Goal: Task Accomplishment & Management: Manage account settings

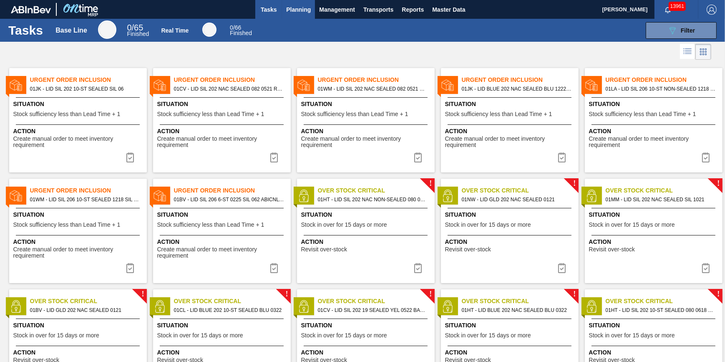
click at [296, 8] on span "Planning" at bounding box center [298, 10] width 25 height 10
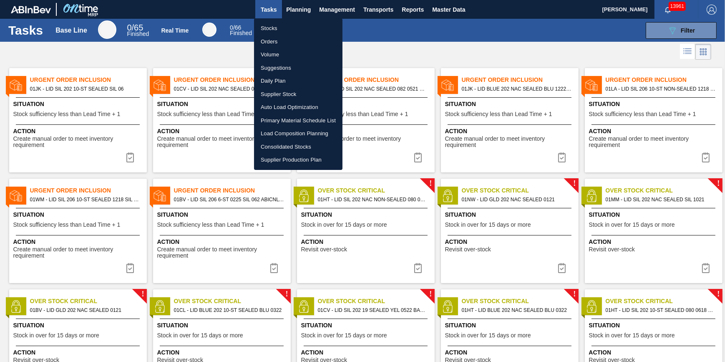
click at [290, 27] on li "Stocks" at bounding box center [298, 28] width 88 height 13
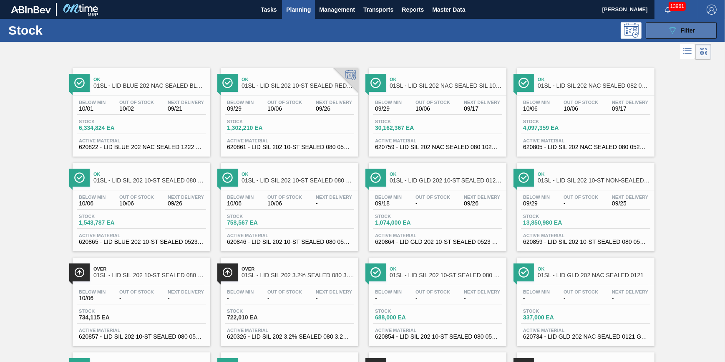
click at [673, 23] on button "089F7B8B-B2A5-4AFE-B5C0-19BA573D28AC Filter" at bounding box center [681, 30] width 71 height 17
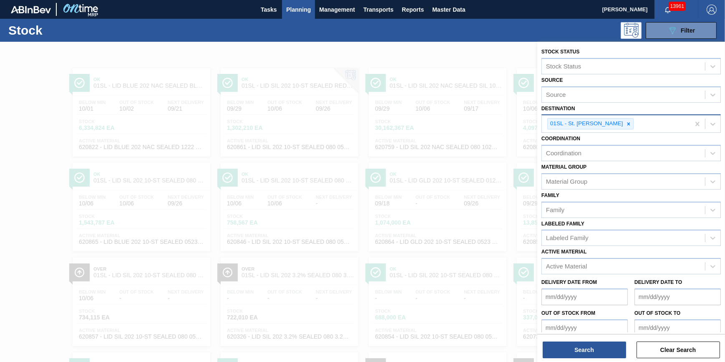
click at [624, 124] on div at bounding box center [628, 124] width 9 height 10
click at [616, 125] on div "Destination" at bounding box center [623, 123] width 163 height 12
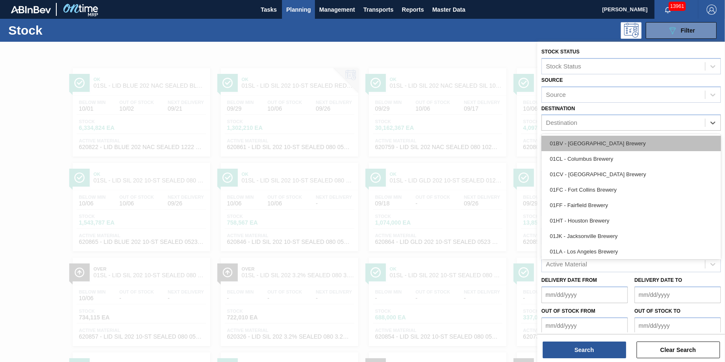
click at [610, 146] on div "01BV - [GEOGRAPHIC_DATA] Brewery" at bounding box center [631, 143] width 179 height 15
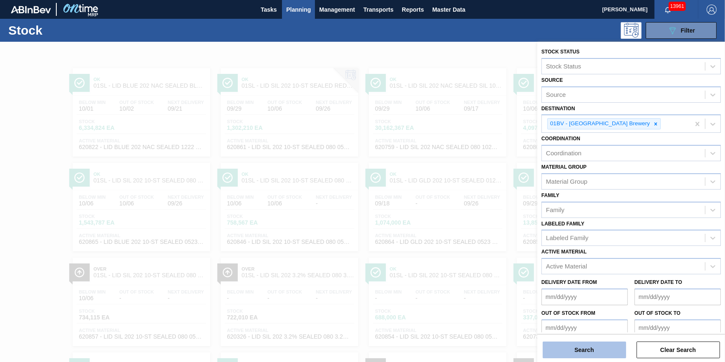
click at [567, 342] on button "Search" at bounding box center [584, 349] width 83 height 17
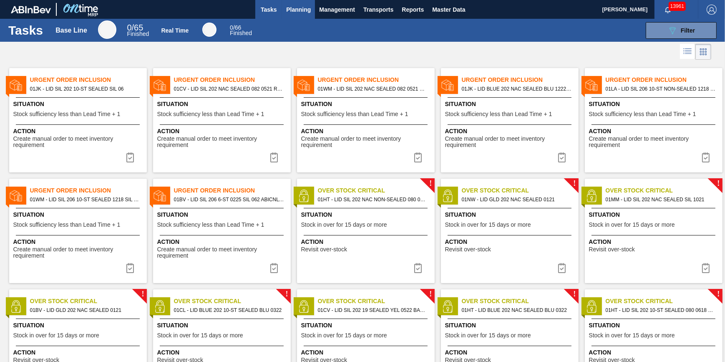
click at [303, 8] on span "Planning" at bounding box center [298, 10] width 25 height 10
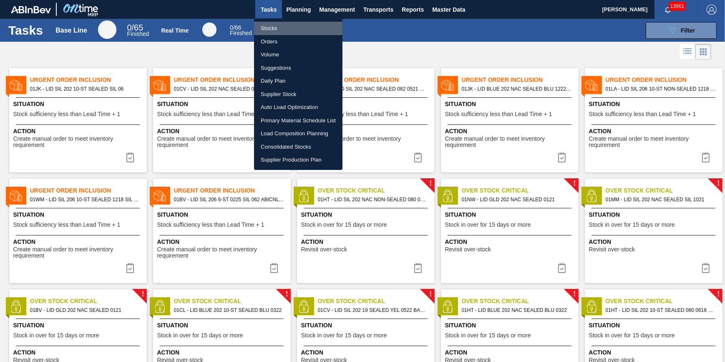
click at [291, 25] on li "Stocks" at bounding box center [298, 28] width 88 height 13
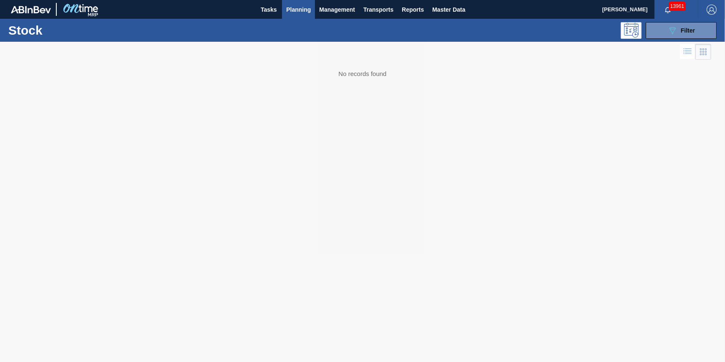
click at [295, 8] on span "Planning" at bounding box center [298, 10] width 25 height 10
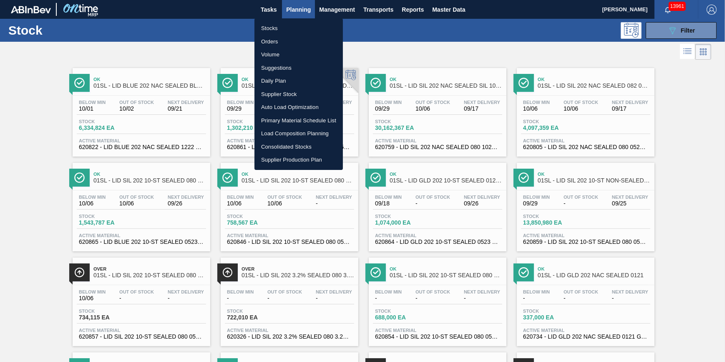
click at [270, 65] on li "Suggestions" at bounding box center [299, 67] width 88 height 13
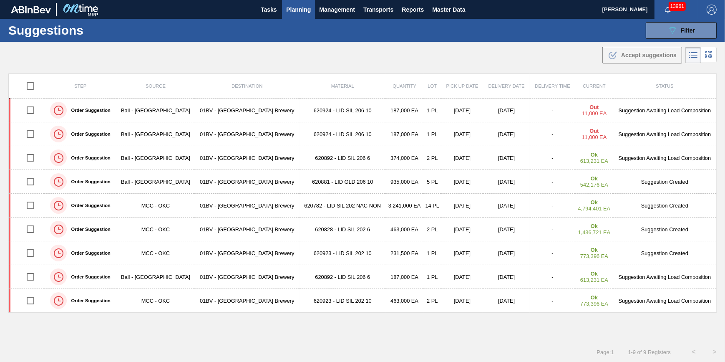
click at [38, 87] on input "checkbox" at bounding box center [31, 86] width 18 height 18
checkbox input "true"
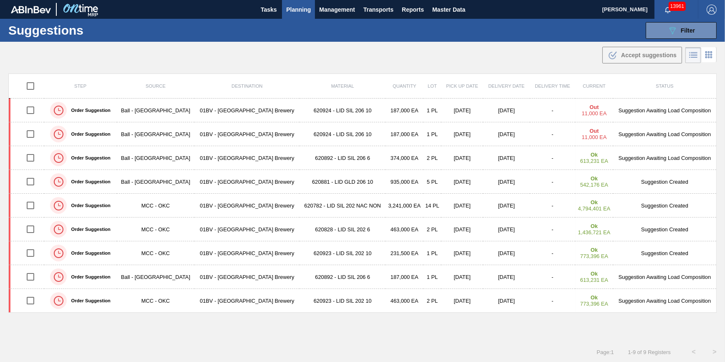
checkbox input "true"
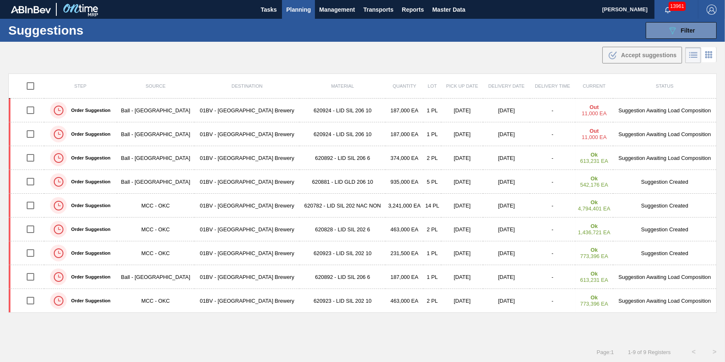
checkbox input "true"
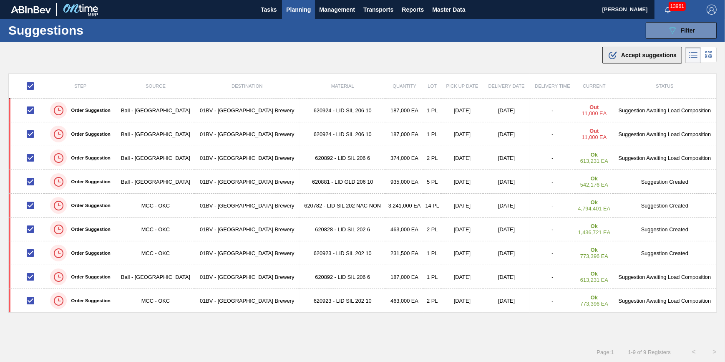
click at [626, 59] on div ".b{fill:var(--color-action-default)} Accept suggestions" at bounding box center [642, 55] width 69 height 10
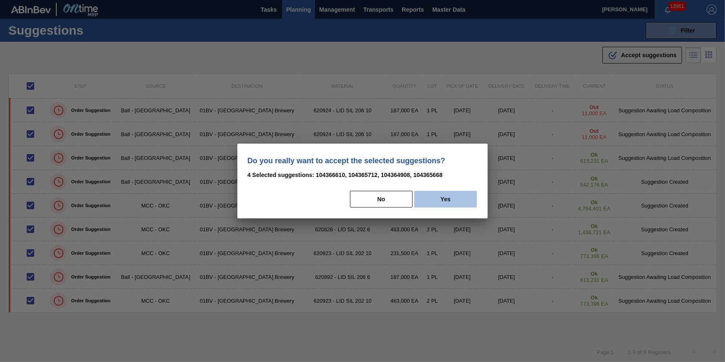
click at [458, 194] on button "Yes" at bounding box center [445, 199] width 63 height 17
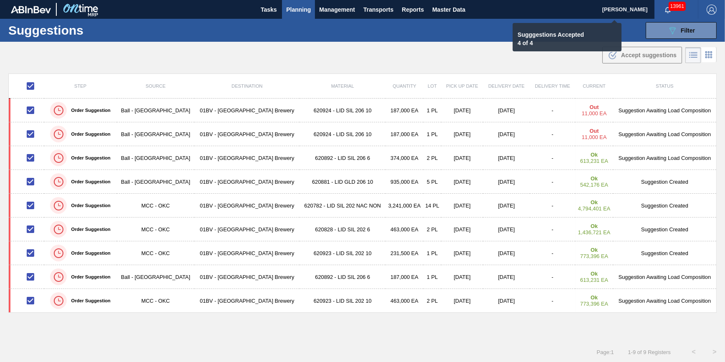
checkbox input "false"
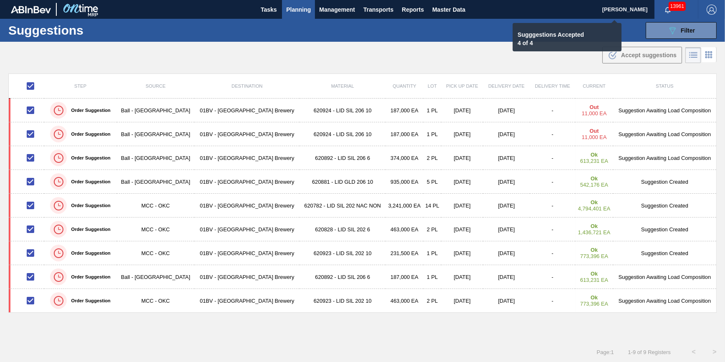
checkbox input "false"
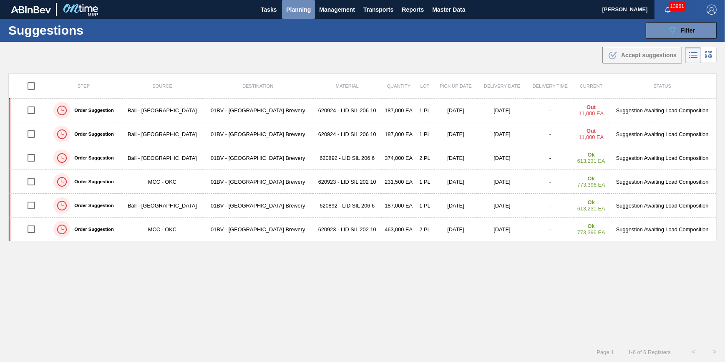
click at [296, 12] on span "Planning" at bounding box center [298, 10] width 25 height 10
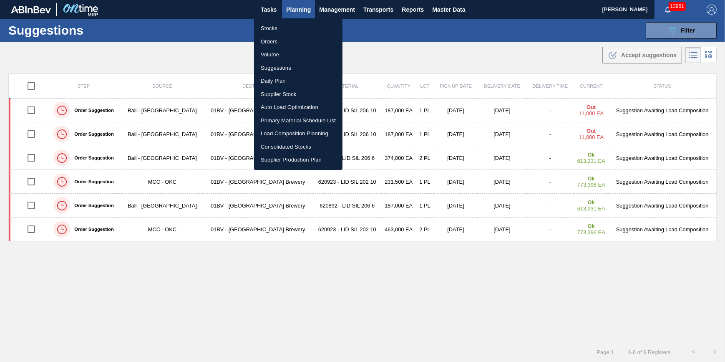
drag, startPoint x: 300, startPoint y: 4, endPoint x: 298, endPoint y: 10, distance: 6.2
click at [300, 4] on div at bounding box center [362, 181] width 725 height 362
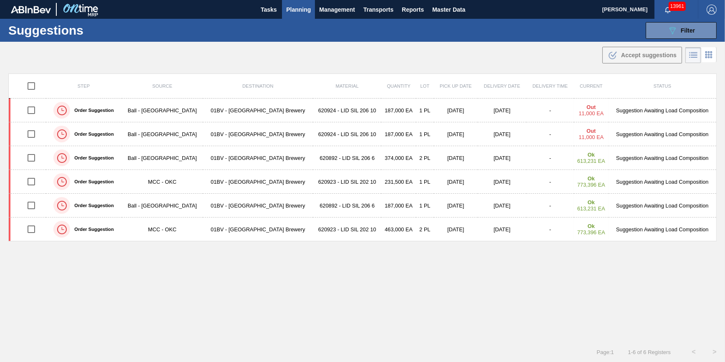
click at [298, 11] on div "Stocks Orders Volume Suggestions Daily Plan Supplier Stock Auto Load Optimizati…" at bounding box center [362, 181] width 725 height 362
click at [299, 8] on span "Planning" at bounding box center [298, 10] width 25 height 10
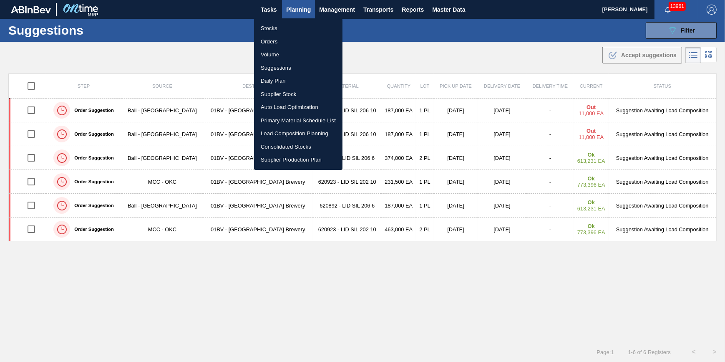
click at [288, 28] on li "Stocks" at bounding box center [298, 28] width 88 height 13
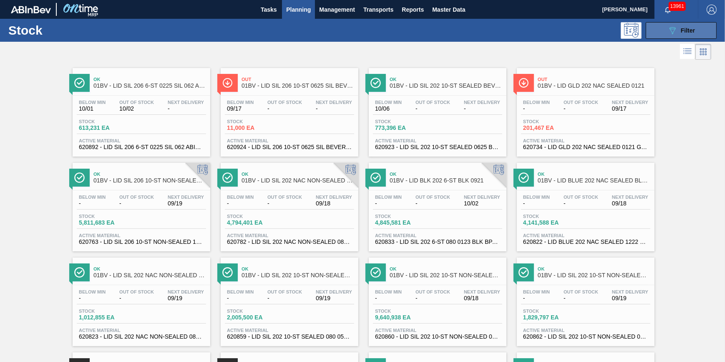
click at [673, 33] on icon "089F7B8B-B2A5-4AFE-B5C0-19BA573D28AC" at bounding box center [673, 30] width 10 height 10
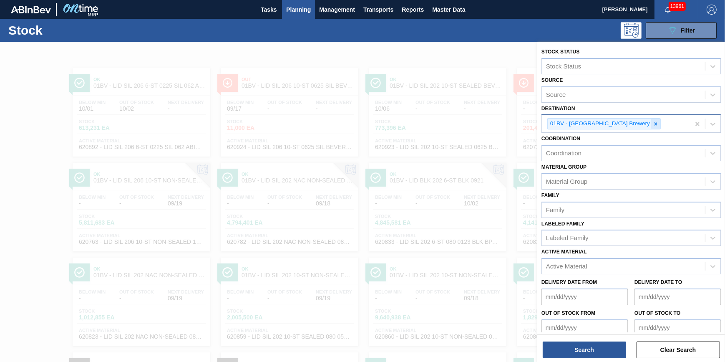
click at [653, 124] on icon at bounding box center [656, 124] width 6 height 6
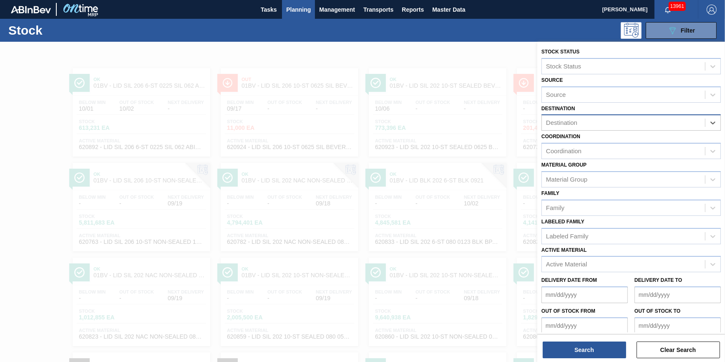
click at [628, 124] on div "Destination" at bounding box center [623, 123] width 163 height 12
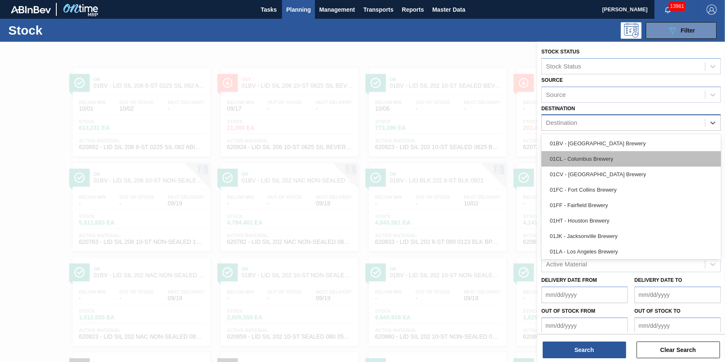
click at [615, 154] on div "01CL - Columbus Brewery" at bounding box center [631, 158] width 179 height 15
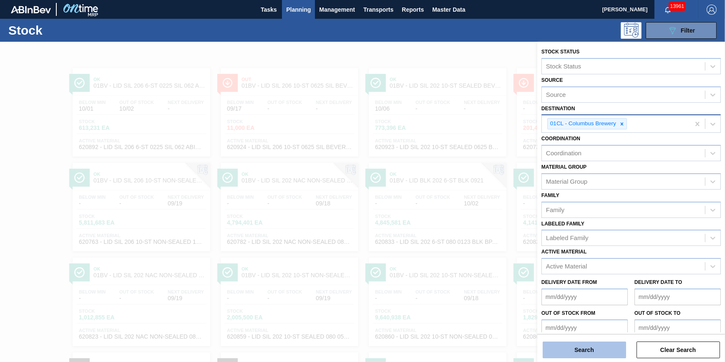
click at [584, 356] on button "Search" at bounding box center [584, 349] width 83 height 17
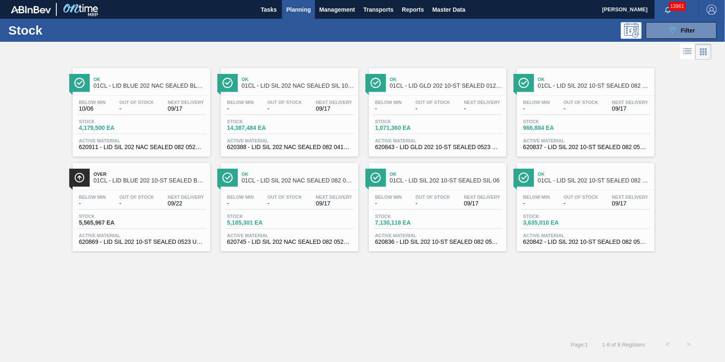
click at [391, 218] on span "Stock" at bounding box center [404, 216] width 58 height 5
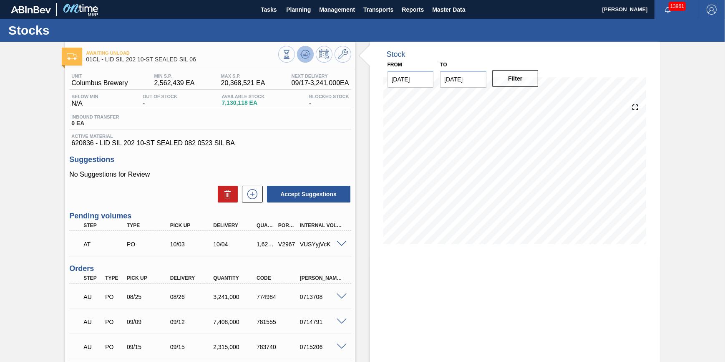
click at [300, 49] on icon at bounding box center [305, 54] width 10 height 10
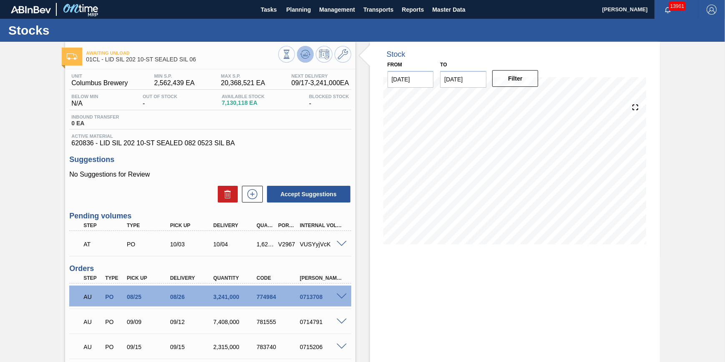
click at [307, 58] on icon at bounding box center [305, 54] width 10 height 10
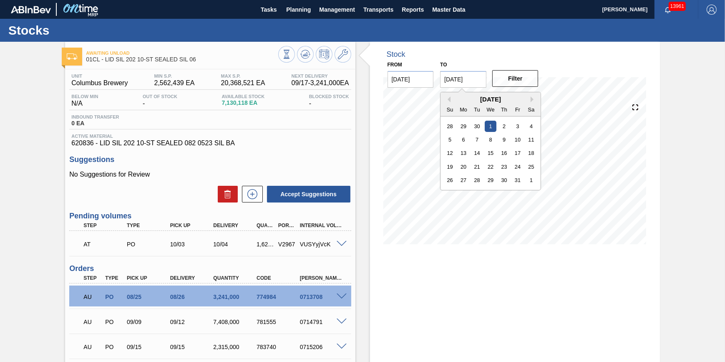
click at [471, 81] on input "[DATE]" at bounding box center [463, 79] width 46 height 17
click at [526, 179] on div "1" at bounding box center [531, 179] width 11 height 11
type input "[DATE]"
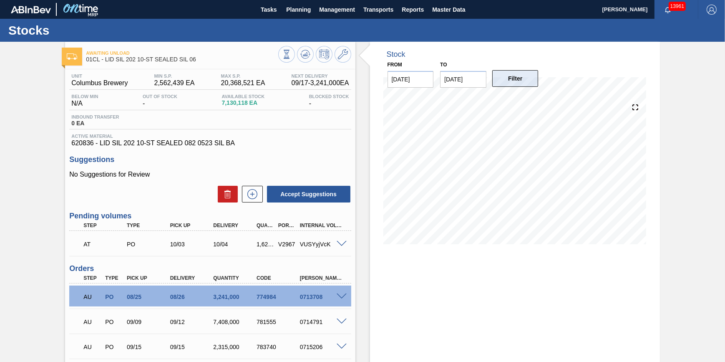
click at [512, 75] on button "Filter" at bounding box center [515, 78] width 46 height 17
click at [340, 244] on span at bounding box center [342, 244] width 10 height 6
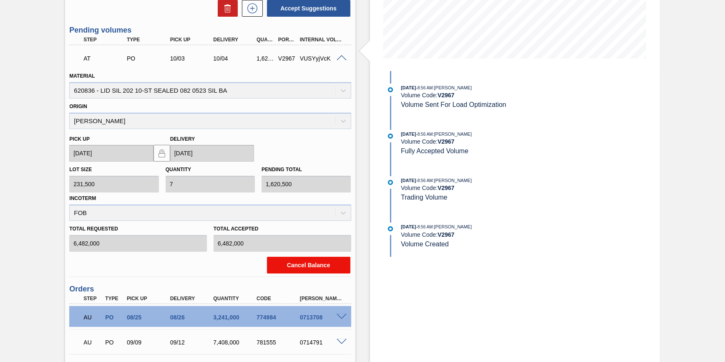
scroll to position [189, 0]
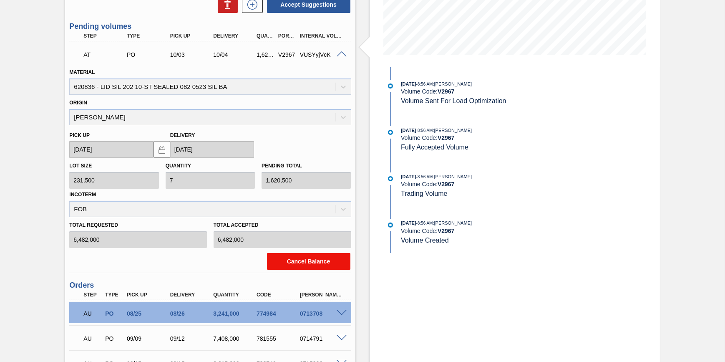
click at [304, 261] on button "Cancel Balance" at bounding box center [308, 261] width 83 height 17
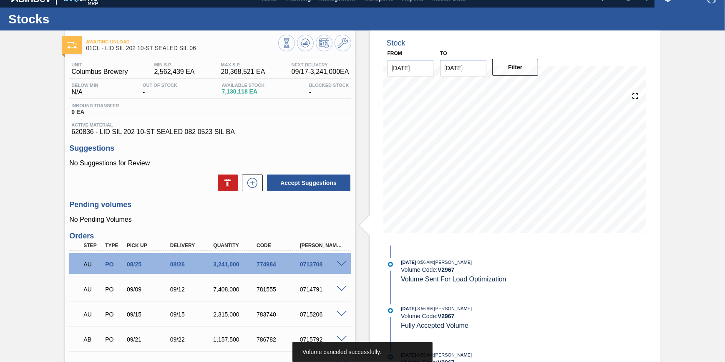
scroll to position [0, 0]
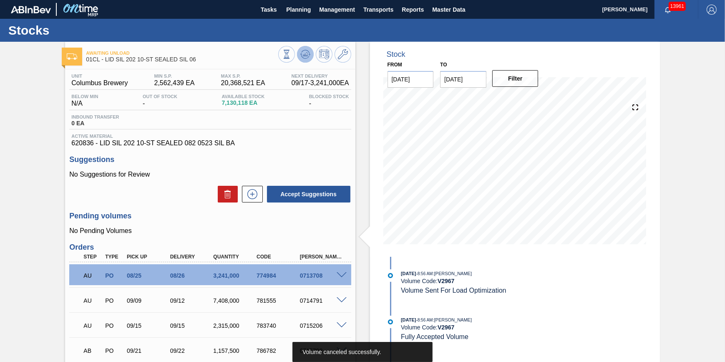
click at [306, 53] on icon at bounding box center [306, 54] width 1 height 3
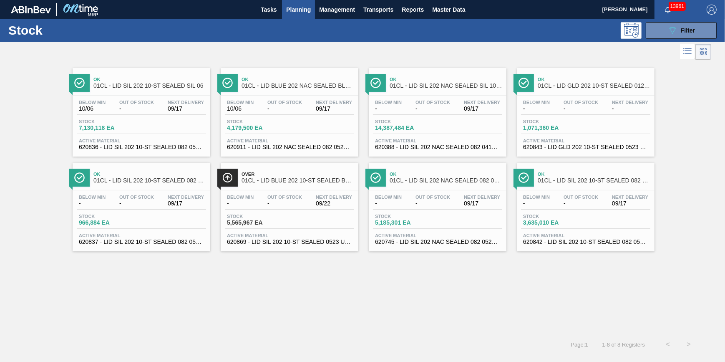
click at [131, 189] on div "Ok 01CL - LID SIL 202 10-ST SEALED 082 0618 RED DI Below Min - Out Of Stock - N…" at bounding box center [142, 207] width 138 height 88
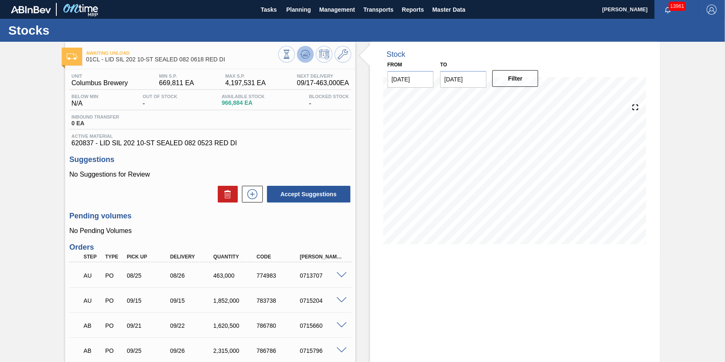
click at [303, 61] on button at bounding box center [305, 54] width 17 height 17
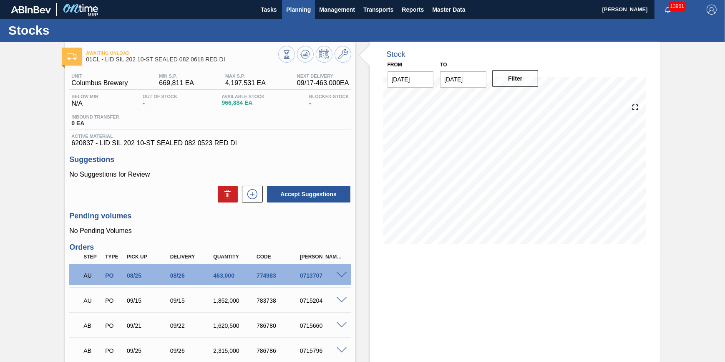
click at [287, 12] on span "Planning" at bounding box center [298, 10] width 25 height 10
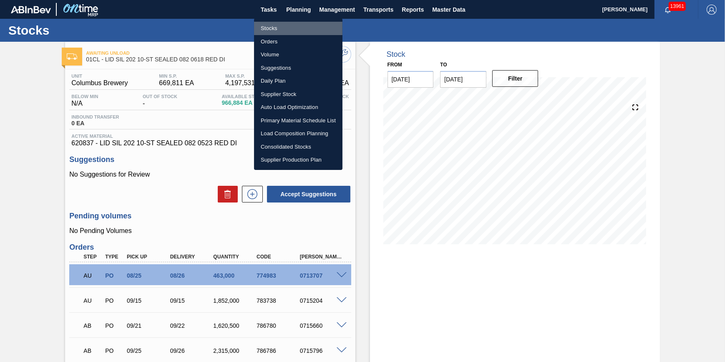
click at [287, 28] on li "Stocks" at bounding box center [298, 28] width 88 height 13
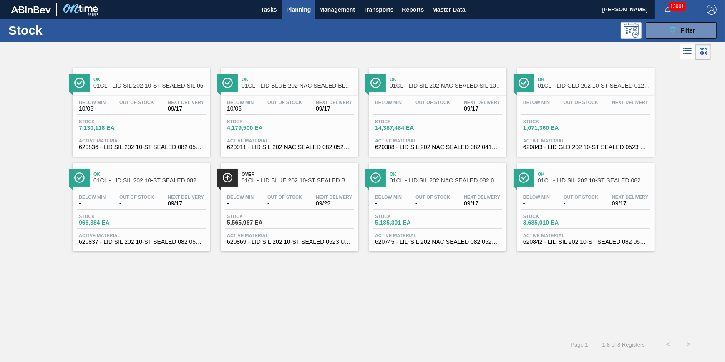
click at [407, 129] on span "14,387,484 EA" at bounding box center [404, 128] width 58 height 6
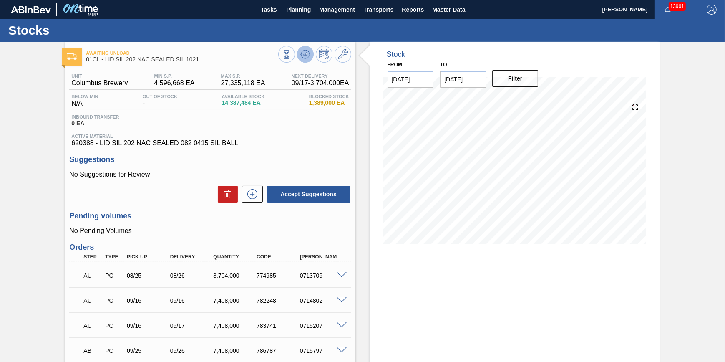
click at [301, 57] on icon at bounding box center [305, 54] width 10 height 10
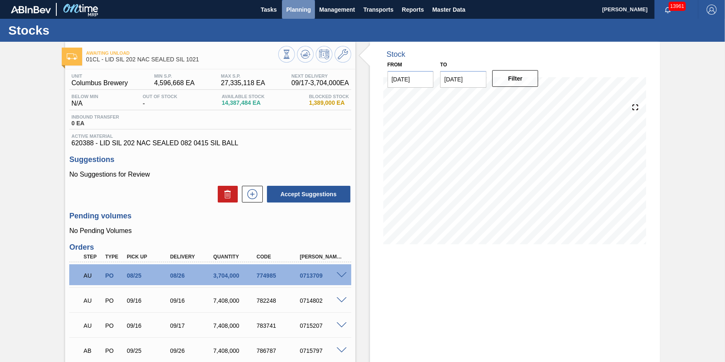
click at [298, 12] on span "Planning" at bounding box center [298, 10] width 25 height 10
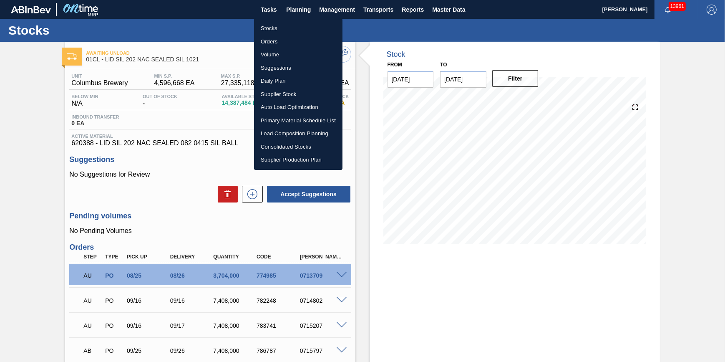
click at [296, 24] on li "Stocks" at bounding box center [298, 28] width 88 height 13
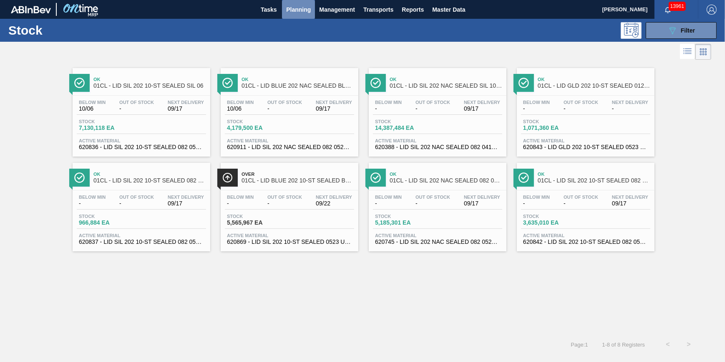
click at [297, 13] on span "Planning" at bounding box center [298, 10] width 25 height 10
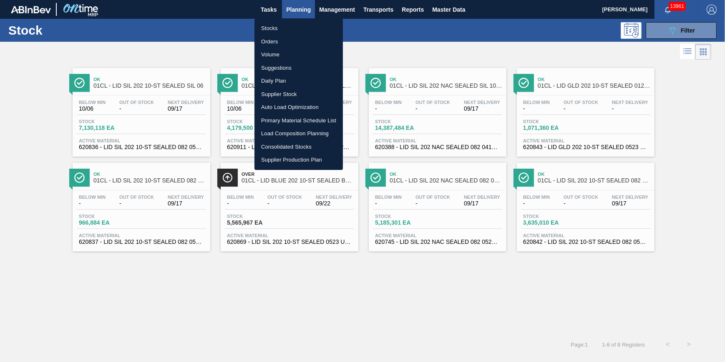
click at [295, 66] on li "Suggestions" at bounding box center [299, 67] width 88 height 13
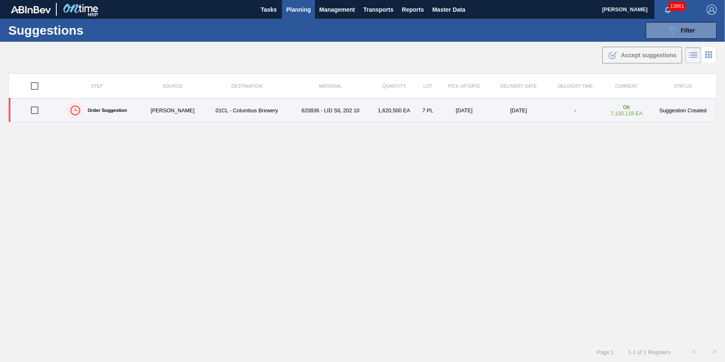
click at [46, 110] on div at bounding box center [34, 110] width 33 height 18
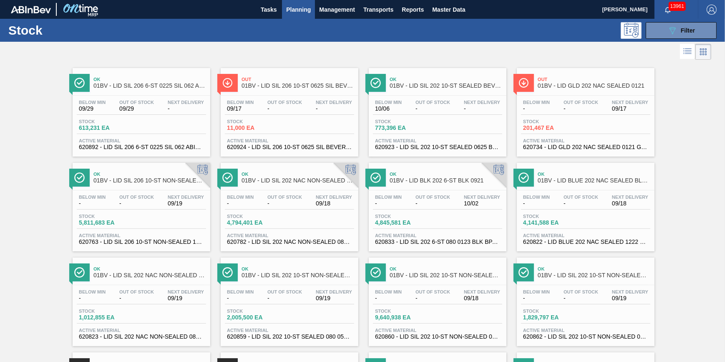
click at [127, 113] on div "Below Min 09/29 Out Of Stock 09/29 Next Delivery -" at bounding box center [141, 107] width 129 height 15
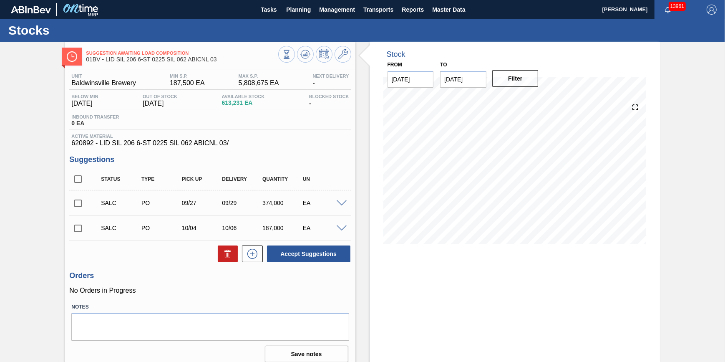
click at [81, 197] on input "checkbox" at bounding box center [78, 203] width 18 height 18
checkbox input "true"
click at [81, 231] on input "checkbox" at bounding box center [78, 228] width 18 height 18
checkbox input "true"
click at [231, 257] on icon at bounding box center [228, 254] width 10 height 10
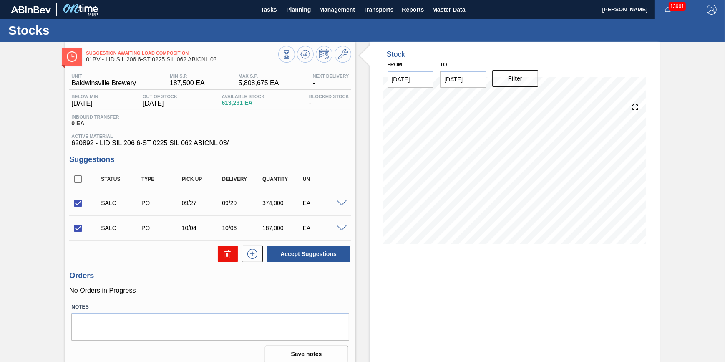
checkbox input "false"
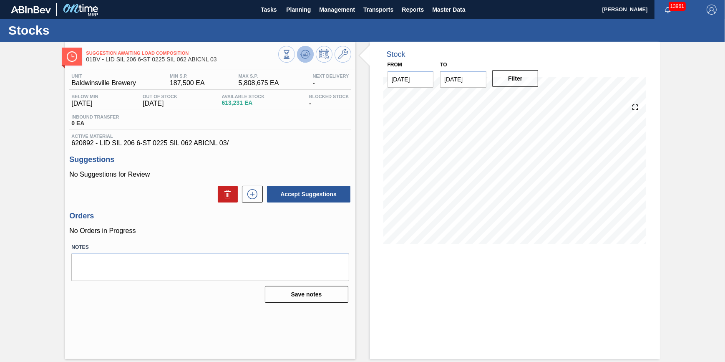
click at [308, 55] on icon at bounding box center [305, 54] width 10 height 10
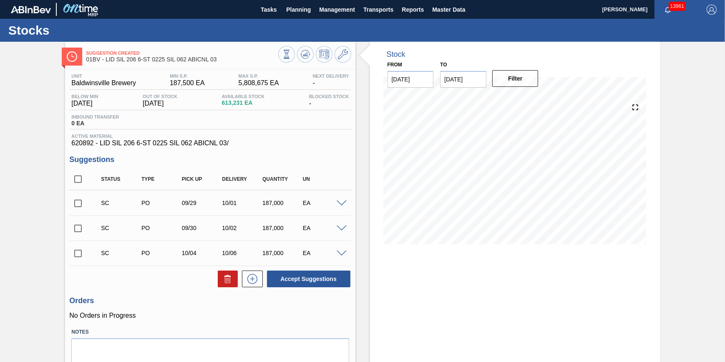
drag, startPoint x: 292, startPoint y: 11, endPoint x: 286, endPoint y: 24, distance: 14.2
click at [292, 11] on span "Planning" at bounding box center [298, 10] width 25 height 10
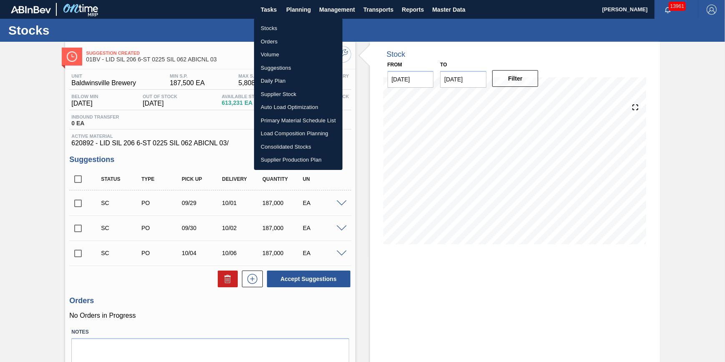
click at [283, 30] on li "Stocks" at bounding box center [298, 28] width 88 height 13
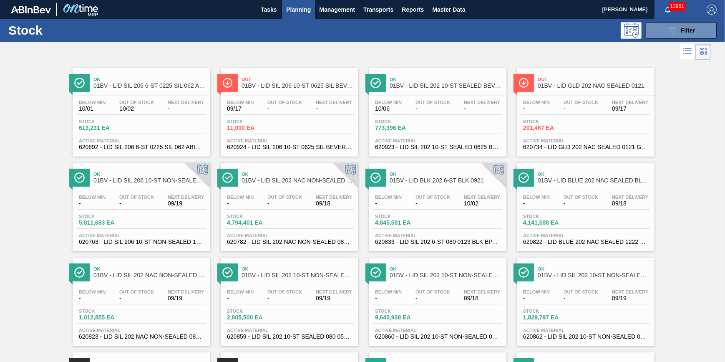
click at [161, 131] on div "Stock 613,231 EA" at bounding box center [141, 126] width 129 height 15
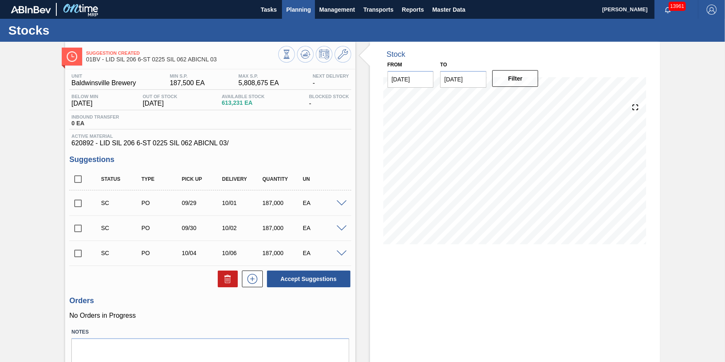
click at [289, 9] on span "Planning" at bounding box center [298, 10] width 25 height 10
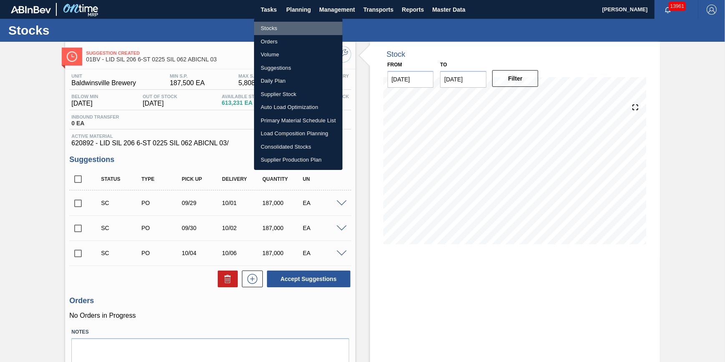
click at [291, 25] on li "Stocks" at bounding box center [298, 28] width 88 height 13
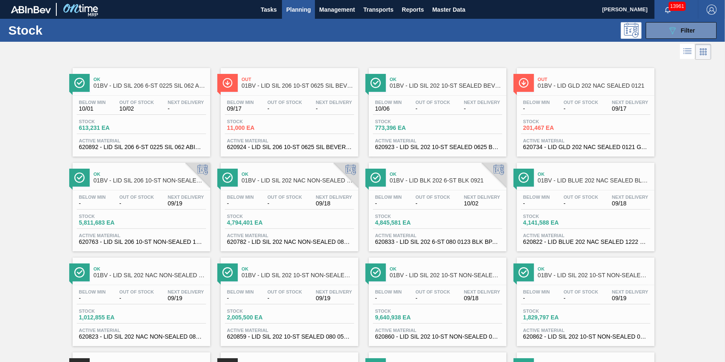
click at [305, 8] on span "Planning" at bounding box center [298, 10] width 25 height 10
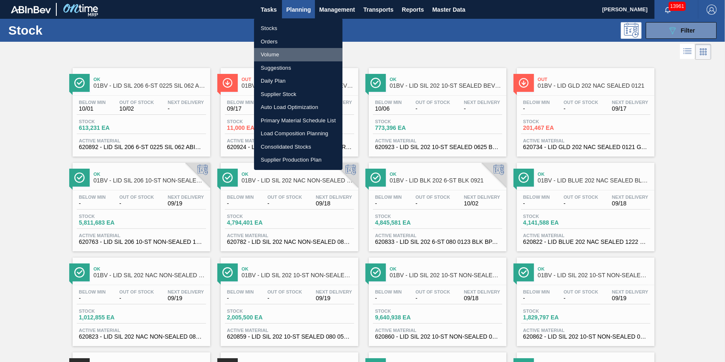
click at [296, 55] on li "Volume" at bounding box center [298, 54] width 88 height 13
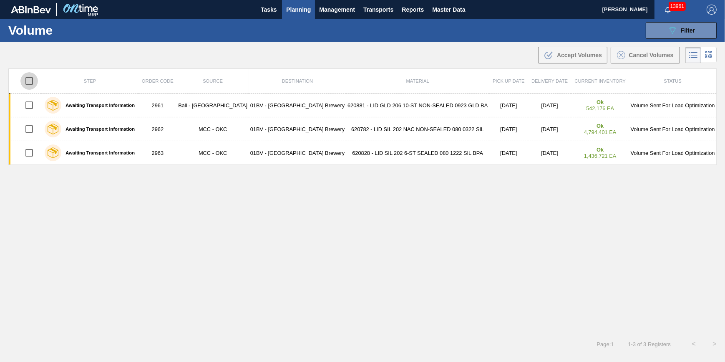
click at [31, 81] on input "checkbox" at bounding box center [29, 81] width 18 height 18
checkbox input "true"
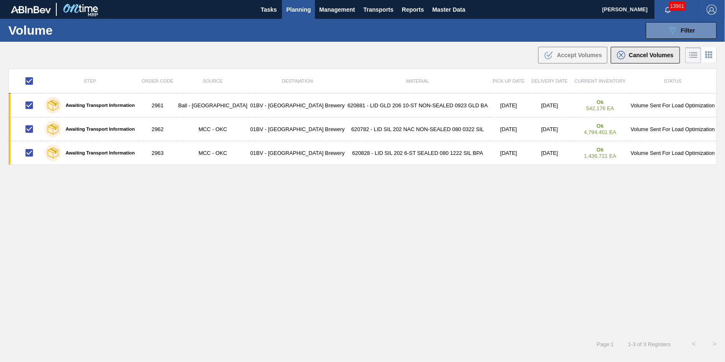
click at [641, 54] on span "Cancel Volumes" at bounding box center [651, 55] width 45 height 7
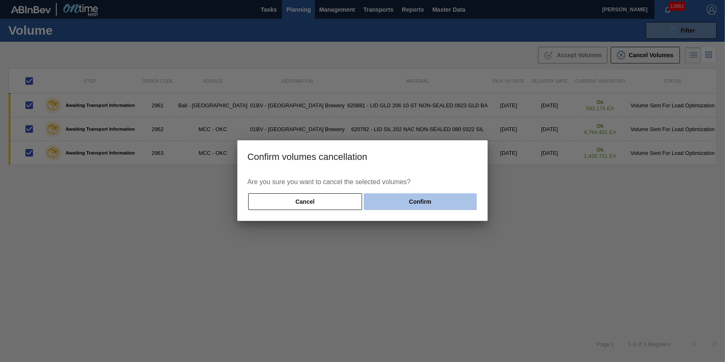
click at [439, 201] on button "Confirm" at bounding box center [420, 201] width 113 height 17
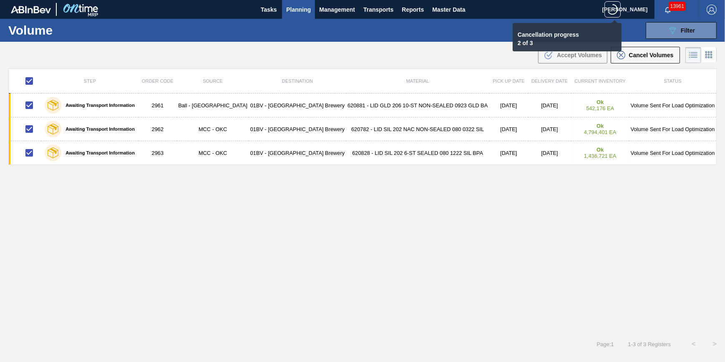
checkbox input "false"
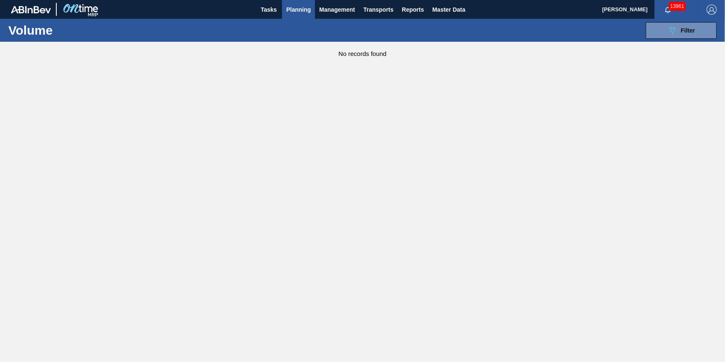
click at [294, 8] on span "Planning" at bounding box center [298, 10] width 25 height 10
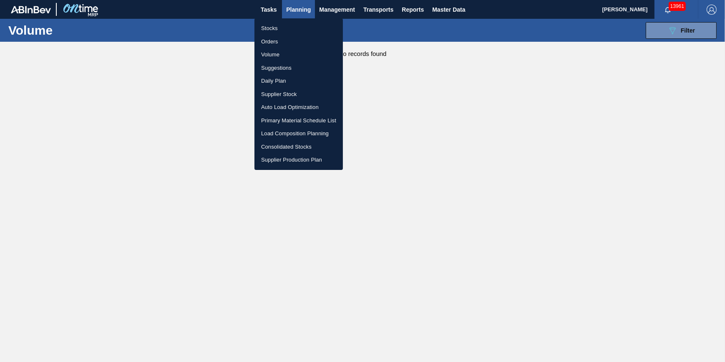
click at [286, 66] on li "Suggestions" at bounding box center [299, 67] width 88 height 13
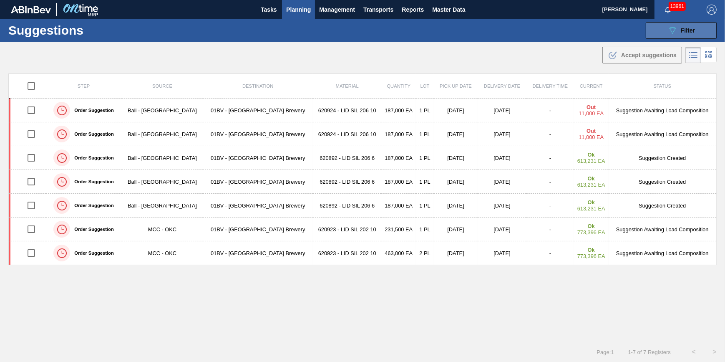
click at [699, 26] on button "089F7B8B-B2A5-4AFE-B5C0-19BA573D28AC Filter" at bounding box center [681, 30] width 71 height 17
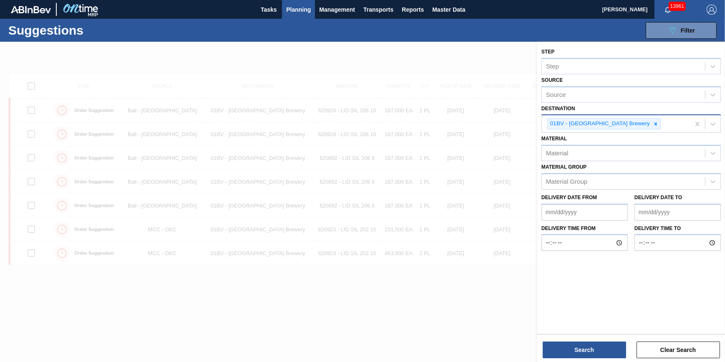
click at [634, 121] on div "01BV - [GEOGRAPHIC_DATA] Brewery" at bounding box center [603, 123] width 113 height 11
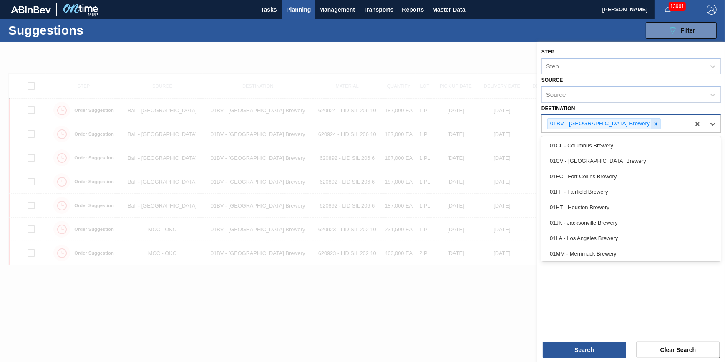
click at [653, 124] on icon at bounding box center [656, 124] width 6 height 6
click at [631, 124] on div "Source" at bounding box center [623, 123] width 163 height 12
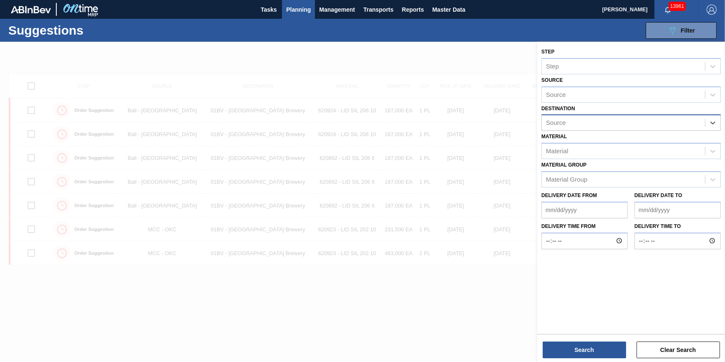
click at [631, 124] on div "Source" at bounding box center [623, 123] width 163 height 12
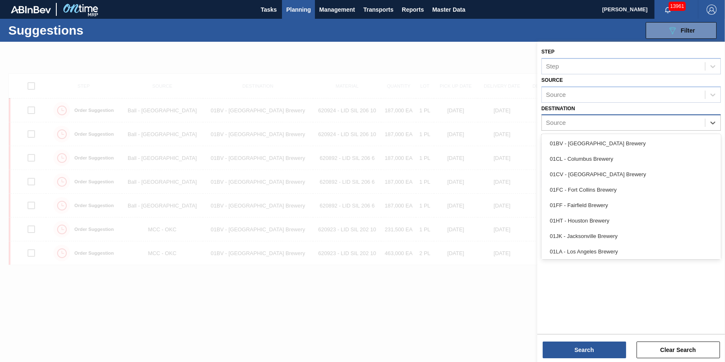
click at [629, 159] on div "01CL - Columbus Brewery" at bounding box center [631, 158] width 179 height 15
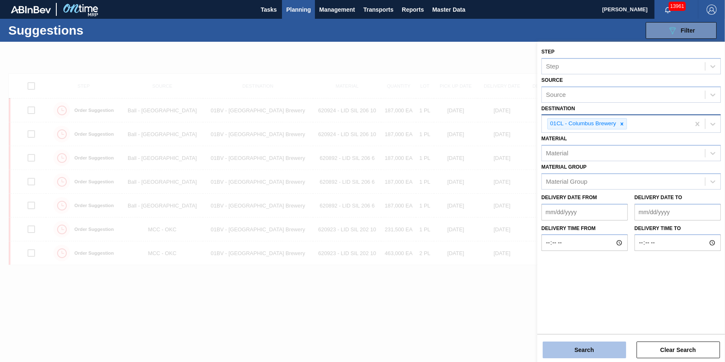
click at [578, 350] on button "Search" at bounding box center [584, 349] width 83 height 17
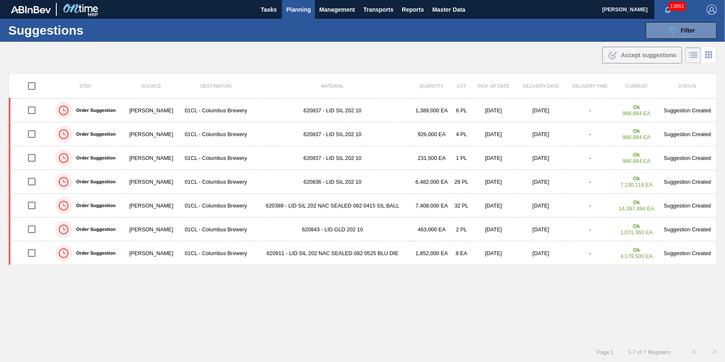
click at [28, 82] on input "checkbox" at bounding box center [32, 86] width 18 height 18
checkbox input "true"
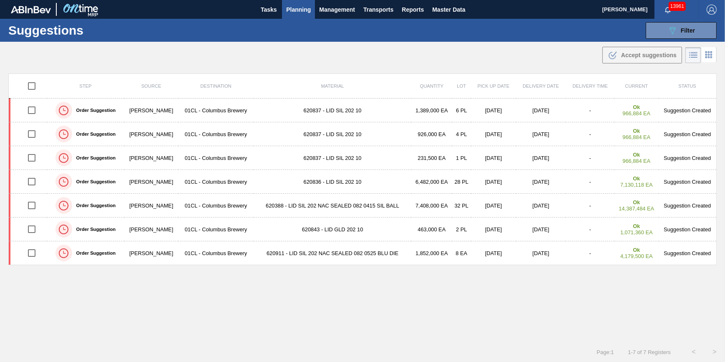
checkbox input "true"
click at [623, 51] on div ".b{fill:var(--color-action-default)} Accept suggestions" at bounding box center [642, 55] width 69 height 10
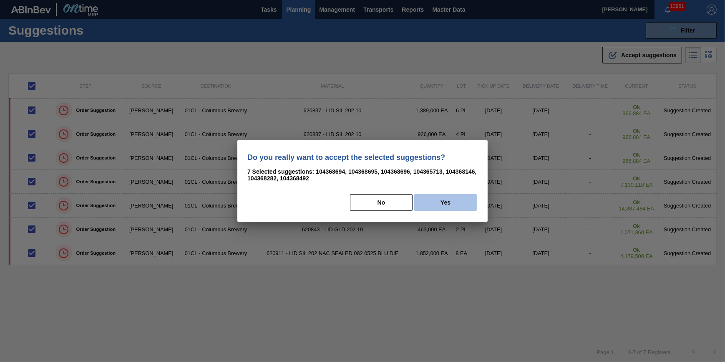
click at [436, 204] on button "Yes" at bounding box center [445, 202] width 63 height 17
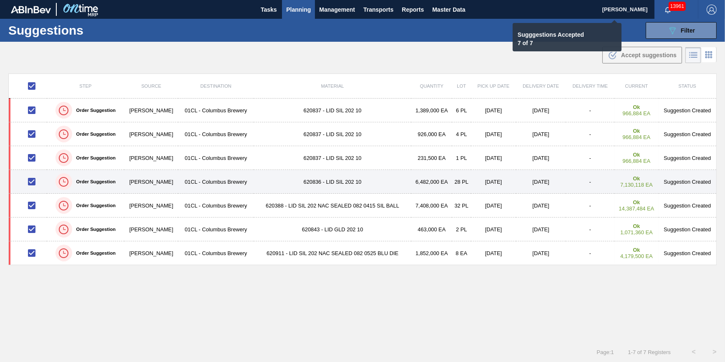
checkbox input "false"
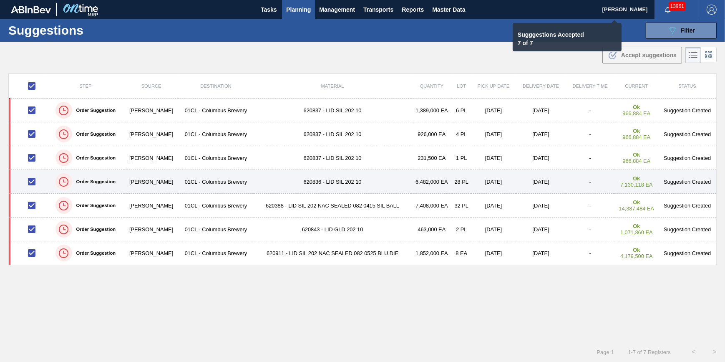
checkbox input "false"
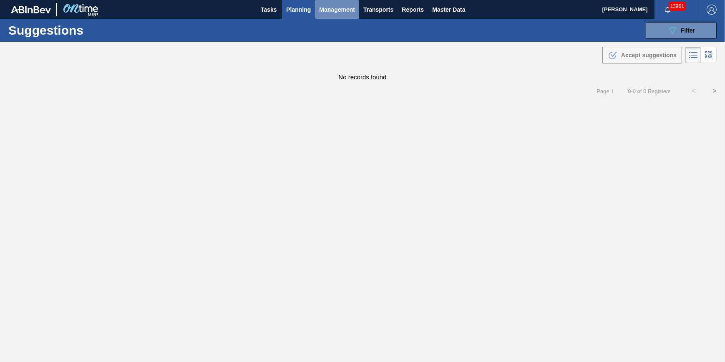
click at [323, 15] on button "Management" at bounding box center [337, 9] width 44 height 19
click at [324, 83] on div at bounding box center [362, 181] width 725 height 362
click at [374, 5] on span "Transports" at bounding box center [378, 10] width 30 height 10
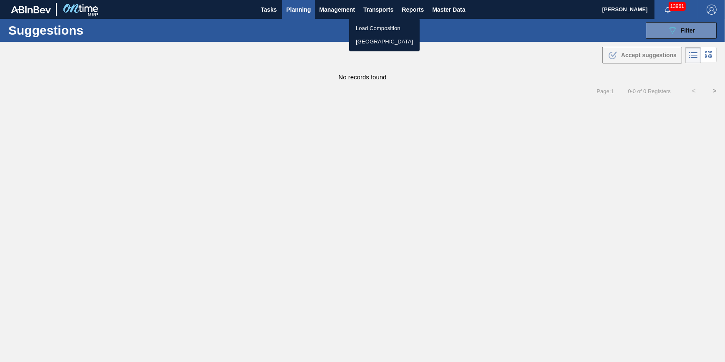
click at [332, 100] on div at bounding box center [362, 181] width 725 height 362
click at [300, 10] on span "Planning" at bounding box center [298, 10] width 25 height 10
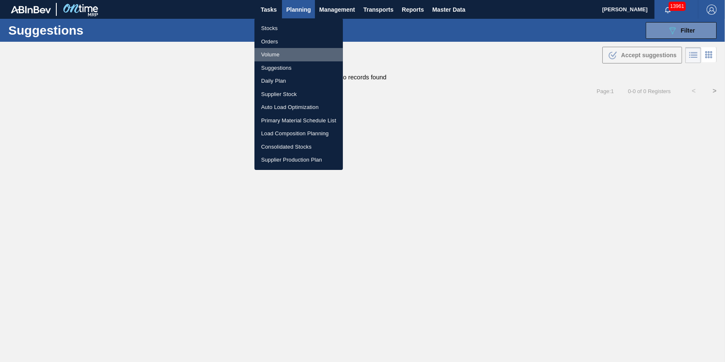
click at [297, 55] on li "Volume" at bounding box center [299, 54] width 88 height 13
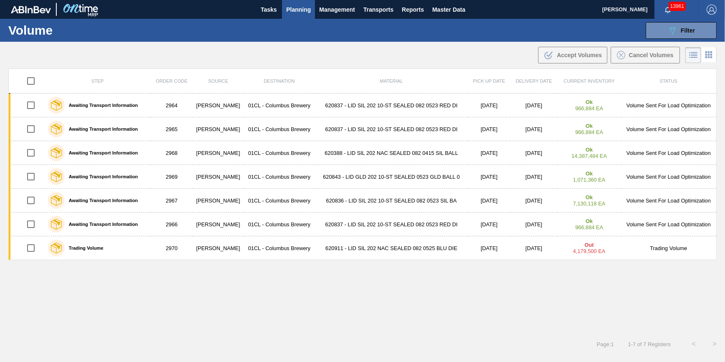
click at [309, 13] on span "Planning" at bounding box center [298, 10] width 25 height 10
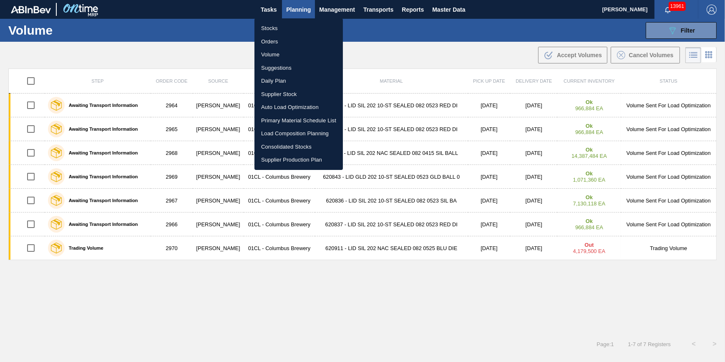
click at [290, 68] on li "Suggestions" at bounding box center [299, 67] width 88 height 13
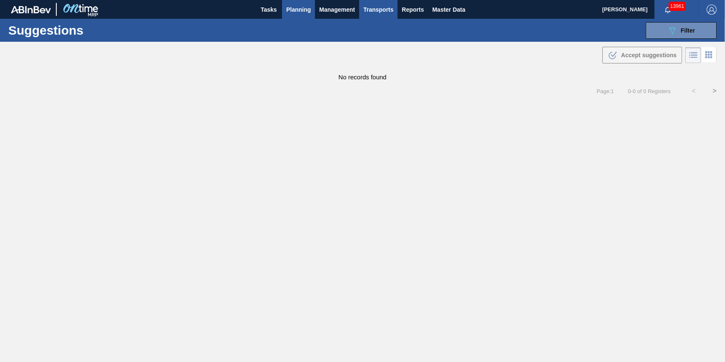
click at [381, 8] on span "Transports" at bounding box center [378, 10] width 30 height 10
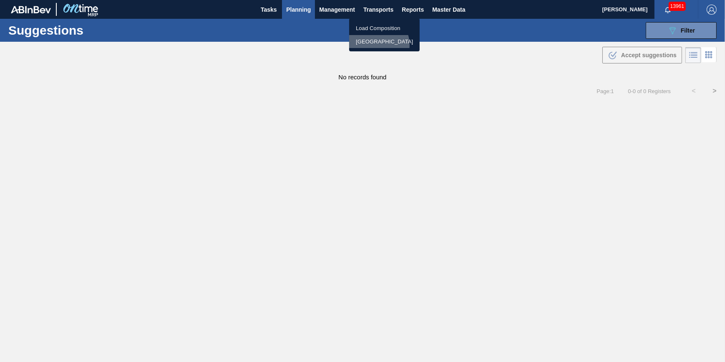
click at [377, 45] on li "[GEOGRAPHIC_DATA]" at bounding box center [384, 41] width 71 height 13
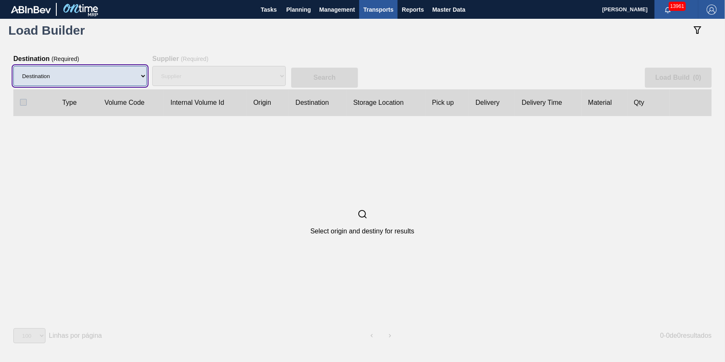
click at [122, 73] on select "Destination 01BV - [GEOGRAPHIC_DATA] 01CL - [GEOGRAPHIC_DATA] 01CV - [GEOGRAPHI…" at bounding box center [80, 76] width 134 height 20
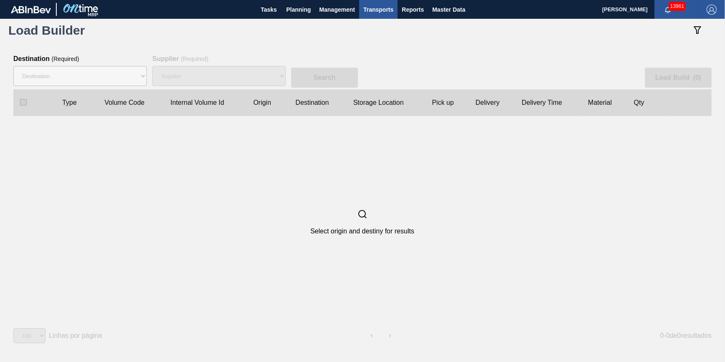
click at [208, 164] on div "Select origin and destiny for results" at bounding box center [362, 222] width 698 height 212
click at [59, 51] on div "Search Load Build ( 0 ) Type Volume Code Internal Volume Id Origin Destination …" at bounding box center [362, 201] width 725 height 318
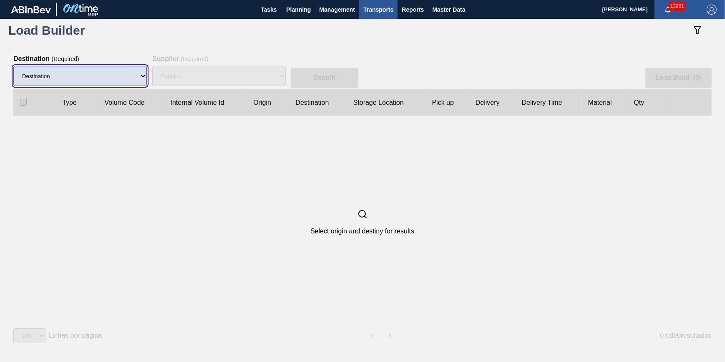
drag, startPoint x: 66, startPoint y: 71, endPoint x: 70, endPoint y: 86, distance: 16.0
click at [66, 71] on select "Destination 01BV - [GEOGRAPHIC_DATA] 01CL - [GEOGRAPHIC_DATA] 01CV - [GEOGRAPHI…" at bounding box center [80, 76] width 134 height 20
select select "5"
click at [13, 66] on select "Destination 01BV - [GEOGRAPHIC_DATA] 01CL - [GEOGRAPHIC_DATA] 01CV - [GEOGRAPHI…" at bounding box center [80, 76] width 134 height 20
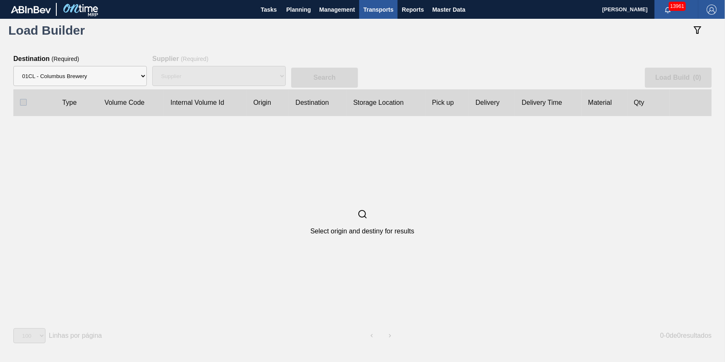
click at [235, 79] on div "Supplier" at bounding box center [219, 76] width 134 height 27
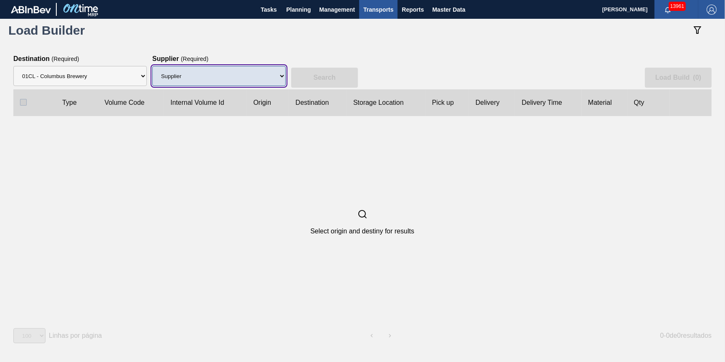
click at [235, 79] on select "Supplier 8221649 - BALL METAL CONTAINER GROUP 8342641 - BALL METAL CONTAINER GR…" at bounding box center [219, 76] width 134 height 20
select select "166"
click at [152, 66] on select "Supplier 8221649 - BALL METAL CONTAINER GROUP 8342641 - BALL METAL CONTAINER GR…" at bounding box center [219, 76] width 134 height 20
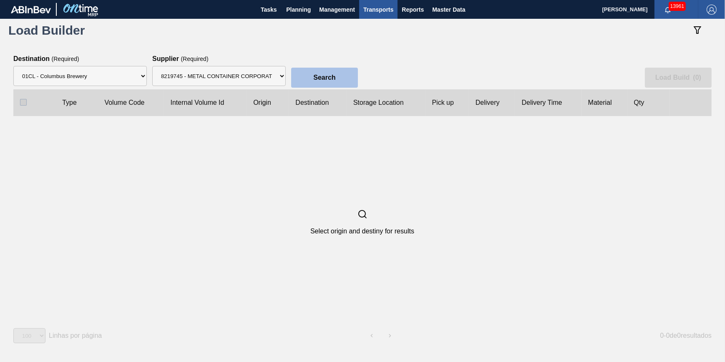
click at [330, 83] on button "Search" at bounding box center [324, 78] width 67 height 20
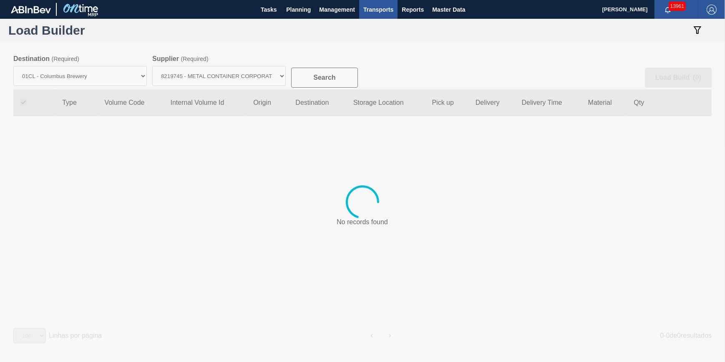
checkbox input "true"
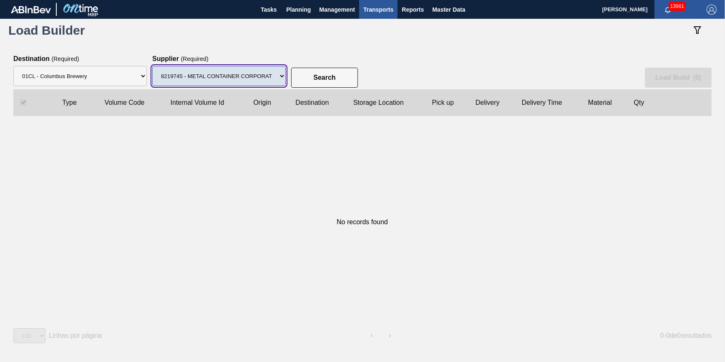
click at [256, 86] on select "Supplier 8221649 - BALL METAL CONTAINER GROUP 8342641 - BALL METAL CONTAINER GR…" at bounding box center [219, 76] width 134 height 20
select select "15"
click at [152, 66] on select "Supplier 8221649 - BALL METAL CONTAINER GROUP 8342641 - BALL METAL CONTAINER GR…" at bounding box center [219, 76] width 134 height 20
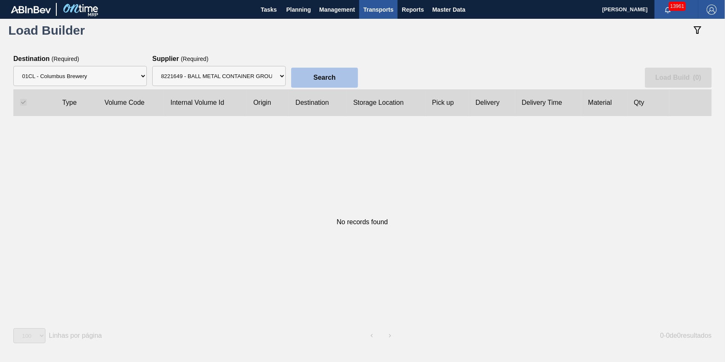
click at [0, 0] on slot "Search" at bounding box center [0, 0] width 0 height 0
checkbox input "false"
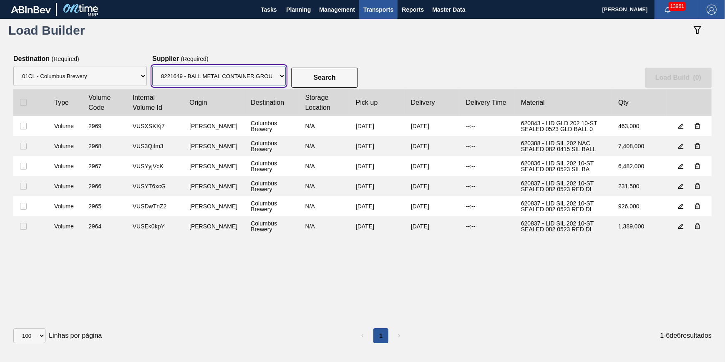
drag, startPoint x: 259, startPoint y: 84, endPoint x: 252, endPoint y: 87, distance: 7.8
click at [259, 84] on select "Supplier 8221649 - BALL METAL CONTAINER GROUP 8342641 - BALL METAL CONTAINER GR…" at bounding box center [219, 76] width 134 height 20
select select "47"
click at [152, 66] on select "Supplier 8221649 - BALL METAL CONTAINER GROUP 8342641 - BALL METAL CONTAINER GR…" at bounding box center [219, 76] width 134 height 20
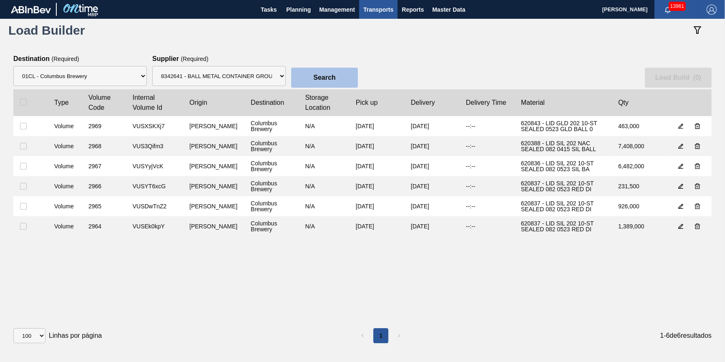
click at [310, 75] on button "Search" at bounding box center [324, 78] width 67 height 20
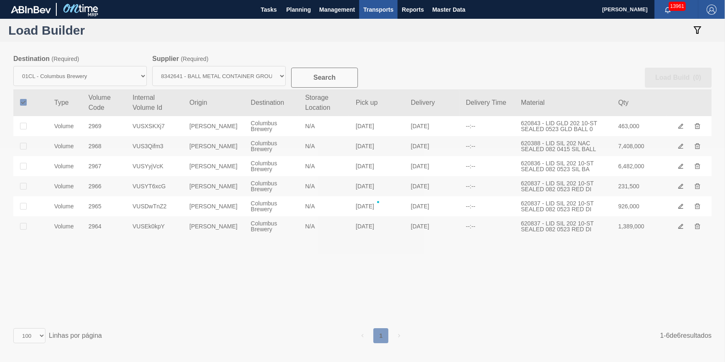
checkbox input "true"
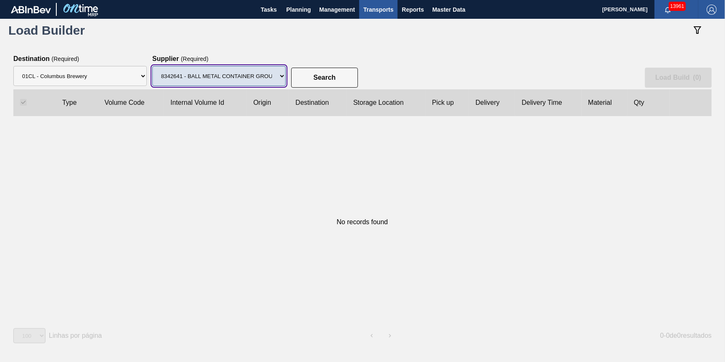
drag, startPoint x: 253, startPoint y: 75, endPoint x: 250, endPoint y: 86, distance: 11.9
click at [253, 75] on select "Supplier 8221649 - BALL METAL CONTAINER GROUP 8342641 - BALL METAL CONTAINER GR…" at bounding box center [219, 76] width 134 height 20
select select "15"
click at [152, 66] on select "Supplier 8221649 - BALL METAL CONTAINER GROUP 8342641 - BALL METAL CONTAINER GR…" at bounding box center [219, 76] width 134 height 20
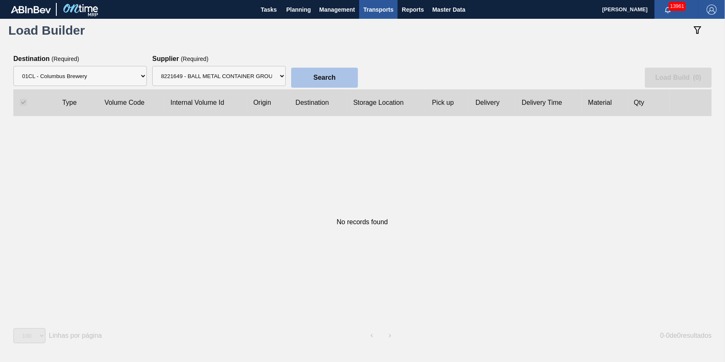
click at [340, 71] on button "Search" at bounding box center [324, 78] width 67 height 20
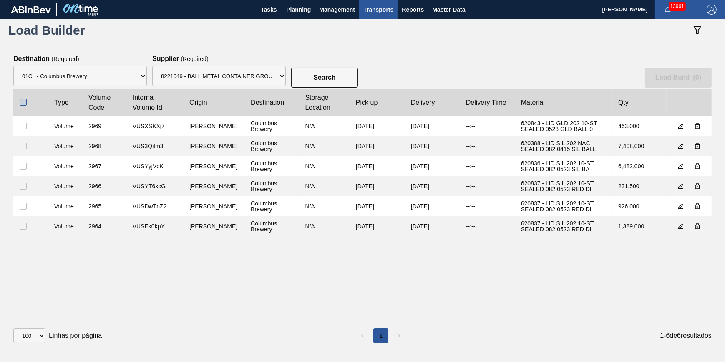
click at [21, 102] on input "checkbox" at bounding box center [23, 102] width 7 height 7
checkbox input "true"
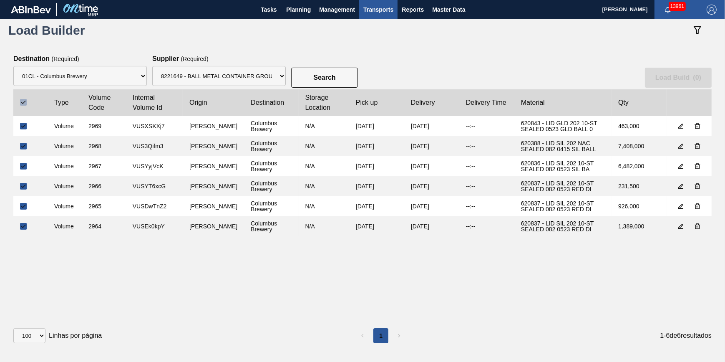
checkbox input "true"
click at [0, 0] on slot "Load Build ( 6 )" at bounding box center [0, 0] width 0 height 0
select select "Undefined"
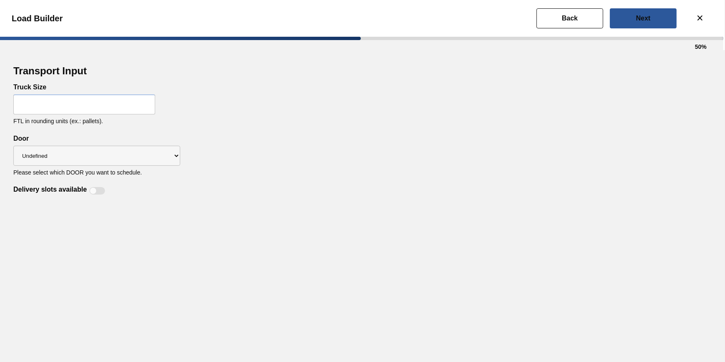
click at [44, 102] on input "text" at bounding box center [84, 104] width 142 height 20
type input "32"
click at [181, 189] on div "Delivery slots available" at bounding box center [362, 186] width 699 height 20
click at [108, 145] on div "Undefined Tray Lid" at bounding box center [96, 155] width 167 height 27
click at [108, 146] on div "Undefined Tray Lid" at bounding box center [96, 155] width 167 height 27
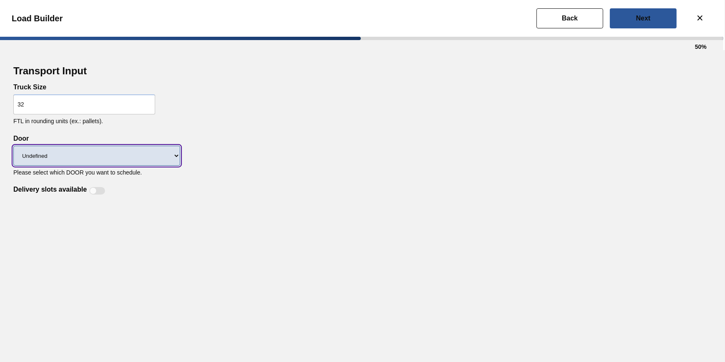
click at [106, 150] on select "Undefined Tray Lid" at bounding box center [96, 156] width 167 height 20
select select "Lid"
click at [13, 146] on select "Undefined Tray Lid" at bounding box center [96, 156] width 167 height 20
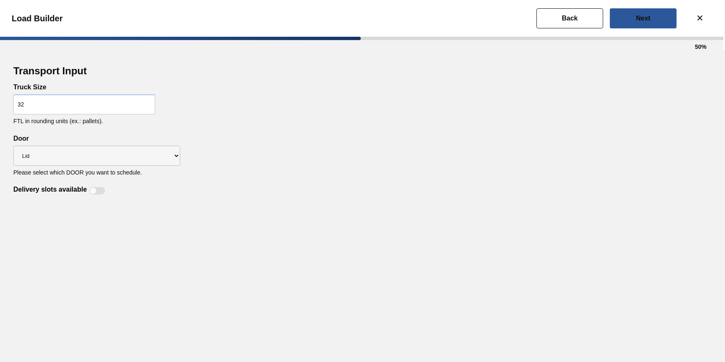
click at [97, 193] on div at bounding box center [97, 191] width 16 height 8
checkbox input "true"
click at [0, 0] on slot "Next" at bounding box center [0, 0] width 0 height 0
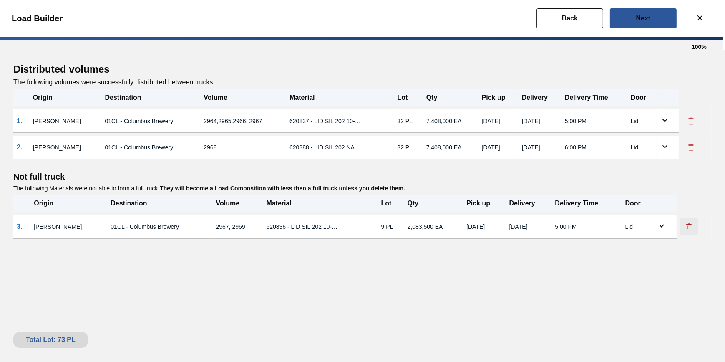
click at [688, 230] on icon at bounding box center [689, 226] width 8 height 8
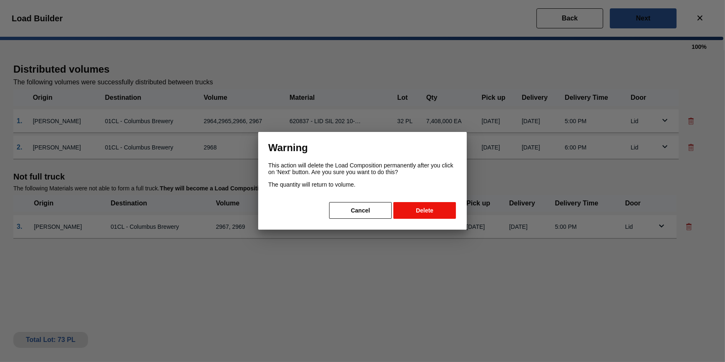
click at [421, 212] on button "Delete" at bounding box center [424, 210] width 63 height 17
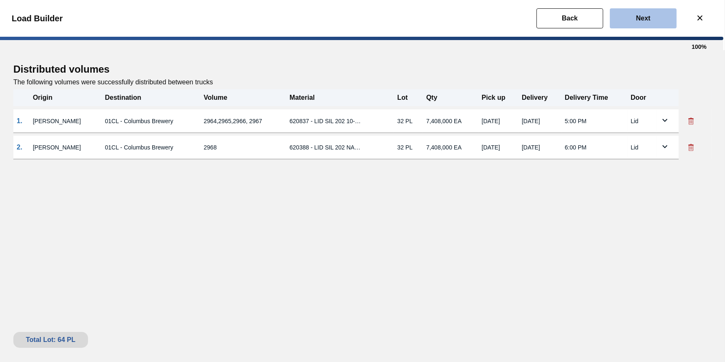
click at [659, 23] on button "Next" at bounding box center [643, 18] width 67 height 20
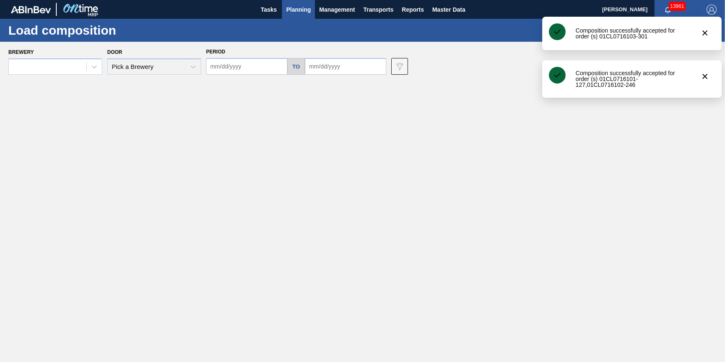
type input "09/15/2025"
type input "[DATE]"
type input "10/03/2025"
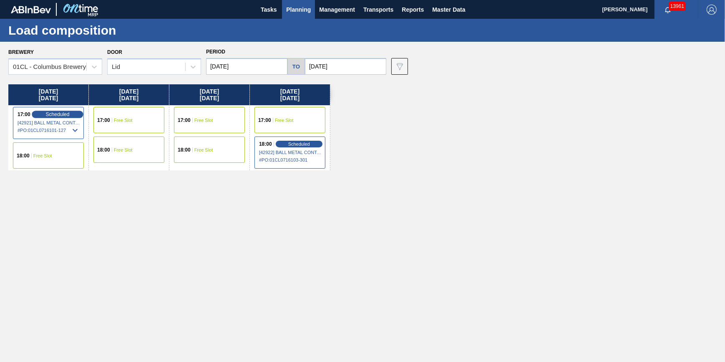
click at [63, 111] on div "Scheduled" at bounding box center [57, 115] width 51 height 8
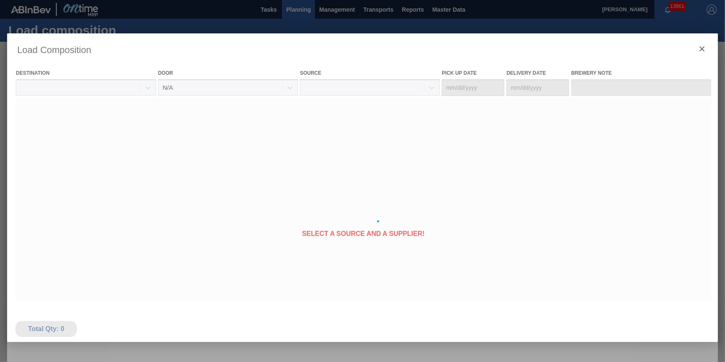
type Date "[DATE]"
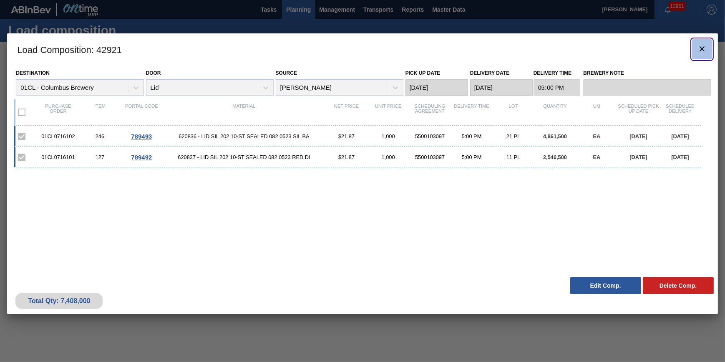
click at [695, 52] on button "botão de ícone" at bounding box center [702, 49] width 20 height 20
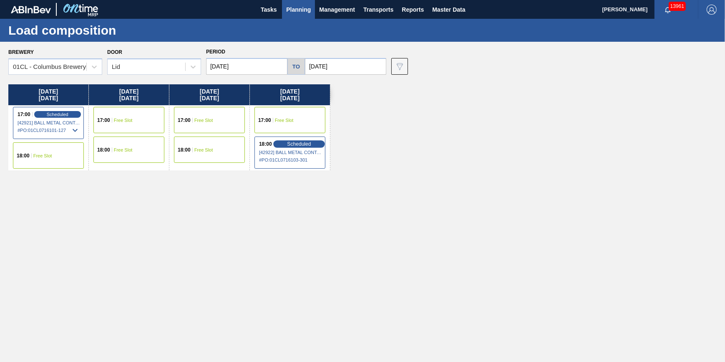
click at [293, 146] on span "Scheduled" at bounding box center [299, 143] width 24 height 5
click at [296, 143] on span "Scheduled" at bounding box center [299, 143] width 24 height 5
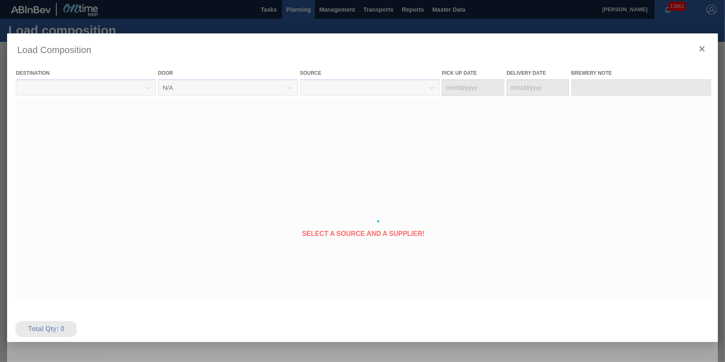
type Date "[DATE]"
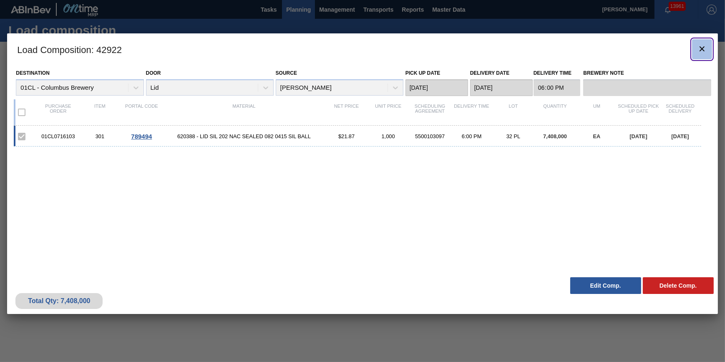
click at [699, 53] on icon "botão de ícone" at bounding box center [702, 49] width 10 height 10
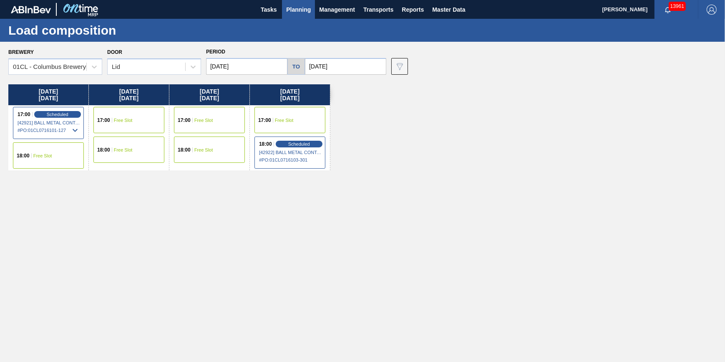
click at [301, 13] on span "Planning" at bounding box center [298, 10] width 25 height 10
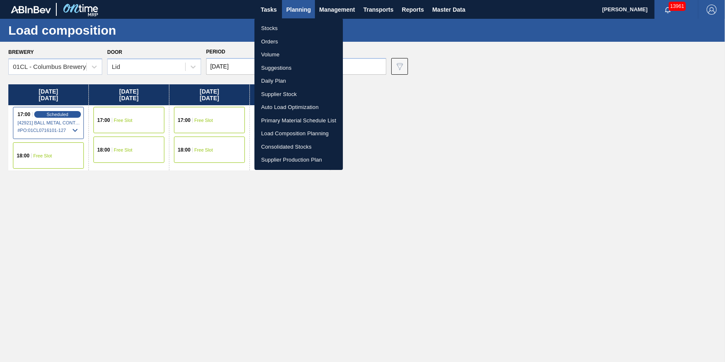
click at [303, 29] on li "Stocks" at bounding box center [299, 28] width 88 height 13
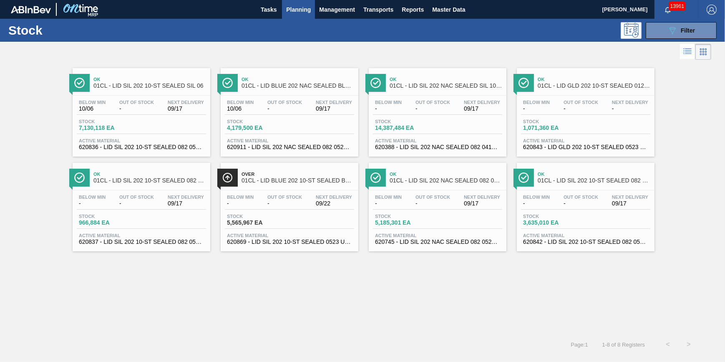
click at [646, 40] on div "Stock 089F7B8B-B2A5-4AFE-B5C0-19BA573D28AC Filter" at bounding box center [362, 30] width 725 height 23
click at [663, 38] on button "089F7B8B-B2A5-4AFE-B5C0-19BA573D28AC Filter" at bounding box center [681, 30] width 71 height 17
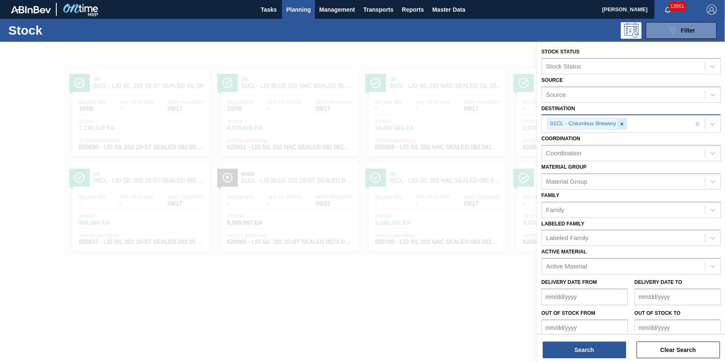
click at [620, 126] on div at bounding box center [622, 124] width 9 height 10
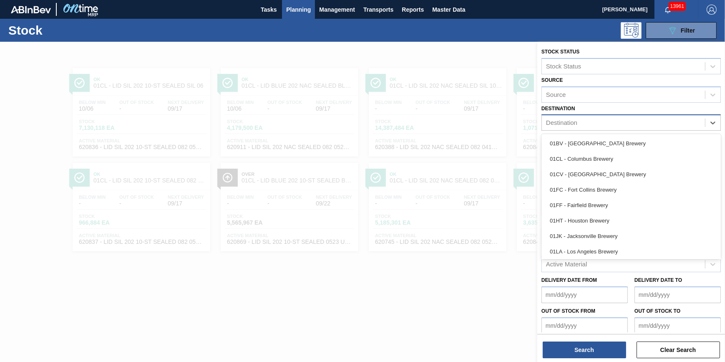
click at [620, 127] on div "Destination" at bounding box center [623, 123] width 163 height 12
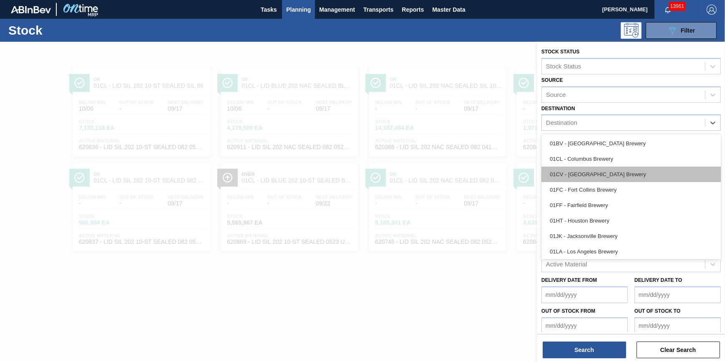
click at [605, 171] on div "01CV - [GEOGRAPHIC_DATA] Brewery" at bounding box center [631, 173] width 179 height 15
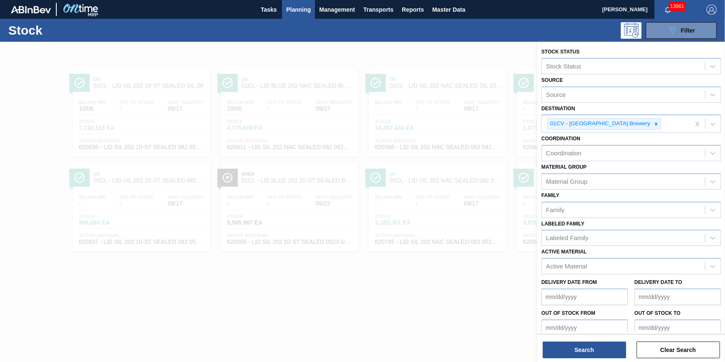
click at [576, 338] on div "Search Clear Search" at bounding box center [631, 345] width 188 height 23
click at [579, 348] on button "Search" at bounding box center [584, 349] width 83 height 17
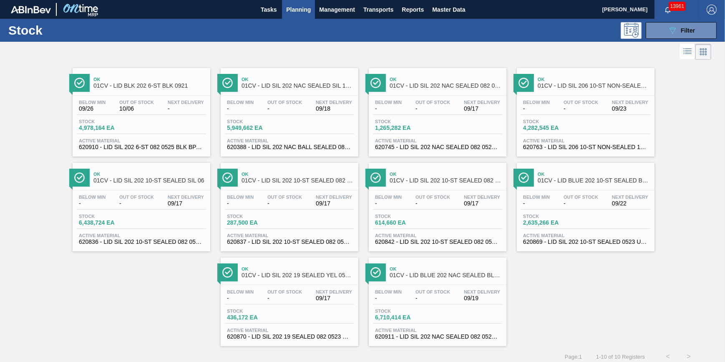
click at [453, 138] on div "Below Min - Out Of Stock - Next Delivery 09/17 Stock 1,265,282 EA Active Materi…" at bounding box center [438, 124] width 138 height 57
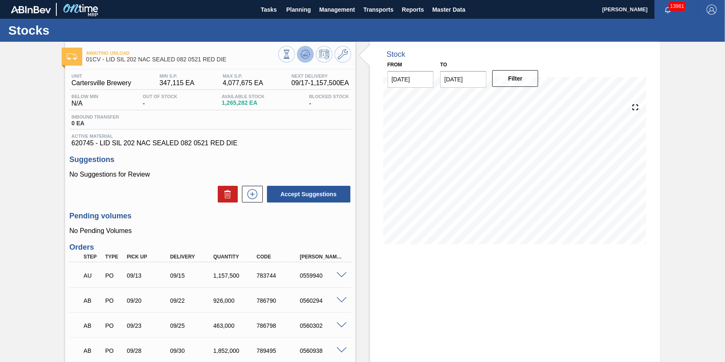
click at [301, 46] on button at bounding box center [305, 54] width 17 height 17
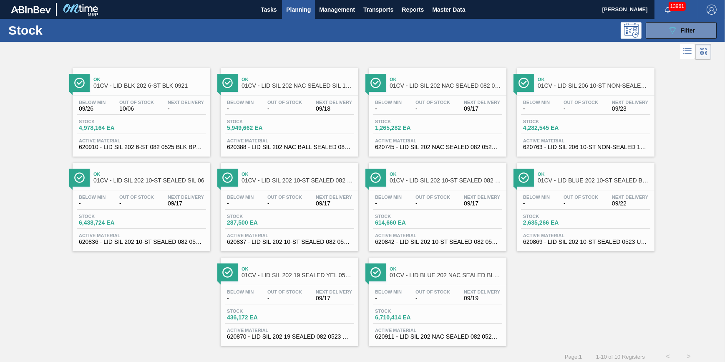
click at [392, 275] on span "01CV - LID BLUE 202 NAC SEALED BLU 1222 MCC EPOXY" at bounding box center [446, 275] width 113 height 6
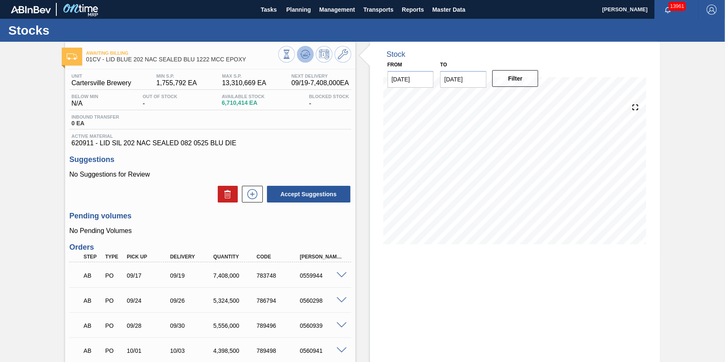
click at [298, 54] on button at bounding box center [305, 54] width 17 height 17
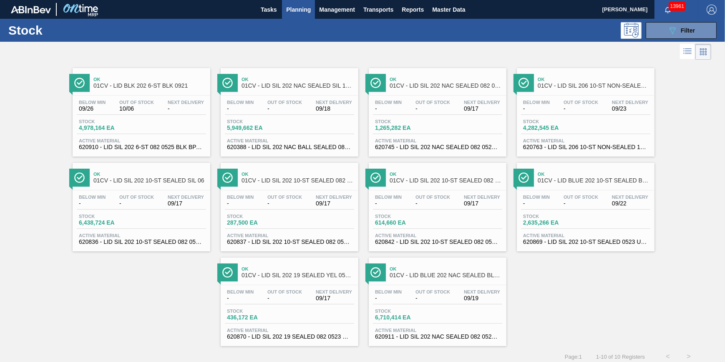
click at [384, 139] on span "Active Material" at bounding box center [437, 140] width 125 height 5
click at [282, 298] on span "-" at bounding box center [284, 298] width 35 height 6
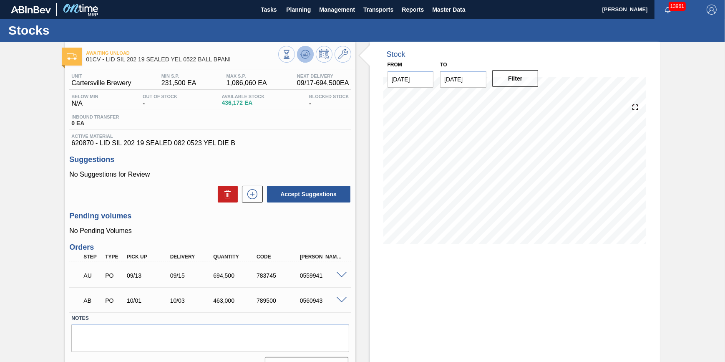
click at [306, 53] on icon at bounding box center [305, 54] width 5 height 4
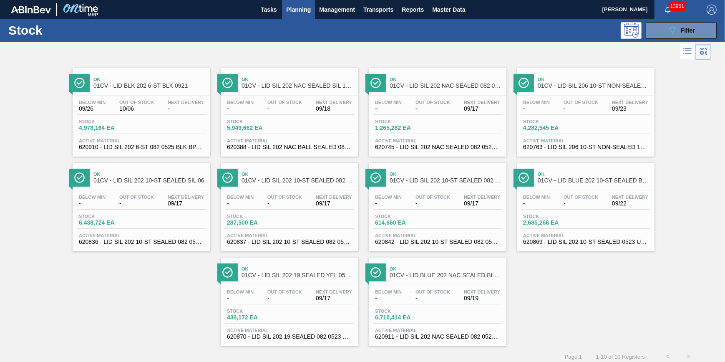
click at [535, 229] on div "Stock 2,635,266 EA" at bounding box center [585, 221] width 129 height 15
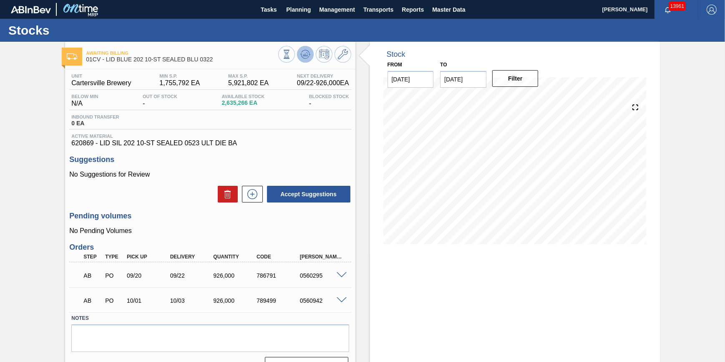
click at [301, 55] on icon at bounding box center [305, 54] width 10 height 10
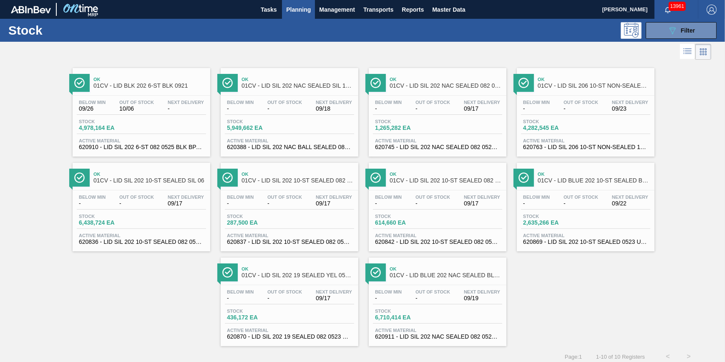
click at [544, 220] on div "Stock 2,635,266 EA" at bounding box center [552, 220] width 63 height 12
click at [149, 224] on div "Stock 6,438,724 EA" at bounding box center [141, 221] width 129 height 15
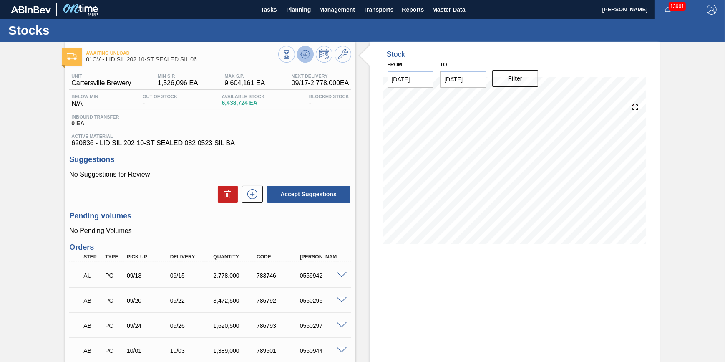
click at [311, 54] on button at bounding box center [305, 54] width 17 height 17
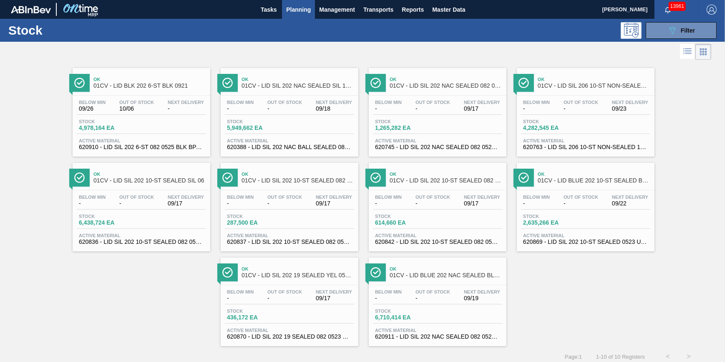
click at [439, 301] on span "-" at bounding box center [433, 298] width 35 height 6
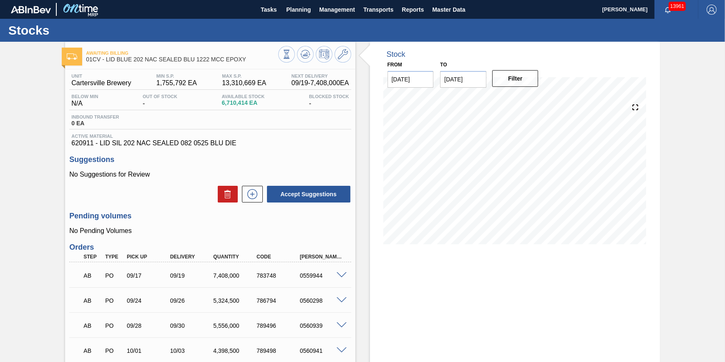
click at [296, 51] on div at bounding box center [314, 55] width 73 height 19
click at [298, 50] on button at bounding box center [305, 54] width 17 height 17
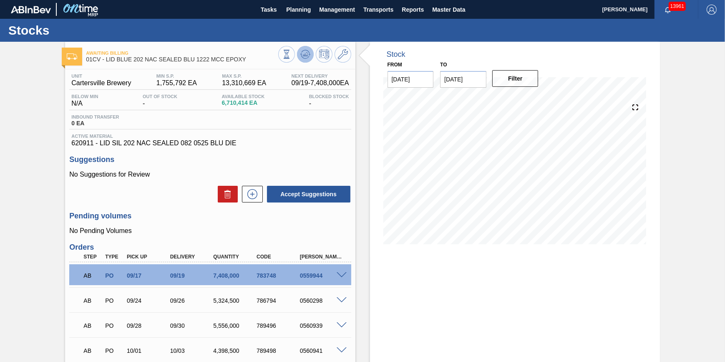
click at [300, 58] on icon at bounding box center [305, 54] width 10 height 10
click at [293, 10] on span "Planning" at bounding box center [298, 10] width 25 height 10
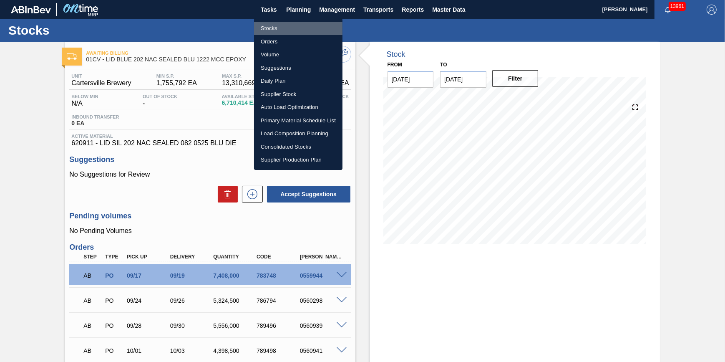
click at [292, 28] on li "Stocks" at bounding box center [298, 28] width 88 height 13
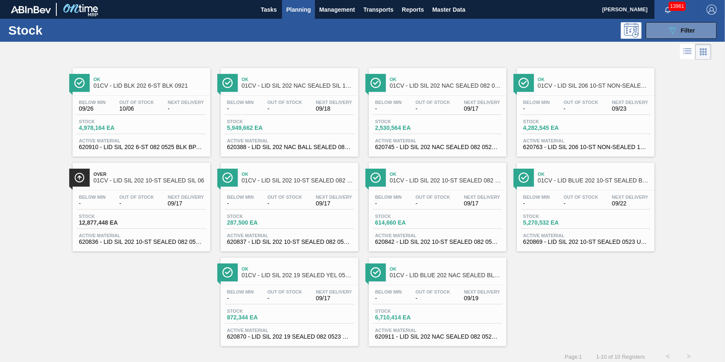
click at [306, 14] on span "Planning" at bounding box center [298, 10] width 25 height 10
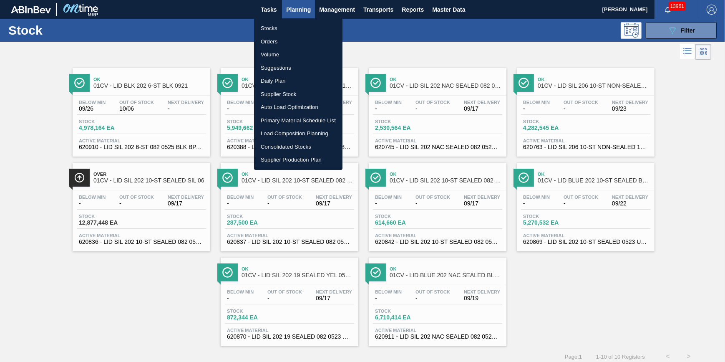
click at [217, 48] on div at bounding box center [362, 181] width 725 height 362
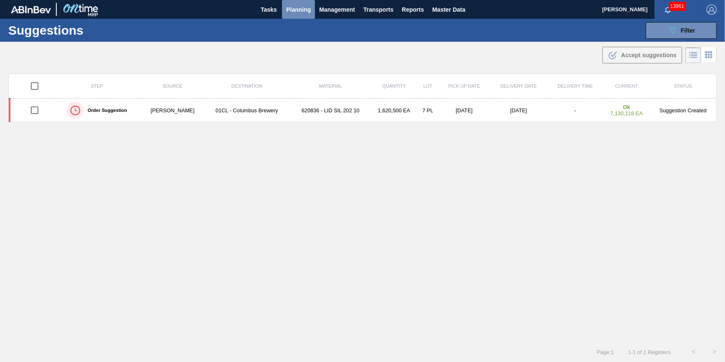
click at [287, 8] on span "Planning" at bounding box center [298, 10] width 25 height 10
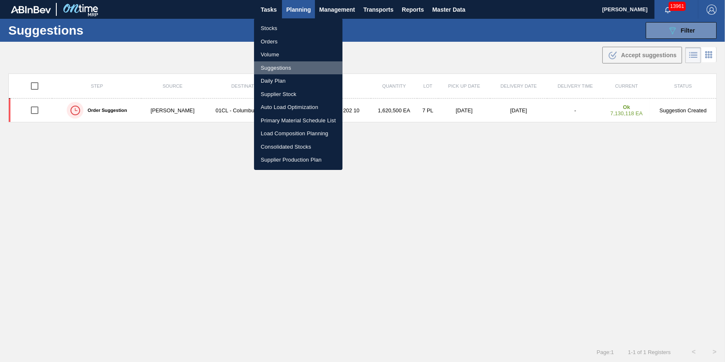
click at [283, 66] on li "Suggestions" at bounding box center [298, 67] width 88 height 13
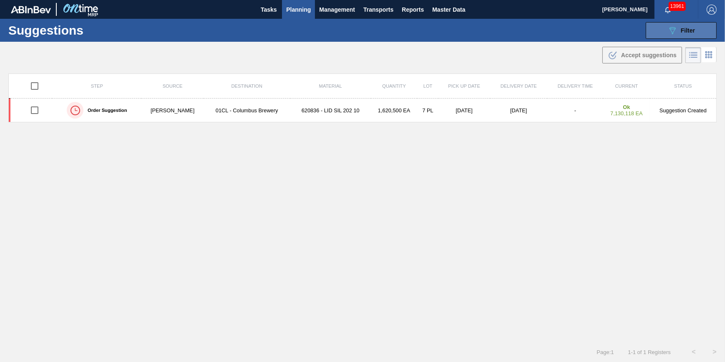
click at [674, 32] on icon "089F7B8B-B2A5-4AFE-B5C0-19BA573D28AC" at bounding box center [673, 30] width 10 height 10
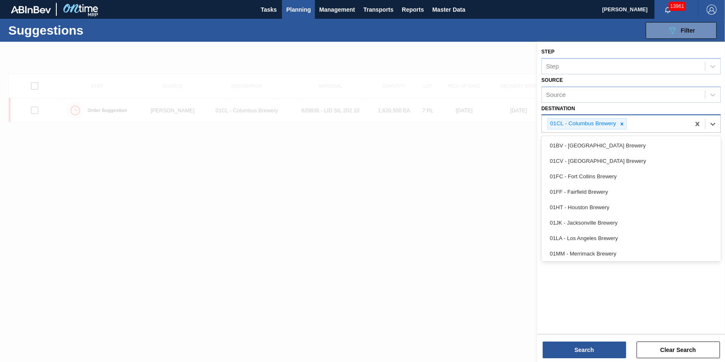
click at [628, 125] on div "01CL - Columbus Brewery" at bounding box center [616, 123] width 148 height 17
click at [626, 125] on div at bounding box center [622, 124] width 9 height 10
click at [621, 124] on div "Source" at bounding box center [623, 123] width 163 height 12
click at [620, 124] on div "Source" at bounding box center [623, 123] width 163 height 12
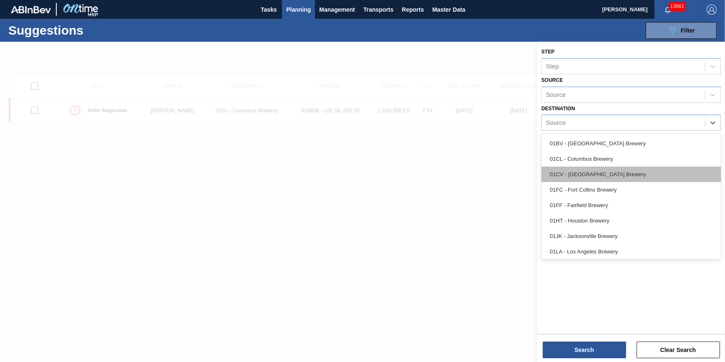
click at [603, 171] on div "01CV - [GEOGRAPHIC_DATA] Brewery" at bounding box center [631, 173] width 179 height 15
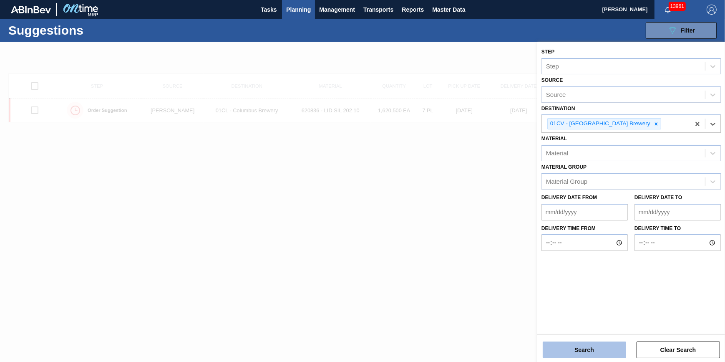
click at [575, 350] on button "Search" at bounding box center [584, 349] width 83 height 17
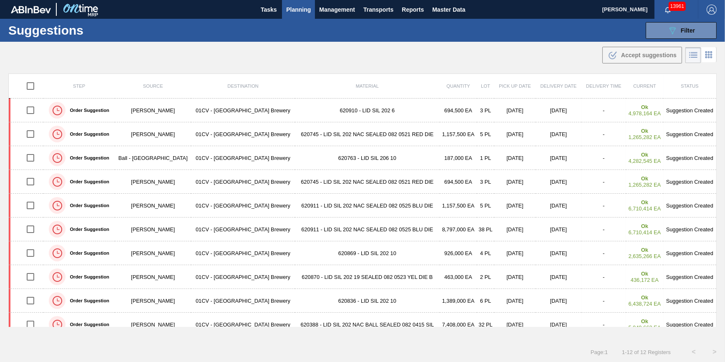
click at [35, 89] on input "checkbox" at bounding box center [31, 86] width 18 height 18
checkbox input "true"
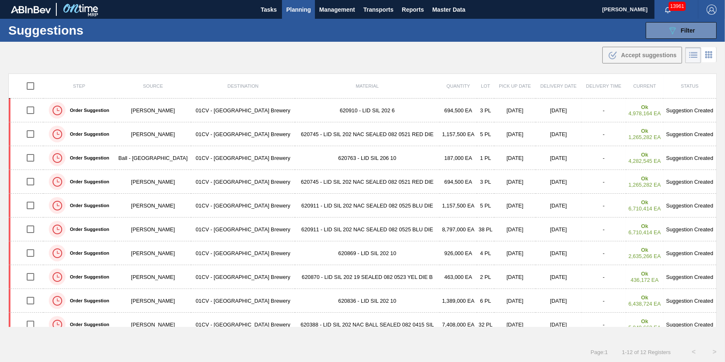
checkbox input "true"
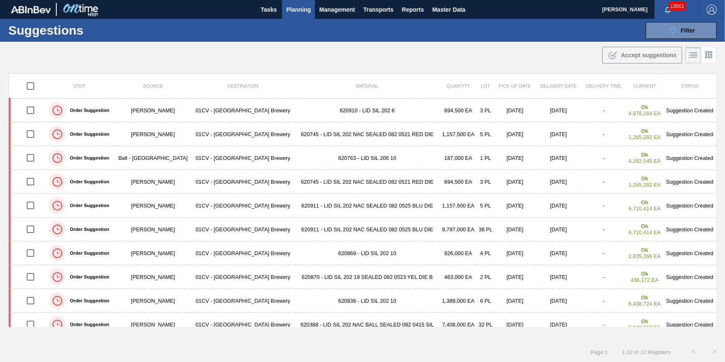
checkbox input "true"
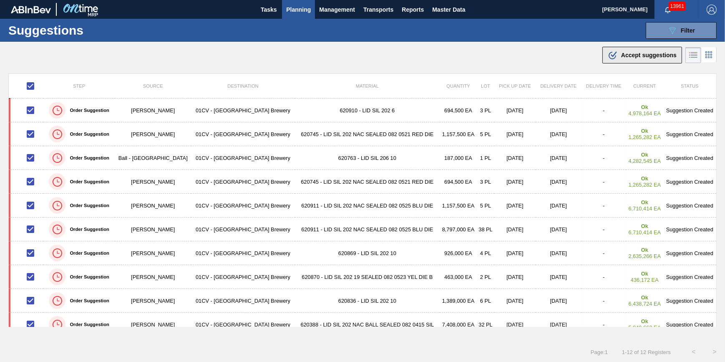
click at [654, 55] on span "Accept suggestions" at bounding box center [648, 55] width 55 height 7
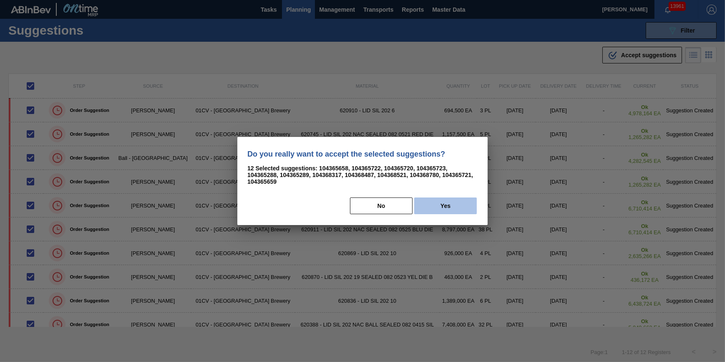
click at [451, 208] on button "Yes" at bounding box center [445, 205] width 63 height 17
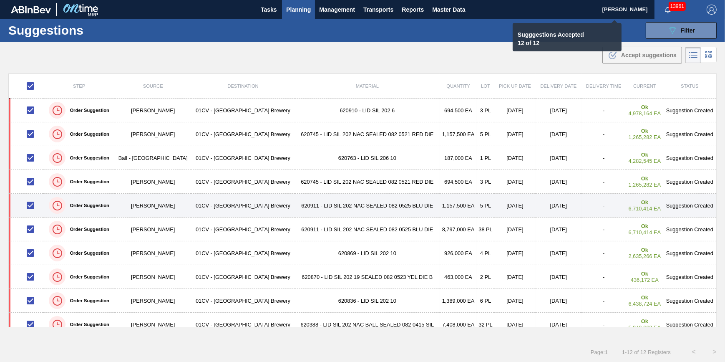
checkbox input "false"
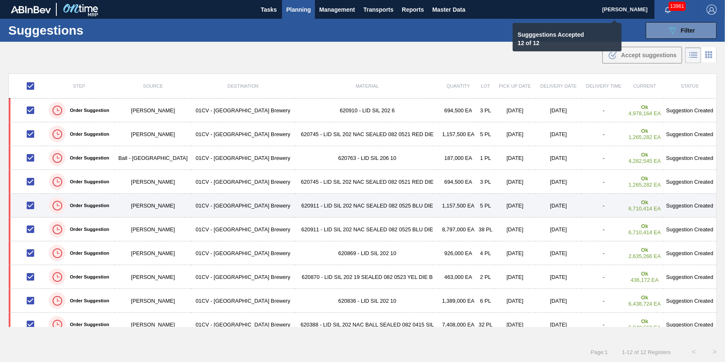
checkbox input "false"
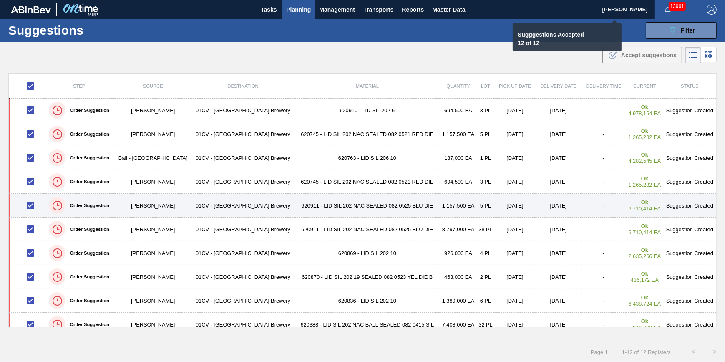
checkbox input "false"
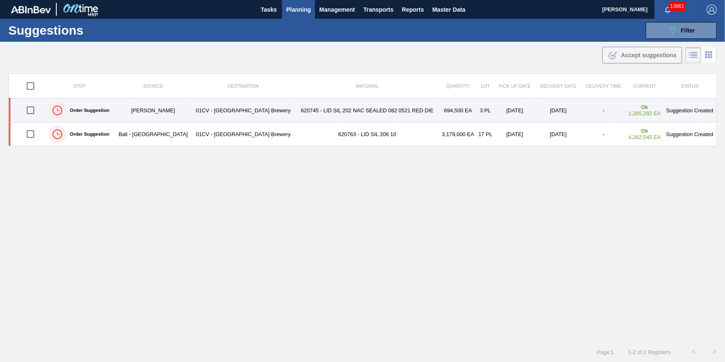
click at [30, 111] on input "checkbox" at bounding box center [31, 110] width 18 height 18
checkbox input "true"
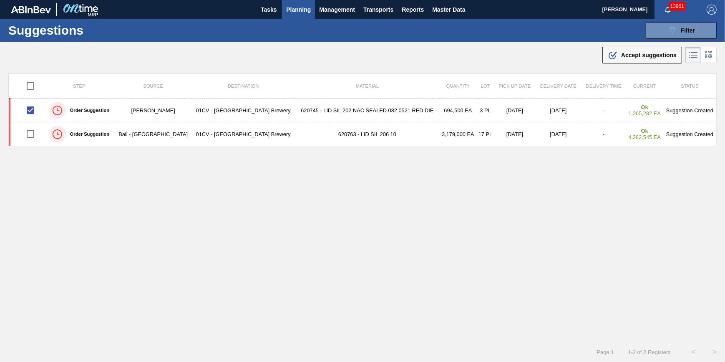
click at [26, 85] on input "checkbox" at bounding box center [31, 86] width 18 height 18
checkbox input "true"
click at [647, 57] on span "Accept suggestions" at bounding box center [648, 55] width 55 height 7
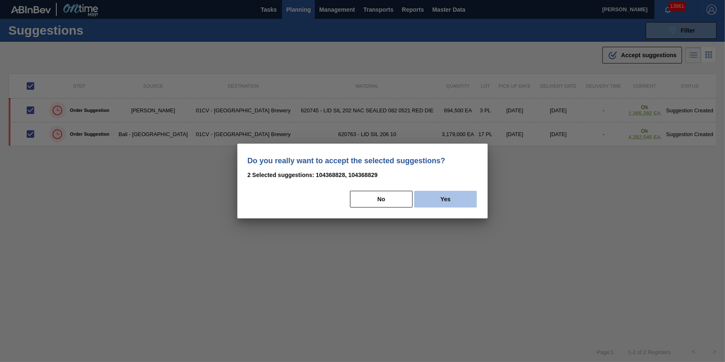
click at [459, 196] on button "Yes" at bounding box center [445, 199] width 63 height 17
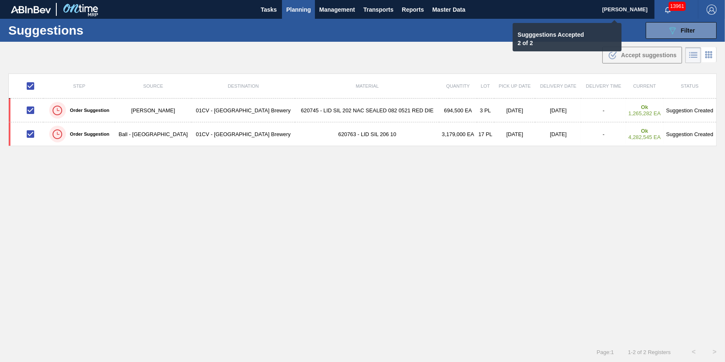
checkbox input "false"
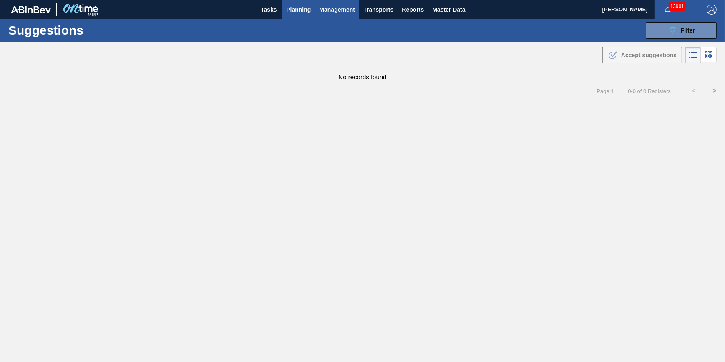
click at [346, 7] on span "Management" at bounding box center [337, 10] width 36 height 10
click at [378, 12] on div at bounding box center [362, 181] width 725 height 362
click at [380, 0] on body "Tasks Planning Management Transports Reports Master Data Jack Schuld 13961 Mark…" at bounding box center [362, 0] width 725 height 0
click at [380, 12] on span "Transports" at bounding box center [378, 10] width 30 height 10
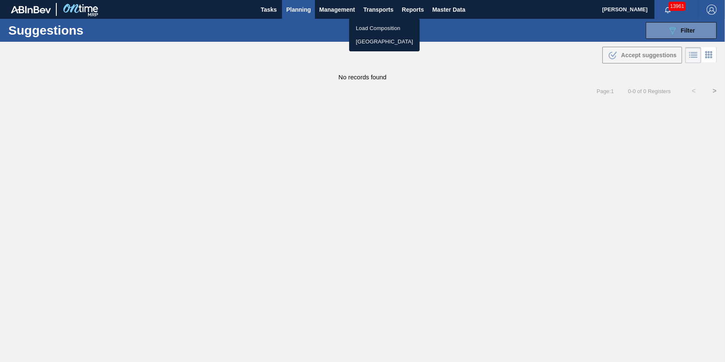
click at [378, 39] on li "[GEOGRAPHIC_DATA]" at bounding box center [384, 41] width 71 height 13
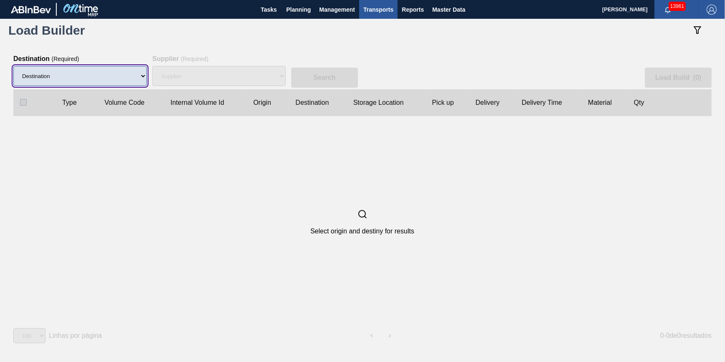
click at [79, 82] on select "Destination 01BV - [GEOGRAPHIC_DATA] 01CL - [GEOGRAPHIC_DATA] 01CV - [GEOGRAPHI…" at bounding box center [80, 76] width 134 height 20
select select "6"
click at [13, 66] on select "Destination 01BV - [GEOGRAPHIC_DATA] 01CL - [GEOGRAPHIC_DATA] 01CV - [GEOGRAPHI…" at bounding box center [80, 76] width 134 height 20
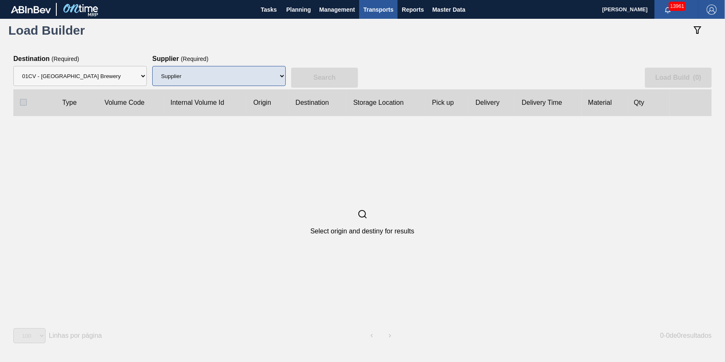
drag, startPoint x: 247, startPoint y: 66, endPoint x: 244, endPoint y: 69, distance: 5.0
click at [246, 66] on div "Supplier 8221649 - BALL METAL CONTAINER GROUP 8342641 - BALL METAL CONTAINER GR…" at bounding box center [219, 76] width 134 height 27
click at [243, 71] on select "Supplier 8221649 - BALL METAL CONTAINER GROUP 8342641 - BALL METAL CONTAINER GR…" at bounding box center [219, 76] width 134 height 20
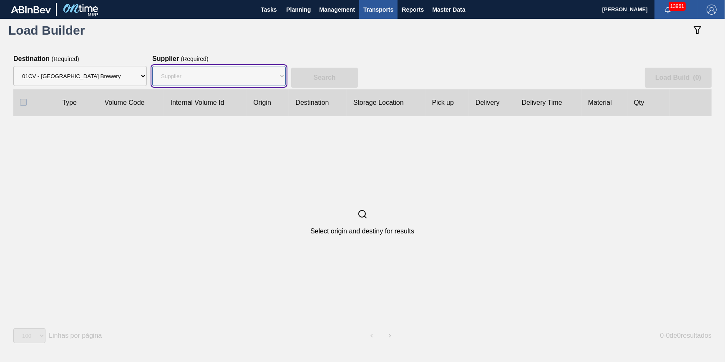
click at [152, 66] on select "Supplier 8221649 - BALL METAL CONTAINER GROUP 8342641 - BALL METAL CONTAINER GR…" at bounding box center [219, 76] width 134 height 20
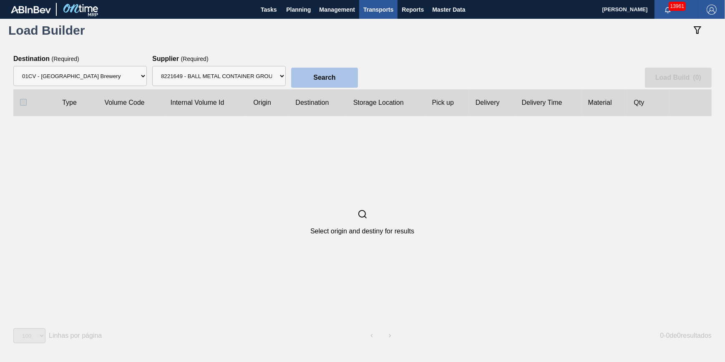
click at [0, 0] on slot "Search" at bounding box center [0, 0] width 0 height 0
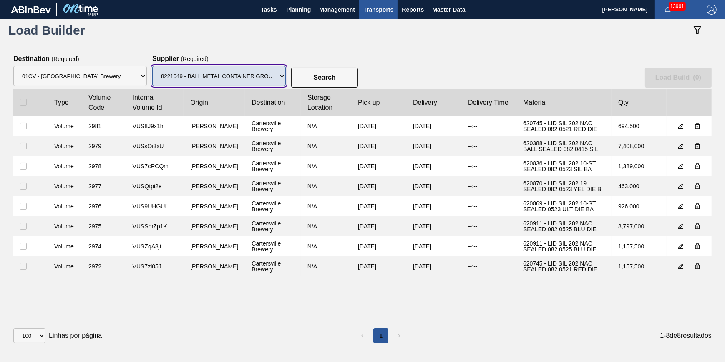
click at [280, 79] on select "Supplier 8221649 - BALL METAL CONTAINER GROUP 8342641 - BALL METAL CONTAINER GR…" at bounding box center [219, 76] width 134 height 20
click at [152, 66] on select "Supplier 8221649 - BALL METAL CONTAINER GROUP 8342641 - BALL METAL CONTAINER GR…" at bounding box center [219, 76] width 134 height 20
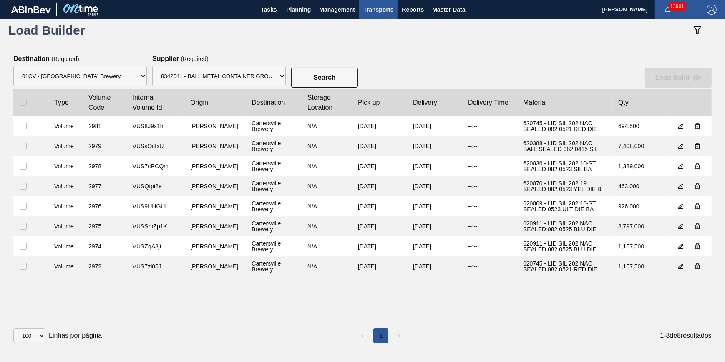
click at [332, 63] on div "Search Load Build ( 0 )" at bounding box center [362, 72] width 699 height 34
click at [332, 69] on button "Search" at bounding box center [324, 78] width 67 height 20
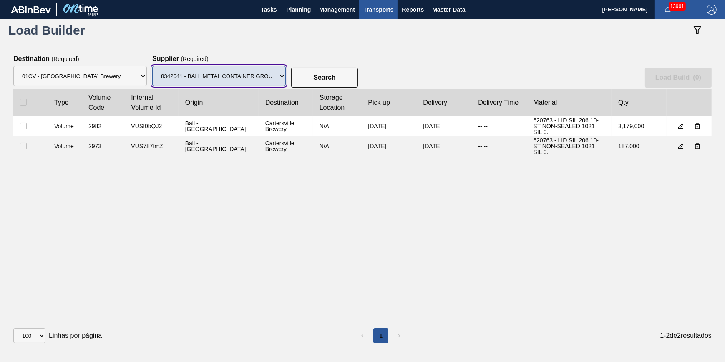
click at [175, 75] on select "Supplier 8221649 - BALL METAL CONTAINER GROUP 8342641 - BALL METAL CONTAINER GR…" at bounding box center [219, 76] width 134 height 20
select select "15"
click at [152, 66] on select "Supplier 8221649 - BALL METAL CONTAINER GROUP 8342641 - BALL METAL CONTAINER GR…" at bounding box center [219, 76] width 134 height 20
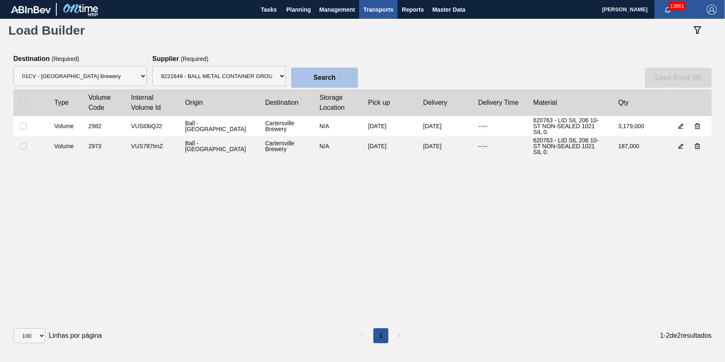
click at [298, 75] on button "Search" at bounding box center [324, 78] width 67 height 20
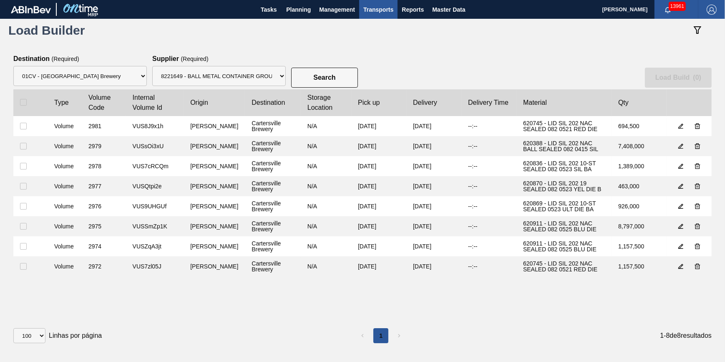
click at [23, 97] on clb-table-thead-cell at bounding box center [30, 102] width 34 height 27
click at [27, 100] on div at bounding box center [30, 102] width 21 height 7
drag, startPoint x: 25, startPoint y: 101, endPoint x: 60, endPoint y: 116, distance: 37.8
click at [25, 102] on input "checkbox" at bounding box center [23, 102] width 7 height 7
checkbox input "true"
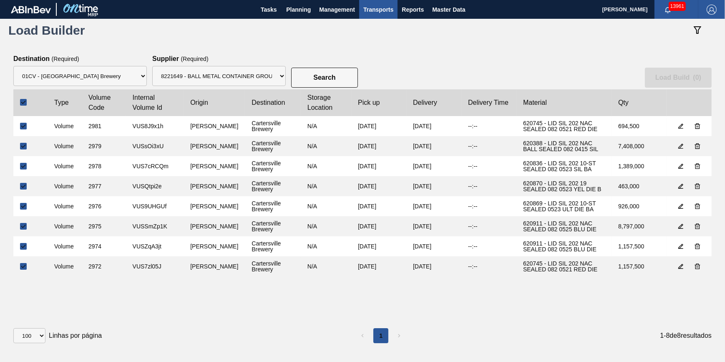
checkbox input "true"
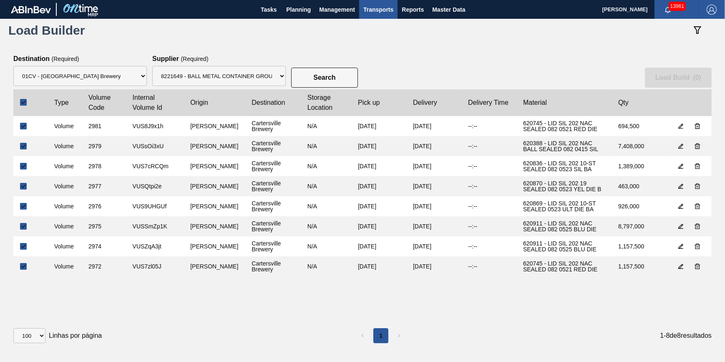
checkbox input "true"
click at [0, 0] on slot "Load Build ( 8 )" at bounding box center [0, 0] width 0 height 0
select select "Undefined"
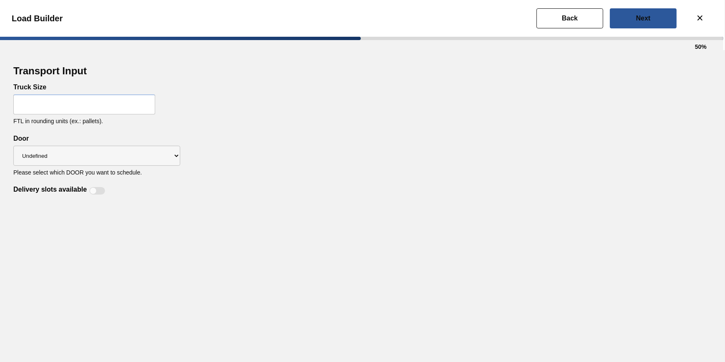
click at [58, 107] on input "text" at bounding box center [84, 104] width 142 height 20
type input "32"
click at [239, 171] on div "Transport Input Truck Size 32 FTL in rounding units (ex.: pallets). Delivery sl…" at bounding box center [362, 129] width 699 height 132
click at [183, 171] on div "Transport Input Truck Size 32 FTL in rounding units (ex.: pallets). Delivery sl…" at bounding box center [362, 129] width 699 height 132
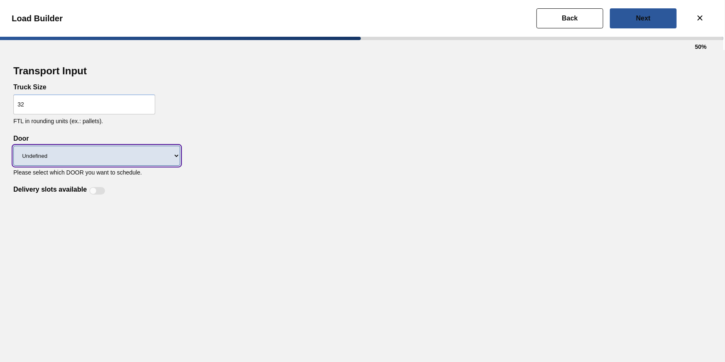
click at [157, 160] on select "Undefined CROWNS LIDS" at bounding box center [96, 156] width 167 height 20
select select "LIDS"
click at [13, 146] on select "Undefined CROWNS LIDS" at bounding box center [96, 156] width 167 height 20
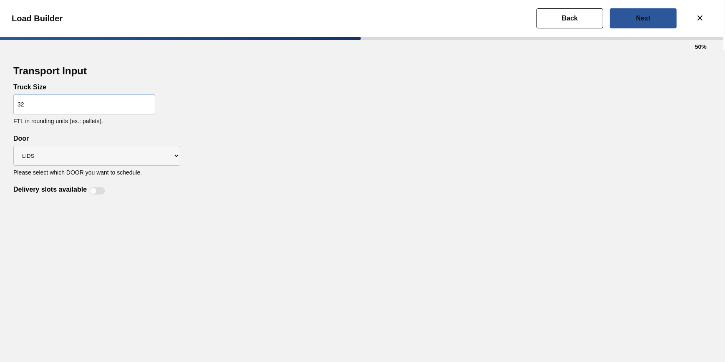
click at [102, 193] on div at bounding box center [97, 191] width 16 height 8
checkbox input "true"
click at [655, 11] on button "Next" at bounding box center [643, 18] width 67 height 20
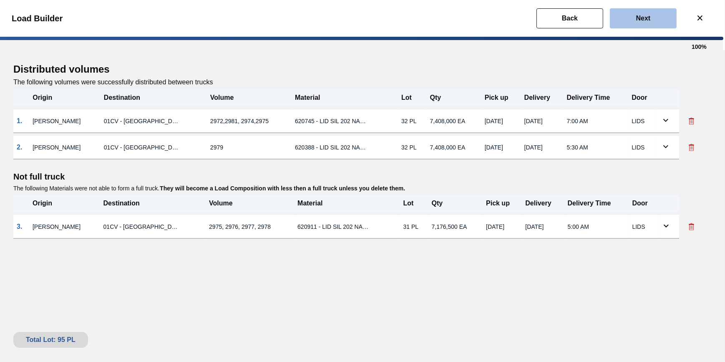
click at [633, 23] on button "Next" at bounding box center [643, 18] width 67 height 20
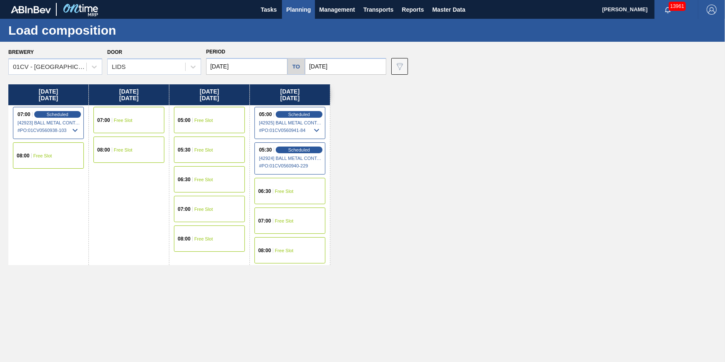
click at [55, 110] on div "07:00 Scheduled [42923] BALL METAL CONTAINER GROUP - 0008221649 # PO : 01CV0560…" at bounding box center [48, 123] width 71 height 32
click at [66, 117] on span "Scheduled" at bounding box center [57, 113] width 24 height 5
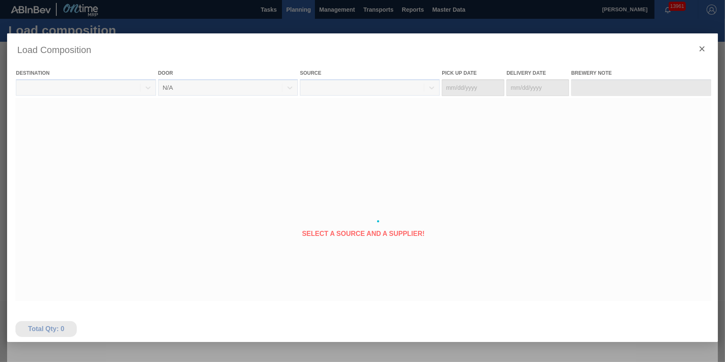
type Date "[DATE]"
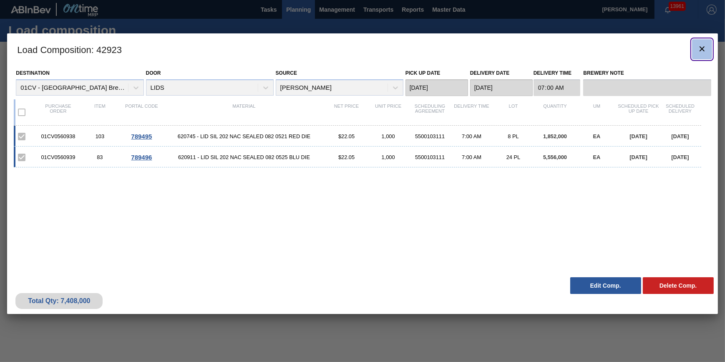
click at [699, 47] on icon "botão de ícone" at bounding box center [702, 49] width 10 height 10
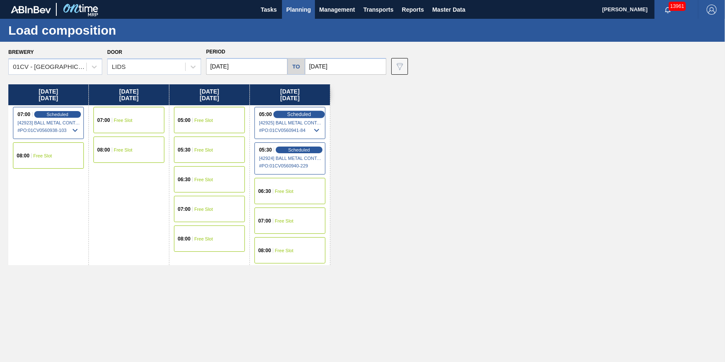
click at [295, 115] on span "Scheduled" at bounding box center [299, 113] width 24 height 5
click at [297, 113] on span "Scheduled" at bounding box center [299, 113] width 24 height 5
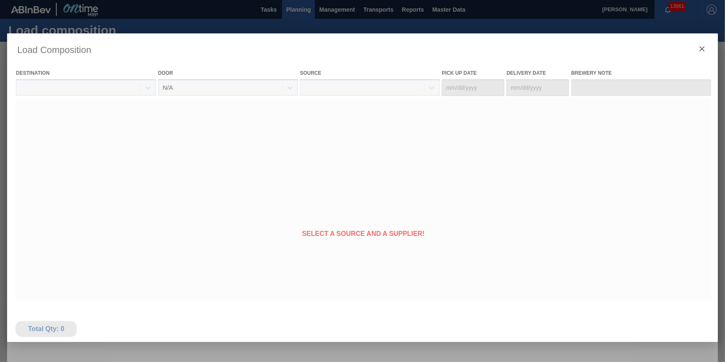
type Date "[DATE]"
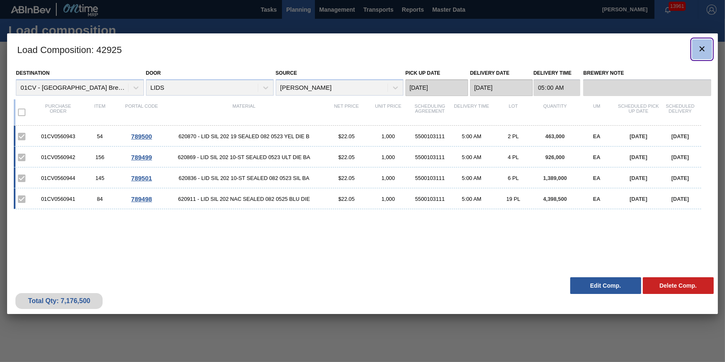
click at [704, 50] on icon "botão de ícone" at bounding box center [702, 48] width 5 height 5
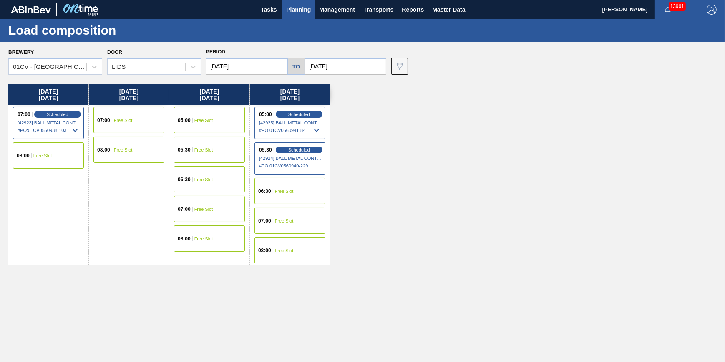
click at [300, 8] on span "Planning" at bounding box center [298, 10] width 25 height 10
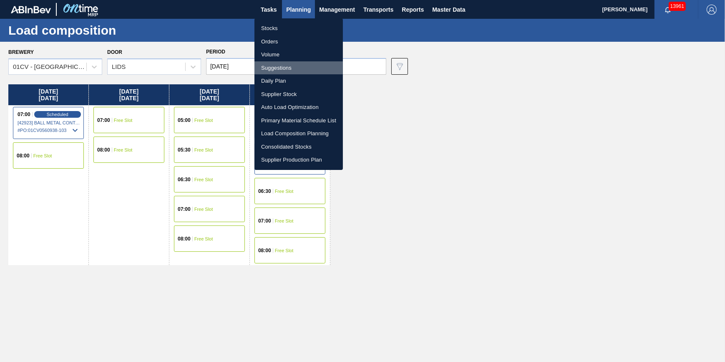
click at [309, 68] on li "Suggestions" at bounding box center [299, 67] width 88 height 13
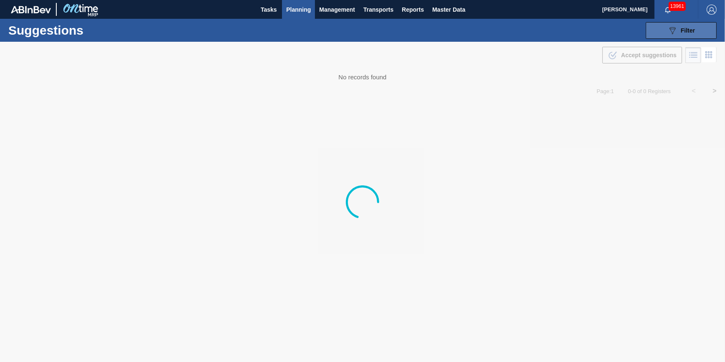
click at [663, 31] on button "089F7B8B-B2A5-4AFE-B5C0-19BA573D28AC Filter" at bounding box center [681, 30] width 71 height 17
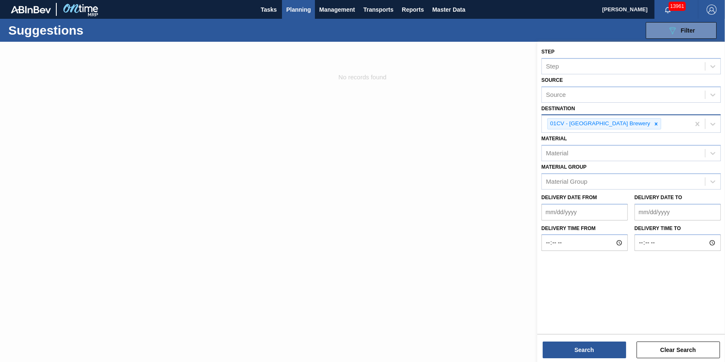
click at [619, 125] on div "01CV - [GEOGRAPHIC_DATA] Brewery" at bounding box center [600, 124] width 104 height 10
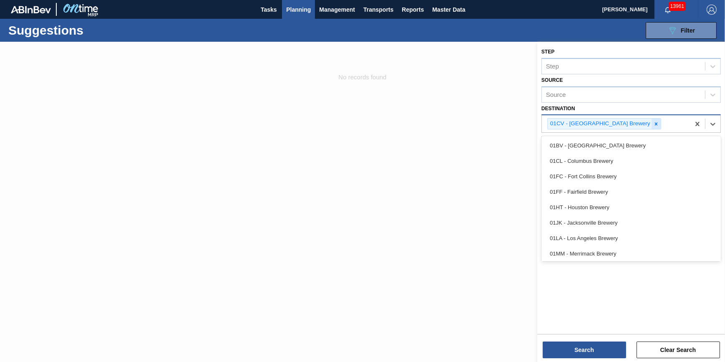
click at [653, 122] on icon at bounding box center [656, 124] width 6 height 6
click at [623, 122] on div "Source" at bounding box center [623, 123] width 163 height 12
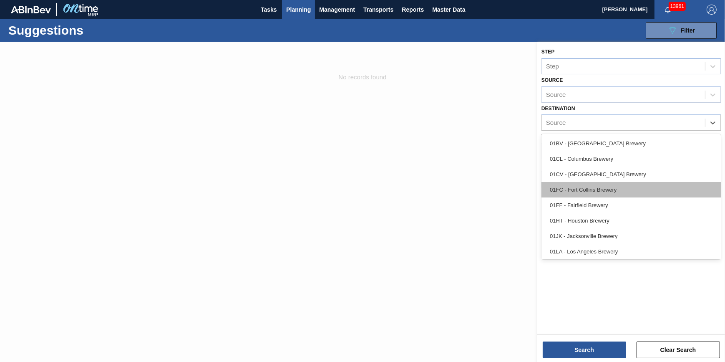
click at [613, 190] on div "01FC - Fort Collins Brewery" at bounding box center [631, 189] width 179 height 15
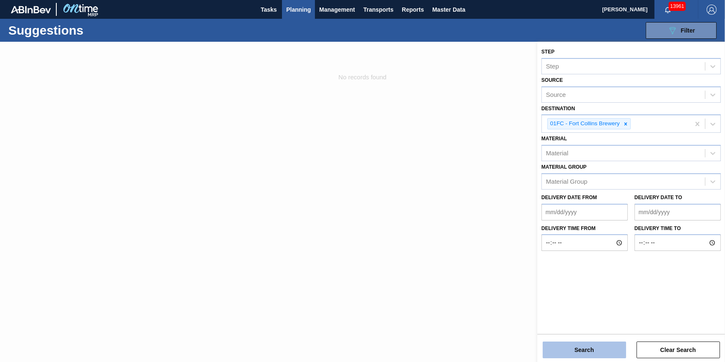
click at [581, 351] on button "Search" at bounding box center [584, 349] width 83 height 17
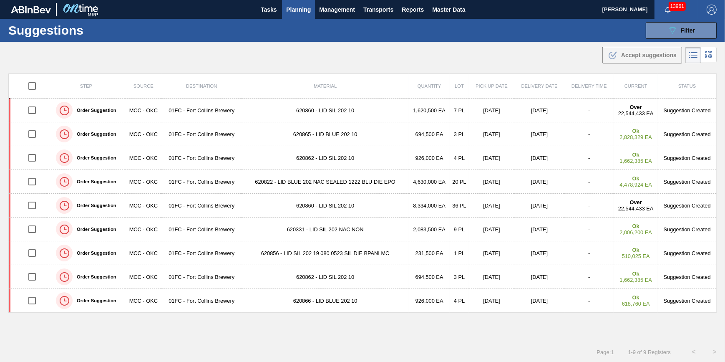
click at [35, 81] on input "checkbox" at bounding box center [32, 86] width 18 height 18
checkbox input "true"
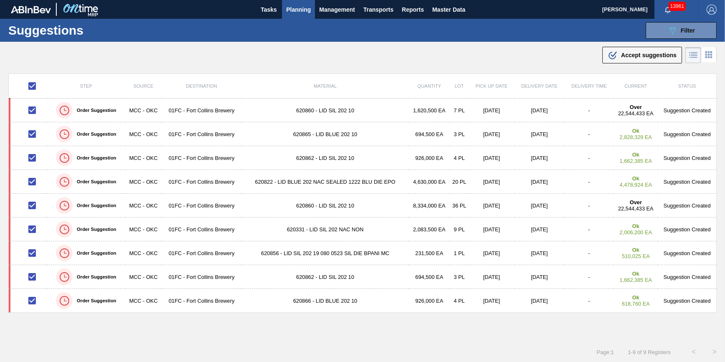
checkbox input "true"
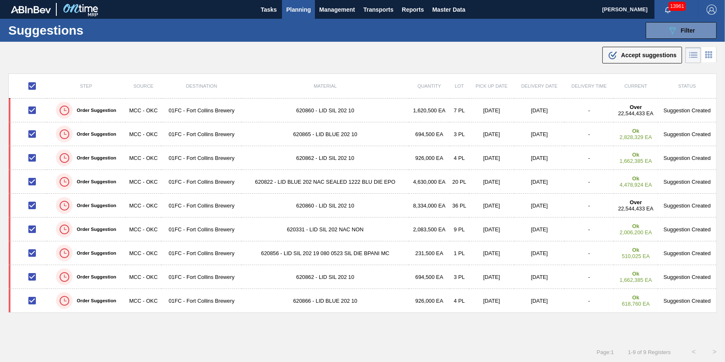
checkbox input "true"
click at [654, 57] on span "Accept suggestions" at bounding box center [648, 55] width 55 height 7
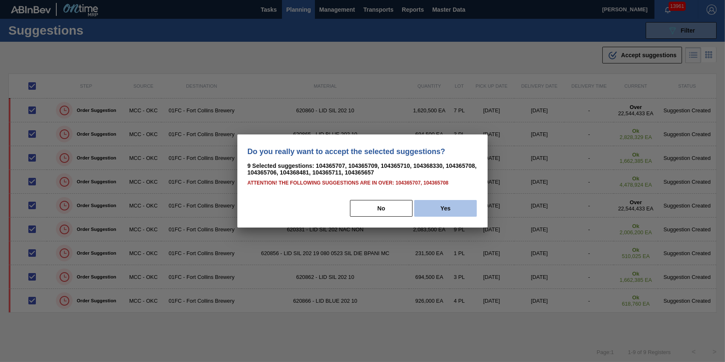
click at [448, 208] on button "Yes" at bounding box center [445, 208] width 63 height 17
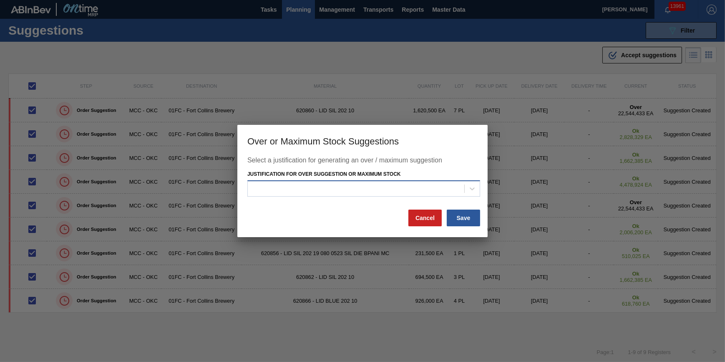
click at [409, 190] on div at bounding box center [356, 188] width 217 height 12
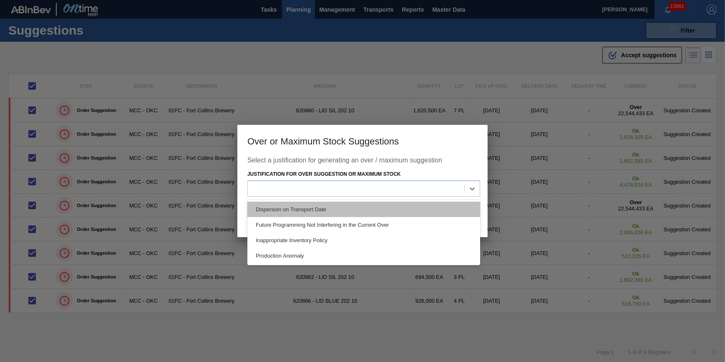
click at [406, 208] on div "Dispersion on Transport Date" at bounding box center [363, 209] width 233 height 15
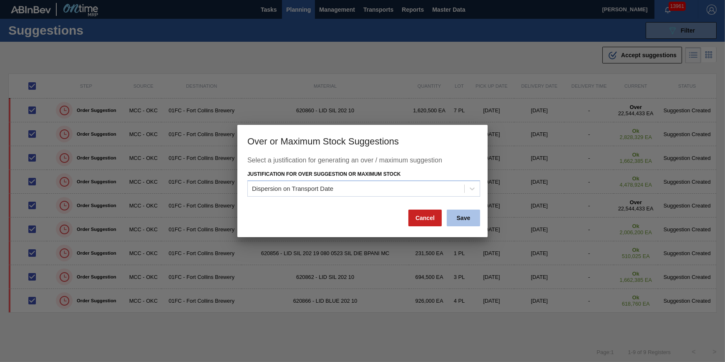
click at [469, 221] on button "Save" at bounding box center [463, 217] width 33 height 17
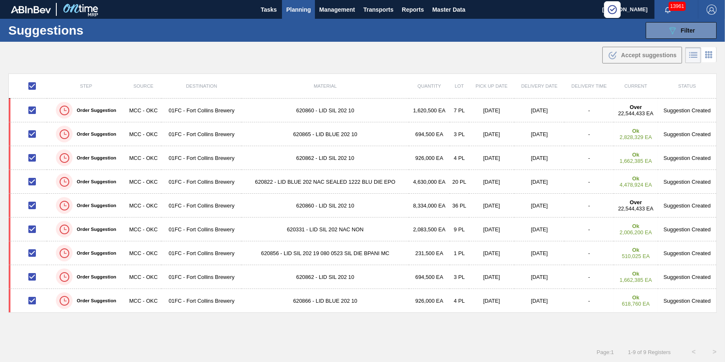
click at [618, 56] on div "Sugggestions Accepted 8 of 9 See More" at bounding box center [567, 40] width 109 height 35
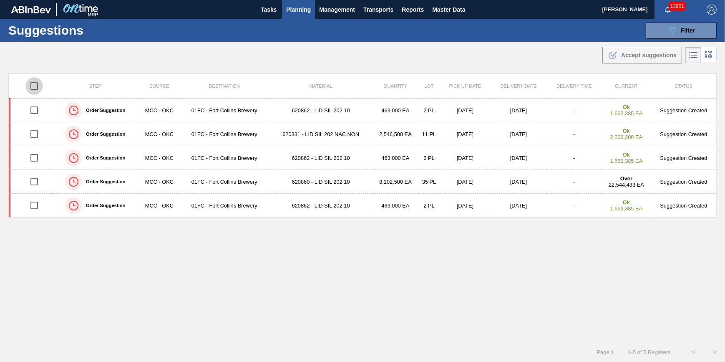
click at [33, 88] on input "checkbox" at bounding box center [34, 86] width 18 height 18
checkbox input "true"
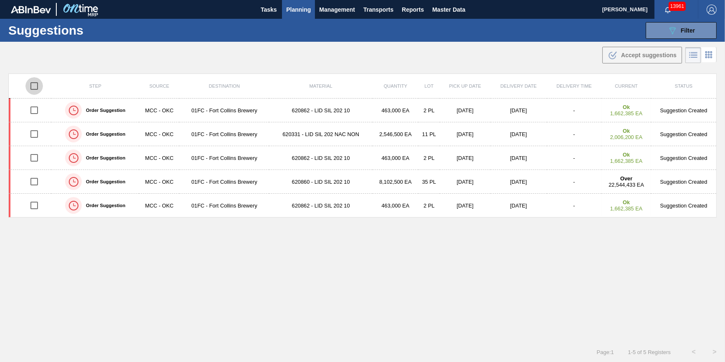
checkbox input "true"
click at [657, 58] on div ".b{fill:var(--color-action-default)} Accept suggestions" at bounding box center [642, 55] width 69 height 10
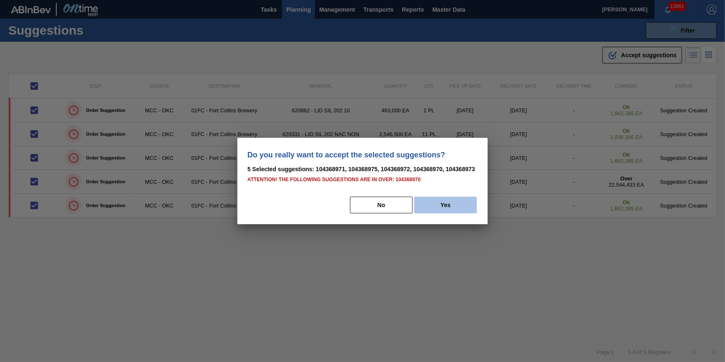
click at [470, 202] on button "Yes" at bounding box center [445, 205] width 63 height 17
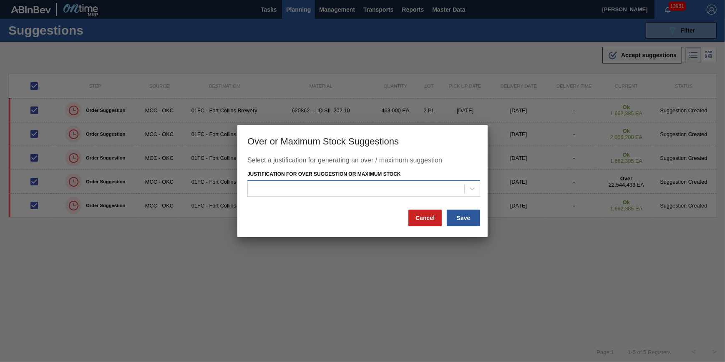
click at [448, 191] on div at bounding box center [356, 188] width 217 height 12
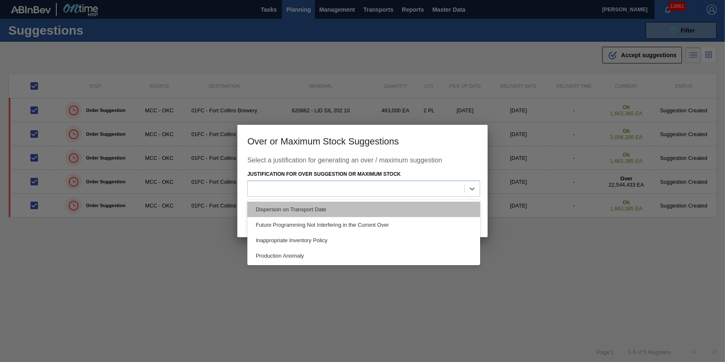
click at [422, 213] on div "Dispersion on Transport Date" at bounding box center [363, 209] width 233 height 15
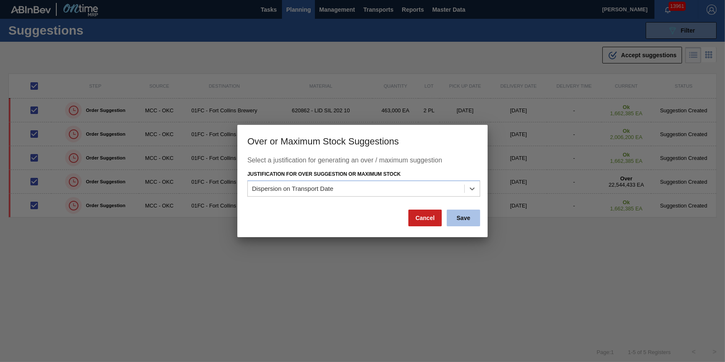
click at [470, 221] on button "Save" at bounding box center [463, 217] width 33 height 17
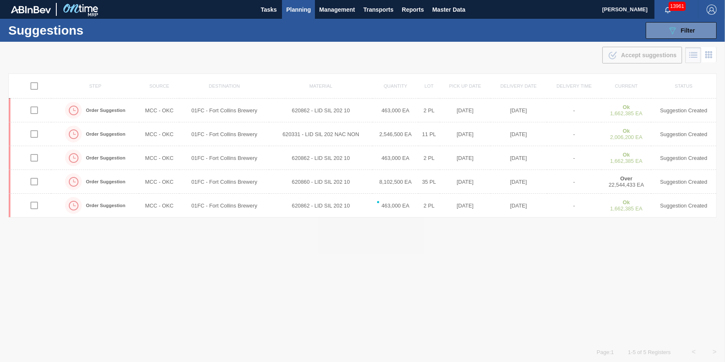
checkbox input "false"
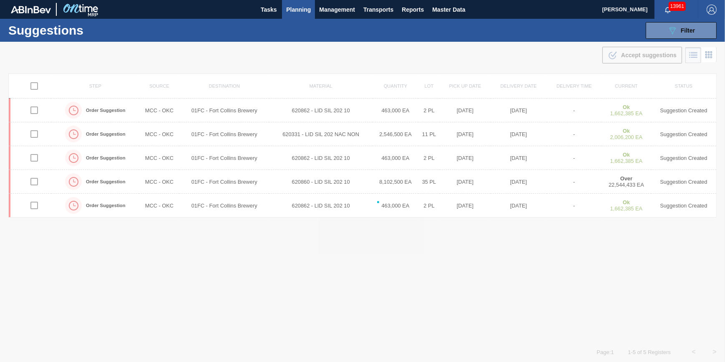
checkbox input "false"
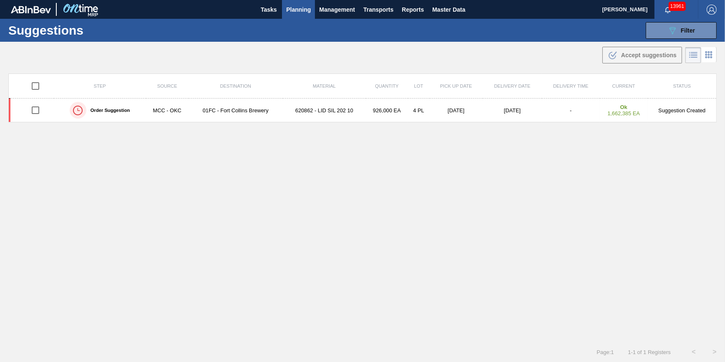
click at [290, 23] on div "Suggestions 089F7B8B-B2A5-4AFE-B5C0-19BA573D28AC Filter Step Step Source Source…" at bounding box center [362, 30] width 725 height 23
click at [293, 17] on button "Planning" at bounding box center [298, 9] width 33 height 19
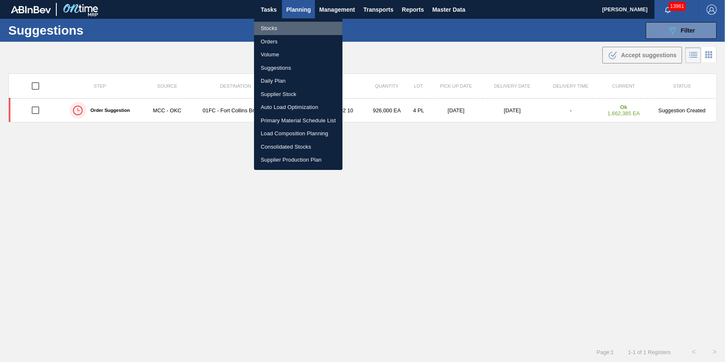
click at [293, 28] on li "Stocks" at bounding box center [298, 28] width 88 height 13
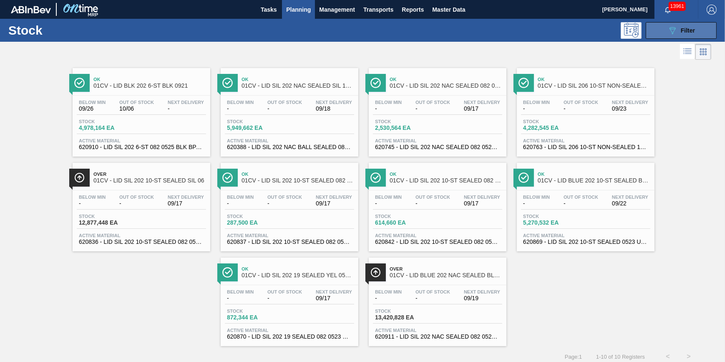
click at [681, 30] on span "Filter" at bounding box center [688, 30] width 14 height 7
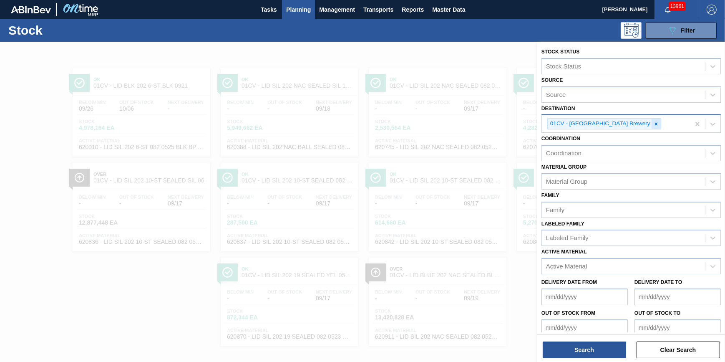
click at [653, 125] on icon at bounding box center [656, 124] width 6 height 6
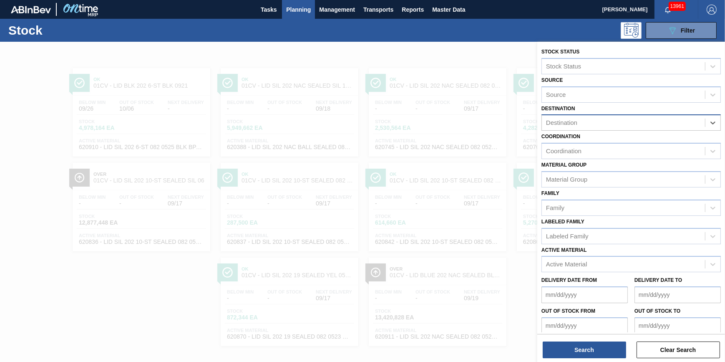
click at [627, 125] on div "Destination" at bounding box center [623, 123] width 163 height 12
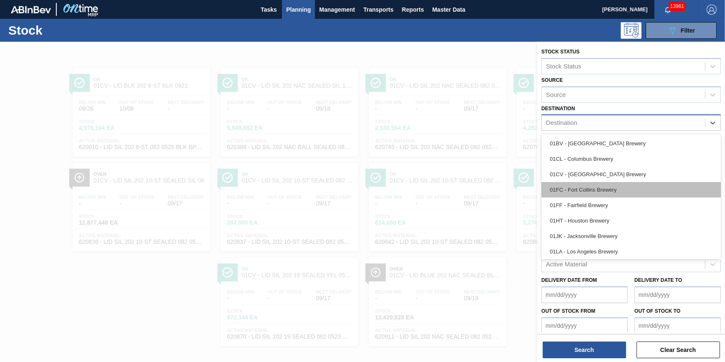
click at [605, 189] on div "01FC - Fort Collins Brewery" at bounding box center [631, 189] width 179 height 15
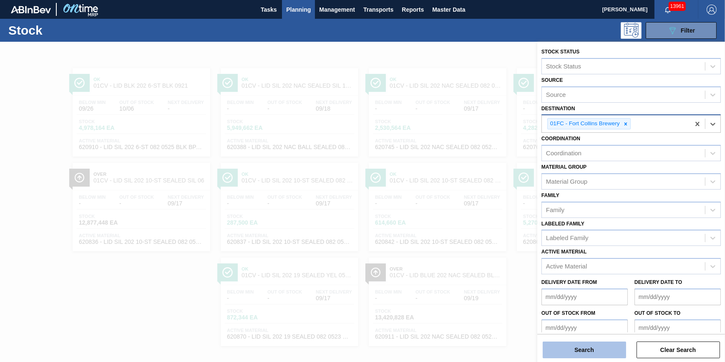
click at [583, 346] on button "Search" at bounding box center [584, 349] width 83 height 17
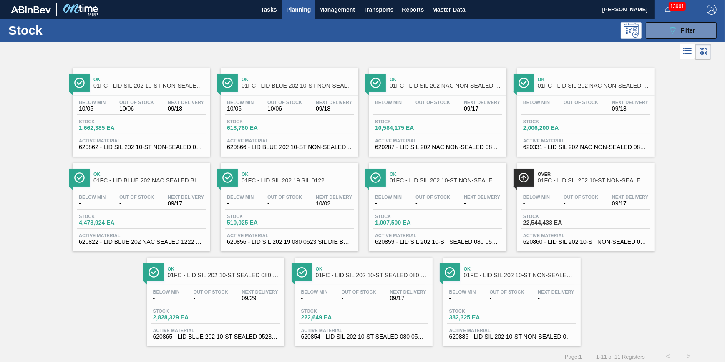
click at [154, 192] on div "Below Min - Out Of Stock - Next Delivery 09/17 Stock 4,478,924 EA Active Materi…" at bounding box center [142, 218] width 138 height 57
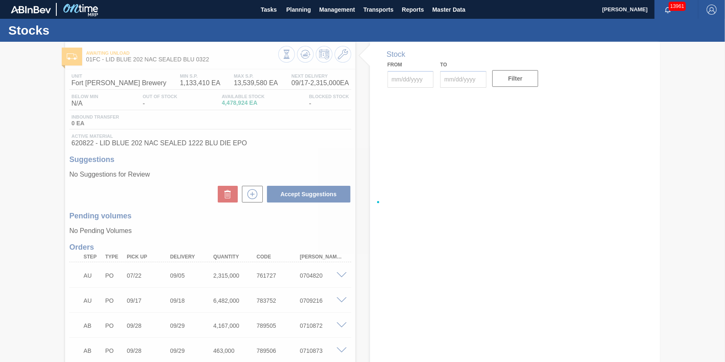
type input "[DATE]"
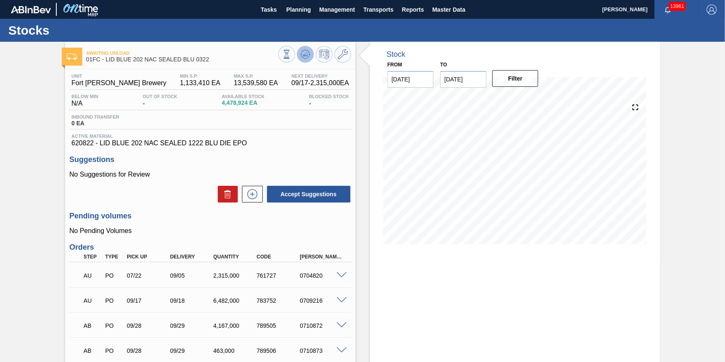
click at [307, 50] on icon at bounding box center [305, 52] width 8 height 5
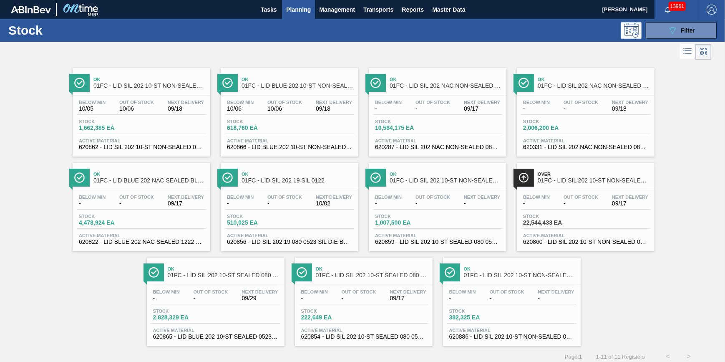
click at [114, 119] on span "Stock" at bounding box center [108, 121] width 58 height 5
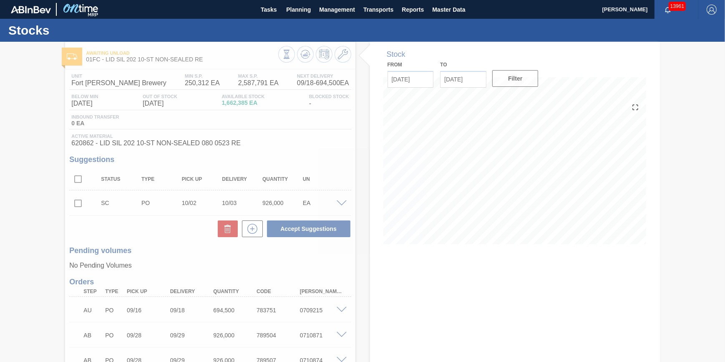
click at [304, 55] on div at bounding box center [362, 202] width 725 height 320
click at [304, 56] on div at bounding box center [362, 202] width 725 height 320
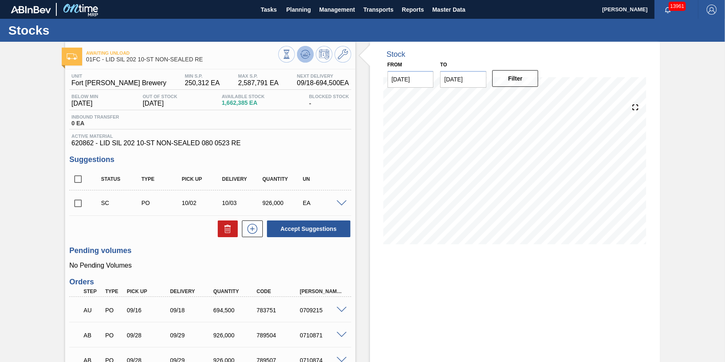
click at [304, 56] on icon at bounding box center [305, 54] width 10 height 10
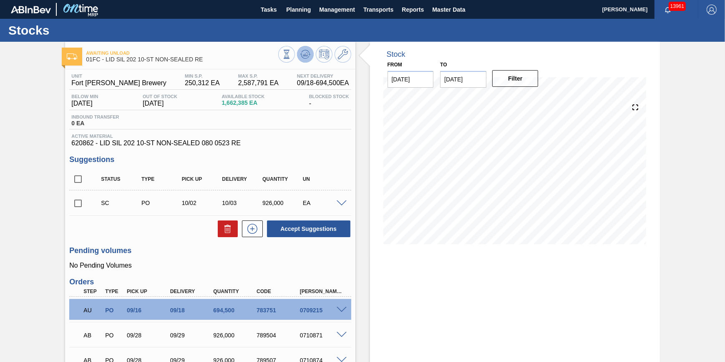
click at [299, 56] on button at bounding box center [305, 54] width 17 height 17
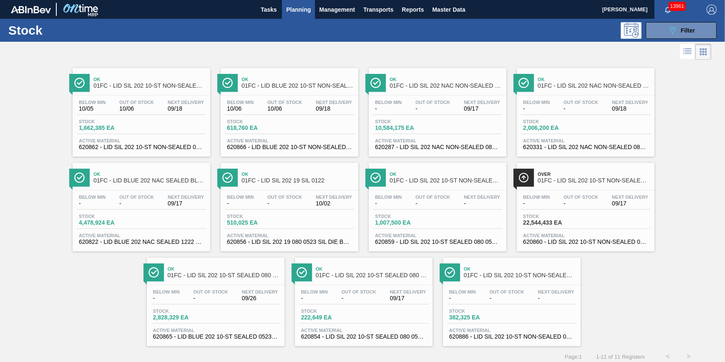
click at [165, 221] on div "Stock 4,478,924 EA" at bounding box center [141, 221] width 129 height 15
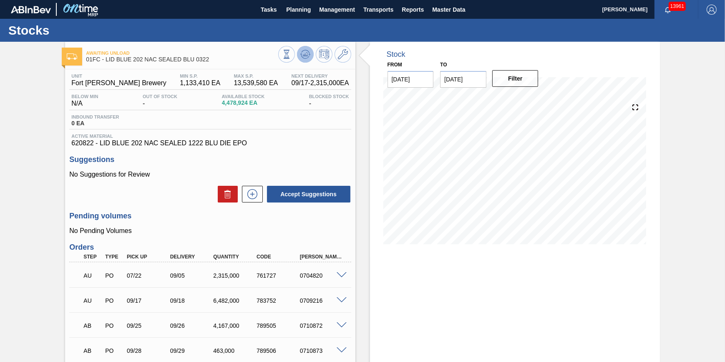
click at [303, 53] on icon at bounding box center [305, 54] width 10 height 10
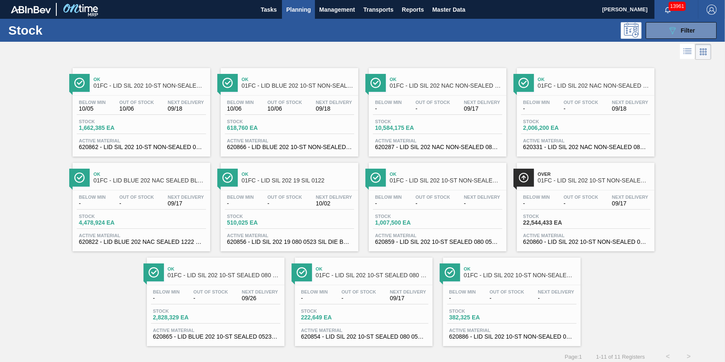
click at [192, 298] on div "Out Of Stock -" at bounding box center [211, 295] width 39 height 12
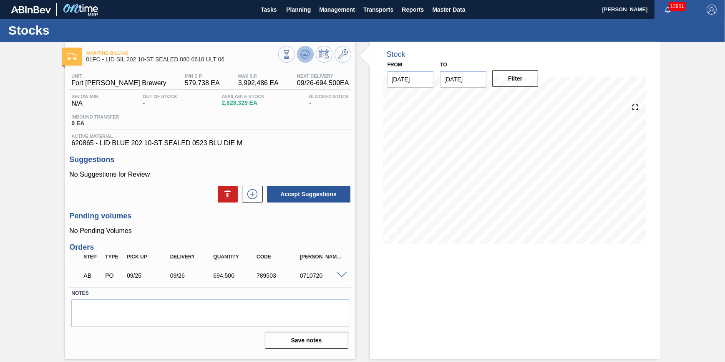
click at [299, 52] on button at bounding box center [305, 54] width 17 height 17
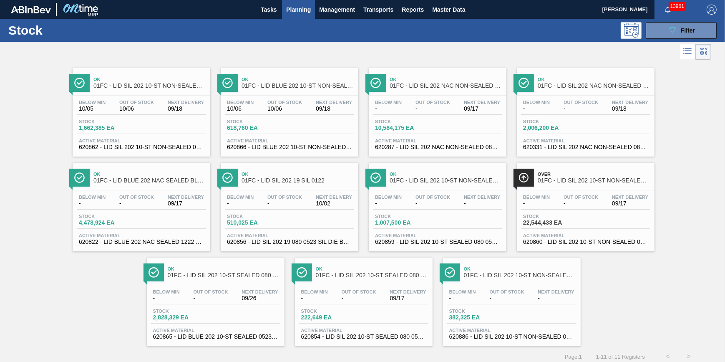
click at [551, 189] on div "Over 01FC - LID SIL 202 10-ST NON-SEALED SI Below Min - Out Of Stock - Next Del…" at bounding box center [586, 207] width 138 height 88
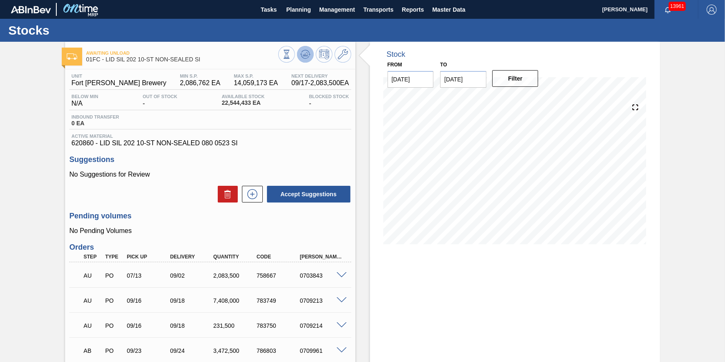
click at [304, 61] on button at bounding box center [305, 54] width 17 height 17
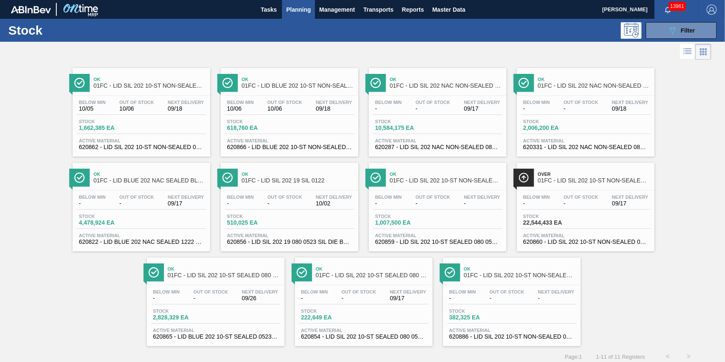
click at [604, 94] on div "Ok 01FC - LID SIL 202 NAC NON-SEALED 080 0215 RED Below Min - Out Of Stock - Ne…" at bounding box center [586, 112] width 138 height 88
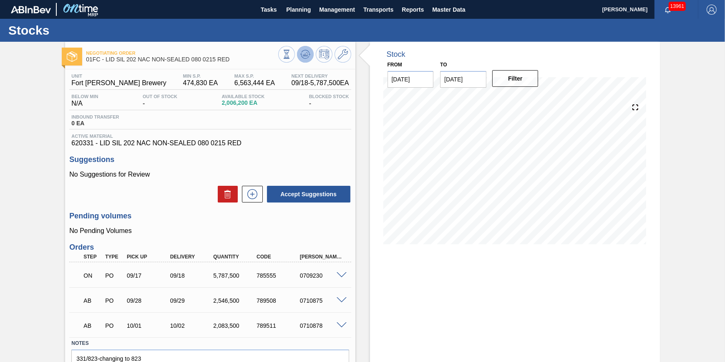
click at [306, 60] on button at bounding box center [305, 54] width 17 height 17
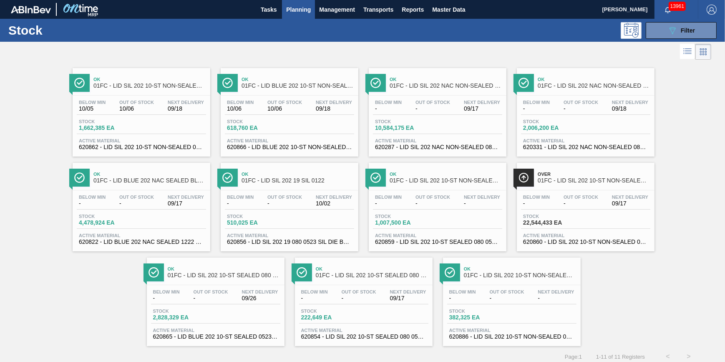
click at [166, 225] on div "Stock 4,478,924 EA" at bounding box center [141, 221] width 129 height 15
click at [158, 119] on div "Stock 1,662,385 EA" at bounding box center [141, 126] width 129 height 15
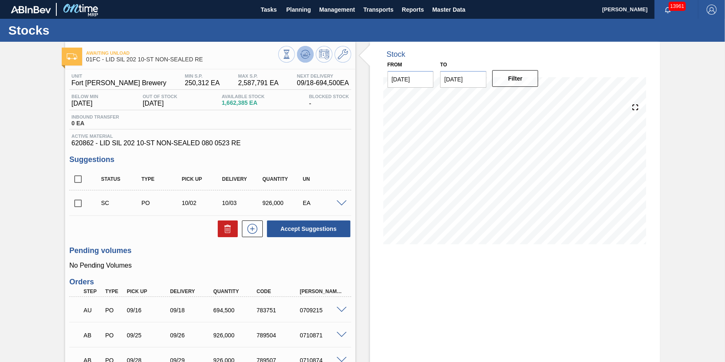
click at [303, 55] on icon at bounding box center [305, 54] width 5 height 4
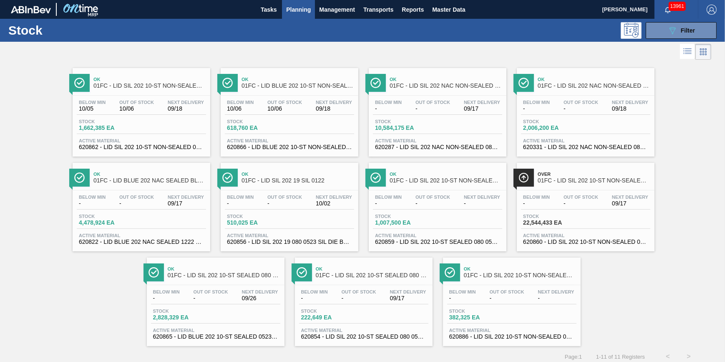
click at [580, 195] on span "Out Of Stock" at bounding box center [581, 196] width 35 height 5
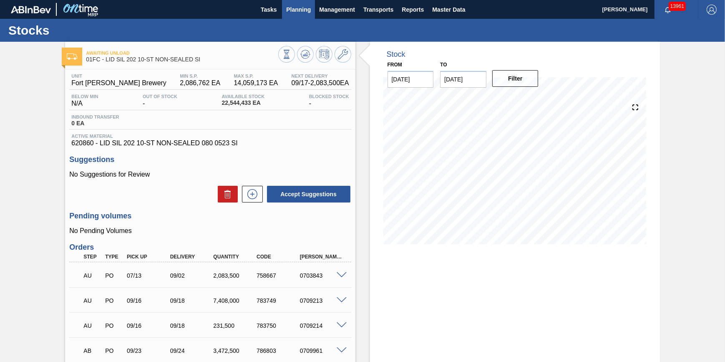
click at [296, 13] on span "Planning" at bounding box center [298, 10] width 25 height 10
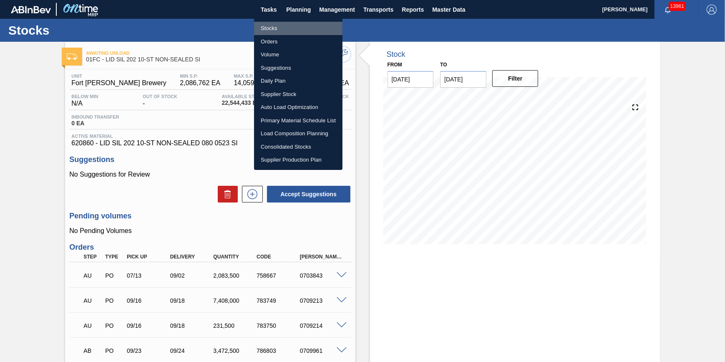
click at [292, 28] on li "Stocks" at bounding box center [298, 28] width 88 height 13
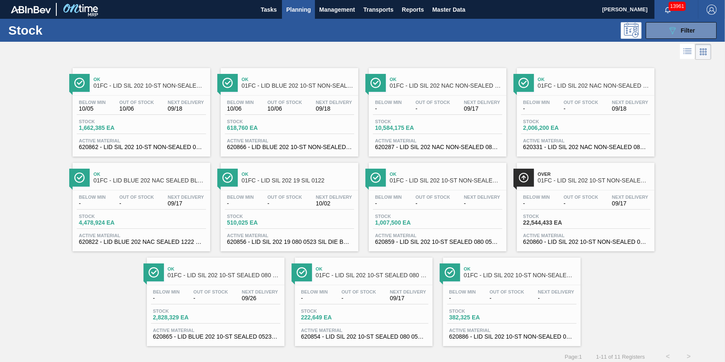
click at [552, 110] on div "Below Min - Out Of Stock - Next Delivery 09/18" at bounding box center [585, 107] width 129 height 15
click at [150, 122] on div "Stock 1,662,385 EA" at bounding box center [141, 126] width 129 height 15
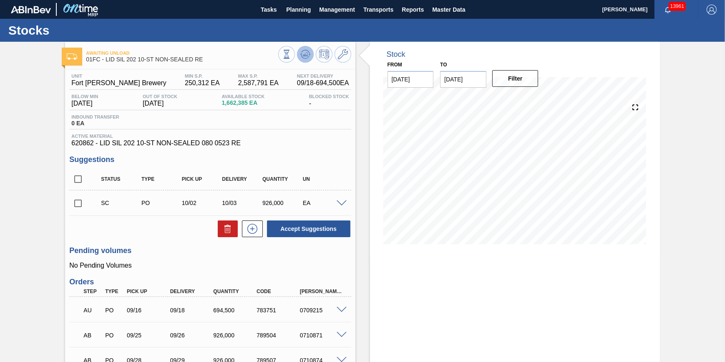
click at [307, 55] on icon at bounding box center [305, 54] width 10 height 10
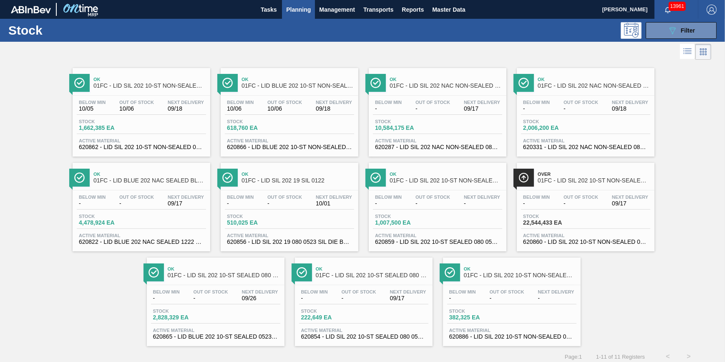
click at [566, 140] on span "Active Material" at bounding box center [585, 140] width 125 height 5
click at [547, 216] on span "Stock" at bounding box center [552, 216] width 58 height 5
click at [253, 204] on div "Below Min -" at bounding box center [240, 200] width 31 height 12
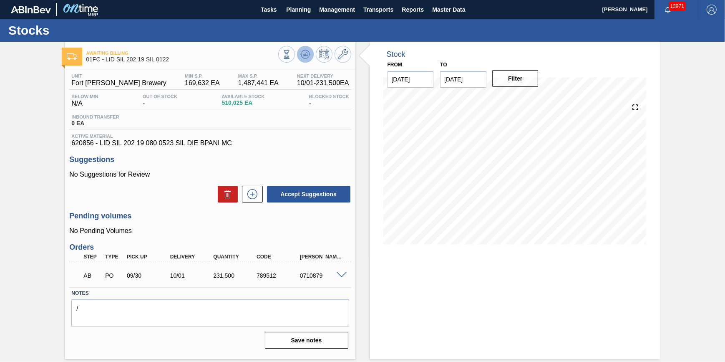
click at [305, 55] on icon at bounding box center [305, 54] width 5 height 4
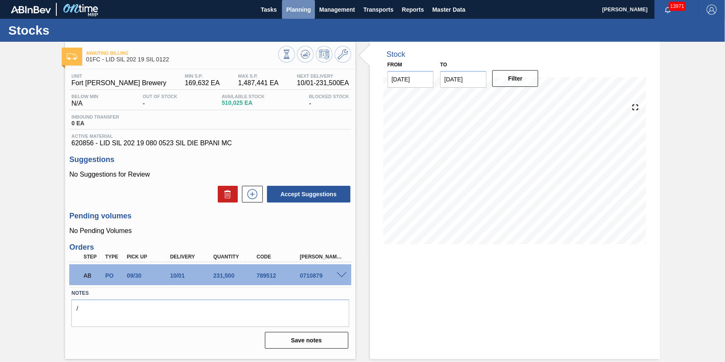
click at [309, 5] on span "Planning" at bounding box center [298, 10] width 25 height 10
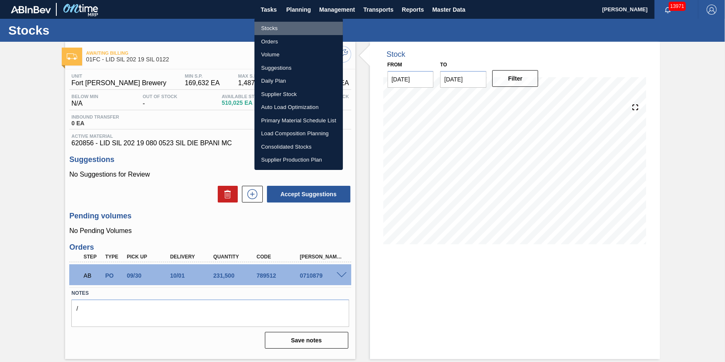
click at [293, 26] on li "Stocks" at bounding box center [299, 28] width 88 height 13
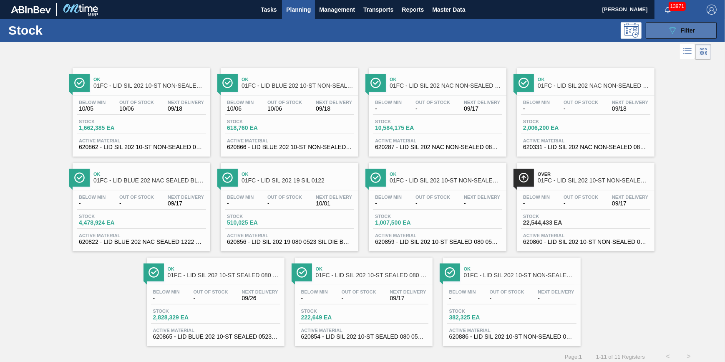
click at [654, 28] on button "089F7B8B-B2A5-4AFE-B5C0-19BA573D28AC Filter" at bounding box center [681, 30] width 71 height 17
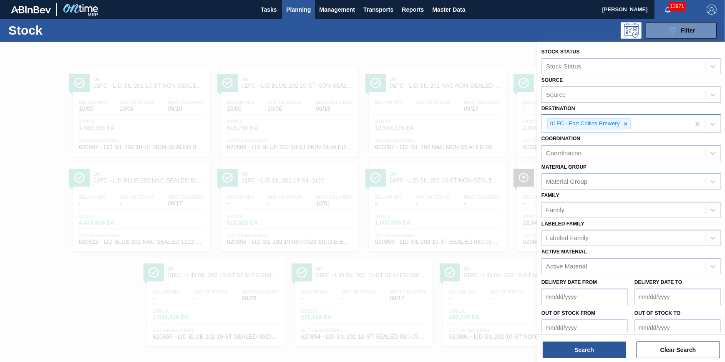
click at [625, 124] on icon at bounding box center [625, 123] width 3 height 3
click at [625, 124] on div "Destination" at bounding box center [623, 123] width 163 height 12
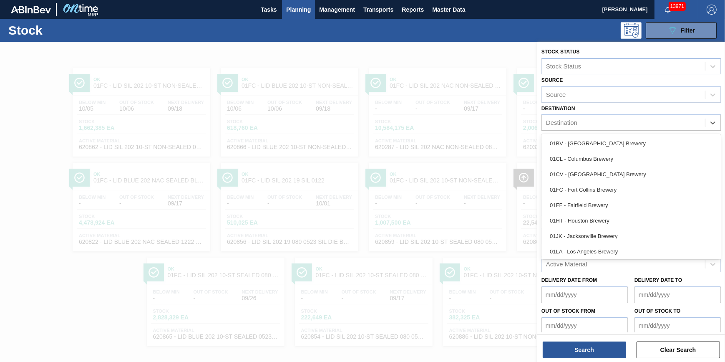
drag, startPoint x: 613, startPoint y: 148, endPoint x: 604, endPoint y: 142, distance: 11.1
click at [613, 149] on div "01BV - [GEOGRAPHIC_DATA] Brewery" at bounding box center [631, 143] width 179 height 15
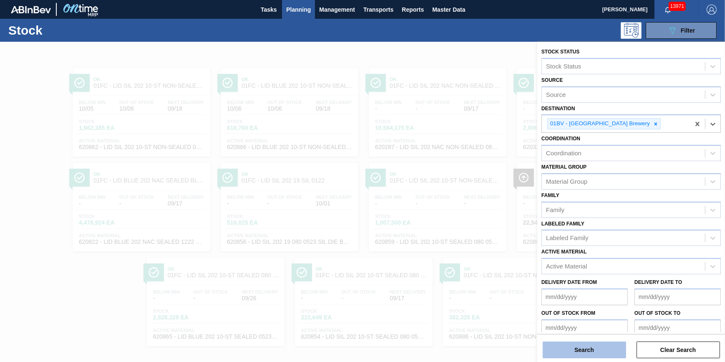
click at [564, 346] on button "Search" at bounding box center [584, 349] width 83 height 17
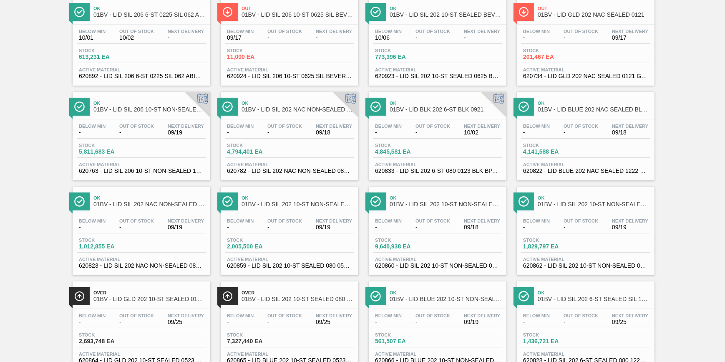
scroll to position [113, 0]
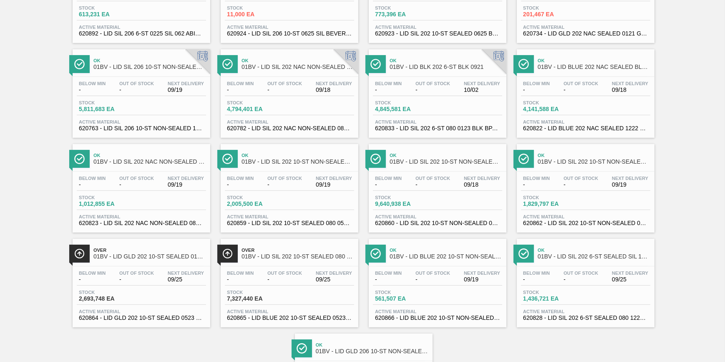
click at [138, 275] on span "Out Of Stock" at bounding box center [136, 272] width 35 height 5
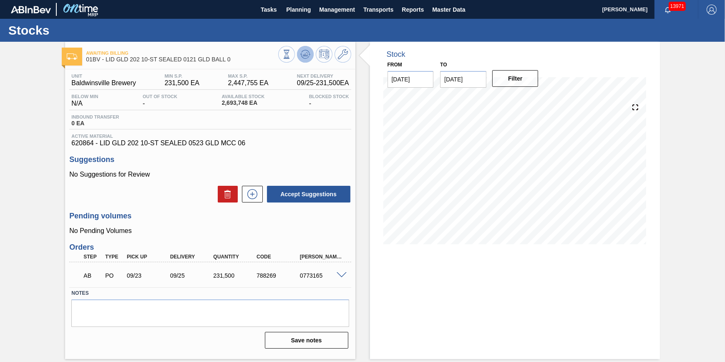
click at [309, 53] on icon at bounding box center [305, 52] width 8 height 5
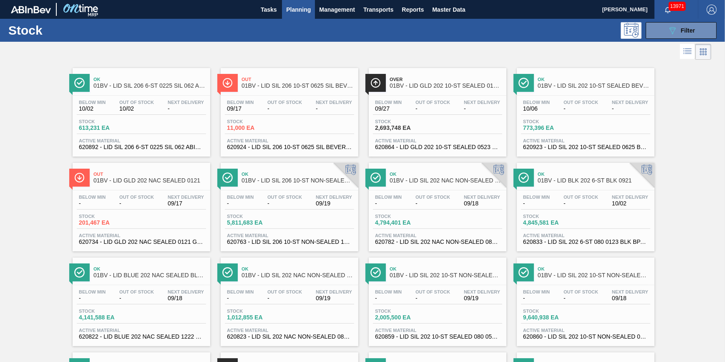
click at [146, 192] on div "Below Min - Out Of Stock - Next Delivery 09/17 Stock 201,467 EA Active Material…" at bounding box center [142, 218] width 138 height 57
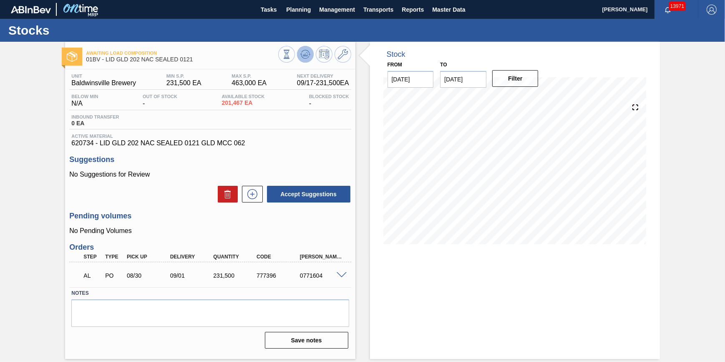
click at [300, 58] on icon at bounding box center [305, 54] width 10 height 10
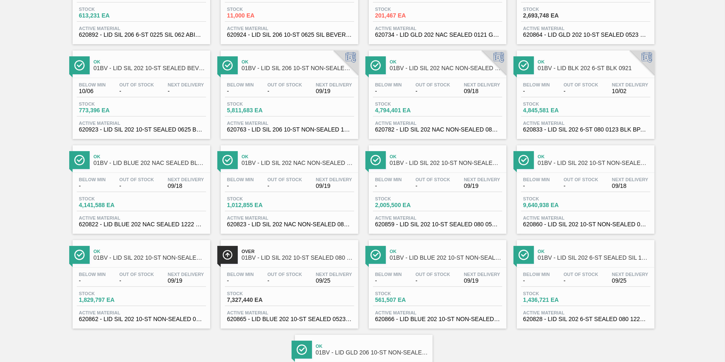
scroll to position [113, 0]
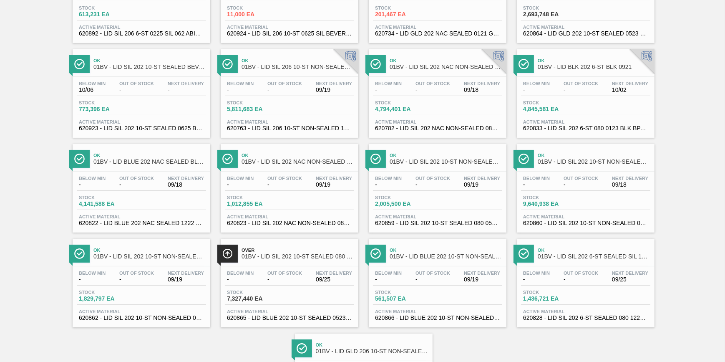
click at [561, 204] on span "9,640,938 EA" at bounding box center [552, 204] width 58 height 6
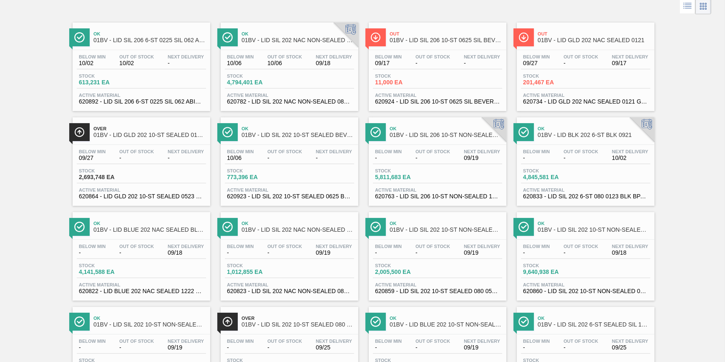
scroll to position [151, 0]
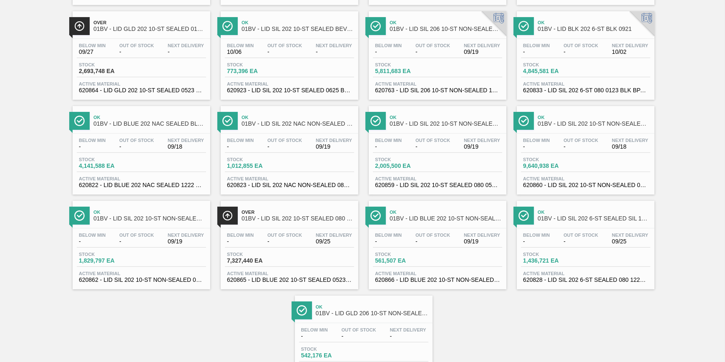
click at [145, 162] on div "Stock 4,141,588 EA" at bounding box center [141, 164] width 129 height 15
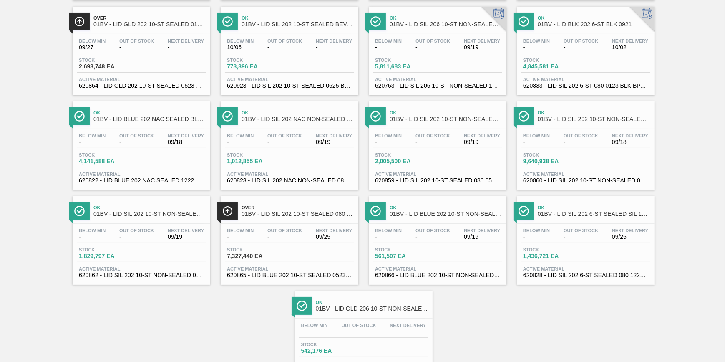
scroll to position [113, 0]
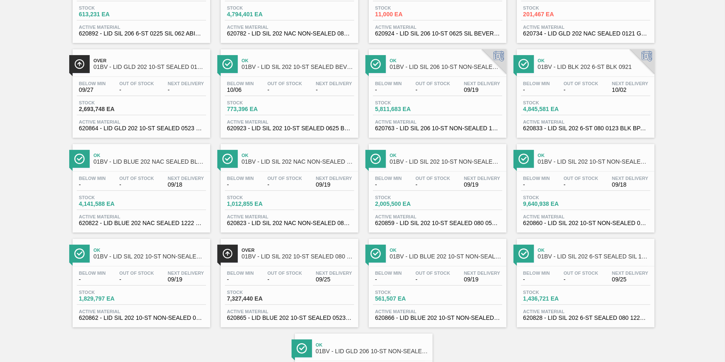
click at [593, 302] on div "Stock 1,436,721 EA" at bounding box center [585, 297] width 129 height 15
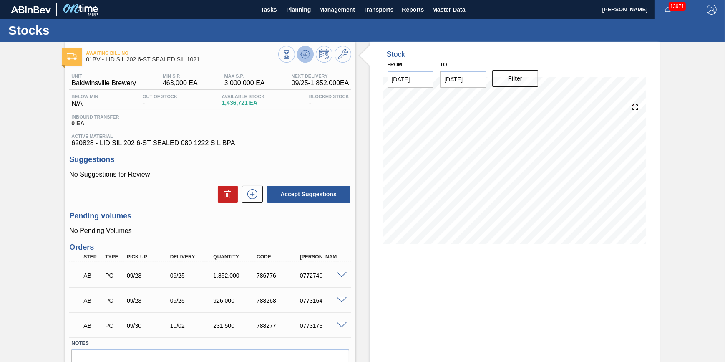
click at [305, 55] on icon at bounding box center [305, 54] width 5 height 4
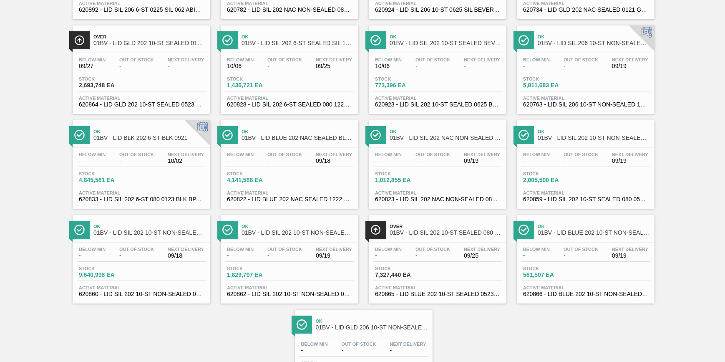
scroll to position [198, 0]
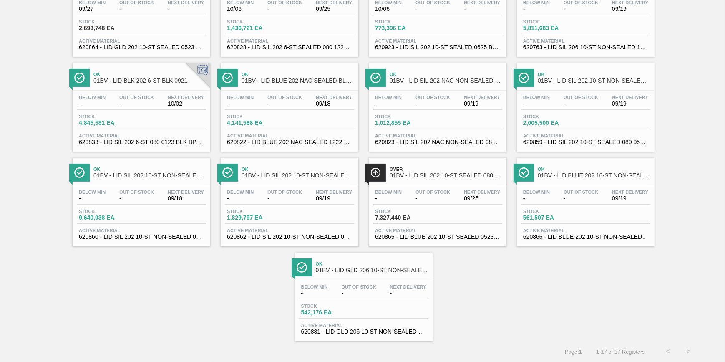
click at [405, 196] on div "Below Min - Out Of Stock - Next Delivery 09/25" at bounding box center [437, 196] width 129 height 15
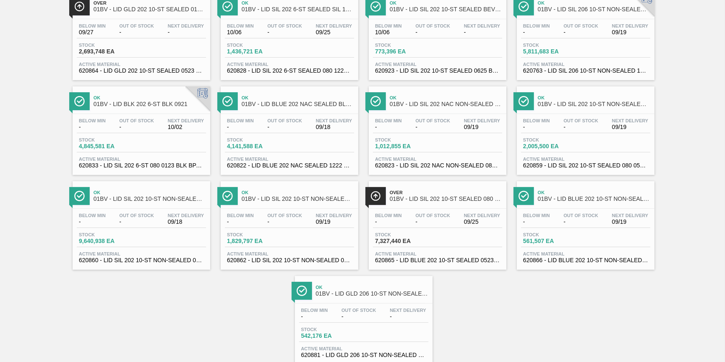
scroll to position [189, 0]
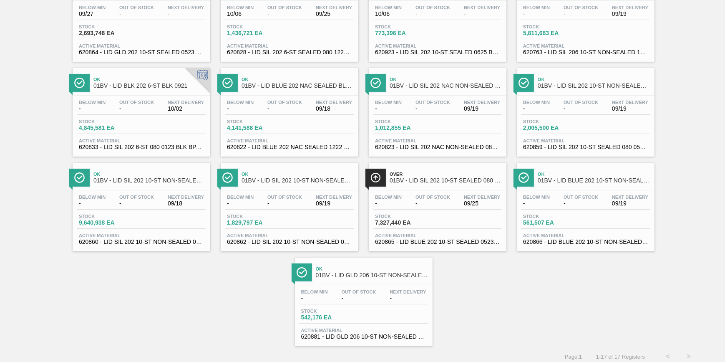
click at [164, 206] on div "Below Min - Out Of Stock - Next Delivery 09/18" at bounding box center [141, 201] width 129 height 15
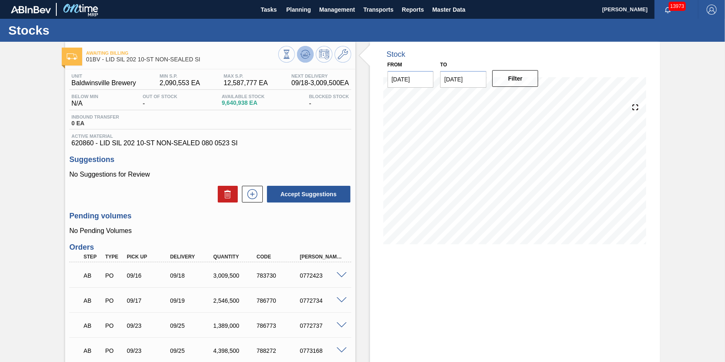
click at [297, 55] on button at bounding box center [305, 54] width 17 height 17
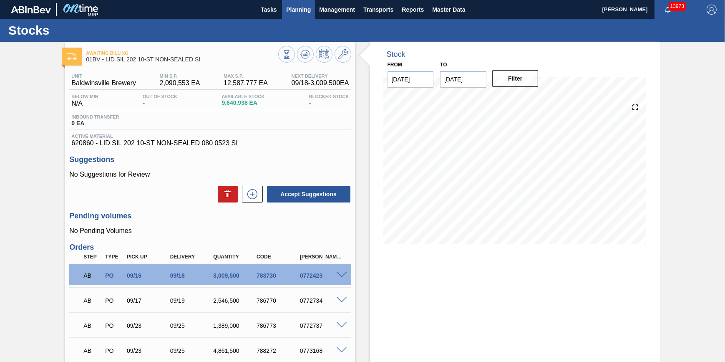
click at [290, 10] on span "Planning" at bounding box center [298, 10] width 25 height 10
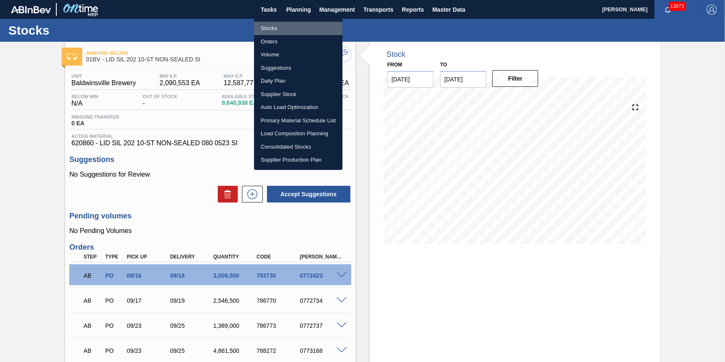
click at [286, 29] on li "Stocks" at bounding box center [298, 28] width 88 height 13
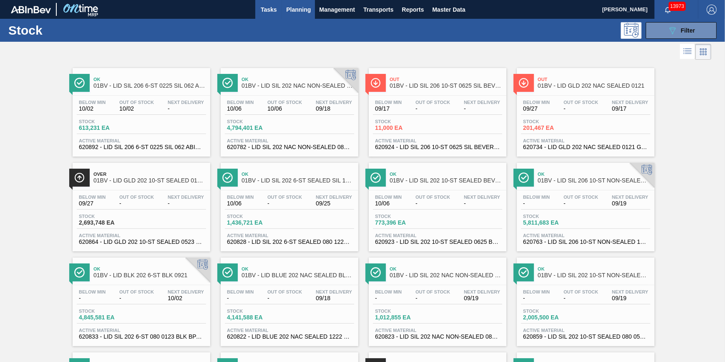
click at [270, 14] on span "Tasks" at bounding box center [269, 10] width 18 height 10
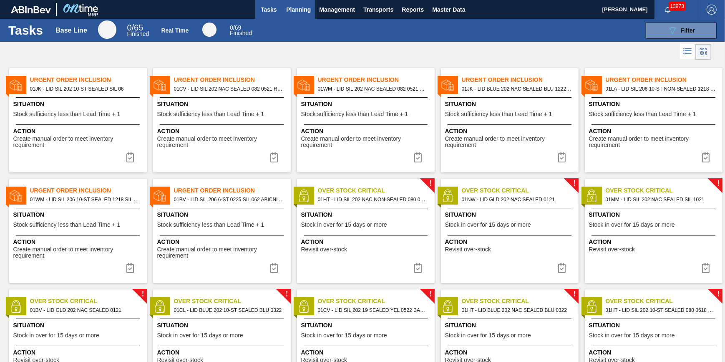
click at [288, 12] on span "Planning" at bounding box center [298, 10] width 25 height 10
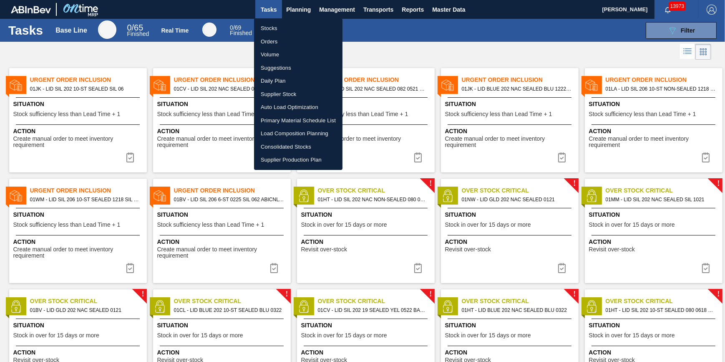
click at [282, 66] on li "Suggestions" at bounding box center [298, 67] width 88 height 13
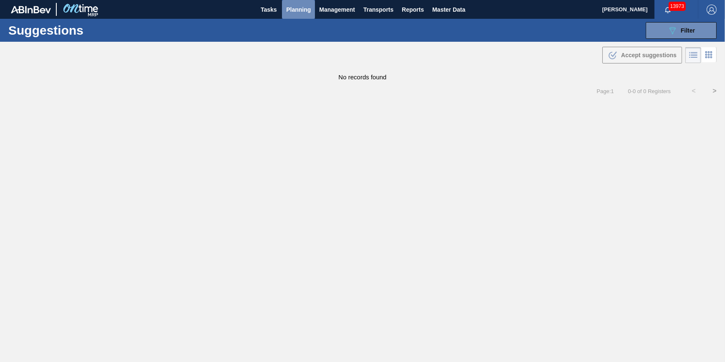
click at [302, 13] on span "Planning" at bounding box center [298, 10] width 25 height 10
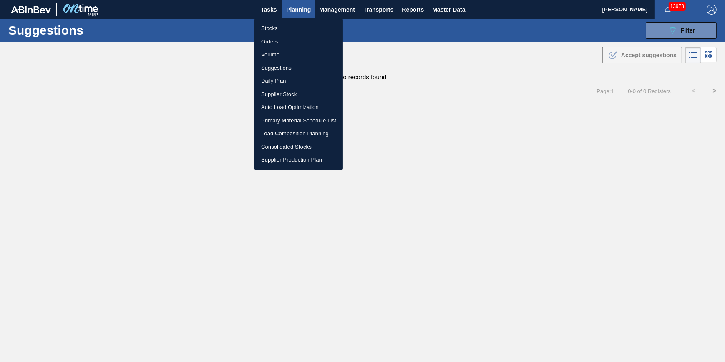
click at [289, 54] on li "Volume" at bounding box center [299, 54] width 88 height 13
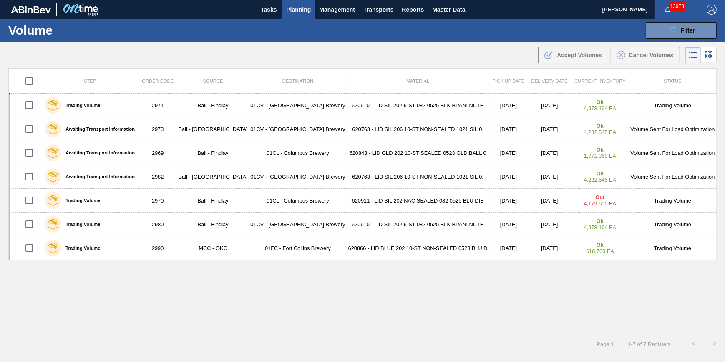
click at [31, 78] on input "checkbox" at bounding box center [29, 81] width 18 height 18
checkbox input "true"
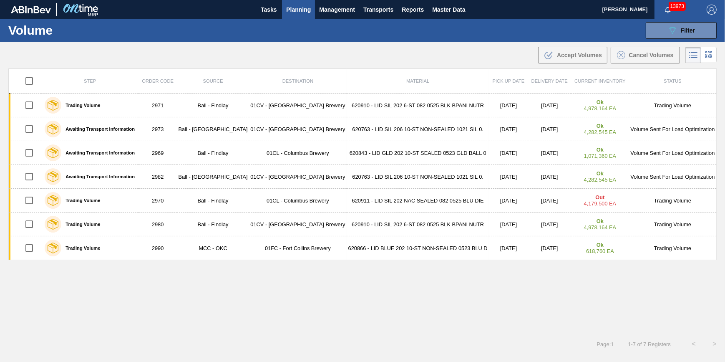
checkbox input "true"
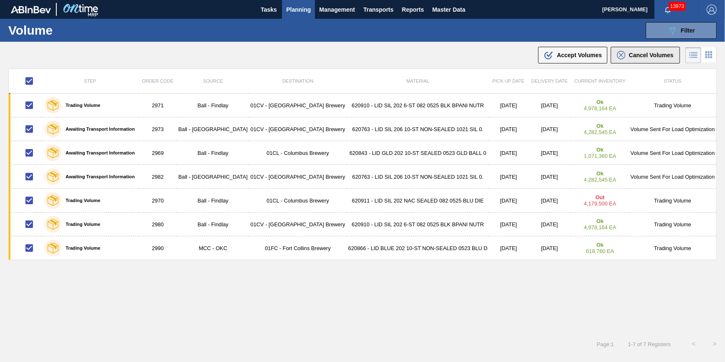
click at [641, 55] on span "Cancel Volumes" at bounding box center [651, 55] width 45 height 7
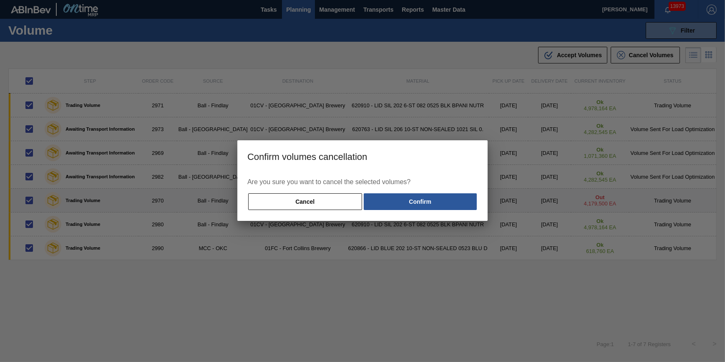
click at [470, 194] on button "Confirm" at bounding box center [420, 201] width 113 height 17
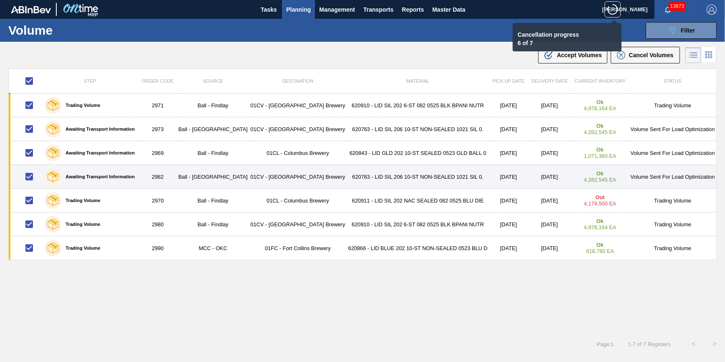
checkbox input "false"
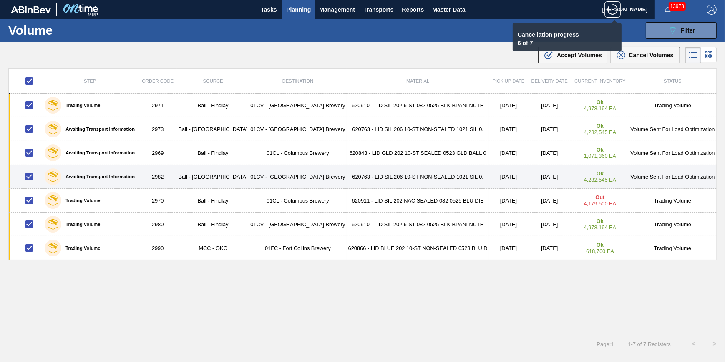
checkbox input "false"
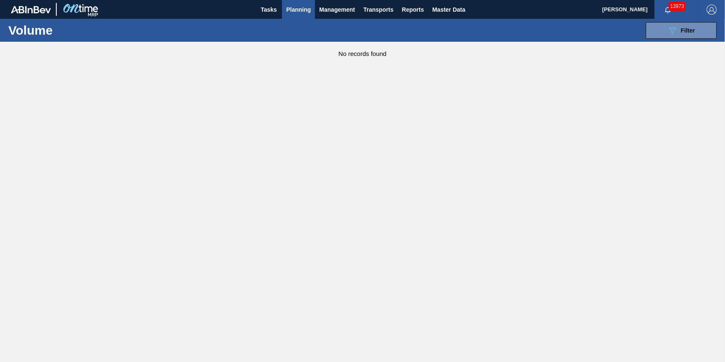
click at [292, 6] on span "Planning" at bounding box center [298, 10] width 25 height 10
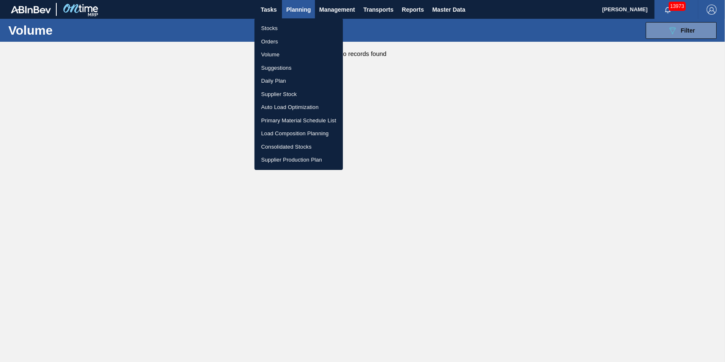
click at [292, 22] on li "Stocks" at bounding box center [299, 28] width 88 height 13
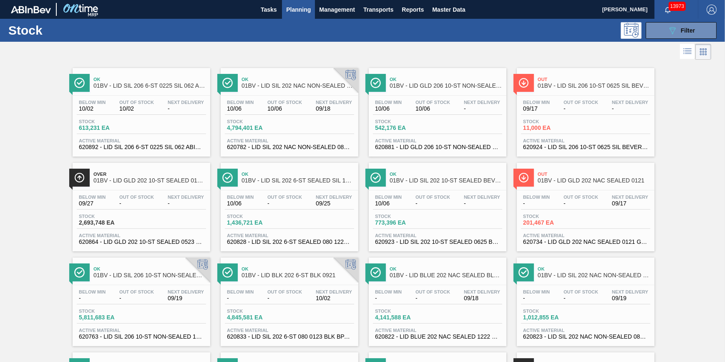
click at [300, 9] on span "Planning" at bounding box center [298, 10] width 25 height 10
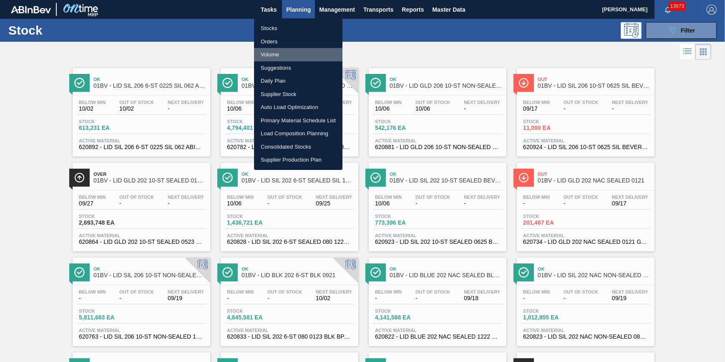
click at [278, 55] on li "Volume" at bounding box center [298, 54] width 88 height 13
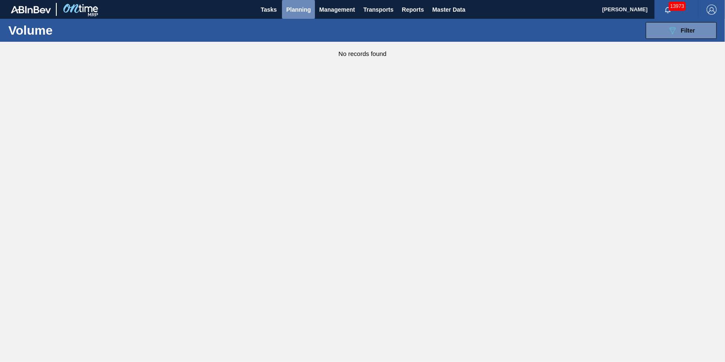
click at [294, 6] on span "Planning" at bounding box center [298, 10] width 25 height 10
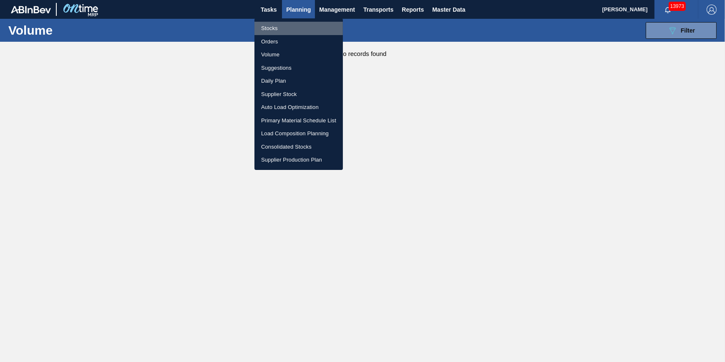
click at [289, 23] on li "Stocks" at bounding box center [299, 28] width 88 height 13
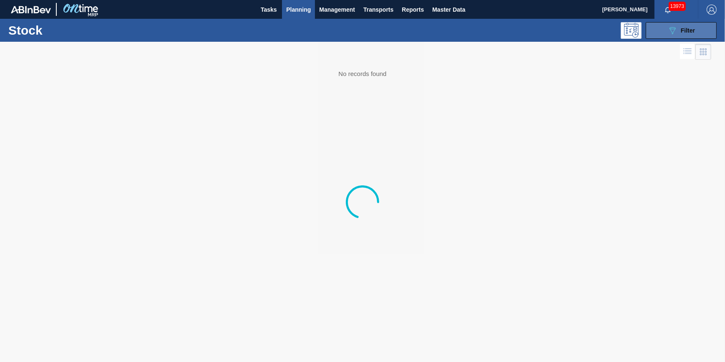
click at [670, 28] on icon "089F7B8B-B2A5-4AFE-B5C0-19BA573D28AC" at bounding box center [673, 30] width 10 height 10
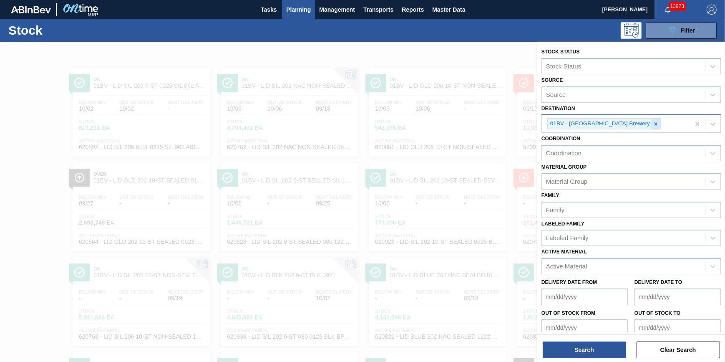
click at [651, 125] on div at bounding box center [655, 124] width 9 height 10
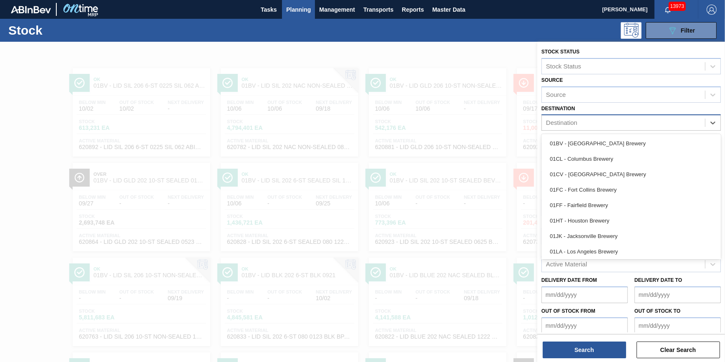
click at [633, 124] on div "Destination" at bounding box center [623, 123] width 163 height 12
click at [626, 204] on div "01FF - Fairfield Brewery" at bounding box center [631, 204] width 179 height 15
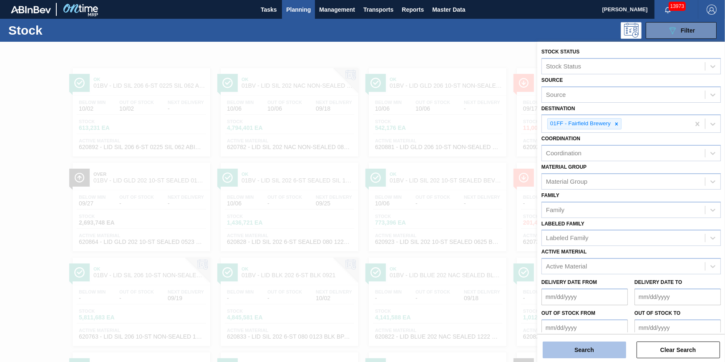
click at [582, 357] on button "Search" at bounding box center [584, 349] width 83 height 17
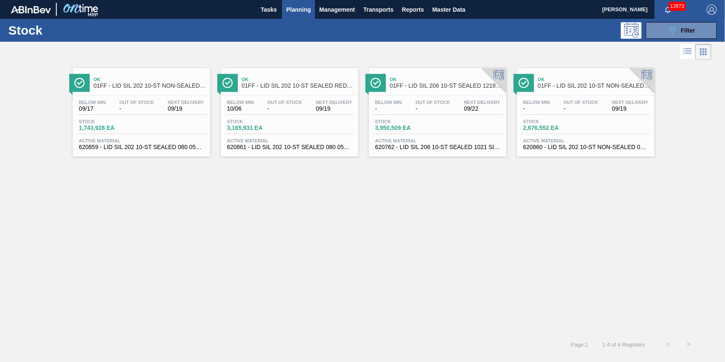
click at [280, 127] on span "3,165,931 EA" at bounding box center [256, 128] width 58 height 6
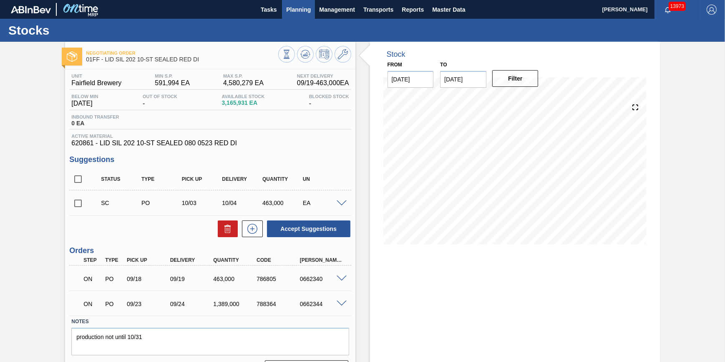
click at [292, 18] on button "Planning" at bounding box center [298, 9] width 33 height 19
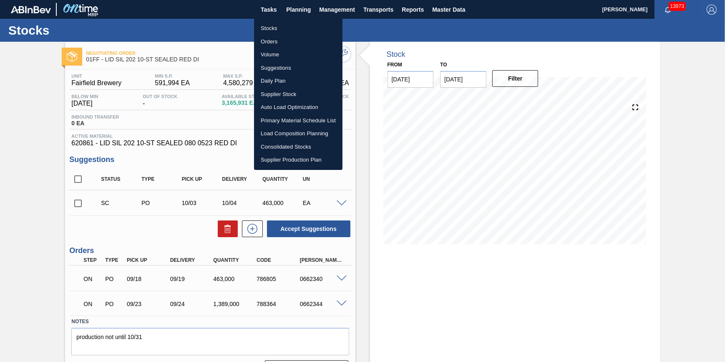
click at [293, 26] on li "Stocks" at bounding box center [298, 28] width 88 height 13
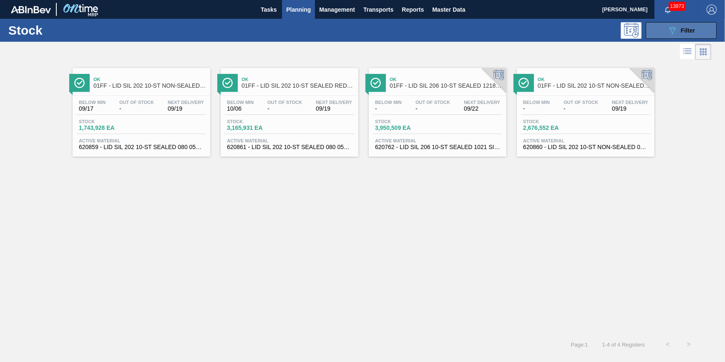
click at [666, 30] on button "089F7B8B-B2A5-4AFE-B5C0-19BA573D28AC Filter" at bounding box center [681, 30] width 71 height 17
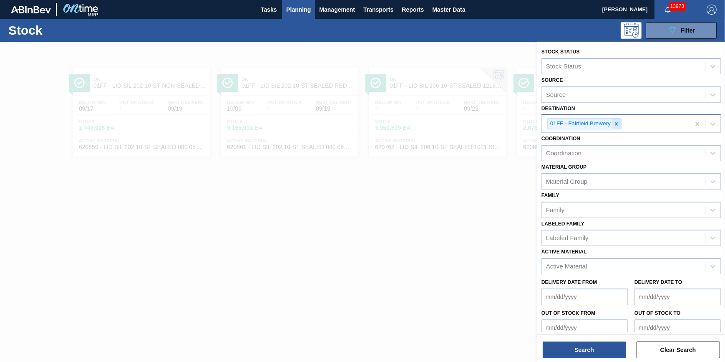
click at [615, 122] on icon at bounding box center [617, 124] width 6 height 6
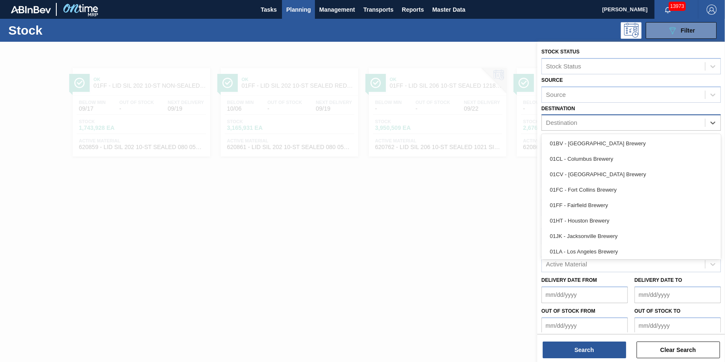
click at [615, 122] on div "Destination" at bounding box center [623, 123] width 163 height 12
click at [605, 224] on div "01HT - Houston Brewery" at bounding box center [631, 220] width 179 height 15
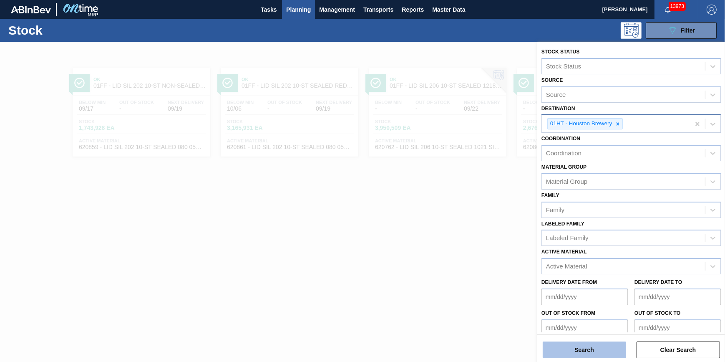
click at [577, 350] on button "Search" at bounding box center [584, 349] width 83 height 17
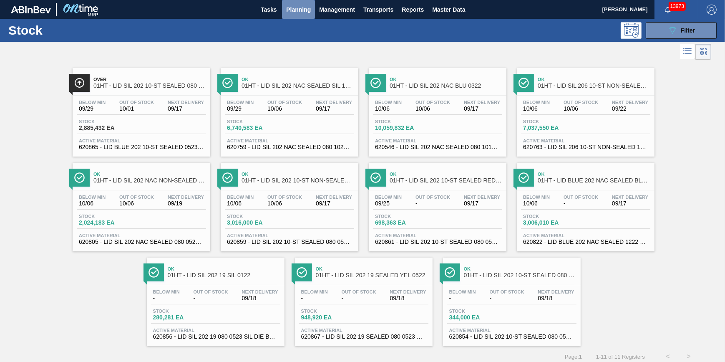
click at [300, 3] on button "Planning" at bounding box center [298, 9] width 33 height 19
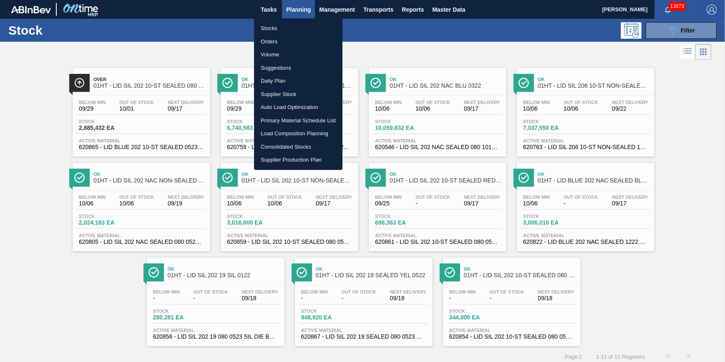
click at [297, 66] on li "Suggestions" at bounding box center [298, 67] width 88 height 13
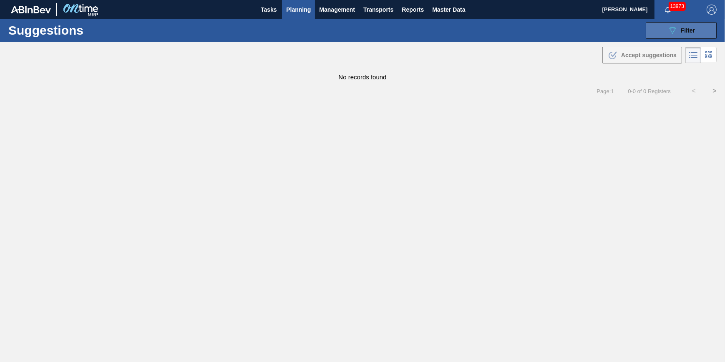
click at [654, 27] on button "089F7B8B-B2A5-4AFE-B5C0-19BA573D28AC Filter" at bounding box center [681, 30] width 71 height 17
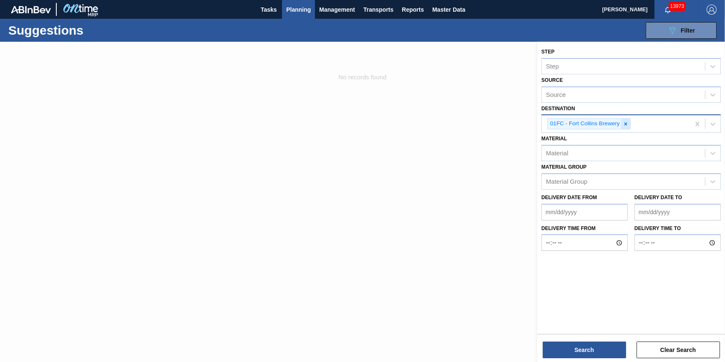
click at [620, 122] on div "01FC - Fort Collins Brewery" at bounding box center [584, 124] width 73 height 10
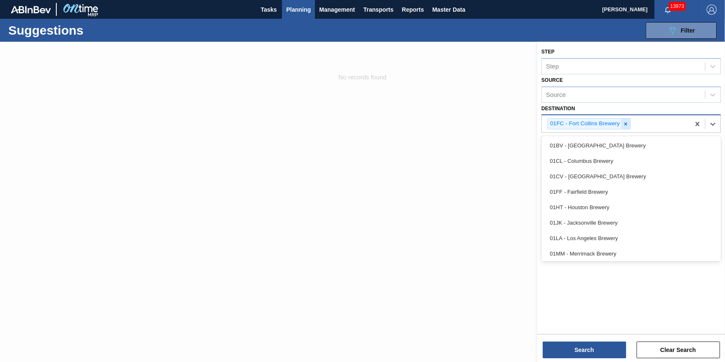
click at [624, 121] on icon at bounding box center [626, 124] width 6 height 6
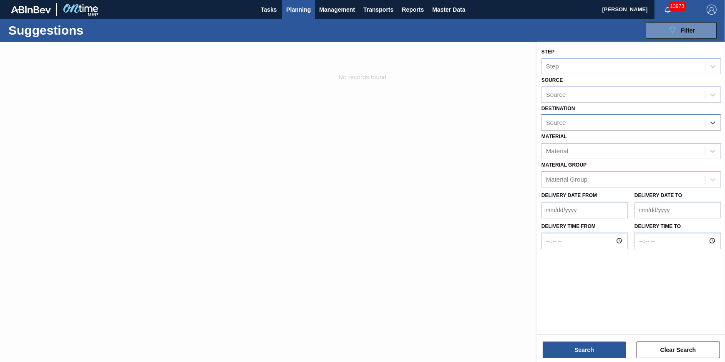
click at [624, 121] on div "Source" at bounding box center [623, 123] width 163 height 12
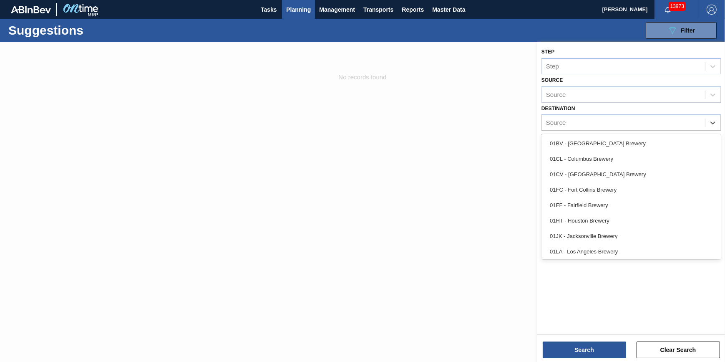
click at [595, 217] on div "01HT - Houston Brewery" at bounding box center [631, 220] width 179 height 15
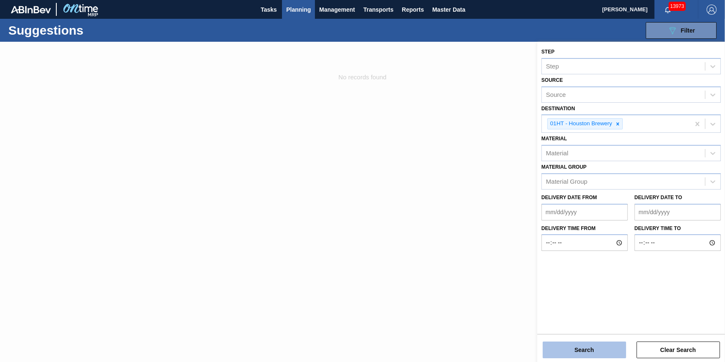
click at [578, 346] on button "Search" at bounding box center [584, 349] width 83 height 17
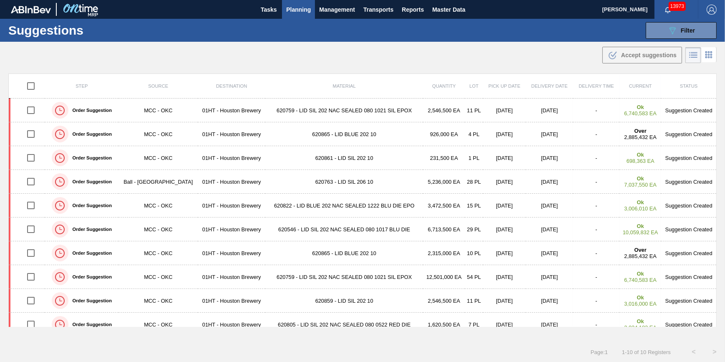
click at [27, 84] on input "checkbox" at bounding box center [31, 86] width 18 height 18
checkbox input "true"
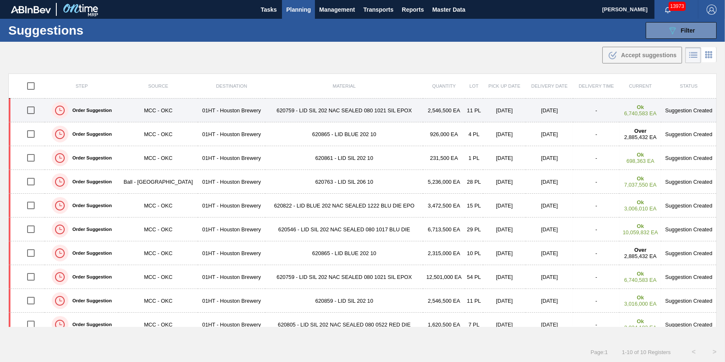
checkbox input "true"
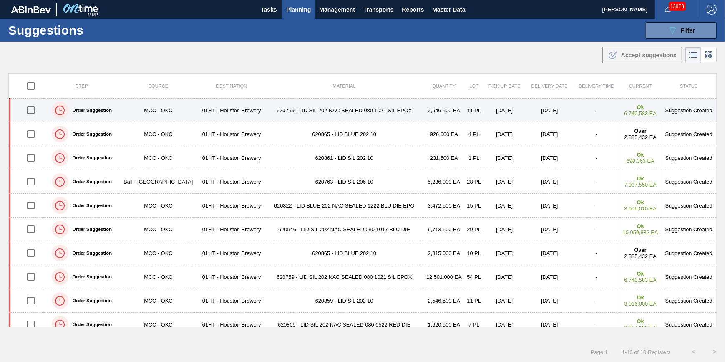
checkbox input "true"
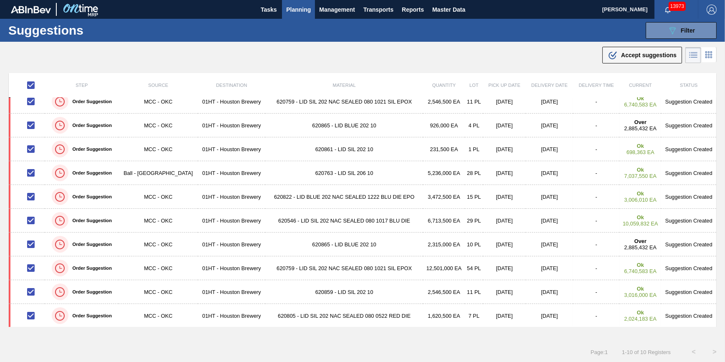
click at [627, 63] on div ".b{fill:var(--color-action-default)} Accept suggestions" at bounding box center [362, 53] width 725 height 23
click at [630, 54] on span "Accept suggestions" at bounding box center [648, 55] width 55 height 7
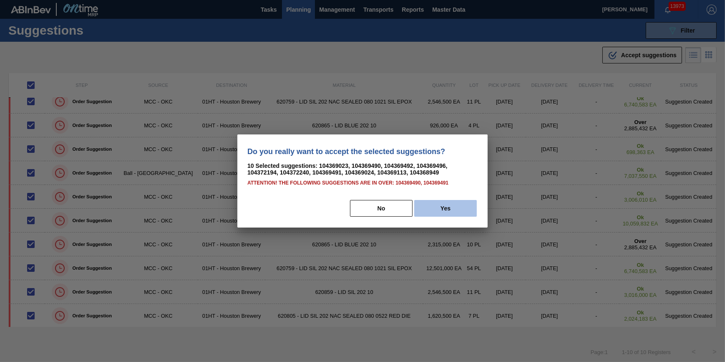
click at [456, 201] on button "Yes" at bounding box center [445, 208] width 63 height 17
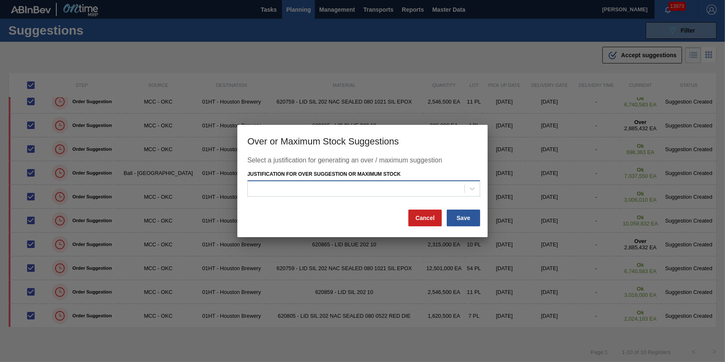
click at [398, 183] on div at bounding box center [356, 188] width 217 height 12
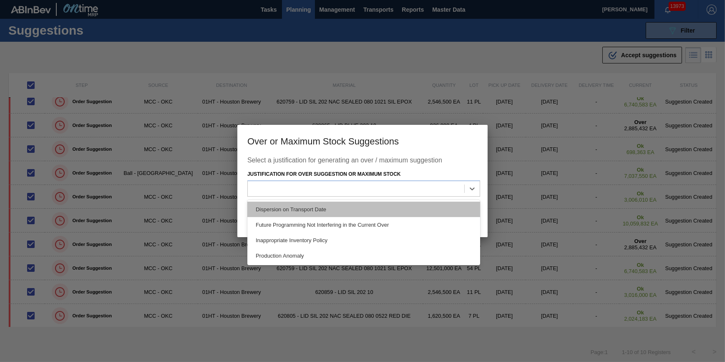
click at [385, 205] on div "Dispersion on Transport Date" at bounding box center [363, 209] width 233 height 15
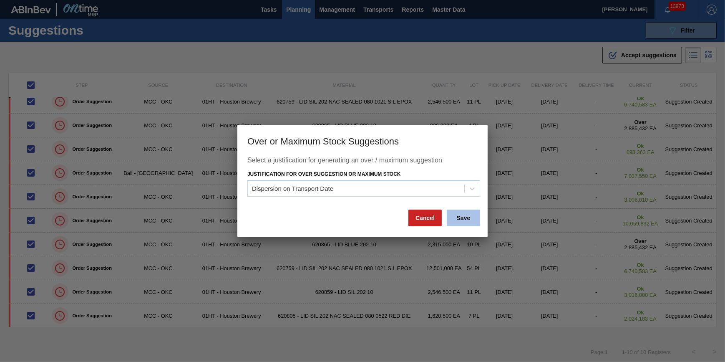
click at [477, 224] on button "Save" at bounding box center [463, 217] width 33 height 17
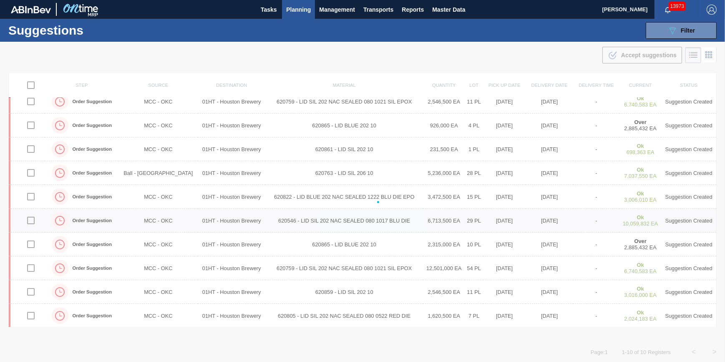
checkbox input "false"
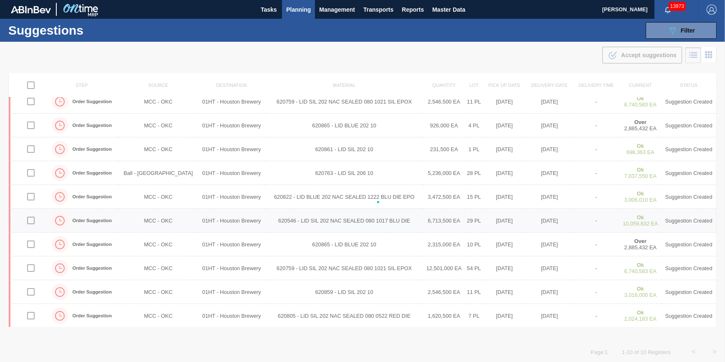
checkbox input "false"
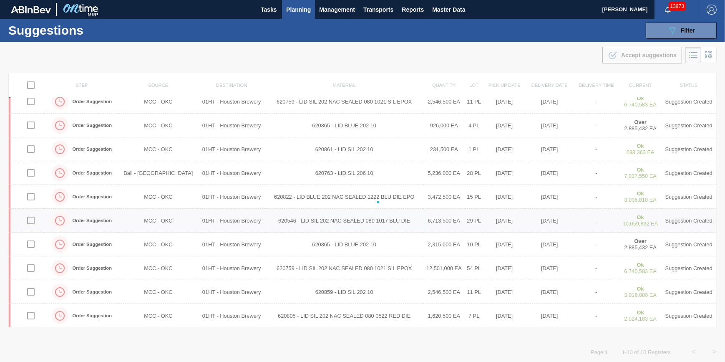
checkbox input "false"
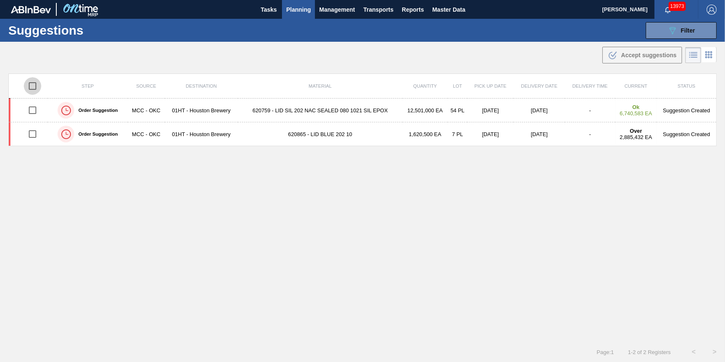
click at [29, 83] on input "checkbox" at bounding box center [33, 86] width 18 height 18
checkbox input "true"
click at [654, 52] on span "Accept suggestions" at bounding box center [648, 55] width 55 height 7
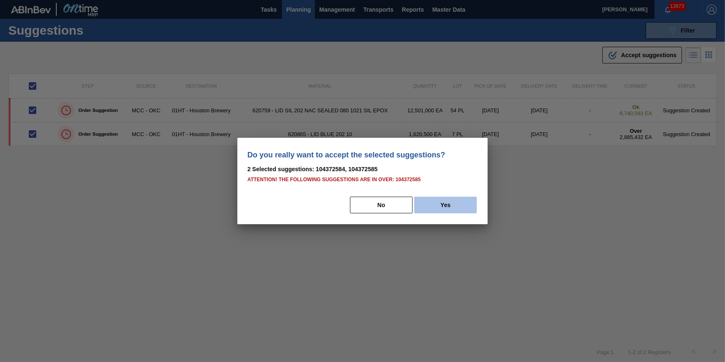
click at [446, 211] on button "Yes" at bounding box center [445, 205] width 63 height 17
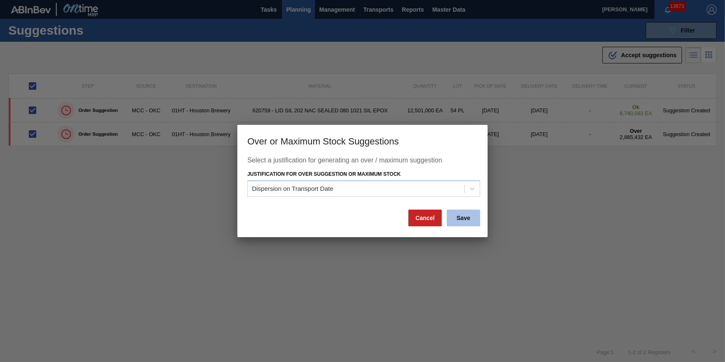
click at [469, 214] on button "Save" at bounding box center [463, 217] width 33 height 17
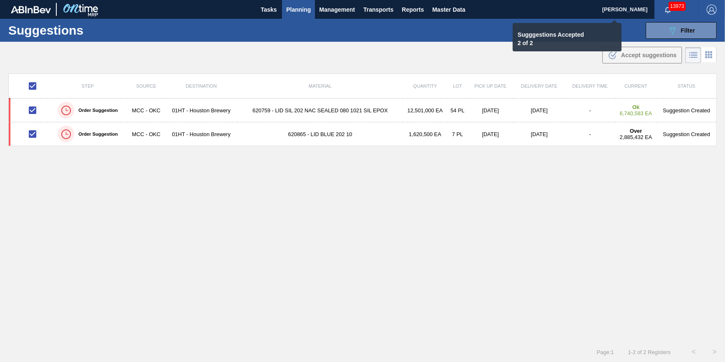
checkbox input "false"
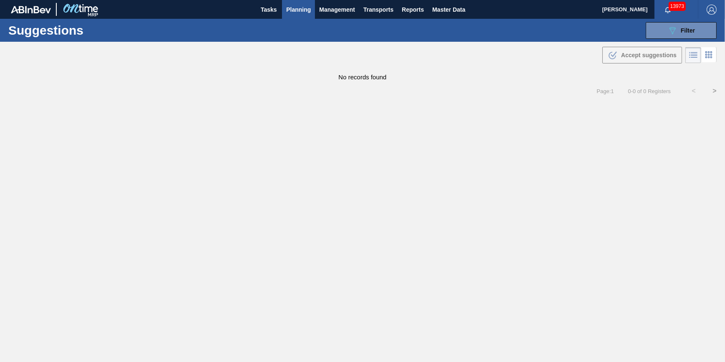
click at [291, 7] on span "Planning" at bounding box center [298, 10] width 25 height 10
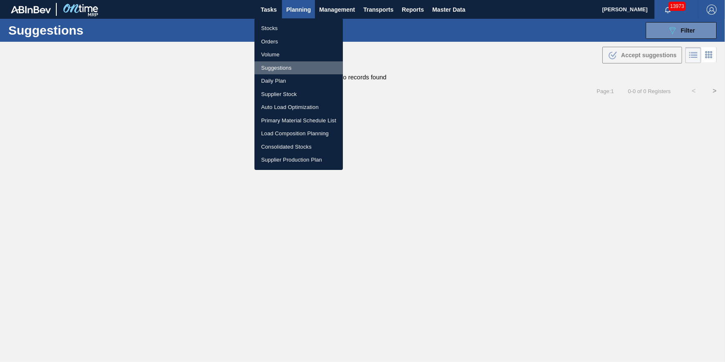
click at [278, 66] on li "Suggestions" at bounding box center [299, 67] width 88 height 13
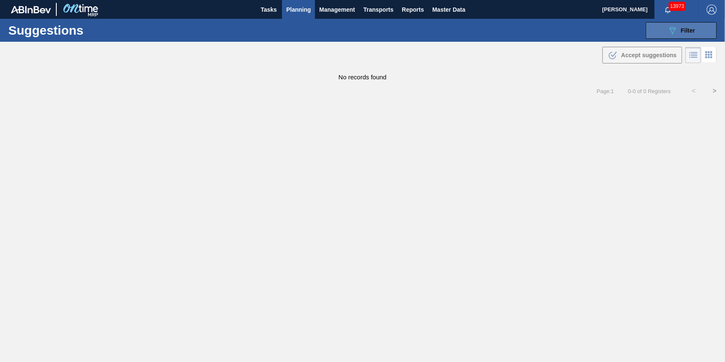
drag, startPoint x: 683, startPoint y: 26, endPoint x: 683, endPoint y: 33, distance: 6.3
click at [683, 28] on span "Filter" at bounding box center [688, 30] width 14 height 7
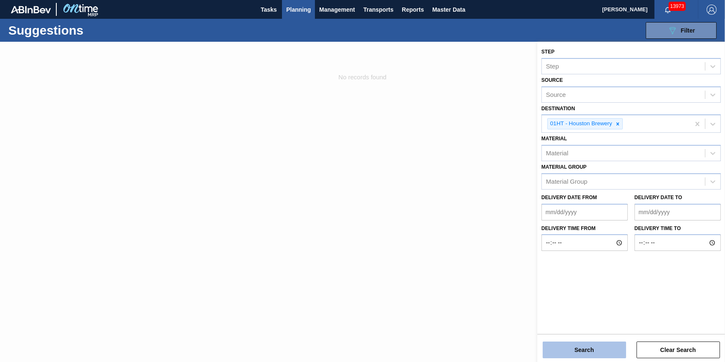
click at [577, 352] on button "Search" at bounding box center [584, 349] width 83 height 17
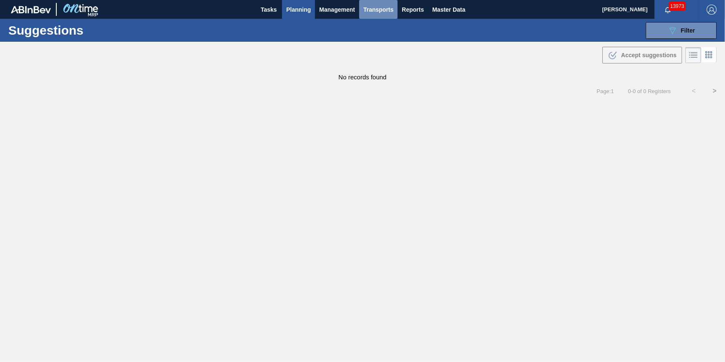
click at [376, 12] on span "Transports" at bounding box center [378, 10] width 30 height 10
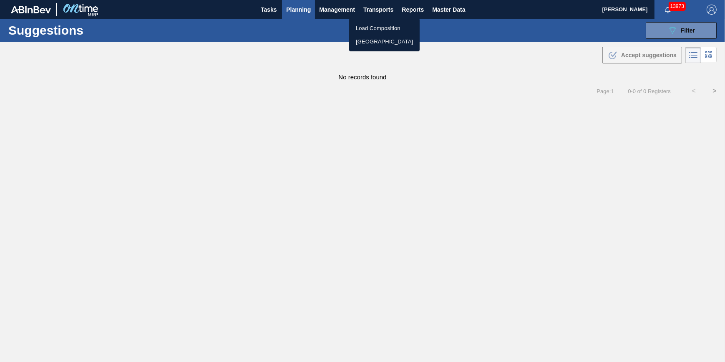
click at [371, 46] on li "[GEOGRAPHIC_DATA]" at bounding box center [384, 41] width 71 height 13
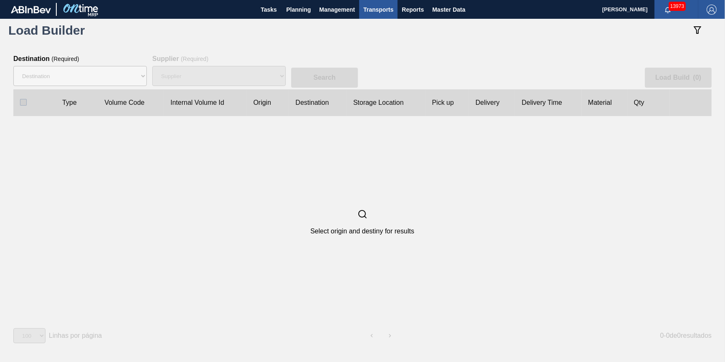
click at [83, 87] on div "Destination" at bounding box center [80, 76] width 134 height 27
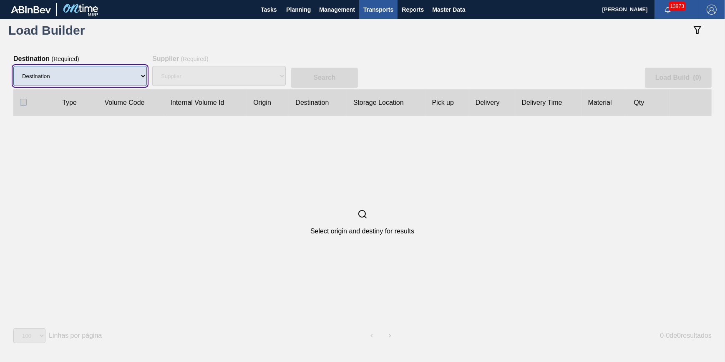
click at [86, 82] on select "Destination 01BV - Baldwinsville Brewery 01CL - Columbus Brewery 01CV - Carters…" at bounding box center [80, 76] width 134 height 20
select select "9"
click at [13, 66] on select "Destination 01BV - Baldwinsville Brewery 01CL - Columbus Brewery 01CV - Carters…" at bounding box center [80, 76] width 134 height 20
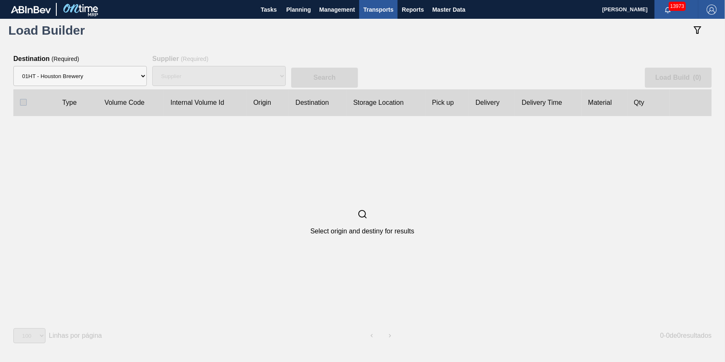
click at [216, 71] on div "Supplier" at bounding box center [219, 76] width 134 height 27
click at [216, 74] on div "Supplier" at bounding box center [219, 76] width 134 height 27
click at [227, 81] on div "Supplier" at bounding box center [219, 76] width 134 height 27
click at [229, 81] on div "Supplier" at bounding box center [219, 76] width 134 height 27
drag, startPoint x: 229, startPoint y: 81, endPoint x: 232, endPoint y: 75, distance: 6.0
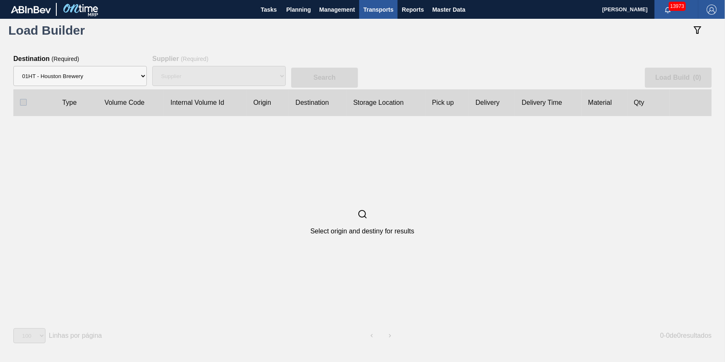
click at [232, 75] on div "Supplier" at bounding box center [219, 76] width 134 height 27
click at [192, 237] on div "Select origin and destiny for results" at bounding box center [362, 222] width 698 height 212
click at [226, 83] on div "Supplier" at bounding box center [219, 76] width 134 height 27
click at [229, 87] on div "Supplier 8221649 - BALL METAL CONTAINER GROUP 8342641 - BALL METAL CONTAINER GR…" at bounding box center [219, 76] width 134 height 27
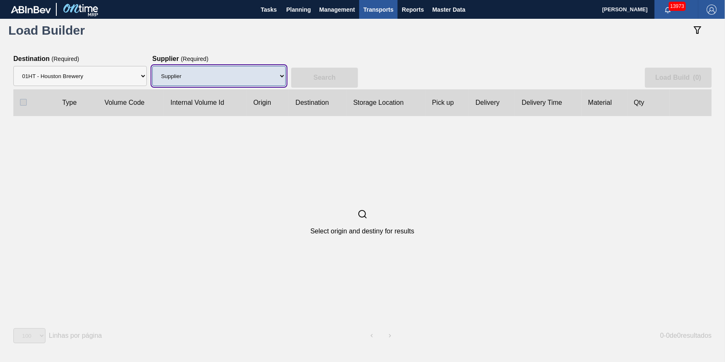
click at [234, 78] on select "Supplier 8221649 - BALL METAL CONTAINER GROUP 8342641 - BALL METAL CONTAINER GR…" at bounding box center [219, 76] width 134 height 20
click at [152, 66] on select "Supplier 8221649 - BALL METAL CONTAINER GROUP 8342641 - BALL METAL CONTAINER GR…" at bounding box center [219, 76] width 134 height 20
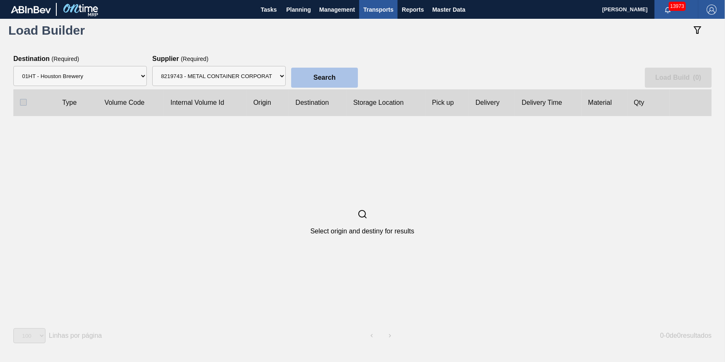
click at [303, 78] on button "Search" at bounding box center [324, 78] width 67 height 20
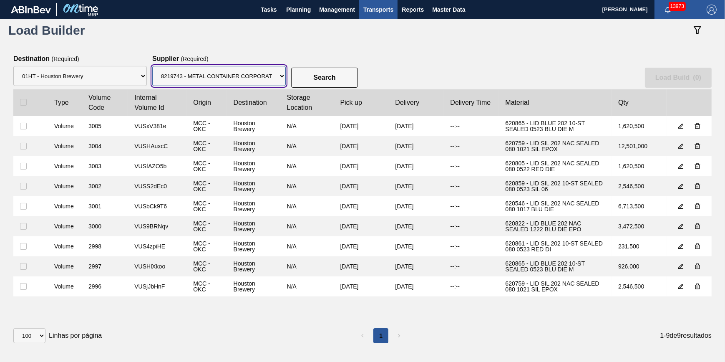
drag, startPoint x: 243, startPoint y: 78, endPoint x: 243, endPoint y: 87, distance: 9.6
click at [243, 78] on select "Supplier 8221649 - BALL METAL CONTAINER GROUP 8342641 - BALL METAL CONTAINER GR…" at bounding box center [219, 76] width 134 height 20
select select "166"
click at [152, 66] on select "Supplier 8221649 - BALL METAL CONTAINER GROUP 8342641 - BALL METAL CONTAINER GR…" at bounding box center [219, 76] width 134 height 20
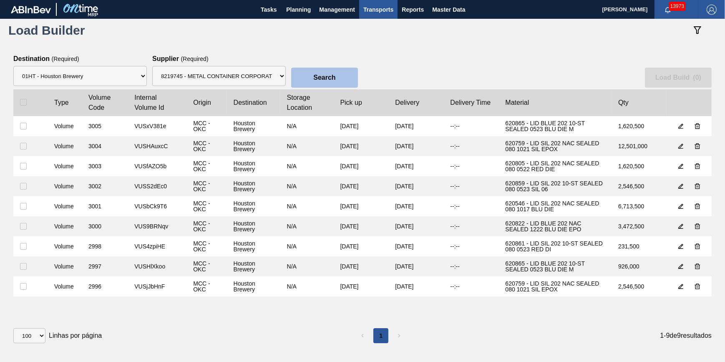
click at [319, 83] on button "Search" at bounding box center [324, 78] width 67 height 20
checkbox input "true"
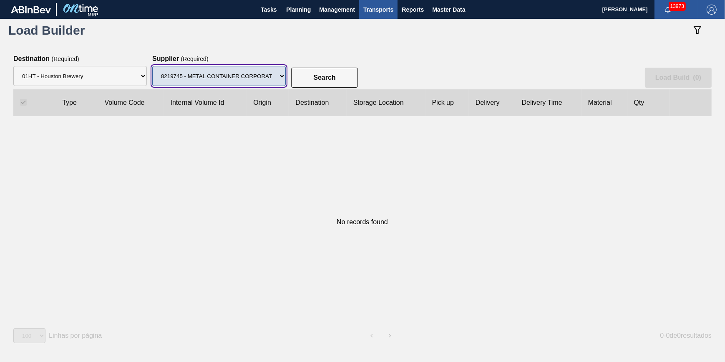
drag, startPoint x: 250, startPoint y: 73, endPoint x: 250, endPoint y: 83, distance: 10.0
click at [250, 73] on select "Supplier 8221649 - BALL METAL CONTAINER GROUP 8342641 - BALL METAL CONTAINER GR…" at bounding box center [219, 76] width 134 height 20
select select "13"
click at [152, 66] on select "Supplier 8221649 - BALL METAL CONTAINER GROUP 8342641 - BALL METAL CONTAINER GR…" at bounding box center [219, 76] width 134 height 20
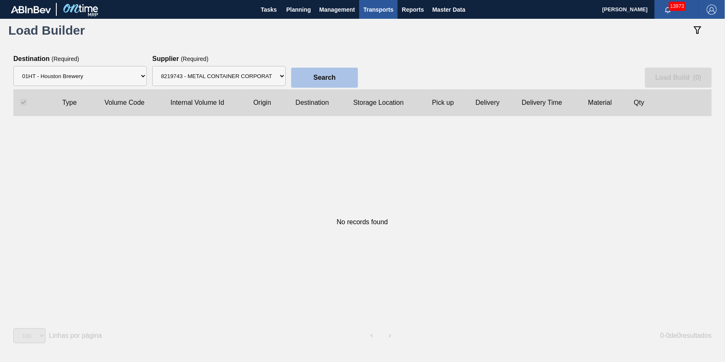
click at [329, 71] on button "Search" at bounding box center [324, 78] width 67 height 20
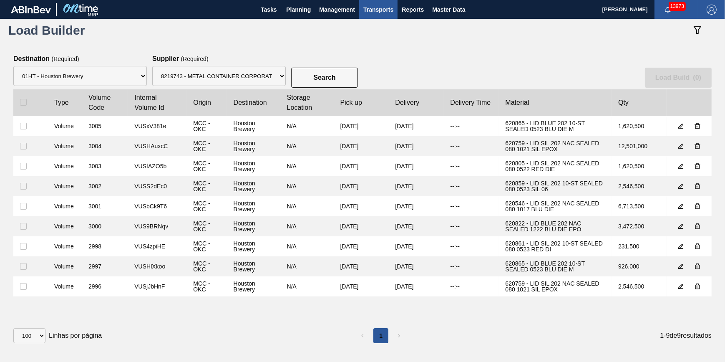
drag, startPoint x: 24, startPoint y: 101, endPoint x: 51, endPoint y: 100, distance: 27.1
click at [24, 101] on input "checkbox" at bounding box center [23, 102] width 7 height 7
checkbox input "true"
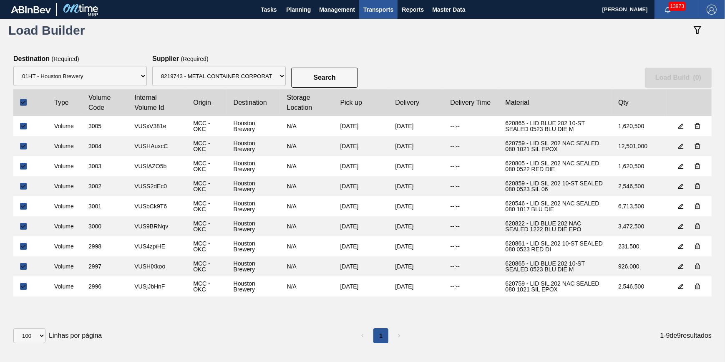
checkbox input "true"
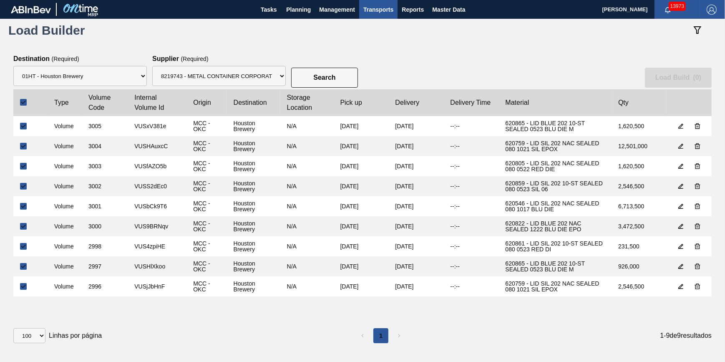
checkbox input "true"
click at [691, 79] on button "Load Build ( 9 )" at bounding box center [678, 78] width 67 height 20
select select "Undefined"
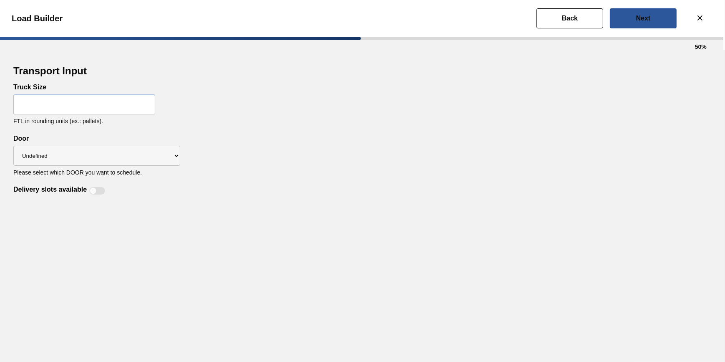
click at [140, 108] on input "text" at bounding box center [84, 104] width 142 height 20
type input "32"
click at [308, 184] on div "Delivery slots available" at bounding box center [362, 186] width 699 height 20
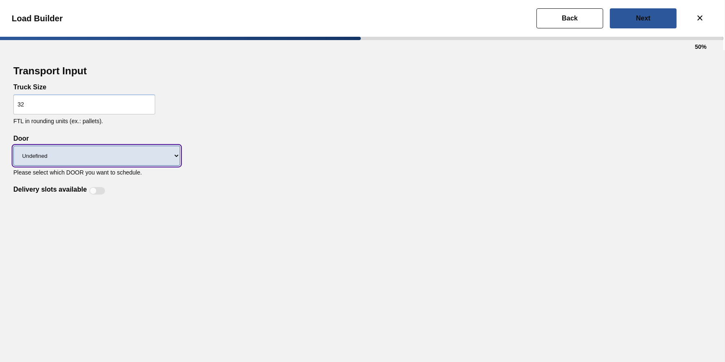
click at [91, 161] on select "Undefined IP" at bounding box center [96, 156] width 167 height 20
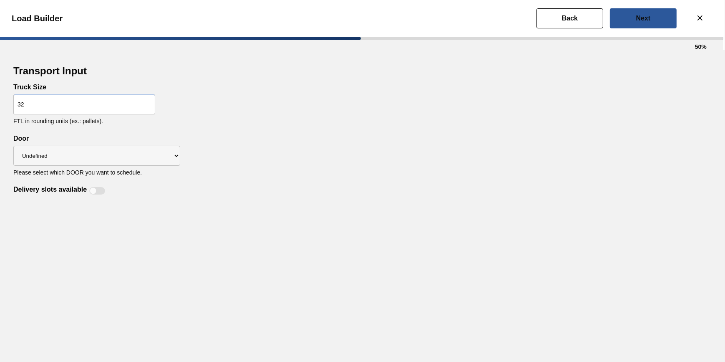
click at [234, 199] on div "Transport Input Truck Size 32 FTL in rounding units (ex.: pallets). Delivery sl…" at bounding box center [362, 206] width 725 height 312
click at [98, 194] on div at bounding box center [97, 191] width 16 height 8
checkbox input "true"
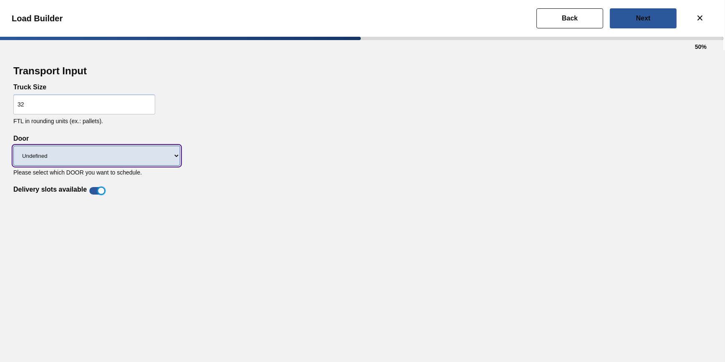
drag, startPoint x: 119, startPoint y: 158, endPoint x: 119, endPoint y: 154, distance: 4.6
click at [119, 158] on select "Undefined IP" at bounding box center [96, 156] width 167 height 20
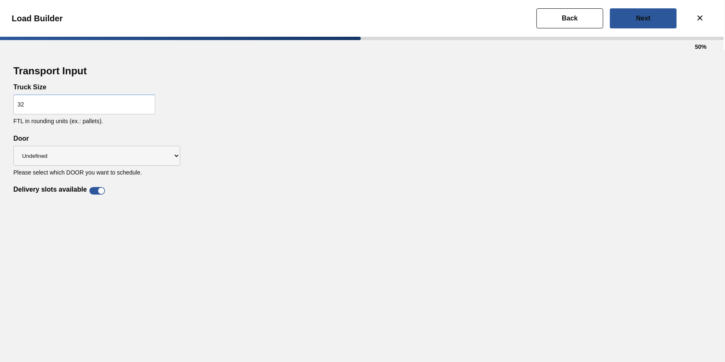
click at [342, 153] on div "Transport Input Truck Size 32 FTL in rounding units (ex.: pallets). Delivery sl…" at bounding box center [362, 129] width 699 height 132
click at [653, 27] on button "Next" at bounding box center [643, 18] width 67 height 20
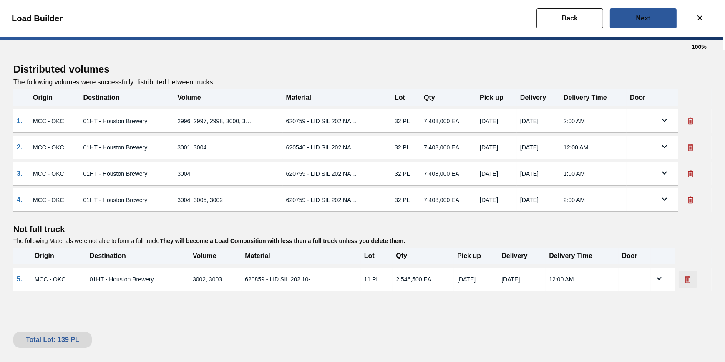
click at [686, 279] on icon at bounding box center [688, 279] width 8 height 8
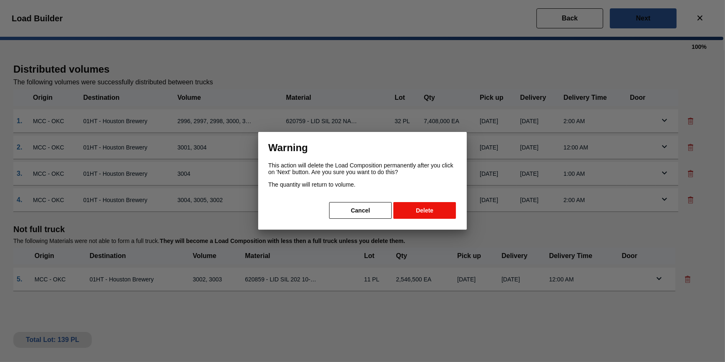
click at [427, 210] on button "Delete" at bounding box center [424, 210] width 63 height 17
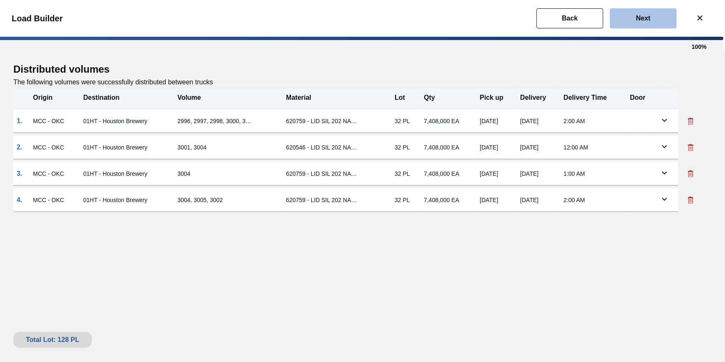
click at [0, 0] on slot "Next" at bounding box center [0, 0] width 0 height 0
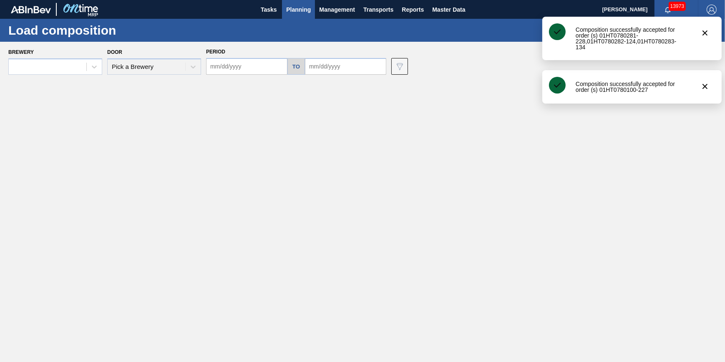
type input "09/25/2025"
type input "[DATE]"
type input "09/29/2025"
type input "10/03/2025"
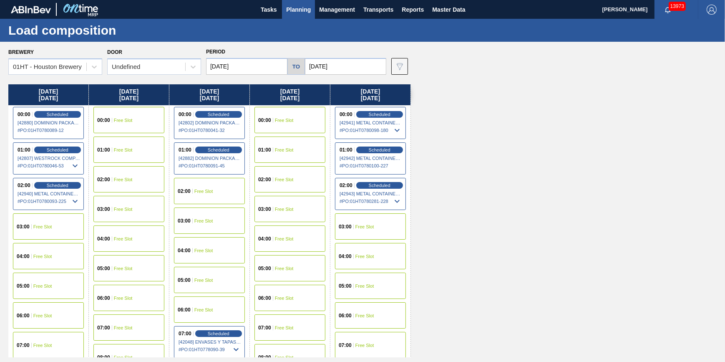
click at [295, 9] on span "Planning" at bounding box center [298, 10] width 25 height 10
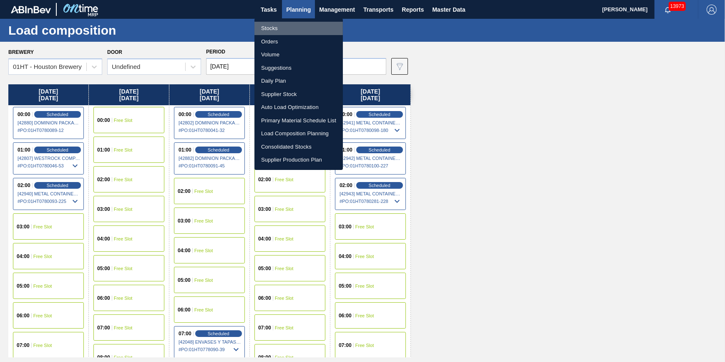
click at [293, 25] on li "Stocks" at bounding box center [299, 28] width 88 height 13
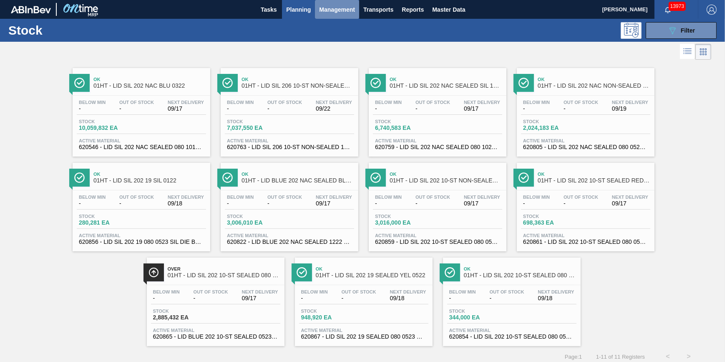
click at [346, 11] on span "Management" at bounding box center [337, 10] width 36 height 10
click at [370, 7] on div at bounding box center [362, 181] width 725 height 362
click at [370, 8] on span "Transports" at bounding box center [378, 10] width 30 height 10
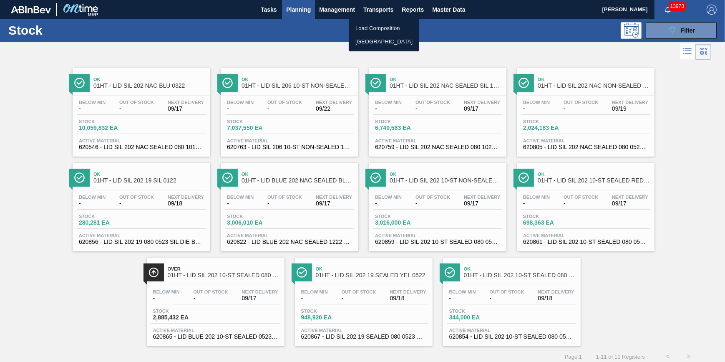
click at [370, 8] on div at bounding box center [362, 181] width 725 height 362
click at [370, 8] on span "Transports" at bounding box center [378, 10] width 30 height 10
click at [370, 43] on li "[GEOGRAPHIC_DATA]" at bounding box center [384, 41] width 71 height 13
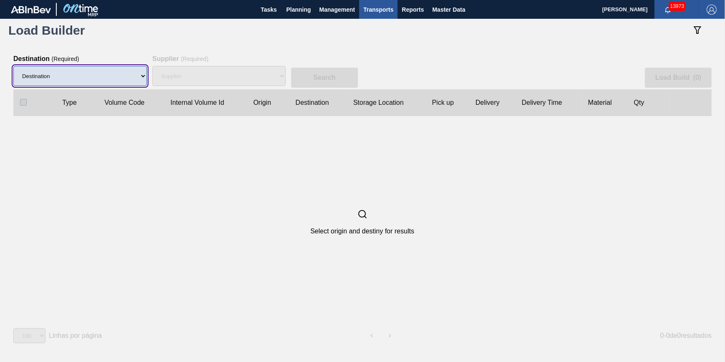
click at [111, 70] on select "Destination 01BV - Baldwinsville Brewery 01CL - Columbus Brewery 01CV - Carters…" at bounding box center [80, 76] width 134 height 20
select select "9"
click at [13, 66] on select "Destination 01BV - Baldwinsville Brewery 01CL - Columbus Brewery 01CV - Carters…" at bounding box center [80, 76] width 134 height 20
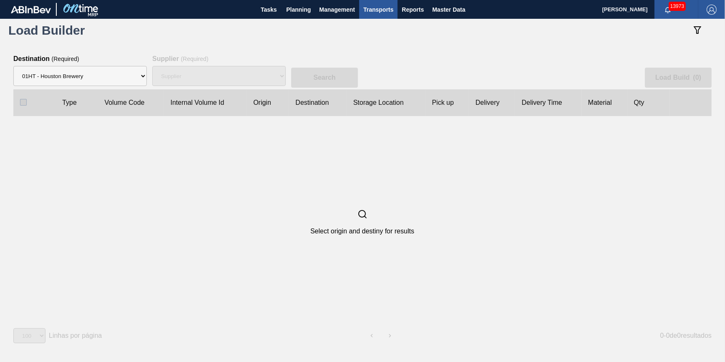
click at [214, 69] on div "Supplier" at bounding box center [219, 76] width 134 height 27
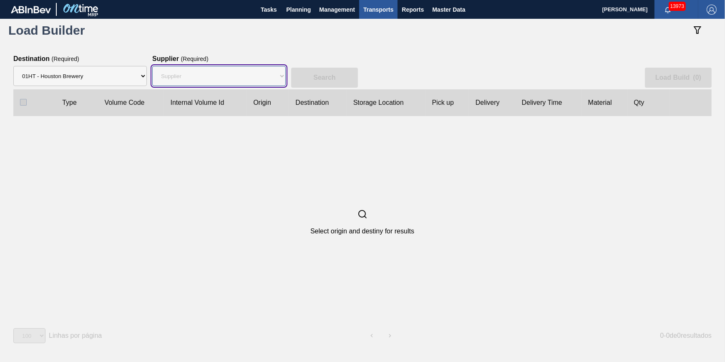
drag, startPoint x: 214, startPoint y: 73, endPoint x: 212, endPoint y: 87, distance: 14.7
click at [214, 73] on select "Supplier 8221649 - BALL METAL CONTAINER GROUP 8342641 - BALL METAL CONTAINER GR…" at bounding box center [219, 76] width 134 height 20
click at [152, 66] on select "Supplier 8221649 - BALL METAL CONTAINER GROUP 8342641 - BALL METAL CONTAINER GR…" at bounding box center [219, 76] width 134 height 20
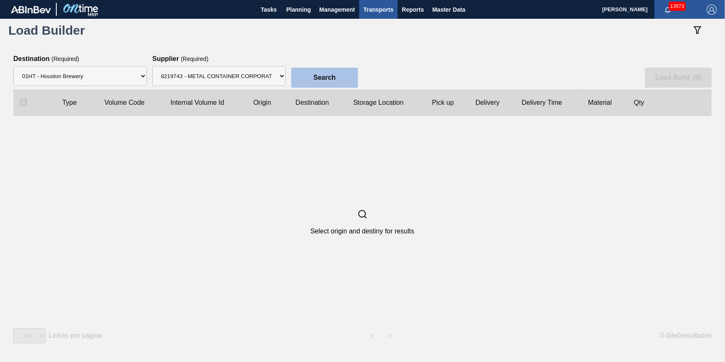
click at [309, 76] on button "Search" at bounding box center [324, 78] width 67 height 20
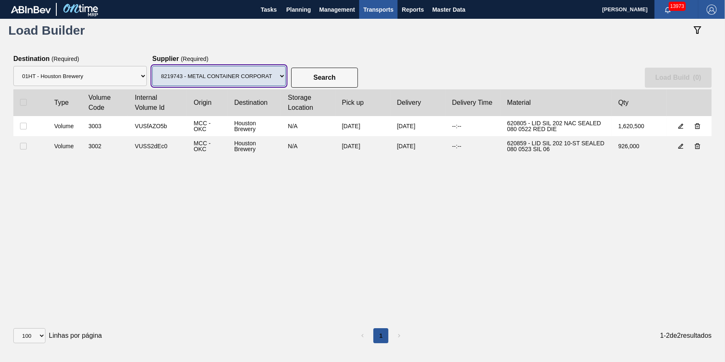
click at [267, 82] on select "Supplier 8221649 - BALL METAL CONTAINER GROUP 8342641 - BALL METAL CONTAINER GR…" at bounding box center [219, 76] width 134 height 20
select select "166"
click at [152, 66] on select "Supplier 8221649 - BALL METAL CONTAINER GROUP 8342641 - BALL METAL CONTAINER GR…" at bounding box center [219, 76] width 134 height 20
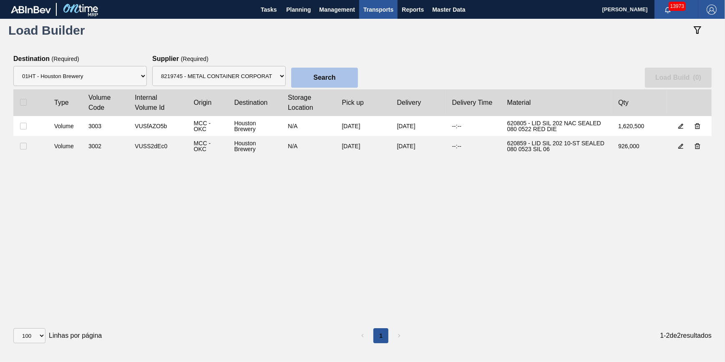
click at [312, 68] on button "Search" at bounding box center [324, 78] width 67 height 20
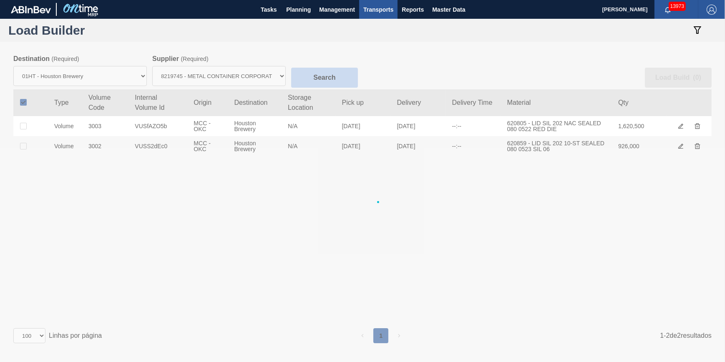
checkbox input "true"
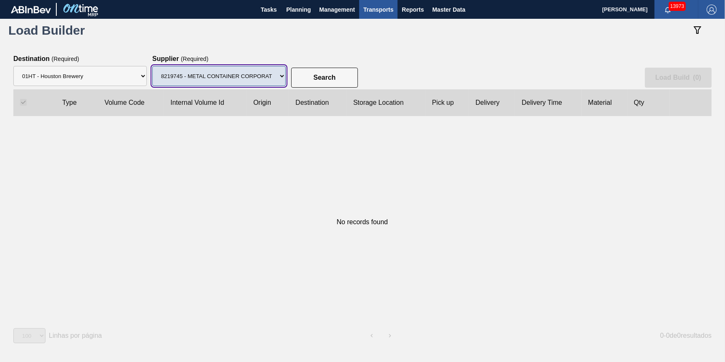
click at [262, 73] on select "Supplier 8221649 - BALL METAL CONTAINER GROUP 8342641 - BALL METAL CONTAINER GR…" at bounding box center [219, 76] width 134 height 20
select select "13"
click at [152, 66] on select "Supplier 8221649 - BALL METAL CONTAINER GROUP 8342641 - BALL METAL CONTAINER GR…" at bounding box center [219, 76] width 134 height 20
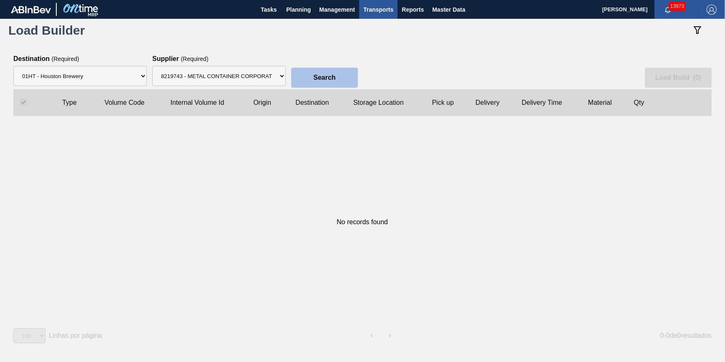
click at [0, 0] on slot "Search" at bounding box center [0, 0] width 0 height 0
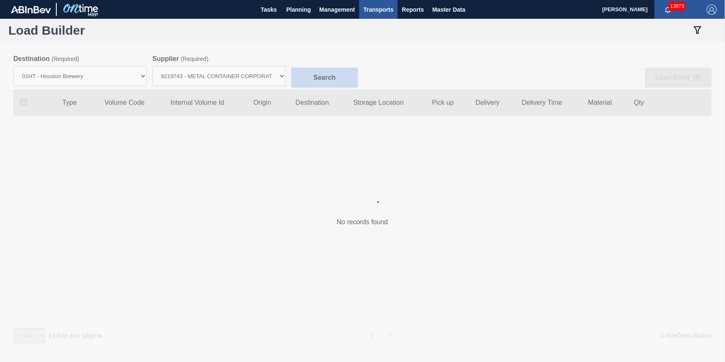
checkbox input "false"
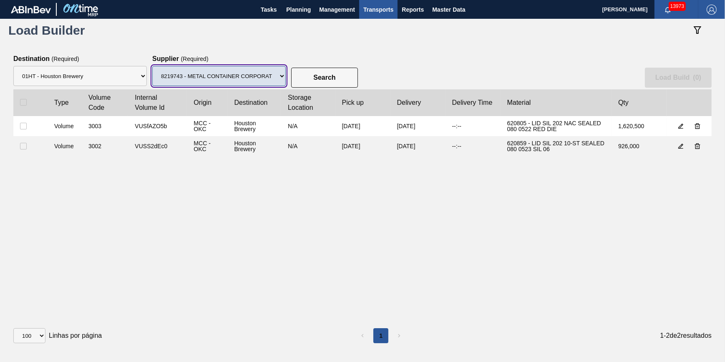
drag, startPoint x: 263, startPoint y: 71, endPoint x: 260, endPoint y: 85, distance: 14.1
click at [263, 74] on select "Supplier 8221649 - BALL METAL CONTAINER GROUP 8342641 - BALL METAL CONTAINER GR…" at bounding box center [219, 76] width 134 height 20
select select "15"
click at [152, 66] on select "Supplier 8221649 - BALL METAL CONTAINER GROUP 8342641 - BALL METAL CONTAINER GR…" at bounding box center [219, 76] width 134 height 20
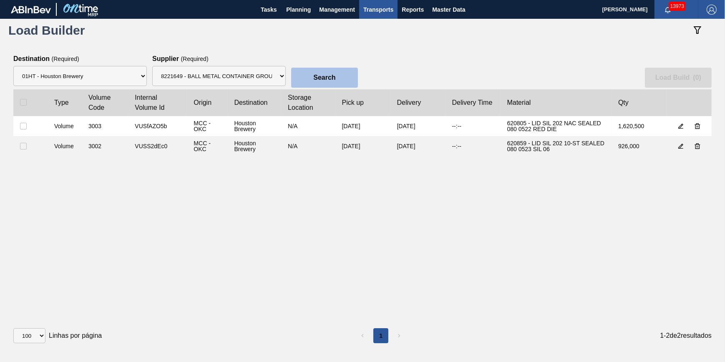
click at [334, 71] on button "Search" at bounding box center [324, 78] width 67 height 20
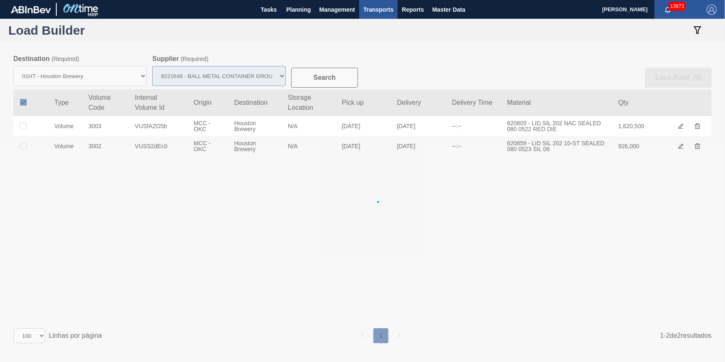
checkbox input "true"
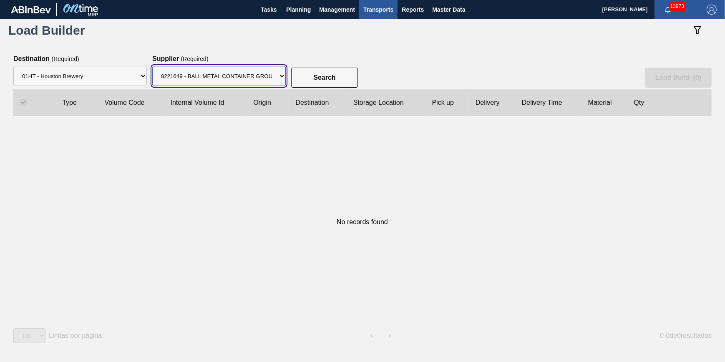
drag, startPoint x: 281, startPoint y: 79, endPoint x: 278, endPoint y: 87, distance: 8.6
click at [280, 79] on select "Supplier 8221649 - BALL METAL CONTAINER GROUP 8342641 - BALL METAL CONTAINER GR…" at bounding box center [219, 76] width 134 height 20
select select "47"
click at [152, 66] on select "Supplier 8221649 - BALL METAL CONTAINER GROUP 8342641 - BALL METAL CONTAINER GR…" at bounding box center [219, 76] width 134 height 20
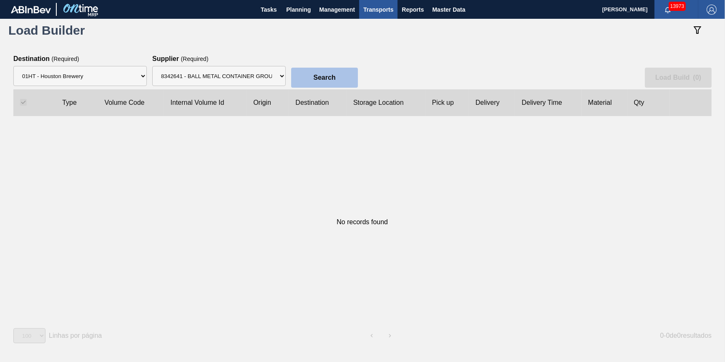
click at [0, 0] on slot "Search" at bounding box center [0, 0] width 0 height 0
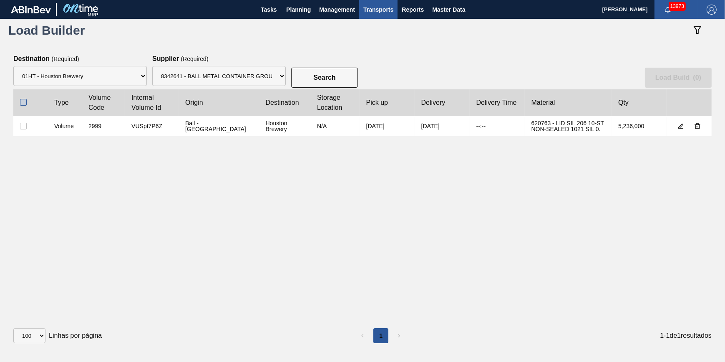
click at [21, 102] on input "checkbox" at bounding box center [23, 102] width 7 height 7
checkbox input "true"
click at [0, 0] on slot "Load Build ( 1 )" at bounding box center [0, 0] width 0 height 0
select select "Undefined"
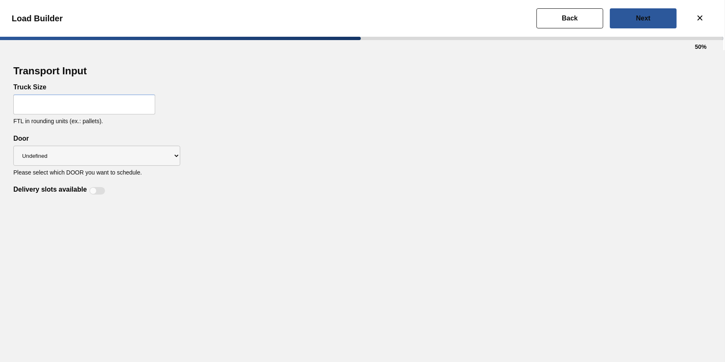
click at [125, 100] on input "text" at bounding box center [84, 104] width 142 height 20
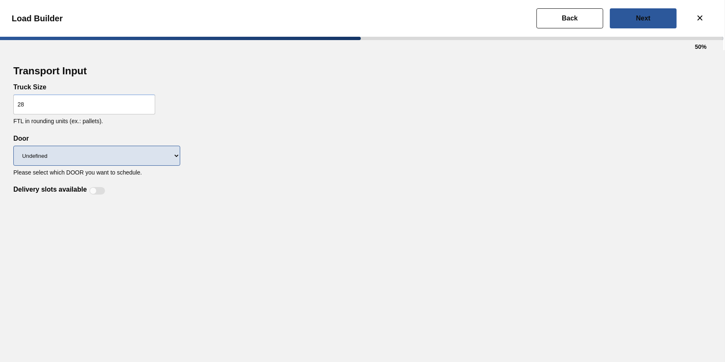
type input "28"
drag, startPoint x: 136, startPoint y: 162, endPoint x: 135, endPoint y: 166, distance: 4.5
click at [136, 162] on select "Undefined IP" at bounding box center [96, 156] width 167 height 20
drag, startPoint x: 249, startPoint y: 178, endPoint x: 171, endPoint y: 180, distance: 78.5
click at [250, 179] on div "Delivery slots available" at bounding box center [362, 186] width 699 height 20
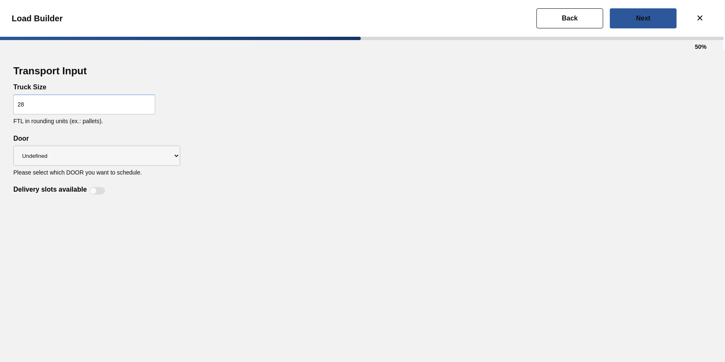
click at [97, 190] on div at bounding box center [97, 191] width 16 height 8
checkbox input "true"
click at [620, 15] on button "Next" at bounding box center [643, 18] width 67 height 20
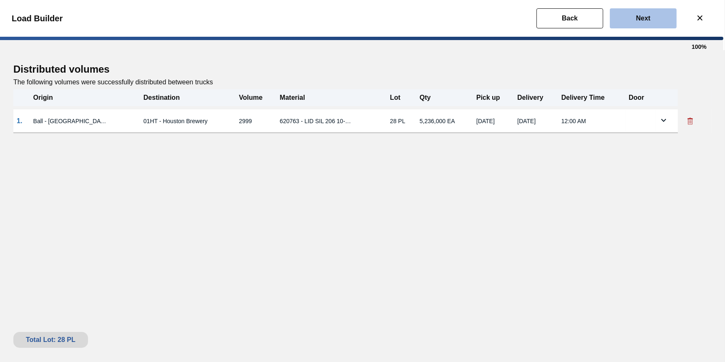
click at [638, 24] on button "Next" at bounding box center [643, 18] width 67 height 20
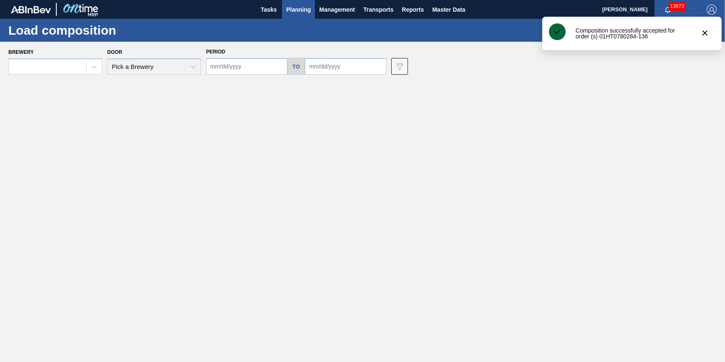
type input "09/25/2025"
type input "[DATE]"
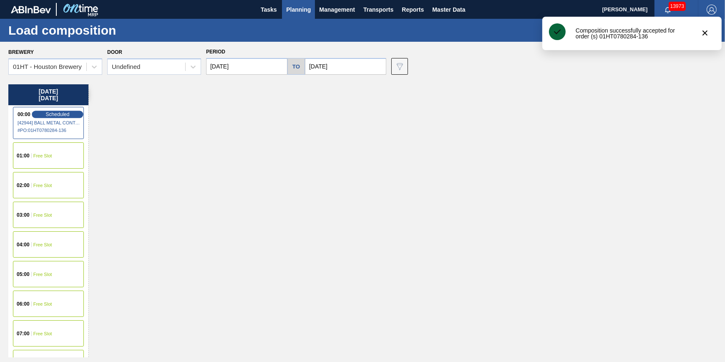
click at [60, 113] on span "Scheduled" at bounding box center [57, 113] width 24 height 5
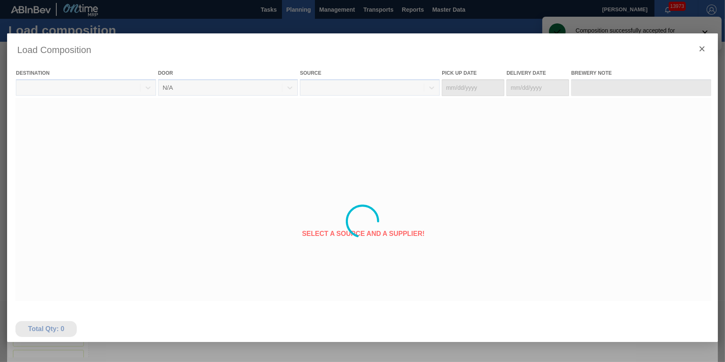
type Date "10/01/2025"
type Date "[DATE]"
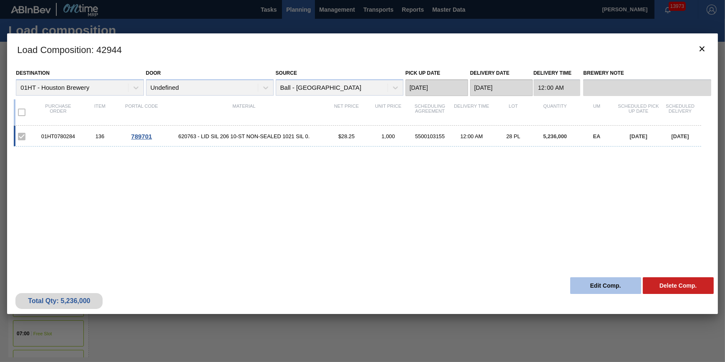
click at [584, 280] on button "Edit Comp." at bounding box center [605, 285] width 71 height 17
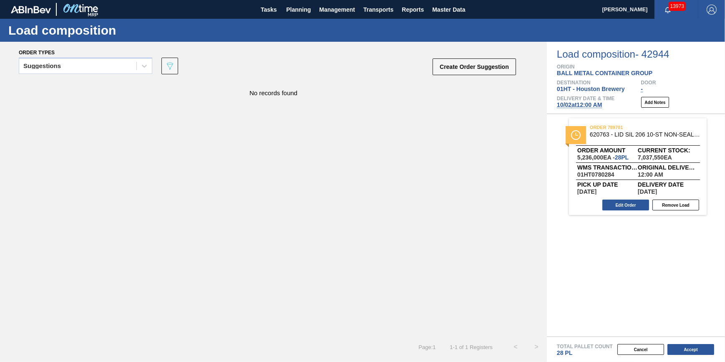
click at [572, 104] on span "10/02 at 12:00 AM" at bounding box center [579, 104] width 45 height 7
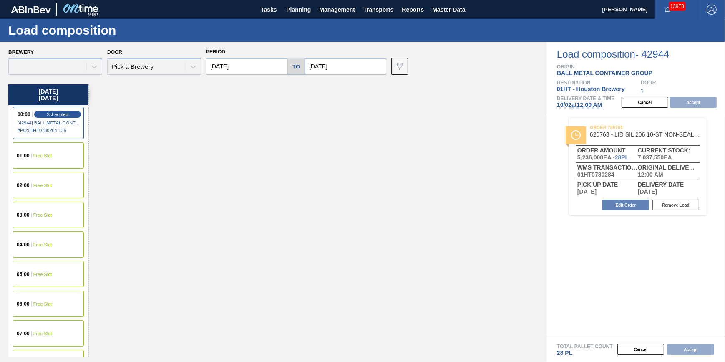
type input "10/09/2025"
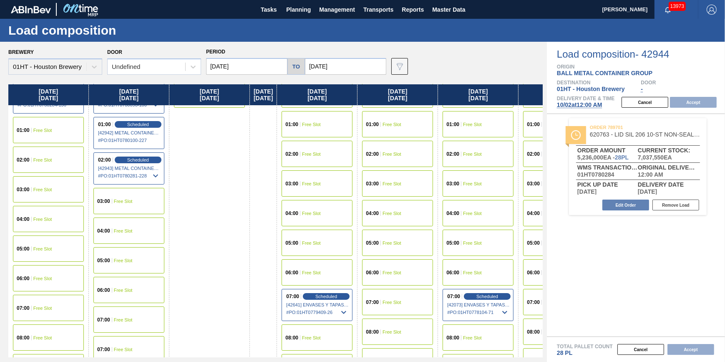
scroll to position [38, 0]
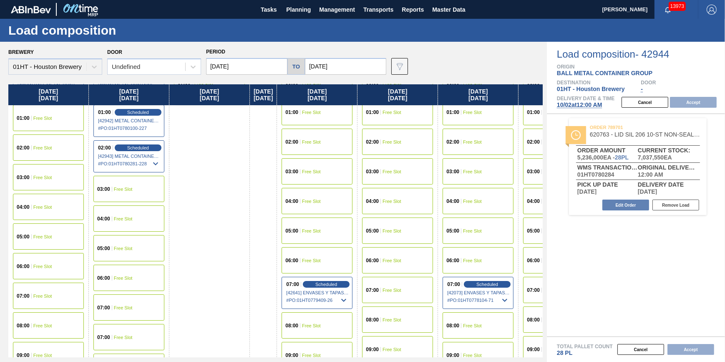
click at [49, 287] on div "07:00 Free Slot" at bounding box center [48, 295] width 71 height 26
drag, startPoint x: 697, startPoint y: 97, endPoint x: 697, endPoint y: 101, distance: 4.2
click at [697, 98] on div "Cancel Accept" at bounding box center [671, 102] width 108 height 13
click at [697, 101] on button "Accept" at bounding box center [693, 102] width 47 height 11
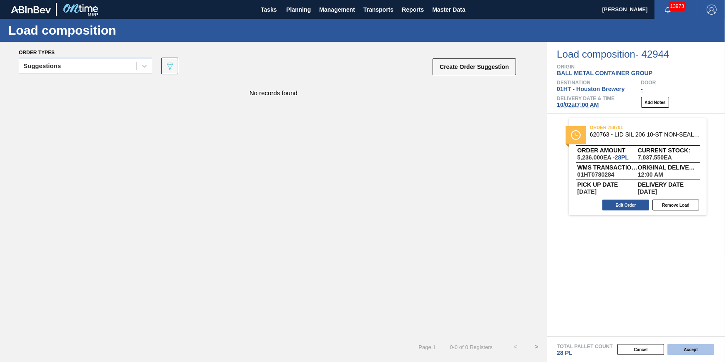
click at [689, 348] on button "Accept" at bounding box center [691, 349] width 47 height 11
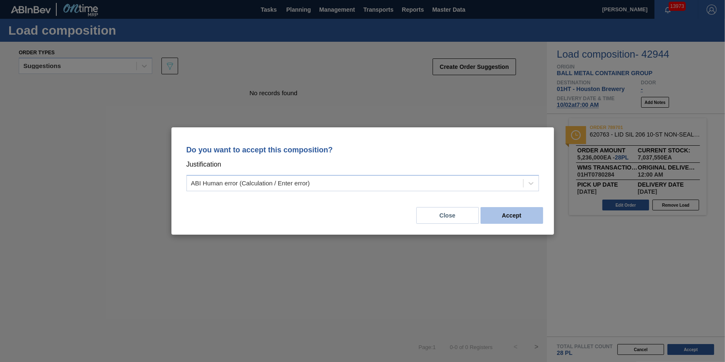
click at [528, 218] on button "Accept" at bounding box center [512, 215] width 63 height 17
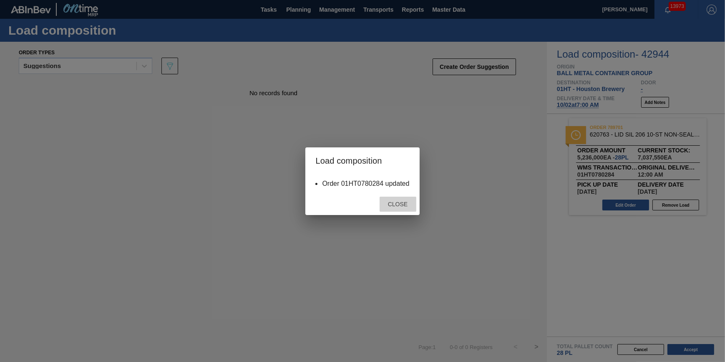
click at [399, 209] on div "Close" at bounding box center [398, 204] width 37 height 15
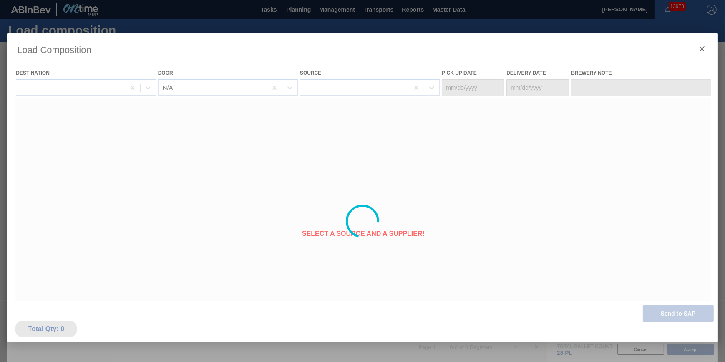
type Date "10/01/2025"
type Date "[DATE]"
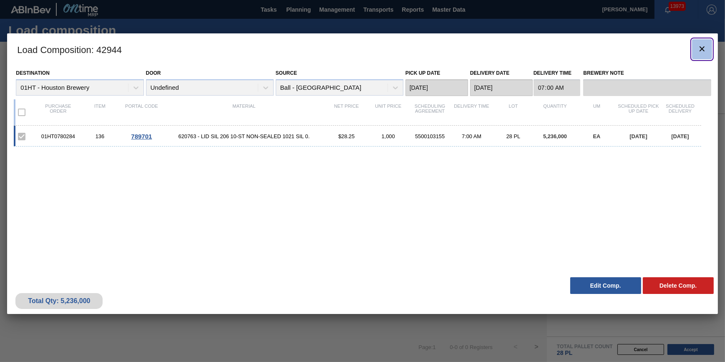
click at [708, 48] on button "botão de ícone" at bounding box center [702, 49] width 20 height 20
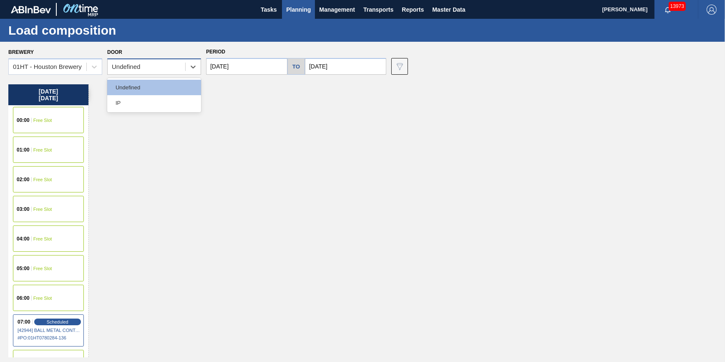
click at [171, 66] on div "Undefined" at bounding box center [147, 67] width 78 height 12
click at [290, 116] on div "Thursday 10/02/2025 00:00 Free Slot 01:00 Free Slot 02:00 Free Slot 03:00 Free …" at bounding box center [364, 220] width 713 height 273
click at [70, 67] on div "01HT - Houston Brewery" at bounding box center [47, 66] width 69 height 7
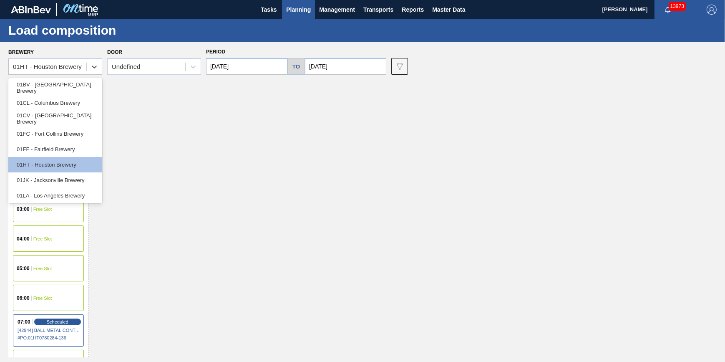
click at [184, 104] on div "Thursday 10/02/2025 00:00 Free Slot 01:00 Free Slot 02:00 Free Slot 03:00 Free …" at bounding box center [364, 220] width 713 height 273
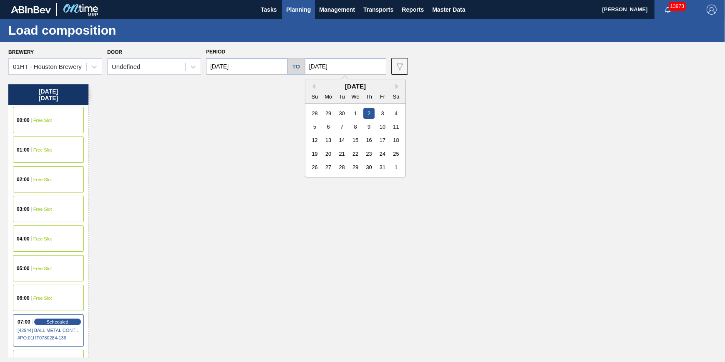
click at [354, 70] on input "[DATE]" at bounding box center [345, 66] width 81 height 17
click at [398, 141] on div "18" at bounding box center [396, 139] width 11 height 11
type input "10/18/2025"
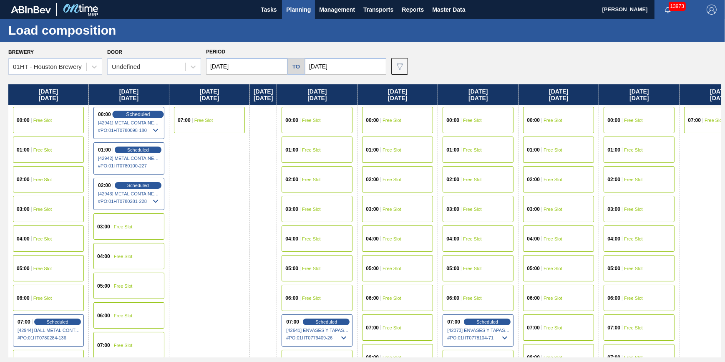
click at [134, 113] on span "Scheduled" at bounding box center [138, 113] width 24 height 5
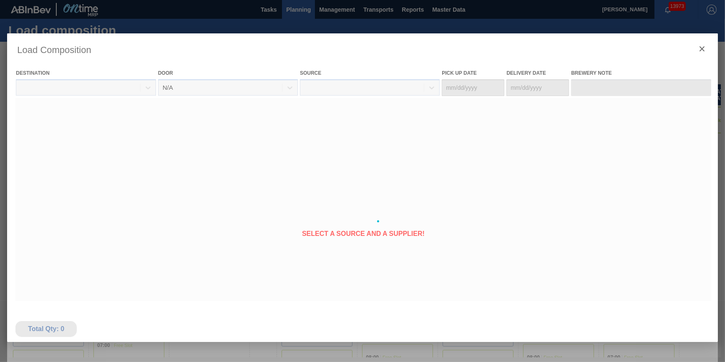
type Date "[DATE]"
type Date "10/03/2025"
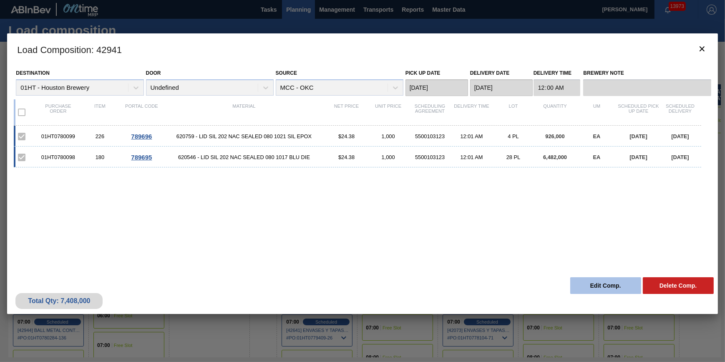
click at [583, 280] on button "Edit Comp." at bounding box center [605, 285] width 71 height 17
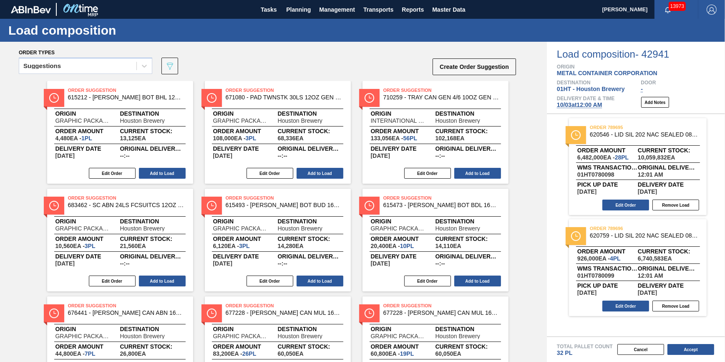
click at [600, 104] on span "10/03 at 12:00 AM" at bounding box center [579, 104] width 45 height 7
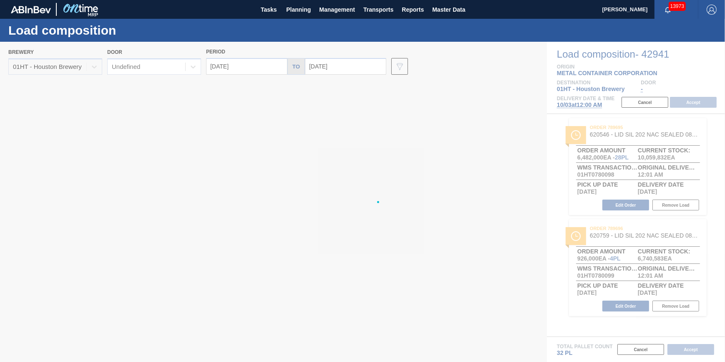
type input "10/03/2025"
type input "10/10/2025"
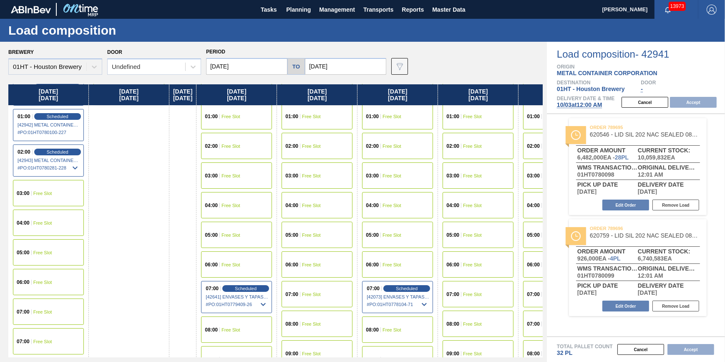
scroll to position [76, 0]
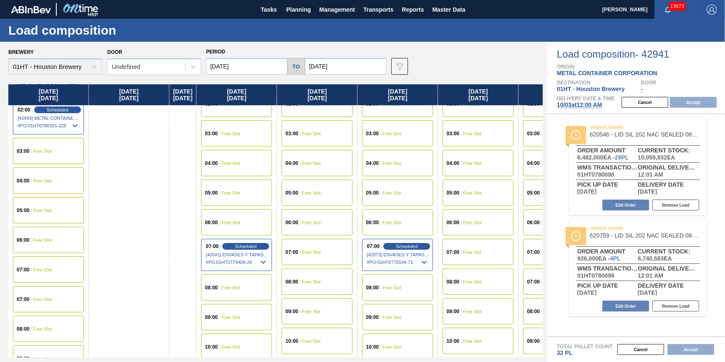
click at [46, 268] on span "Free Slot" at bounding box center [42, 269] width 19 height 5
click at [688, 102] on button "Accept" at bounding box center [693, 102] width 47 height 11
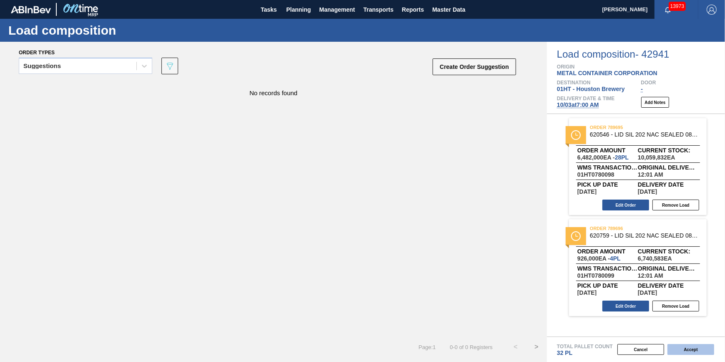
click at [686, 348] on button "Accept" at bounding box center [691, 349] width 47 height 11
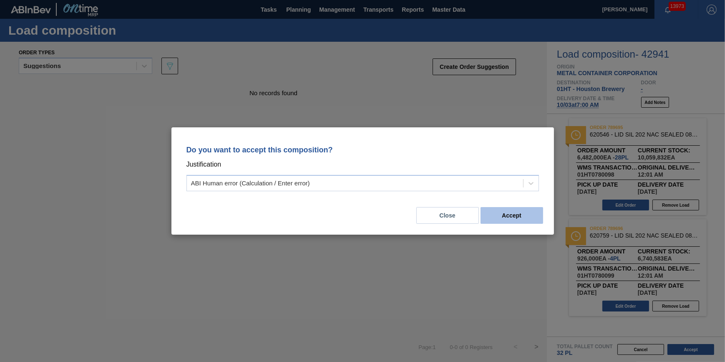
click at [500, 211] on button "Accept" at bounding box center [512, 215] width 63 height 17
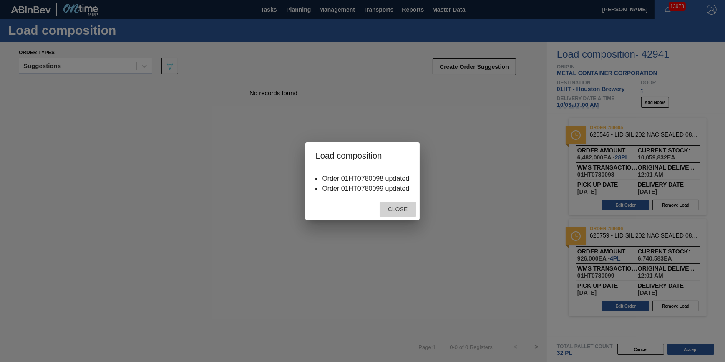
click at [400, 212] on span "Close" at bounding box center [397, 209] width 33 height 7
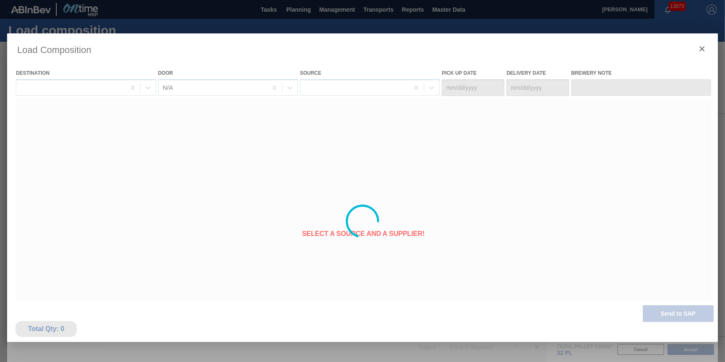
type Date "[DATE]"
type Date "10/03/2025"
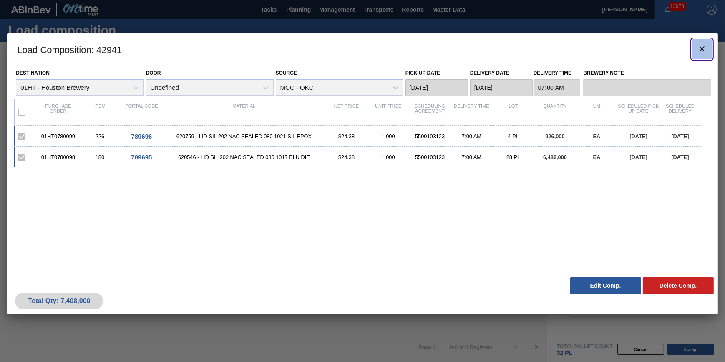
click at [696, 50] on button "botão de ícone" at bounding box center [702, 49] width 20 height 20
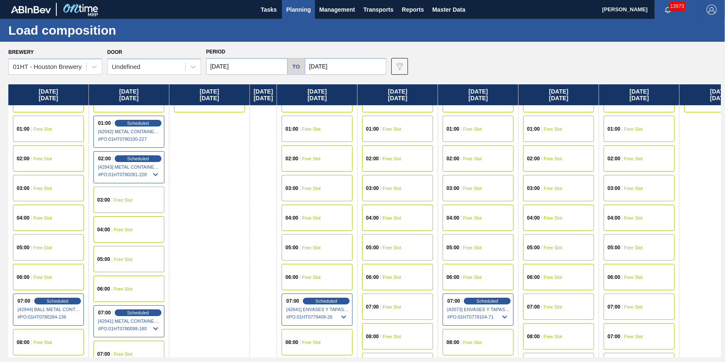
scroll to position [38, 0]
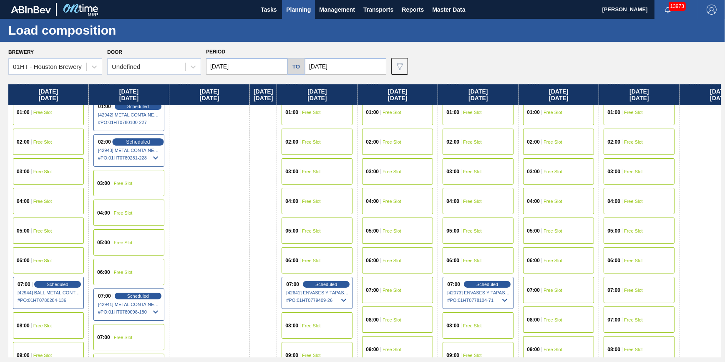
click at [136, 141] on span "Scheduled" at bounding box center [138, 141] width 24 height 5
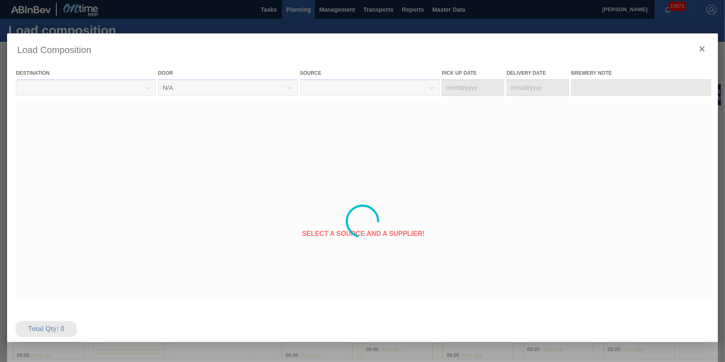
type Date "[DATE]"
type Date "10/03/2025"
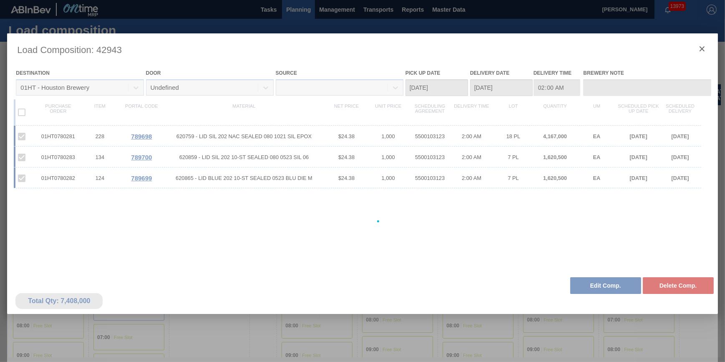
click at [585, 282] on div at bounding box center [362, 221] width 711 height 376
click at [594, 288] on div at bounding box center [362, 221] width 711 height 376
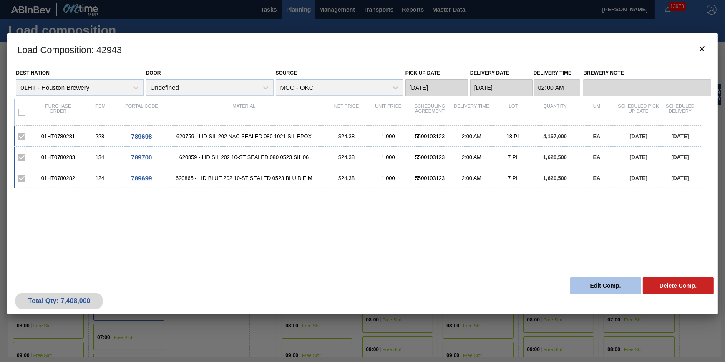
click at [595, 288] on button "Edit Comp." at bounding box center [605, 285] width 71 height 17
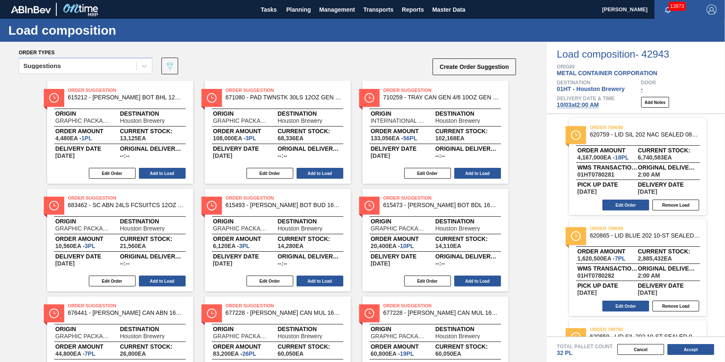
click at [580, 100] on span "Delivery Date & Time" at bounding box center [586, 98] width 58 height 5
click at [580, 103] on div "Delivery Date & Time 10/03 at 2:00 AM" at bounding box center [586, 102] width 58 height 13
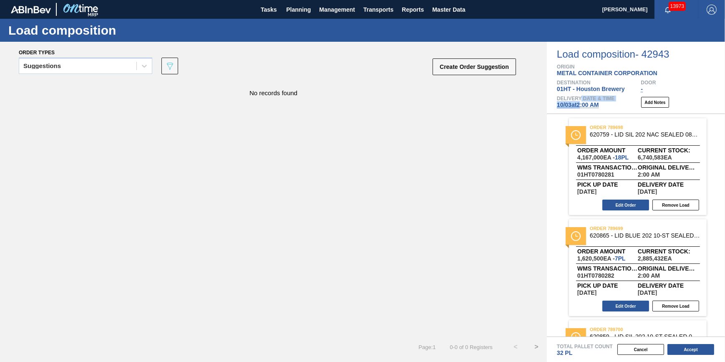
drag, startPoint x: 580, startPoint y: 103, endPoint x: 580, endPoint y: 108, distance: 5.4
click at [580, 108] on span "10/03 at 2:00 AM" at bounding box center [578, 104] width 42 height 7
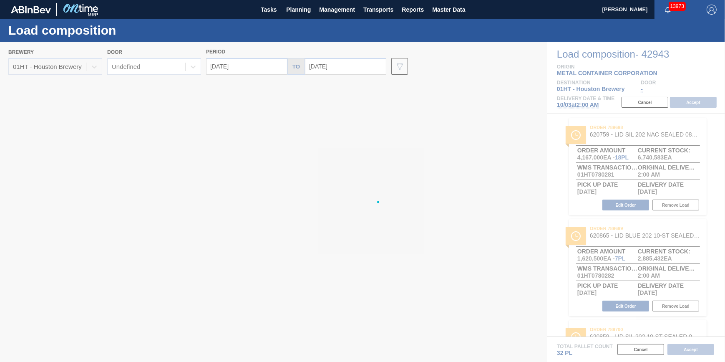
type input "10/03/2025"
type input "10/10/2025"
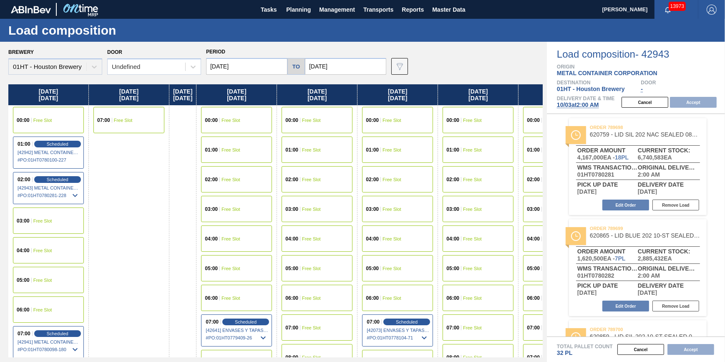
click at [51, 318] on div "06:00 Free Slot" at bounding box center [48, 309] width 71 height 26
click at [703, 104] on button "Accept" at bounding box center [693, 102] width 47 height 11
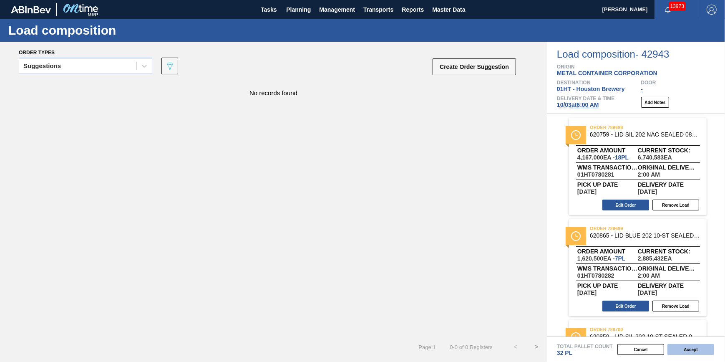
click at [682, 350] on button "Accept" at bounding box center [691, 349] width 47 height 11
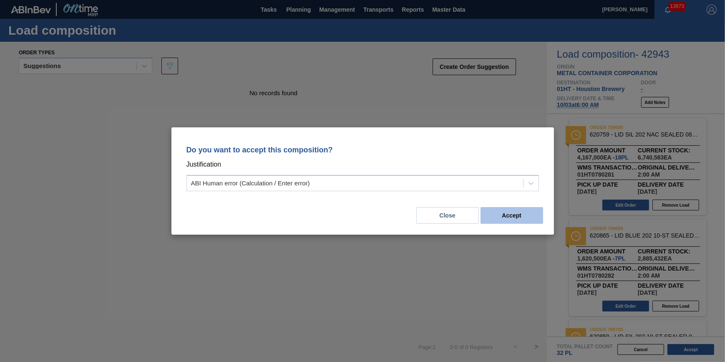
click at [521, 212] on button "Accept" at bounding box center [512, 215] width 63 height 17
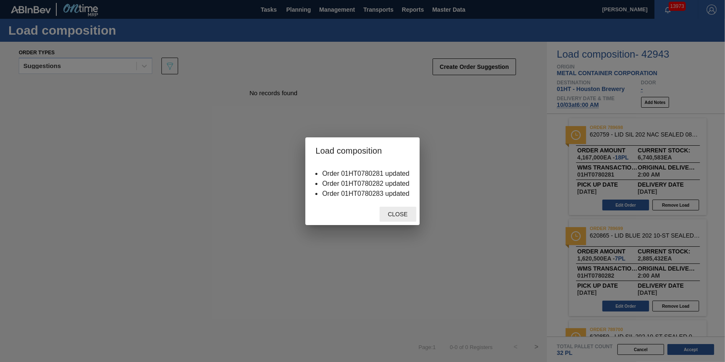
click at [389, 216] on span "Close" at bounding box center [397, 214] width 33 height 7
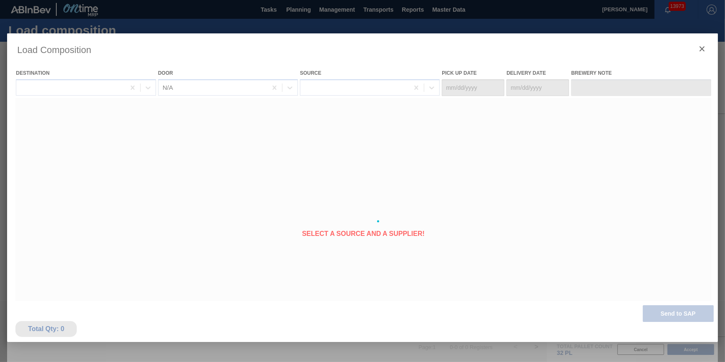
type Date "[DATE]"
type Date "10/03/2025"
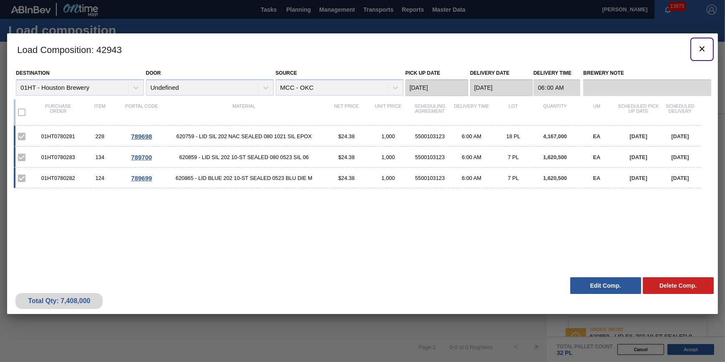
click at [695, 53] on button "botão de ícone" at bounding box center [702, 49] width 20 height 20
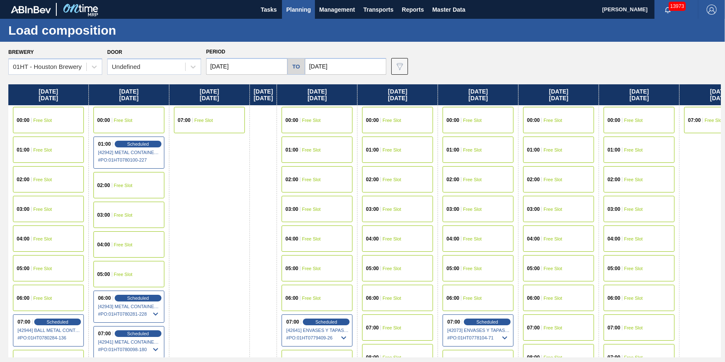
click at [144, 150] on span "[42942] METAL CONTAINER CORPORATION - 0008219743" at bounding box center [129, 152] width 63 height 5
click at [146, 146] on span "Scheduled" at bounding box center [138, 143] width 24 height 5
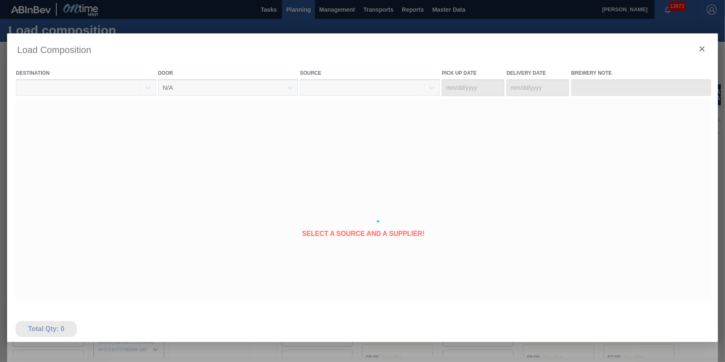
type Date "[DATE]"
type Date "10/03/2025"
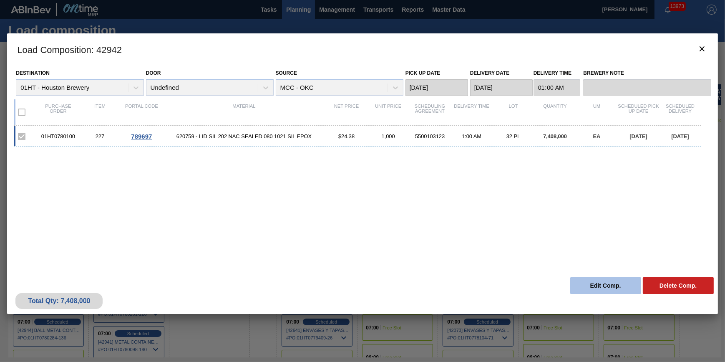
click at [600, 282] on button "Edit Comp." at bounding box center [605, 285] width 71 height 17
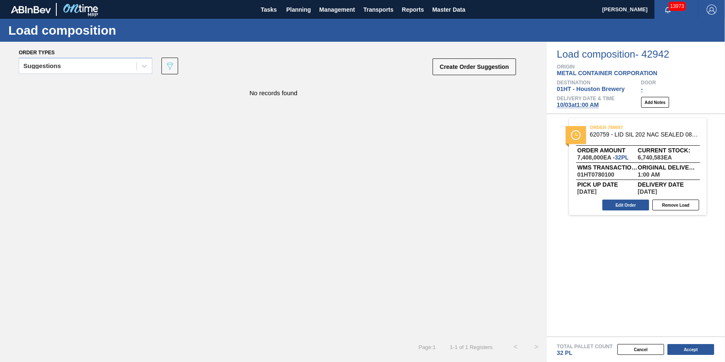
click at [590, 108] on span "10/03 at 1:00 AM" at bounding box center [578, 104] width 42 height 7
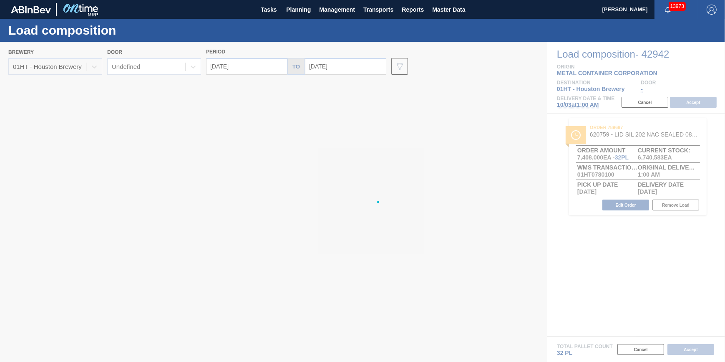
type input "10/03/2025"
type input "10/10/2025"
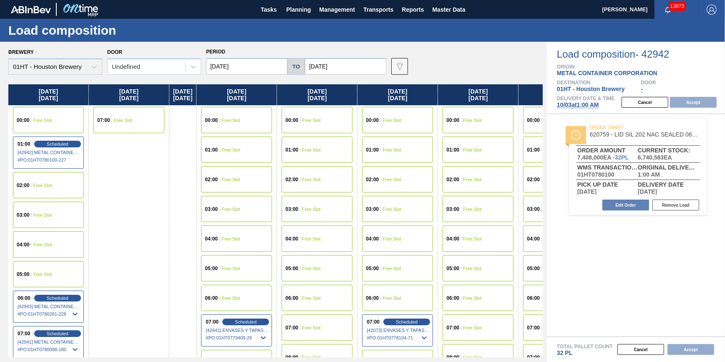
click at [230, 65] on input "10/03/2025" at bounding box center [246, 66] width 81 height 17
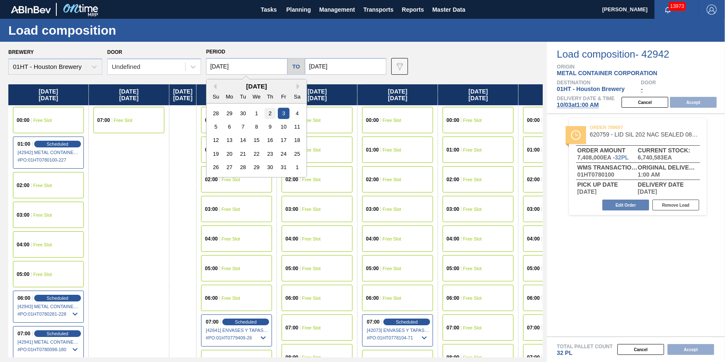
click at [271, 114] on div "2" at bounding box center [270, 113] width 11 height 11
type input "[DATE]"
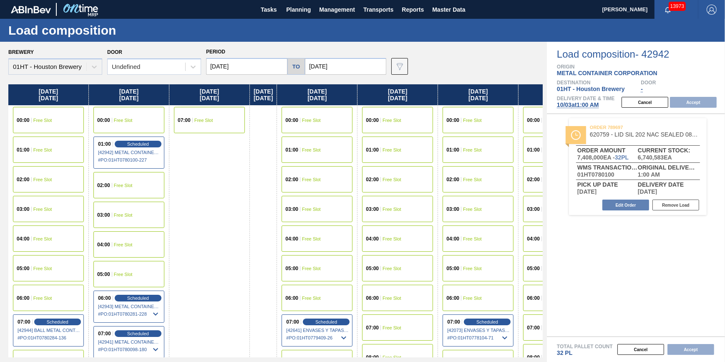
drag, startPoint x: 55, startPoint y: 293, endPoint x: 61, endPoint y: 293, distance: 5.9
click at [54, 296] on div "06:00 Free Slot" at bounding box center [48, 298] width 71 height 26
click at [694, 103] on button "Accept" at bounding box center [693, 102] width 47 height 11
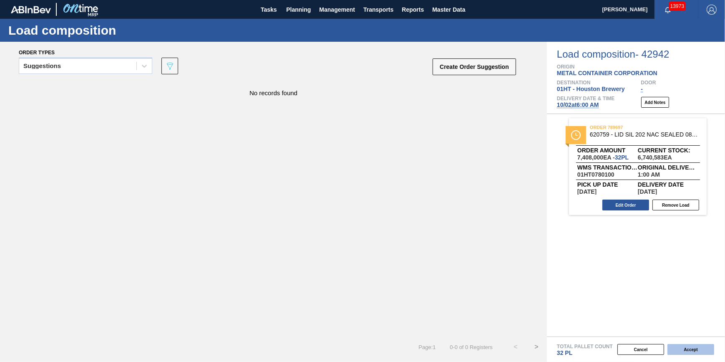
click at [688, 348] on button "Accept" at bounding box center [691, 349] width 47 height 11
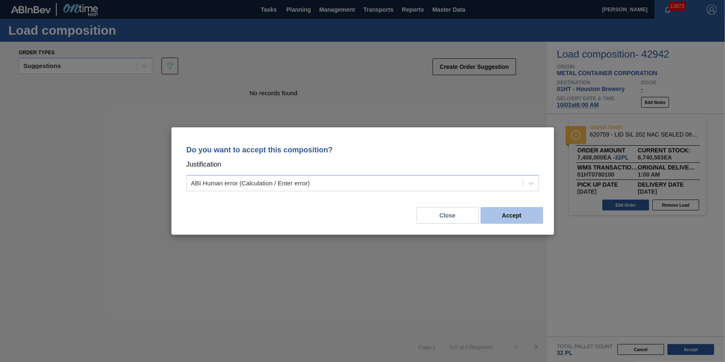
click at [510, 217] on button "Accept" at bounding box center [512, 215] width 63 height 17
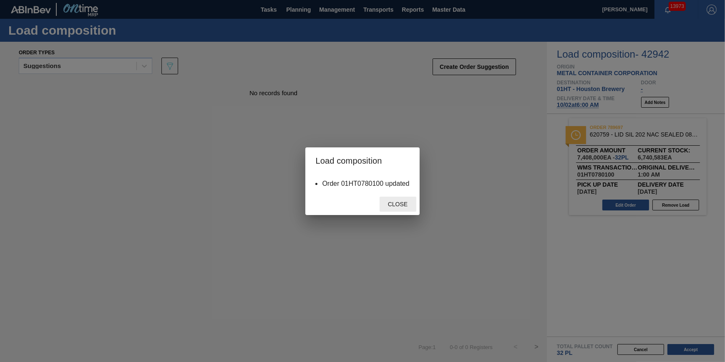
click at [397, 202] on span "Close" at bounding box center [397, 204] width 33 height 7
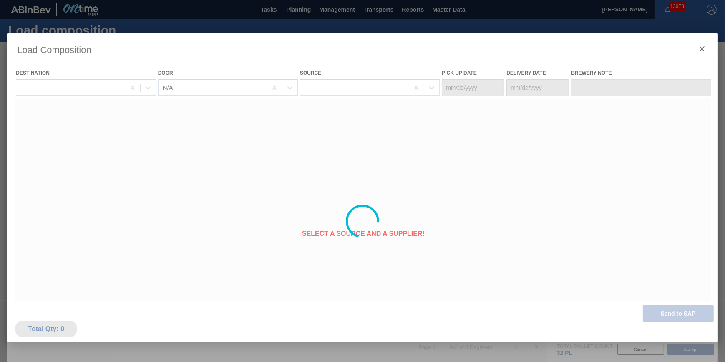
type Date "10/01/2025"
type Date "[DATE]"
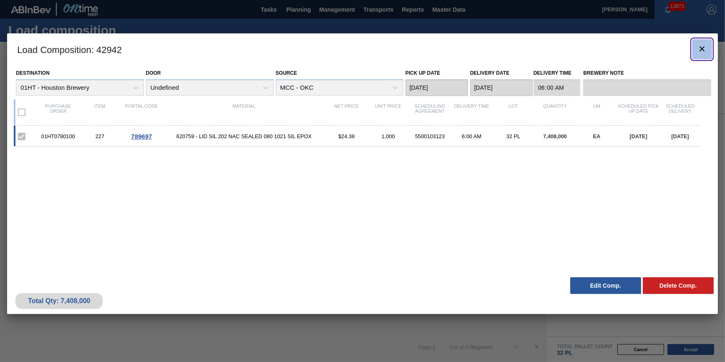
click at [702, 48] on icon "botão de ícone" at bounding box center [702, 49] width 10 height 10
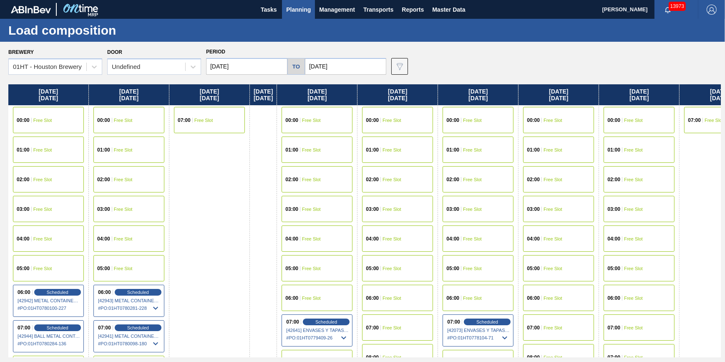
click at [288, 9] on span "Planning" at bounding box center [298, 10] width 25 height 10
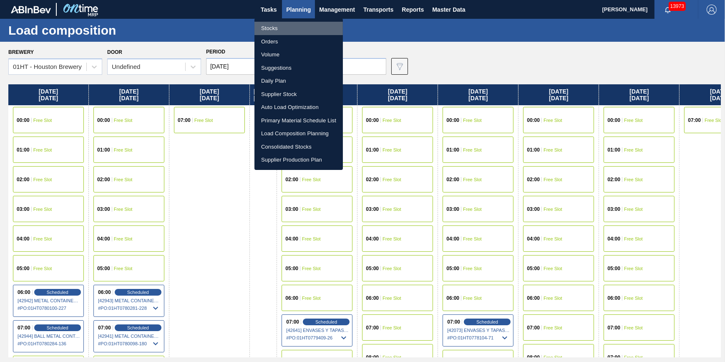
click at [288, 25] on li "Stocks" at bounding box center [299, 28] width 88 height 13
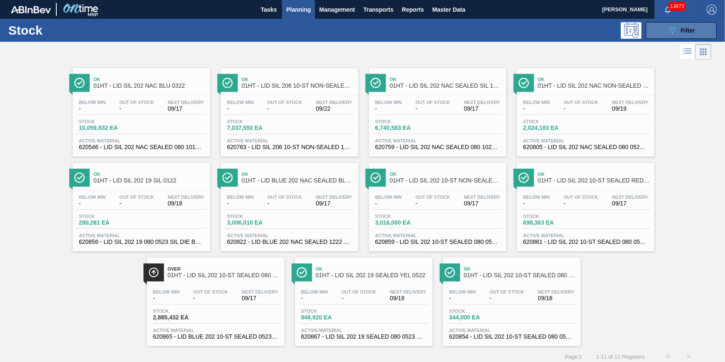
click at [657, 32] on button "089F7B8B-B2A5-4AFE-B5C0-19BA573D28AC Filter" at bounding box center [681, 30] width 71 height 17
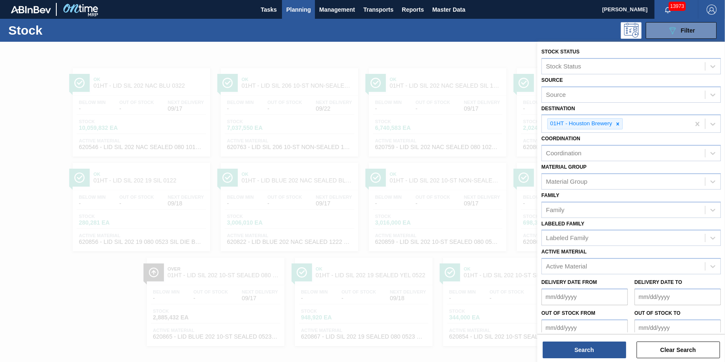
drag, startPoint x: 375, startPoint y: 54, endPoint x: 366, endPoint y: 42, distance: 15.4
click at [375, 53] on div at bounding box center [362, 223] width 725 height 362
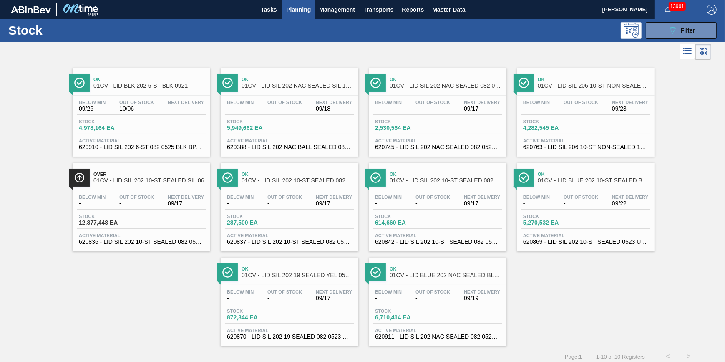
click at [303, 12] on span "Planning" at bounding box center [298, 10] width 25 height 10
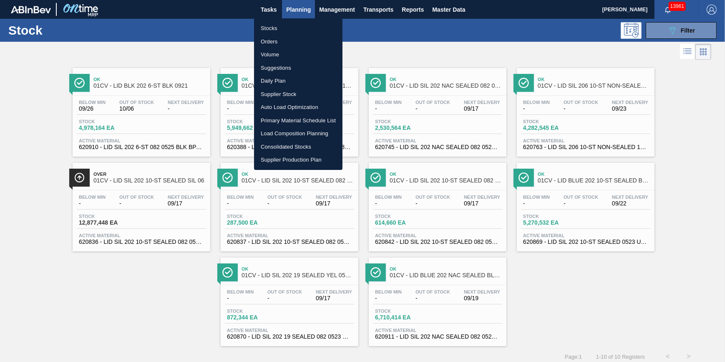
click at [299, 56] on li "Volume" at bounding box center [298, 54] width 88 height 13
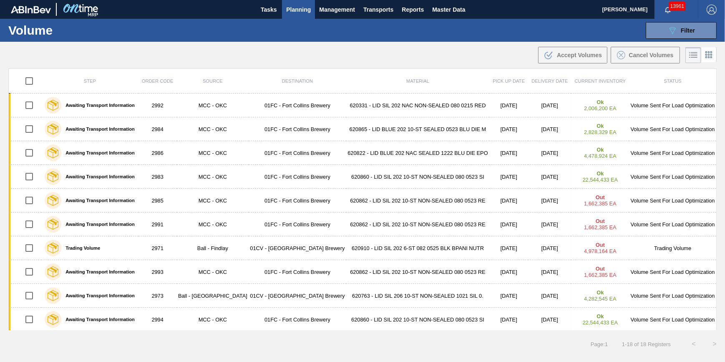
click at [300, 13] on span "Planning" at bounding box center [298, 10] width 25 height 10
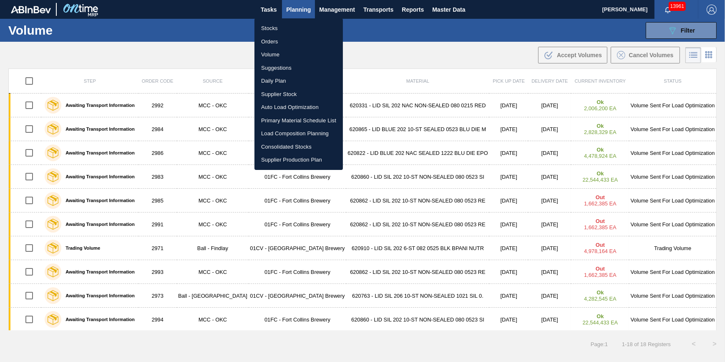
click at [34, 76] on div at bounding box center [362, 181] width 725 height 362
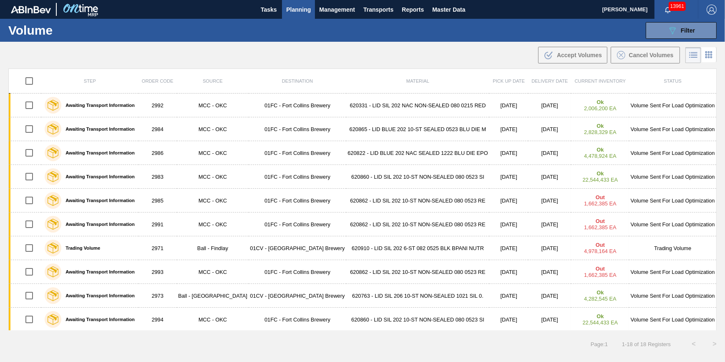
click at [29, 82] on div "Stocks Orders Volume Suggestions Daily Plan Supplier Stock Auto Load Optimizati…" at bounding box center [362, 181] width 725 height 362
click at [301, 14] on span "Planning" at bounding box center [298, 10] width 25 height 10
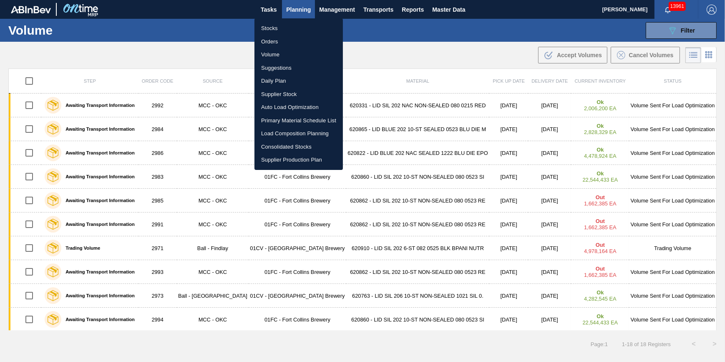
drag, startPoint x: 326, startPoint y: 13, endPoint x: 375, endPoint y: 7, distance: 49.2
click at [327, 13] on div at bounding box center [362, 181] width 725 height 362
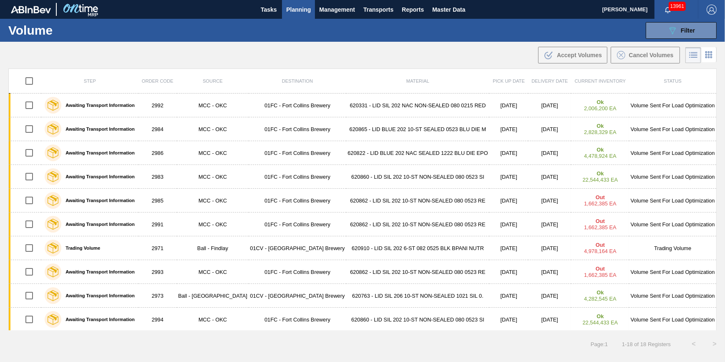
click at [380, 6] on div "Stocks Orders Volume Suggestions Daily Plan Supplier Stock Auto Load Optimizati…" at bounding box center [362, 181] width 725 height 362
click at [380, 7] on span "Transports" at bounding box center [378, 10] width 30 height 10
click at [363, 40] on li "[GEOGRAPHIC_DATA]" at bounding box center [384, 41] width 71 height 13
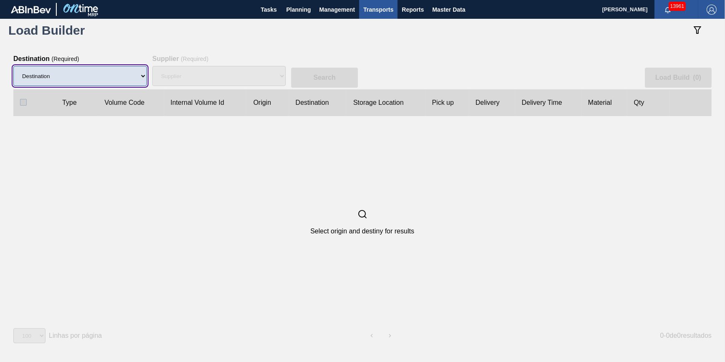
click at [117, 67] on select "Destination 01BV - [GEOGRAPHIC_DATA] 01CL - [GEOGRAPHIC_DATA] 01CV - [GEOGRAPHI…" at bounding box center [80, 76] width 134 height 20
select select "7"
click at [13, 66] on select "Destination 01BV - [GEOGRAPHIC_DATA] 01CL - [GEOGRAPHIC_DATA] 01CV - [GEOGRAPHI…" at bounding box center [80, 76] width 134 height 20
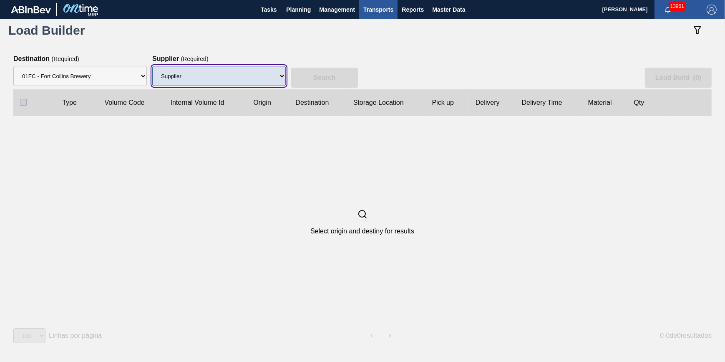
click at [201, 82] on select "Supplier 8221649 - BALL METAL CONTAINER GROUP 8342641 - BALL METAL CONTAINER GR…" at bounding box center [219, 76] width 134 height 20
click at [152, 66] on select "Supplier 8221649 - BALL METAL CONTAINER GROUP 8342641 - BALL METAL CONTAINER GR…" at bounding box center [219, 76] width 134 height 20
click at [254, 81] on select "Supplier 8221649 - BALL METAL CONTAINER GROUP 8342641 - BALL METAL CONTAINER GR…" at bounding box center [219, 76] width 134 height 20
select select "166"
click at [152, 66] on select "Supplier 8221649 - BALL METAL CONTAINER GROUP 8342641 - BALL METAL CONTAINER GR…" at bounding box center [219, 76] width 134 height 20
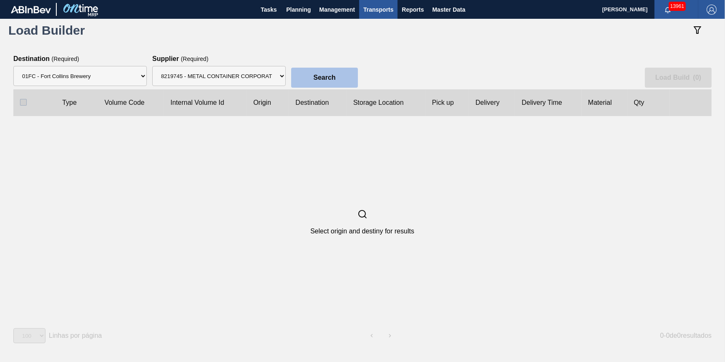
click at [327, 84] on button "Search" at bounding box center [324, 78] width 67 height 20
checkbox input "true"
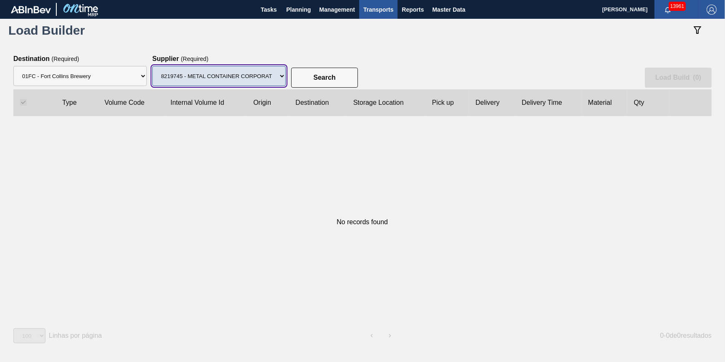
click at [248, 86] on select "Supplier 8221649 - BALL METAL CONTAINER GROUP 8342641 - BALL METAL CONTAINER GR…" at bounding box center [219, 76] width 134 height 20
select select "13"
click at [152, 66] on select "Supplier 8221649 - BALL METAL CONTAINER GROUP 8342641 - BALL METAL CONTAINER GR…" at bounding box center [219, 76] width 134 height 20
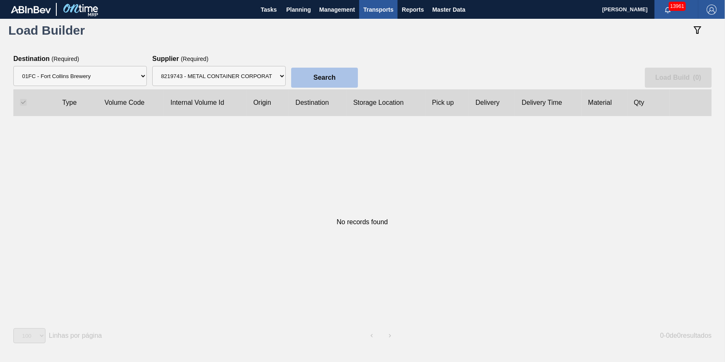
click at [316, 84] on button "Search" at bounding box center [324, 78] width 67 height 20
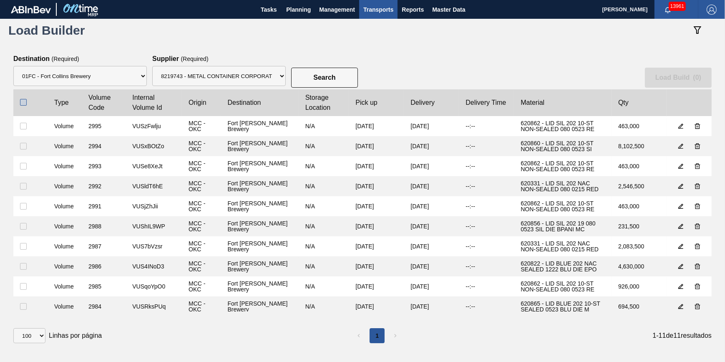
click at [21, 100] on input "checkbox" at bounding box center [23, 102] width 7 height 7
checkbox input "true"
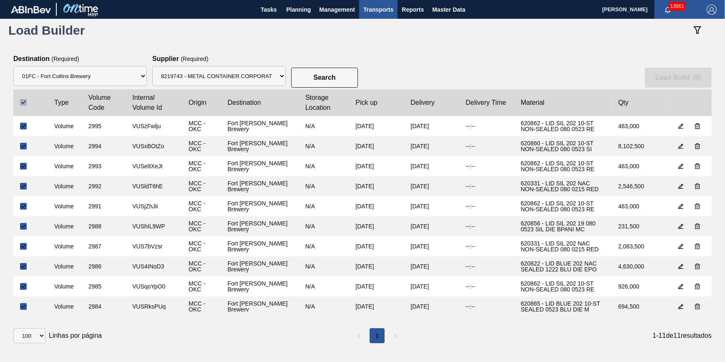
checkbox input "true"
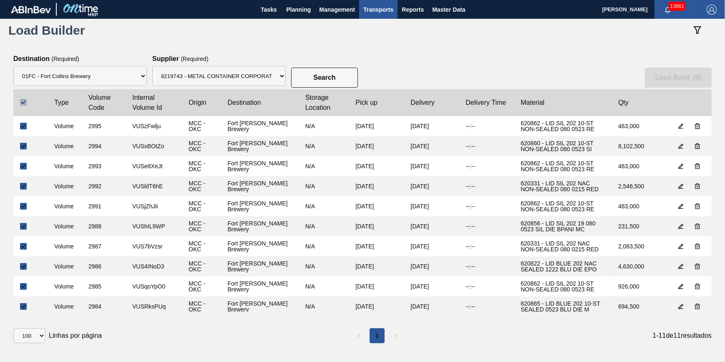
checkbox input "true"
click at [0, 0] on slot "Load Build ( 11 )" at bounding box center [0, 0] width 0 height 0
select select "N/A"
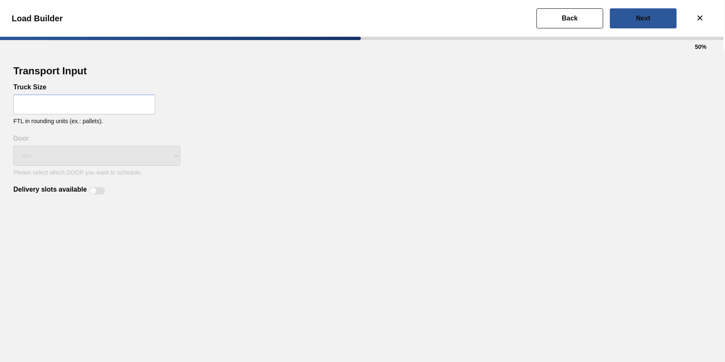
click at [75, 103] on input "text" at bounding box center [84, 104] width 142 height 20
type input "32"
drag, startPoint x: 245, startPoint y: 193, endPoint x: 179, endPoint y: 193, distance: 66.3
click at [243, 194] on div "Delivery slots available" at bounding box center [362, 186] width 699 height 20
click at [96, 108] on input "32" at bounding box center [84, 104] width 142 height 20
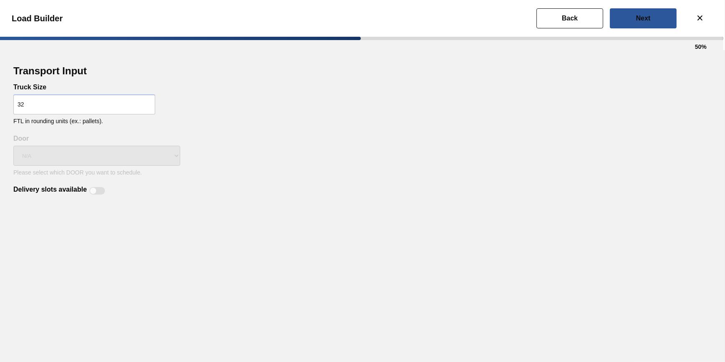
click at [98, 197] on div "Transport Input Truck Size 32 FTL in rounding units (ex.: pallets). Delivery sl…" at bounding box center [362, 206] width 725 height 312
click at [98, 192] on div at bounding box center [97, 191] width 16 height 8
checkbox input "true"
click at [117, 163] on div "N/A" at bounding box center [96, 155] width 167 height 27
click at [100, 108] on input "32" at bounding box center [84, 104] width 142 height 20
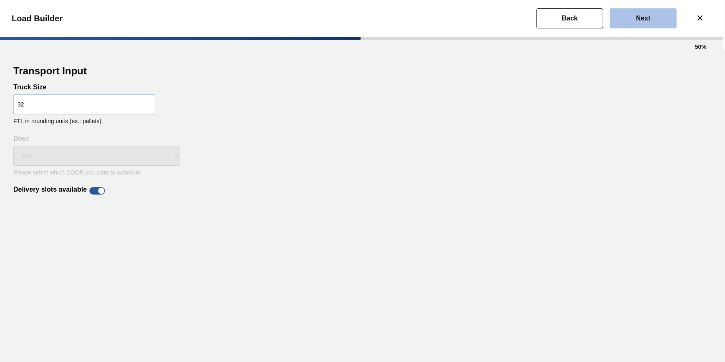
click at [634, 23] on button "Next" at bounding box center [643, 18] width 67 height 20
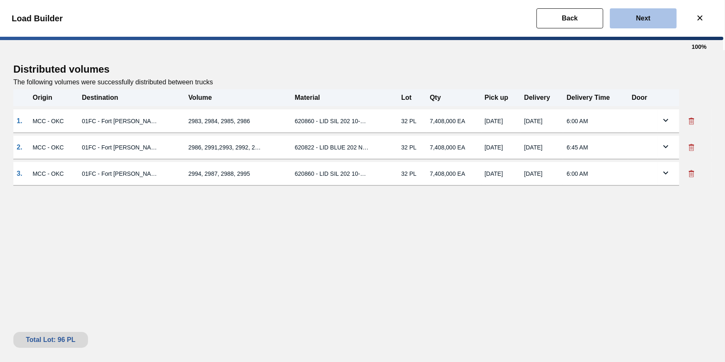
click at [625, 27] on button "Next" at bounding box center [643, 18] width 67 height 20
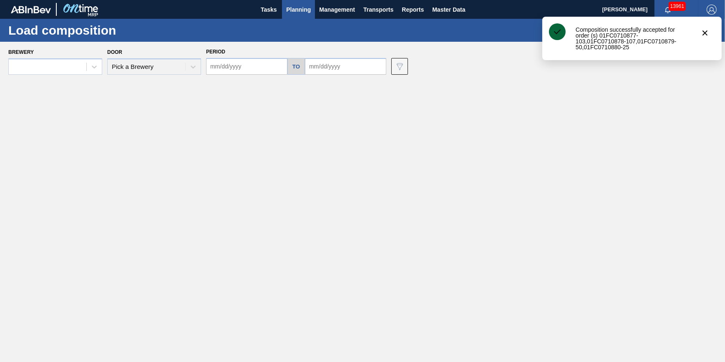
type input "[DATE]"
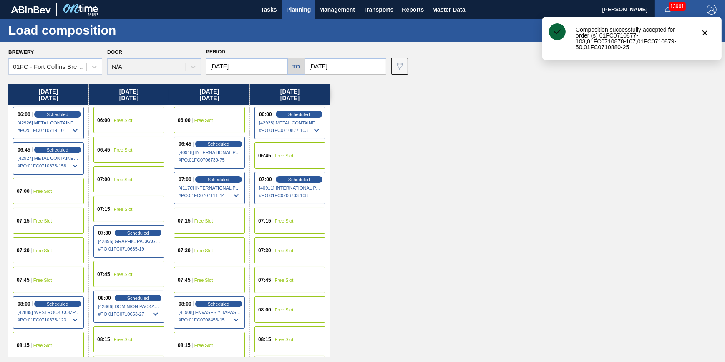
click at [65, 110] on div "06:00 Scheduled [42926] METAL CONTAINER CORPORATION - 0008219743 # PO : 01FC071…" at bounding box center [48, 123] width 71 height 32
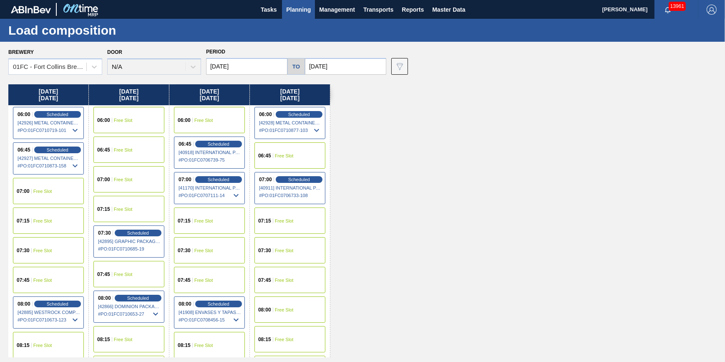
click at [66, 127] on span "# PO : 01FC0710719-101" at bounding box center [49, 130] width 63 height 10
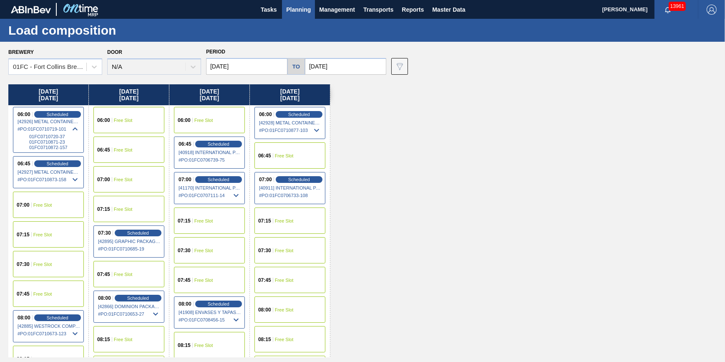
click at [62, 120] on span "[42926] METAL CONTAINER CORPORATION - 0008219743" at bounding box center [49, 121] width 63 height 5
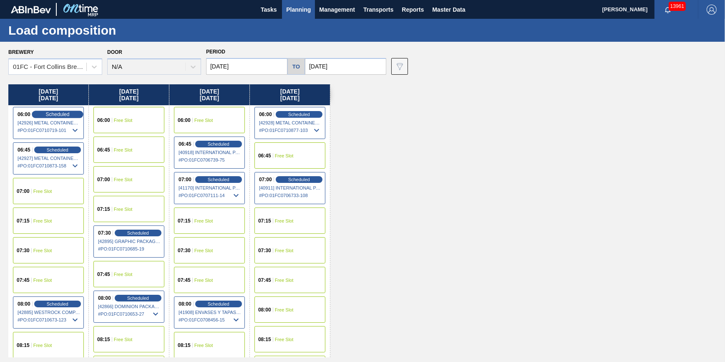
click at [62, 113] on span "Scheduled" at bounding box center [57, 113] width 24 height 5
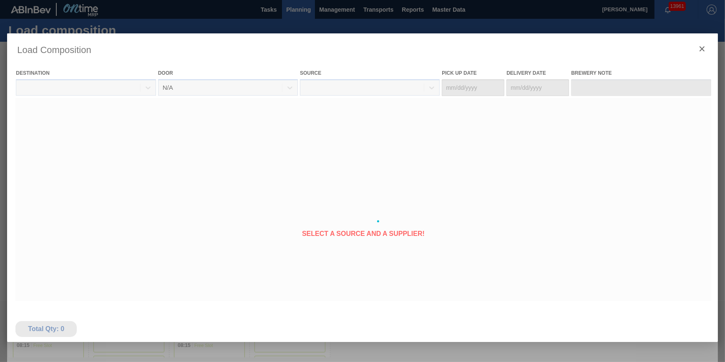
type Date "[DATE]"
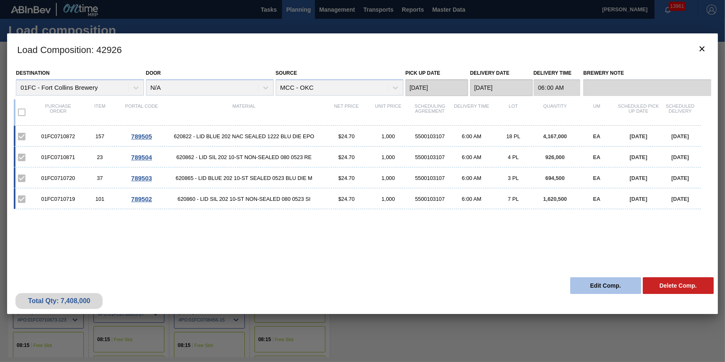
click at [584, 283] on button "Edit Comp." at bounding box center [605, 285] width 71 height 17
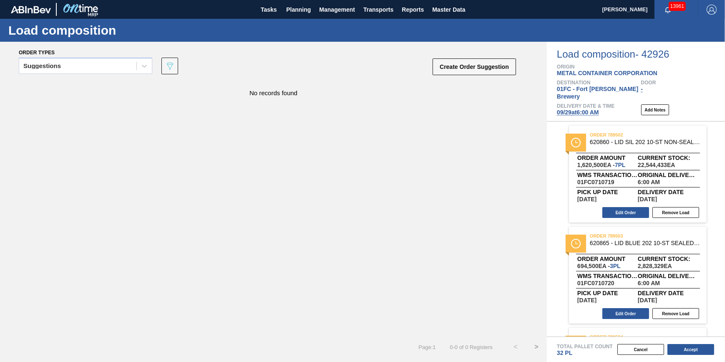
click at [568, 109] on span "09/29 at 6:00 AM" at bounding box center [578, 112] width 42 height 7
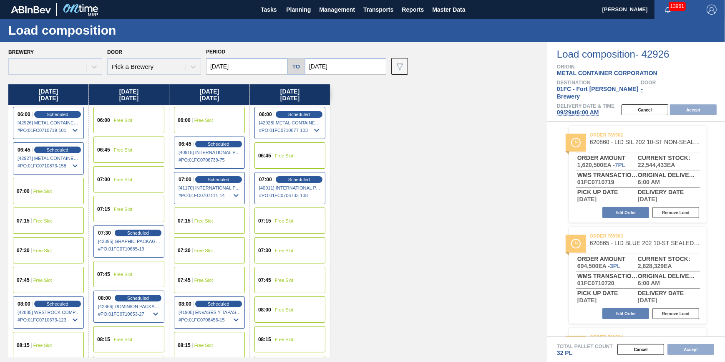
type input "[DATE]"
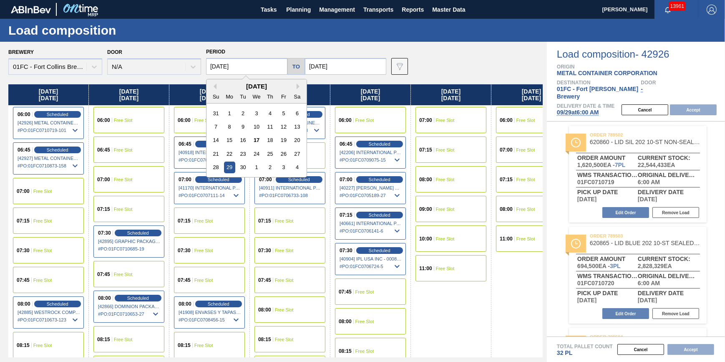
click at [275, 65] on input "[DATE]" at bounding box center [246, 66] width 81 height 17
click at [286, 155] on div "26" at bounding box center [283, 153] width 11 height 11
type input "09/26/2025"
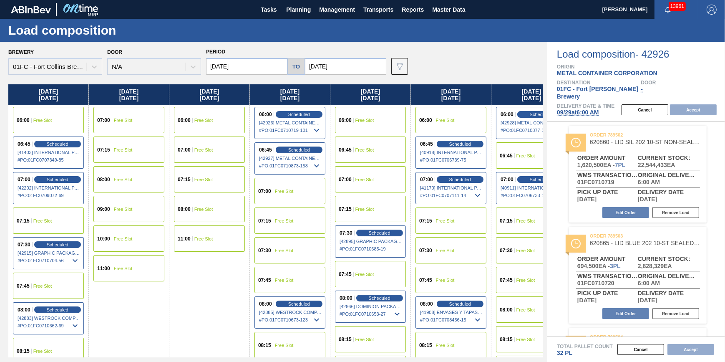
click at [60, 223] on div "07:15 Free Slot" at bounding box center [48, 220] width 71 height 26
click at [698, 106] on button "Accept" at bounding box center [693, 109] width 47 height 11
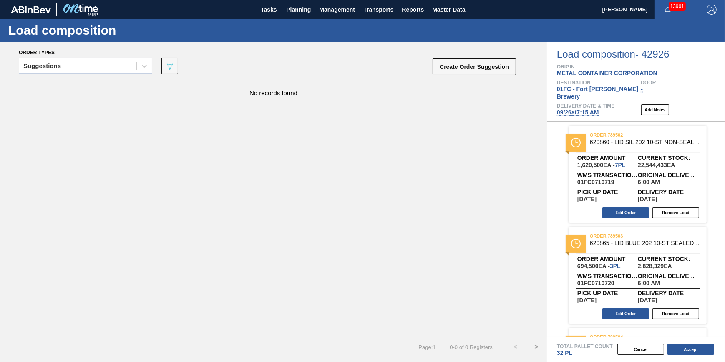
click at [694, 351] on button "Accept" at bounding box center [691, 349] width 47 height 11
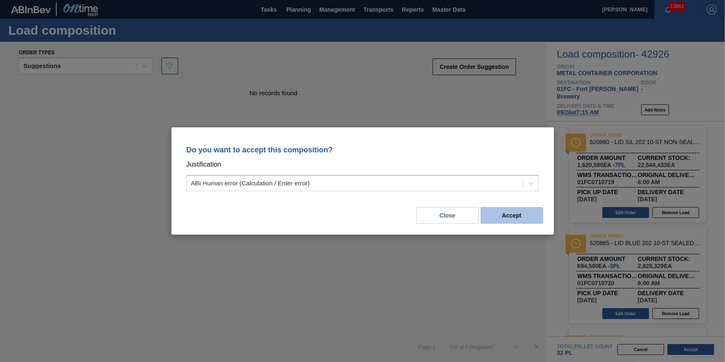
click at [509, 212] on button "Accept" at bounding box center [512, 215] width 63 height 17
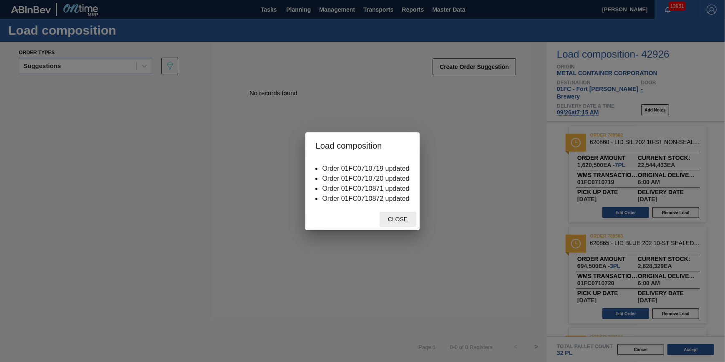
click at [388, 224] on div "Close" at bounding box center [398, 219] width 37 height 15
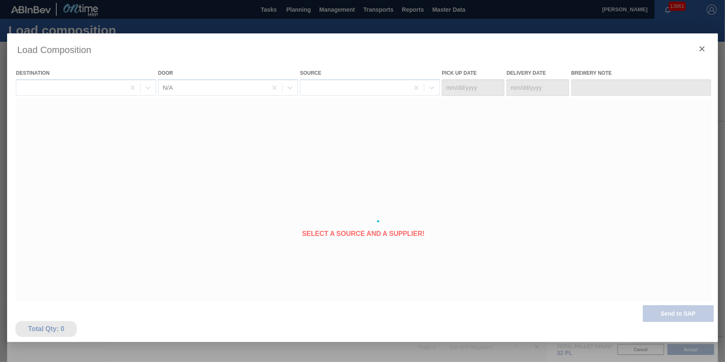
type Date "[DATE]"
type Date "09/26/2025"
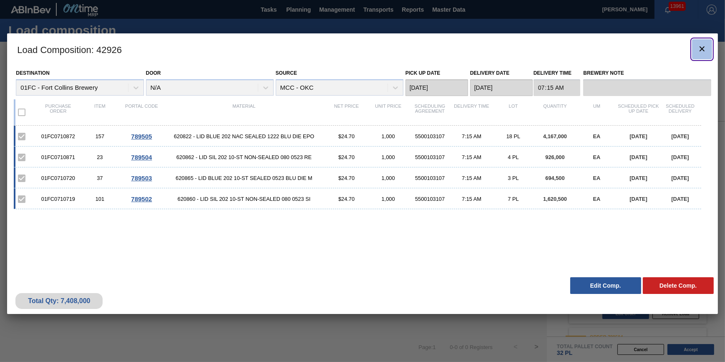
click at [700, 46] on icon "botão de ícone" at bounding box center [702, 48] width 5 height 5
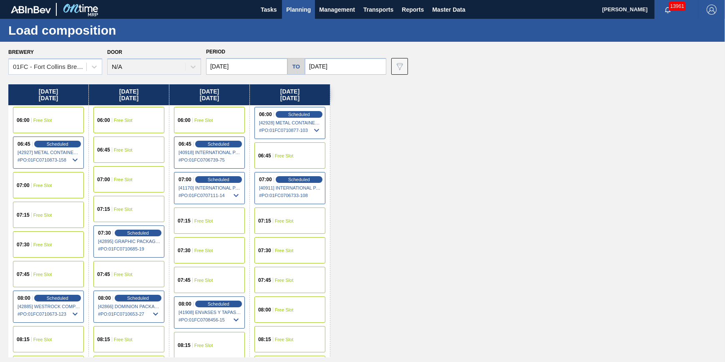
click at [58, 139] on div "06:45 Scheduled [42927] METAL CONTAINER CORPORATION - 0008219743 # PO : 01FC071…" at bounding box center [48, 152] width 71 height 32
click at [61, 146] on span "Scheduled" at bounding box center [57, 143] width 24 height 5
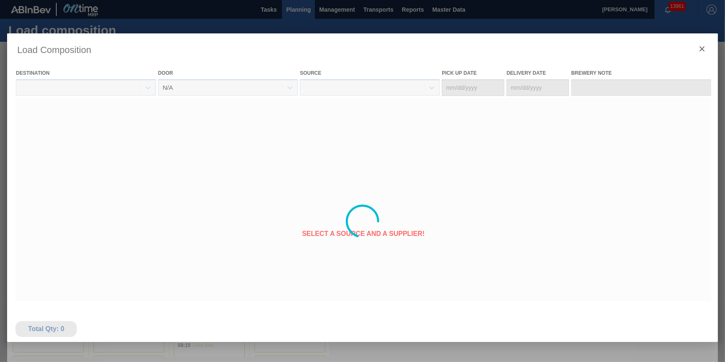
type Date "[DATE]"
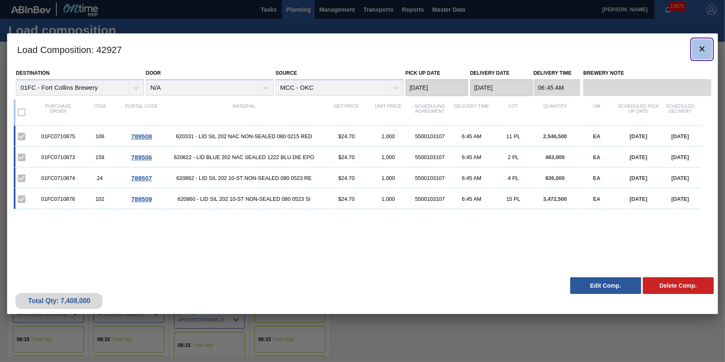
click at [711, 48] on button "botão de ícone" at bounding box center [702, 49] width 20 height 20
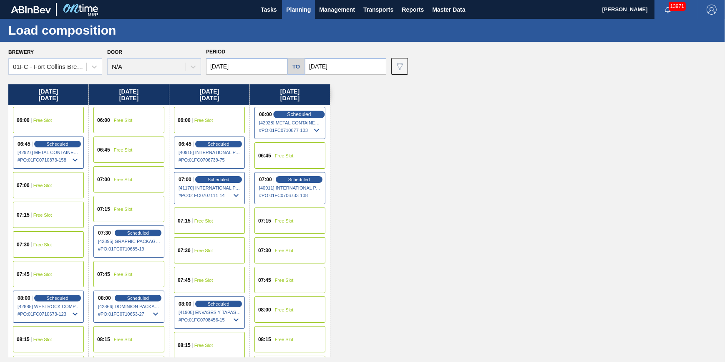
click at [295, 116] on span "Scheduled" at bounding box center [299, 113] width 24 height 5
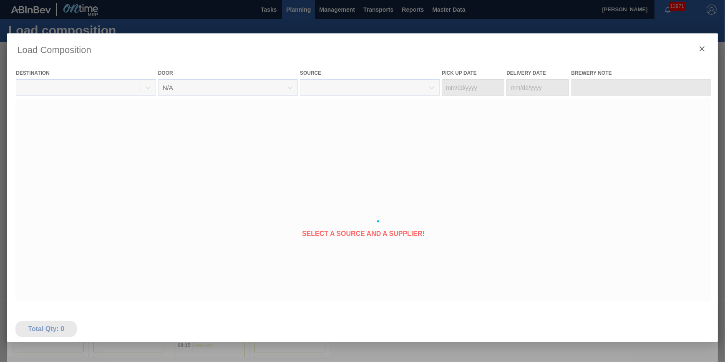
type Date "[DATE]"
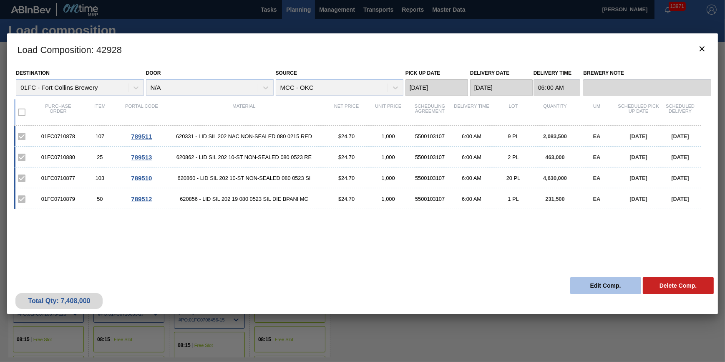
click at [616, 291] on button "Edit Comp." at bounding box center [605, 285] width 71 height 17
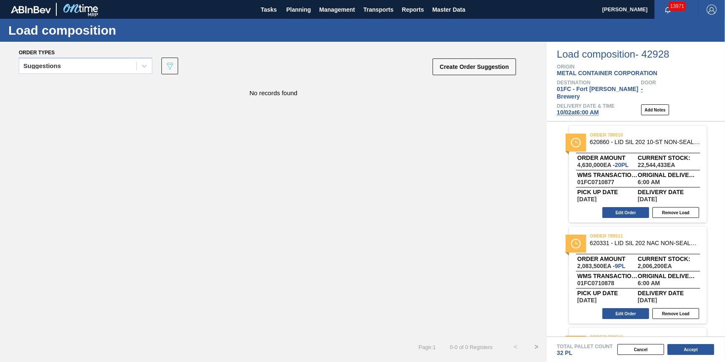
click at [576, 109] on span "10/02 at 6:00 AM" at bounding box center [578, 112] width 42 height 7
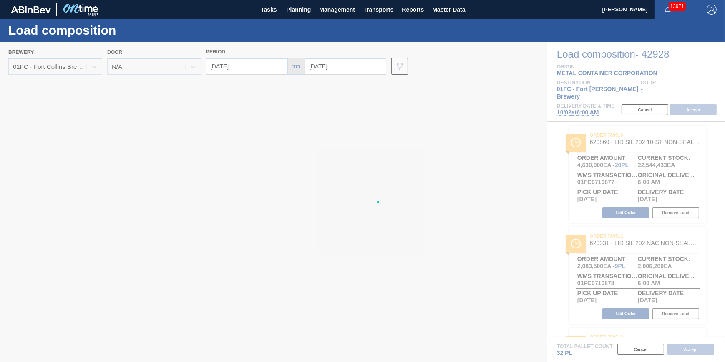
type input "[DATE]"
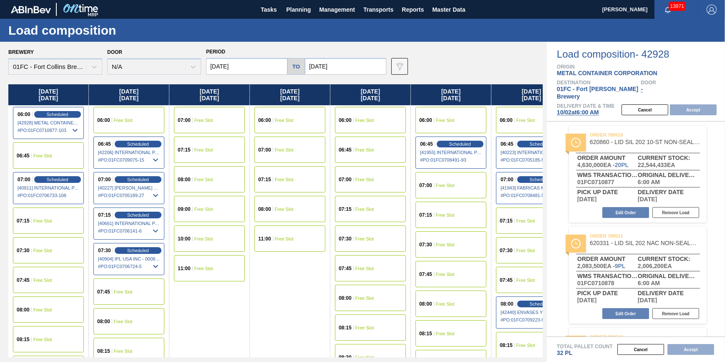
click at [267, 67] on input "[DATE]" at bounding box center [246, 66] width 81 height 17
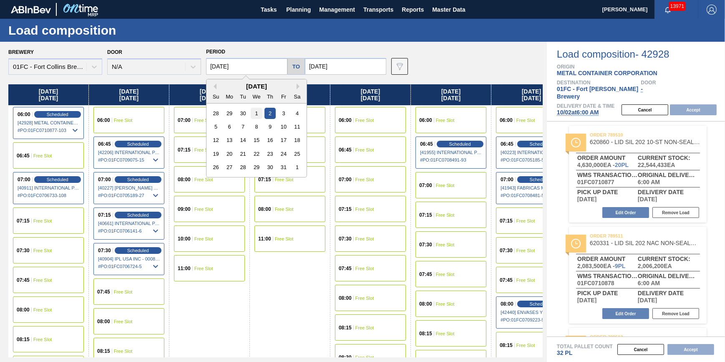
click at [260, 114] on div "1" at bounding box center [256, 113] width 11 height 11
type input "10/01/2025"
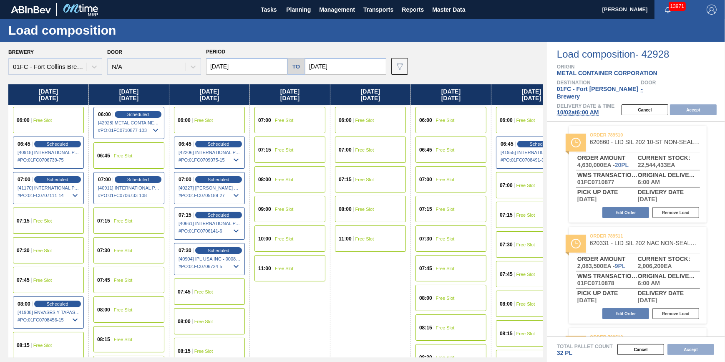
click at [65, 226] on div "07:15 Free Slot" at bounding box center [48, 220] width 71 height 26
click at [707, 104] on button "Accept" at bounding box center [693, 109] width 47 height 11
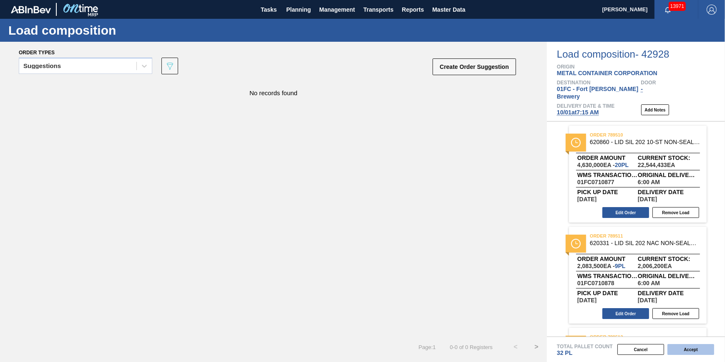
click at [697, 349] on button "Accept" at bounding box center [691, 349] width 47 height 11
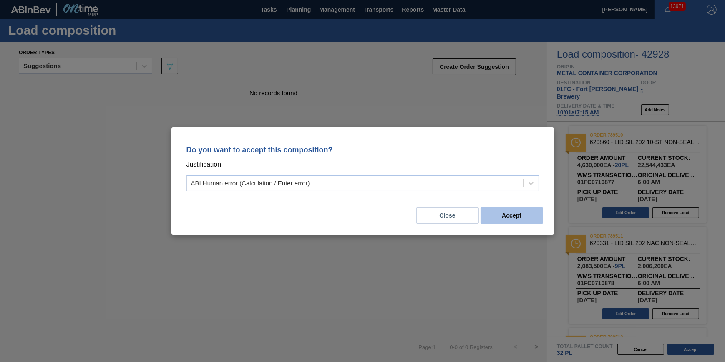
click at [494, 212] on button "Accept" at bounding box center [512, 215] width 63 height 17
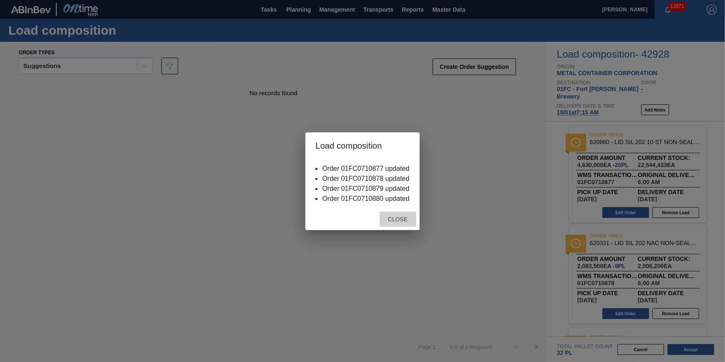
click at [401, 217] on span "Close" at bounding box center [397, 219] width 33 height 7
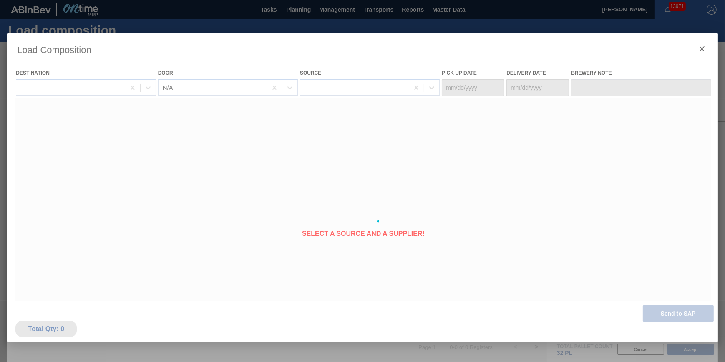
type Date "[DATE]"
type Date "10/01/2025"
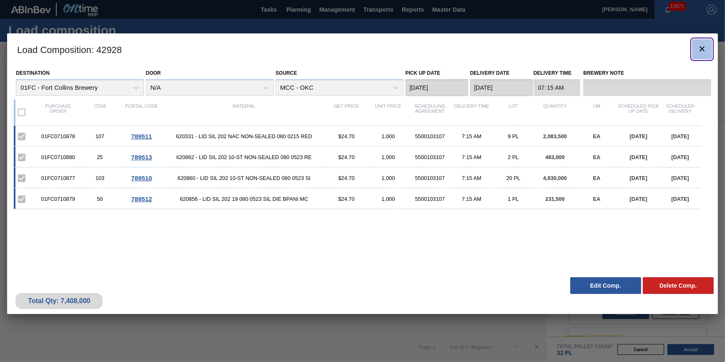
click at [701, 48] on icon "botão de ícone" at bounding box center [702, 48] width 5 height 5
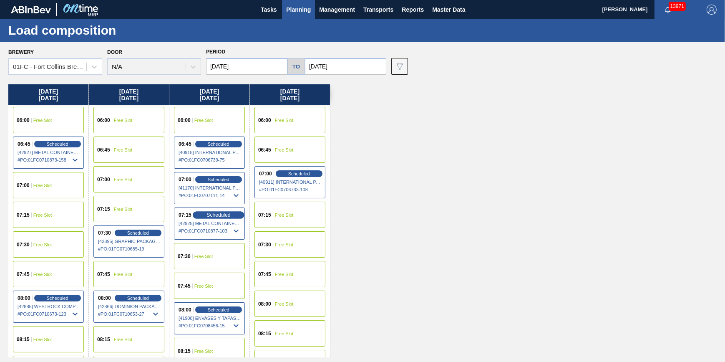
click at [212, 215] on span "Scheduled" at bounding box center [219, 214] width 24 height 5
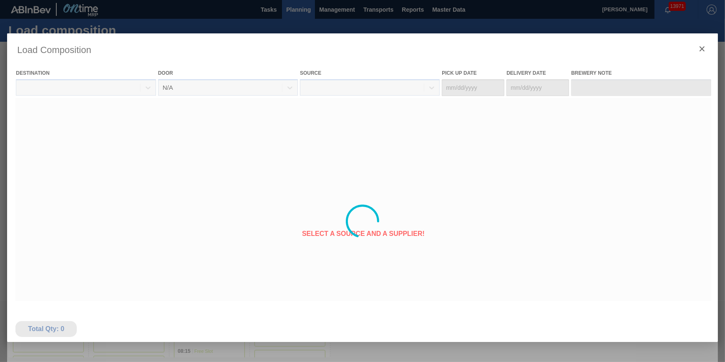
type Date "[DATE]"
type Date "10/01/2025"
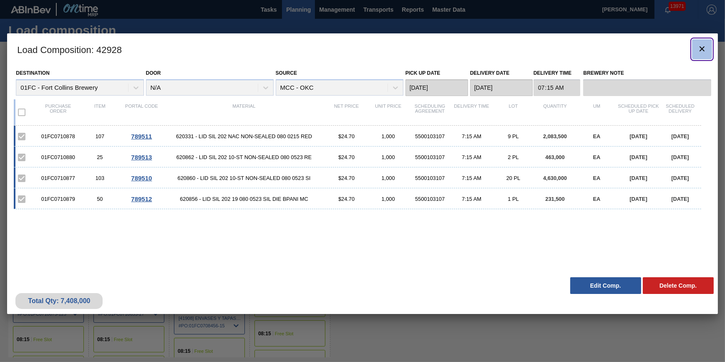
click at [706, 50] on icon "botão de ícone" at bounding box center [702, 49] width 10 height 10
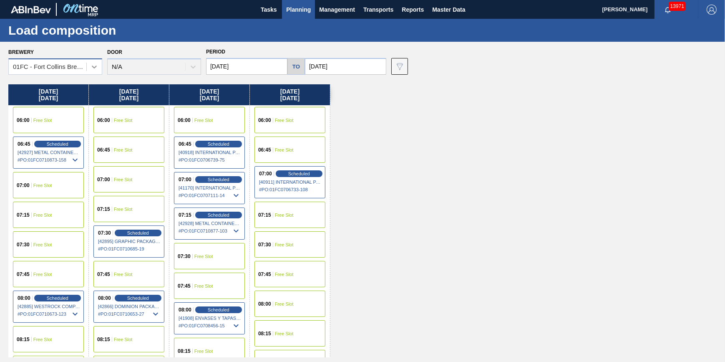
click at [92, 64] on icon at bounding box center [94, 67] width 8 height 8
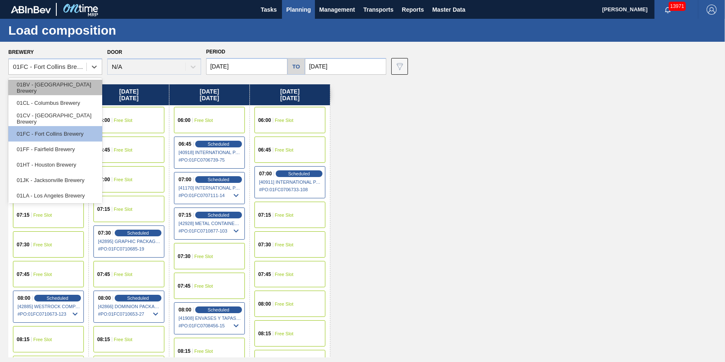
click at [84, 84] on div "01BV - Baldwinsville Brewery" at bounding box center [55, 87] width 94 height 15
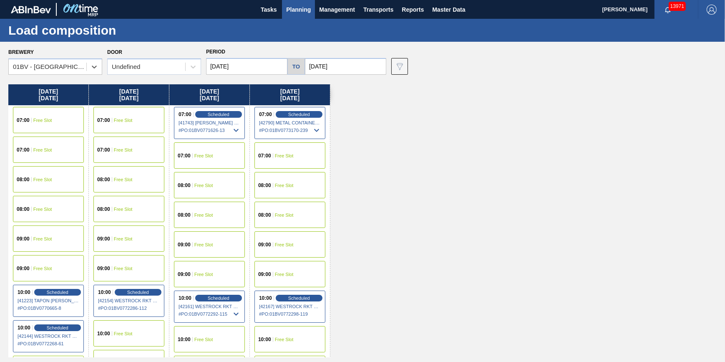
click at [241, 70] on input "09/29/2025" at bounding box center [246, 66] width 81 height 17
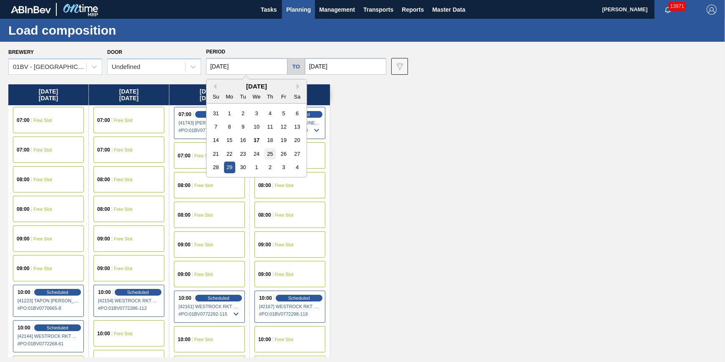
click at [273, 153] on div "25" at bounding box center [270, 153] width 11 height 11
type input "09/25/2025"
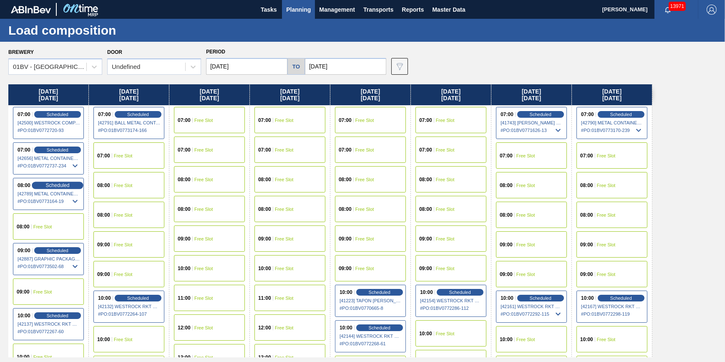
click at [64, 183] on span "Scheduled" at bounding box center [57, 184] width 24 height 5
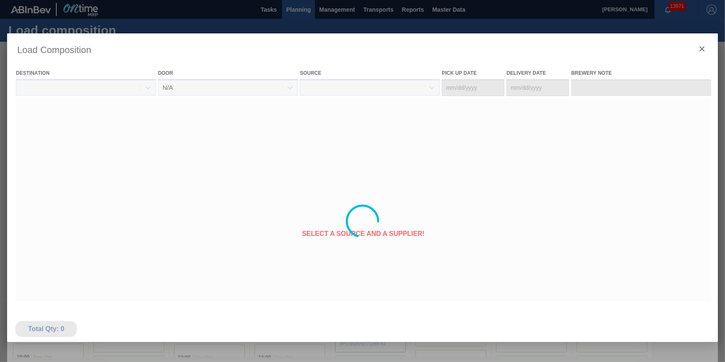
type Date "09/23/2025"
type Date "09/25/2025"
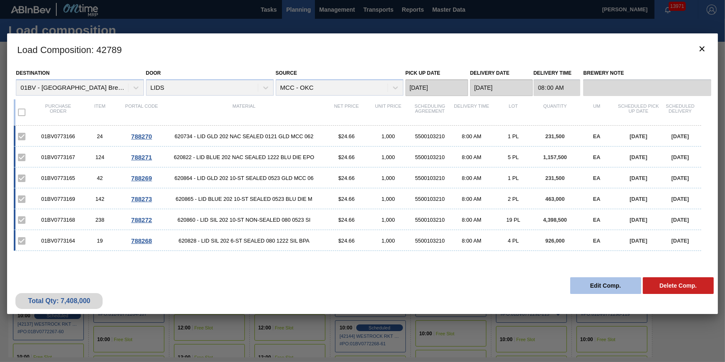
click at [593, 285] on button "Edit Comp." at bounding box center [605, 285] width 71 height 17
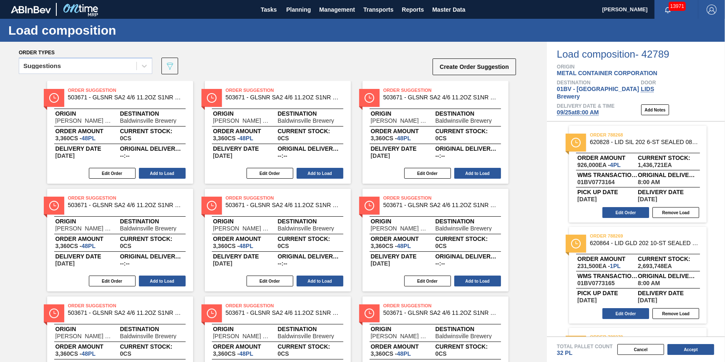
click at [629, 307] on div "Edit Order Remove Load" at bounding box center [634, 313] width 131 height 13
click at [628, 308] on button "Edit Order" at bounding box center [626, 313] width 47 height 11
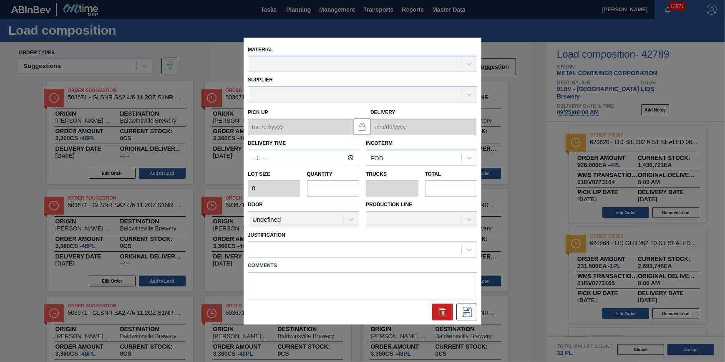
type input "08:00:00"
type input "231,500"
type input "1"
type input "0.031"
type input "231,500"
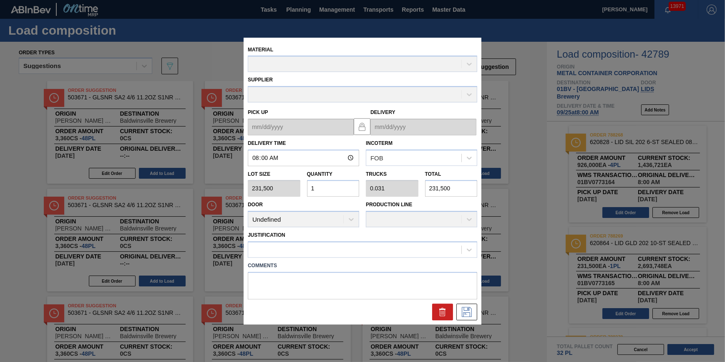
type up "09/23/2025"
type input "09/25/2025"
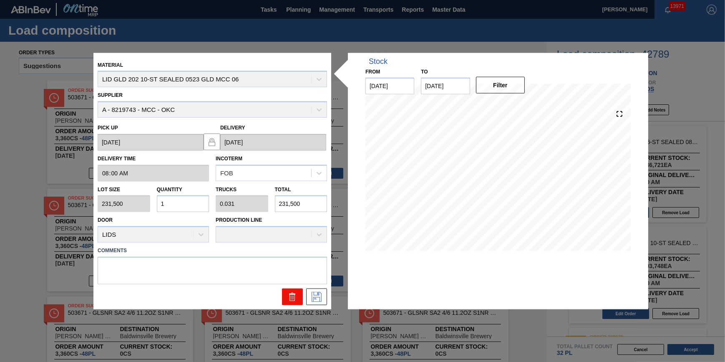
click at [297, 294] on icon at bounding box center [292, 297] width 10 height 10
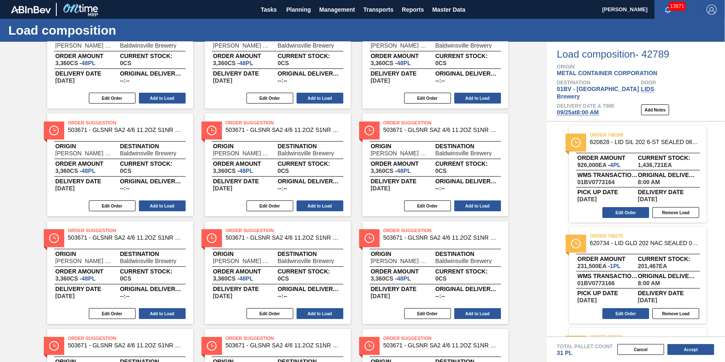
scroll to position [76, 0]
click at [624, 308] on button "Edit Order" at bounding box center [626, 313] width 47 height 11
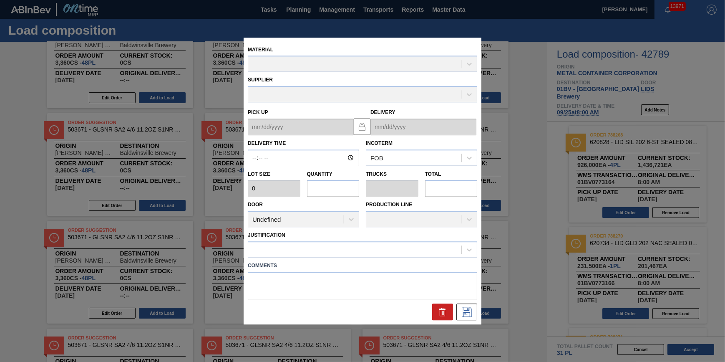
type input "08:00:00"
type input "231,500"
type input "1"
type input "0.031"
type input "231,500"
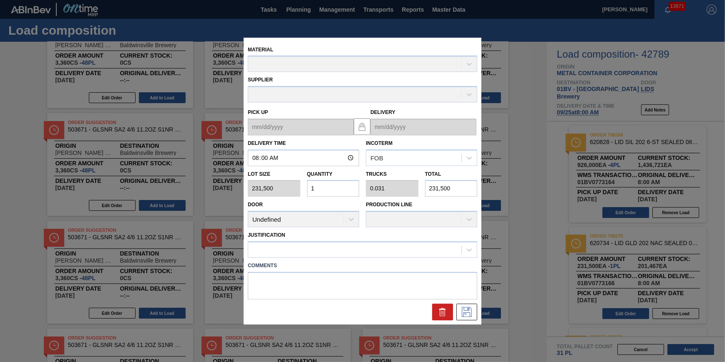
type up "09/23/2025"
type input "09/25/2025"
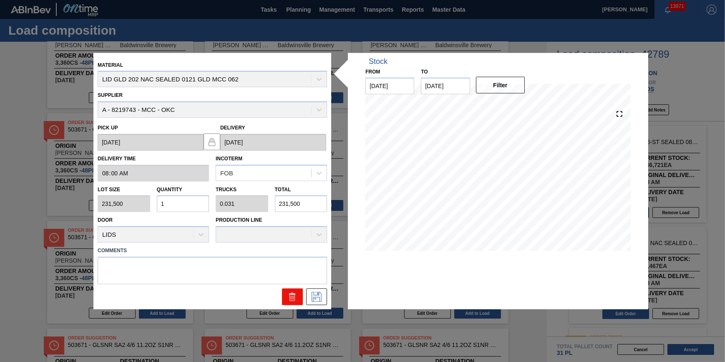
click at [286, 300] on button at bounding box center [292, 296] width 21 height 17
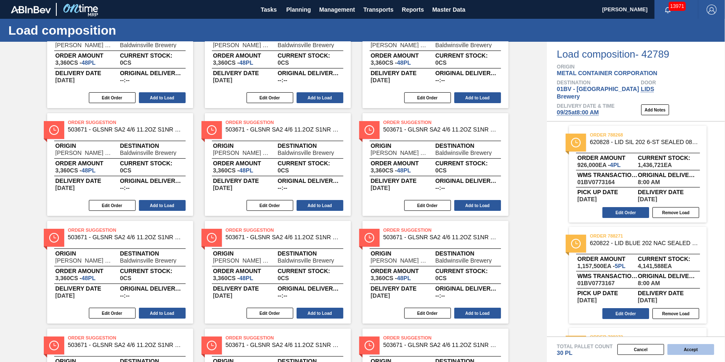
click at [690, 347] on button "Accept" at bounding box center [691, 349] width 47 height 11
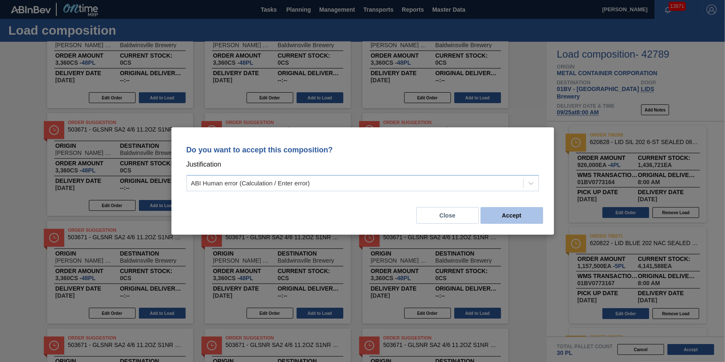
click at [501, 222] on button "Accept" at bounding box center [512, 215] width 63 height 17
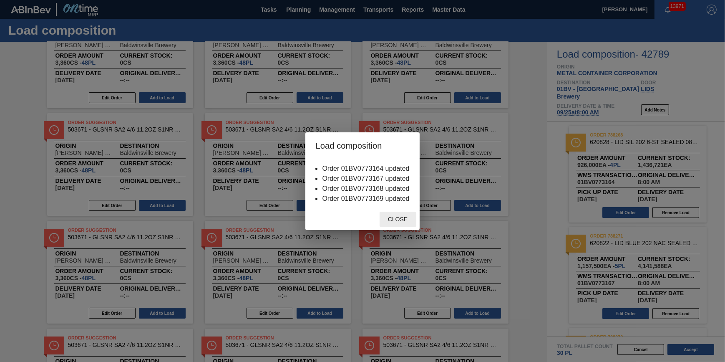
click at [399, 221] on span "Close" at bounding box center [397, 219] width 33 height 7
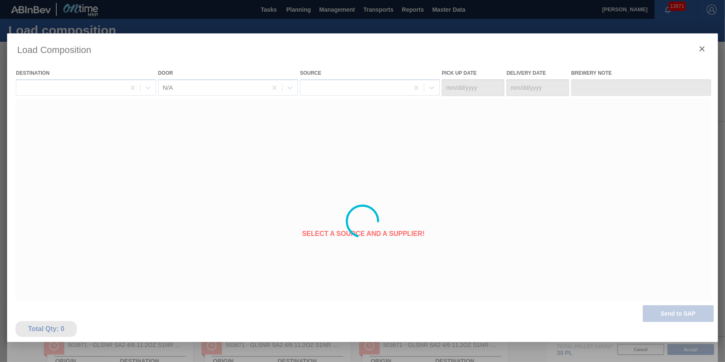
type Date "09/23/2025"
type Date "09/25/2025"
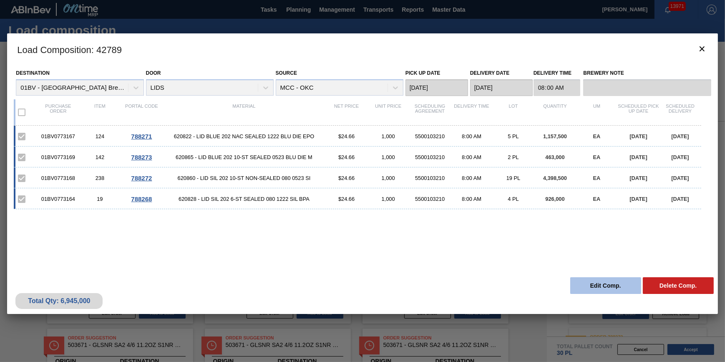
click at [585, 284] on button "Edit Comp." at bounding box center [605, 285] width 71 height 17
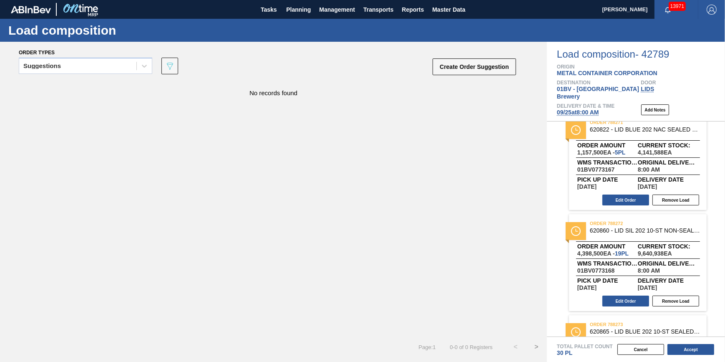
scroll to position [0, 0]
click at [618, 295] on button "Edit Order" at bounding box center [626, 300] width 47 height 11
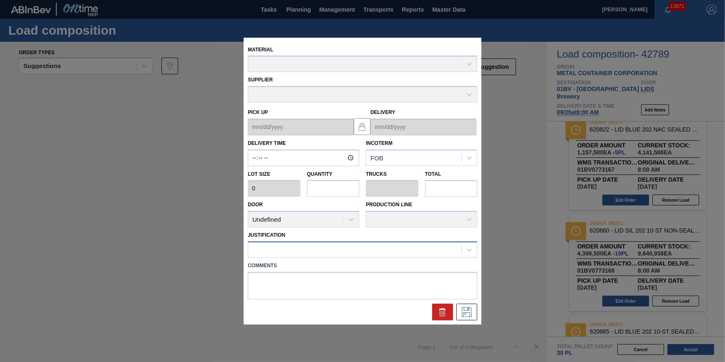
type input "08:00:00"
type input "231,500"
type input "19"
type input "0.594"
type input "4,398,500"
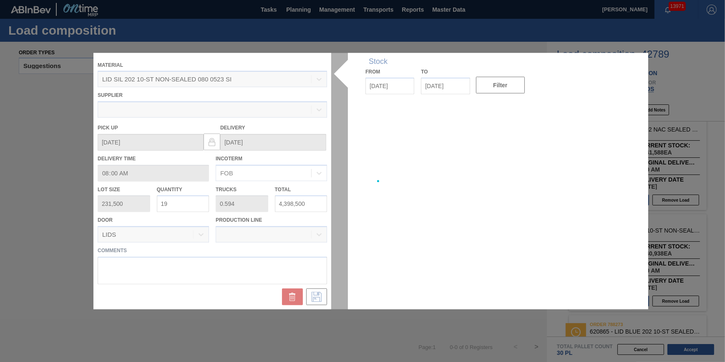
type up "09/23/2025"
type input "09/25/2025"
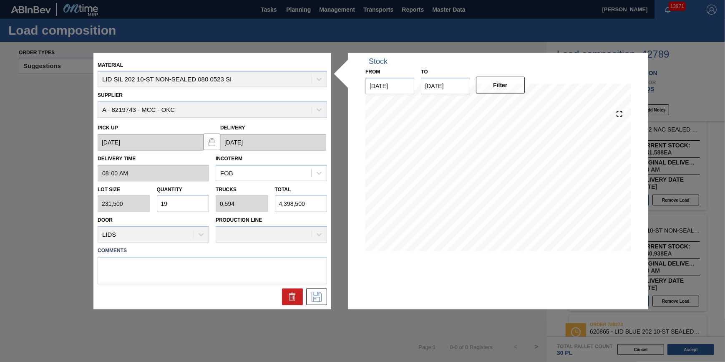
click at [189, 205] on input "19" at bounding box center [183, 203] width 53 height 17
type input "1"
type input "0.031"
type input "231,500"
type input "0"
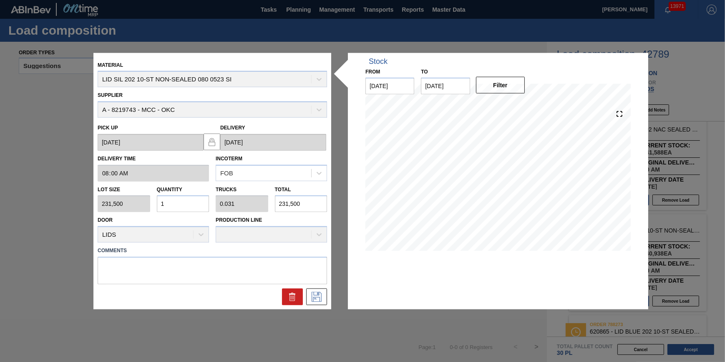
type input "0"
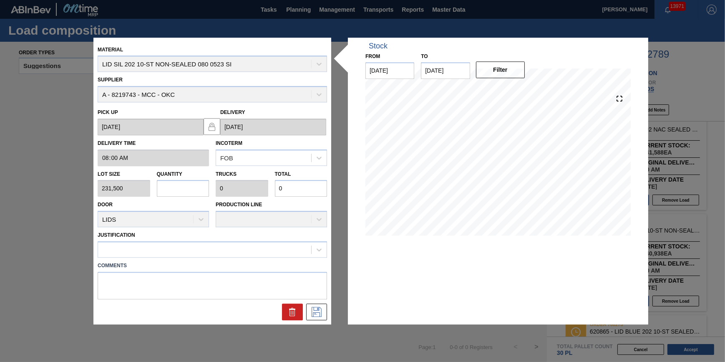
type input "2"
type input "0.063"
type input "463,000"
type input "21"
type input "0.656"
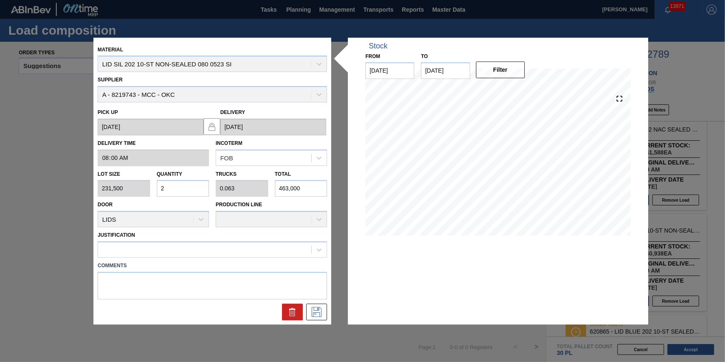
type input "4,861,500"
type input "21"
click at [317, 317] on button at bounding box center [316, 311] width 21 height 17
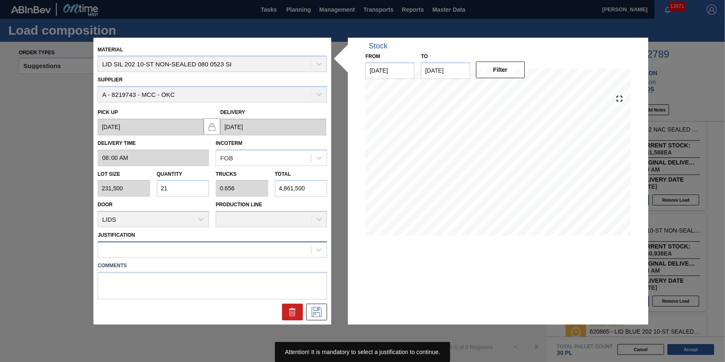
click at [232, 255] on div at bounding box center [204, 250] width 213 height 12
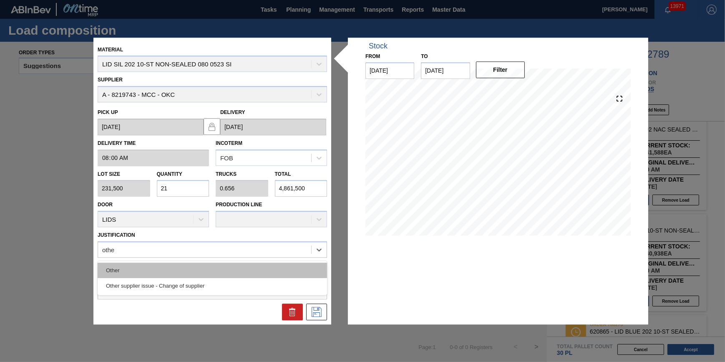
type input "other"
click at [231, 267] on div "Other" at bounding box center [212, 269] width 229 height 15
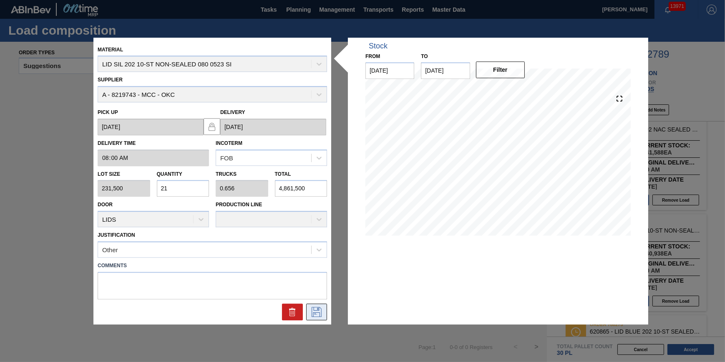
click at [315, 311] on icon at bounding box center [316, 312] width 13 height 10
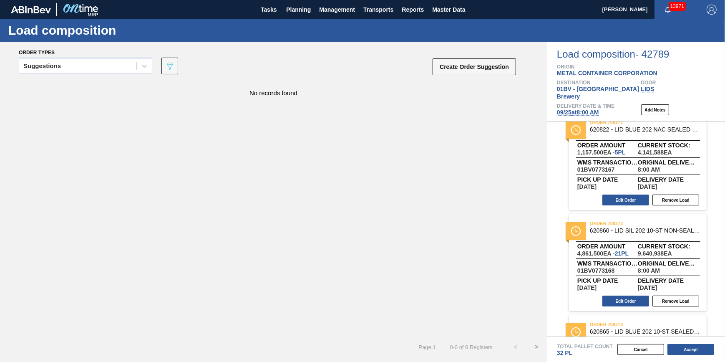
click at [691, 350] on button "Accept" at bounding box center [691, 349] width 47 height 11
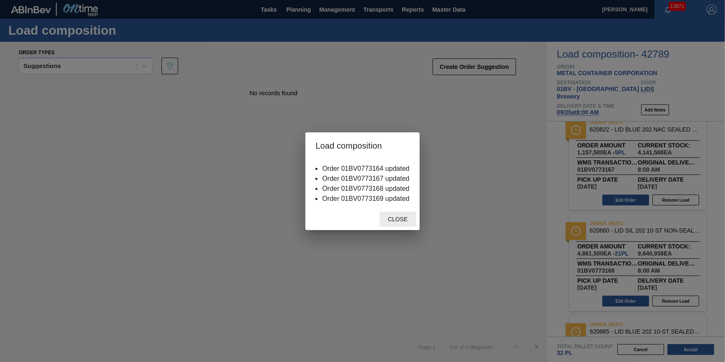
click at [398, 216] on div "Close" at bounding box center [398, 219] width 37 height 15
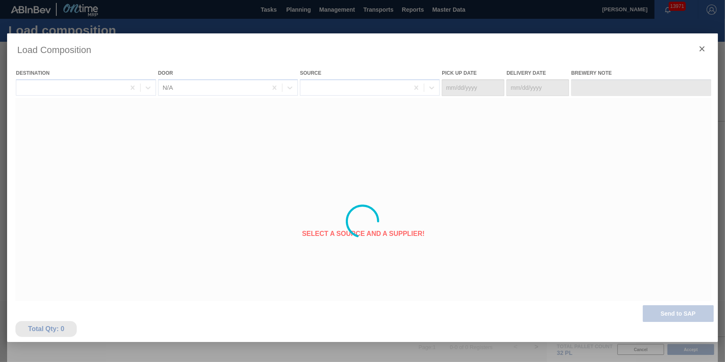
type Date "09/23/2025"
type Date "09/25/2025"
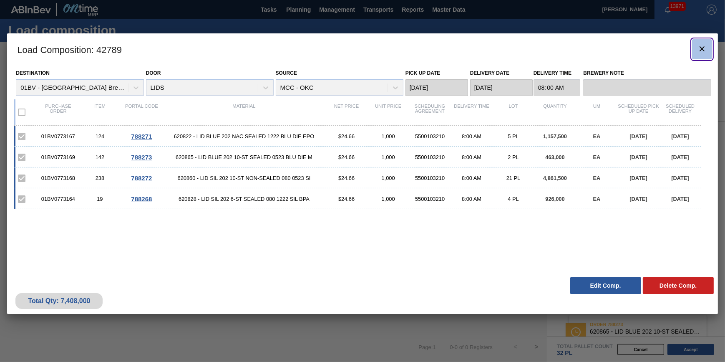
click at [705, 49] on icon "botão de ícone" at bounding box center [702, 49] width 10 height 10
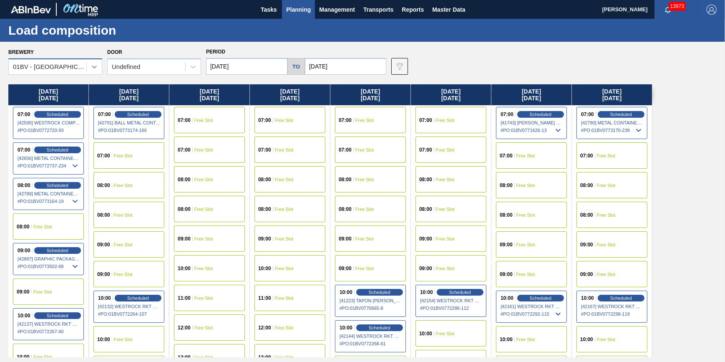
click at [89, 61] on div at bounding box center [94, 66] width 15 height 15
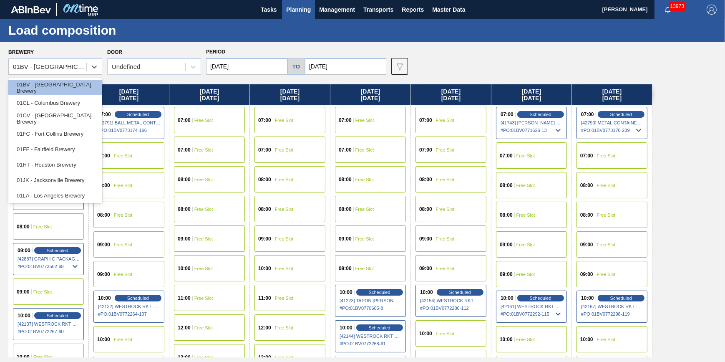
click at [460, 56] on div "Brewery option 01FC - Fort Collins Brewery focused, 4 of 12. 12 results availab…" at bounding box center [364, 60] width 713 height 29
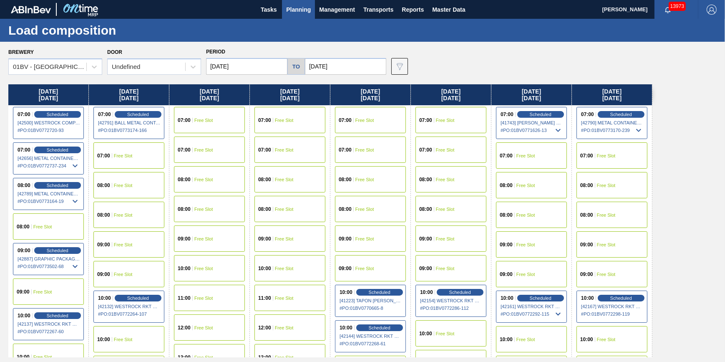
click at [300, 9] on span "Planning" at bounding box center [298, 10] width 25 height 10
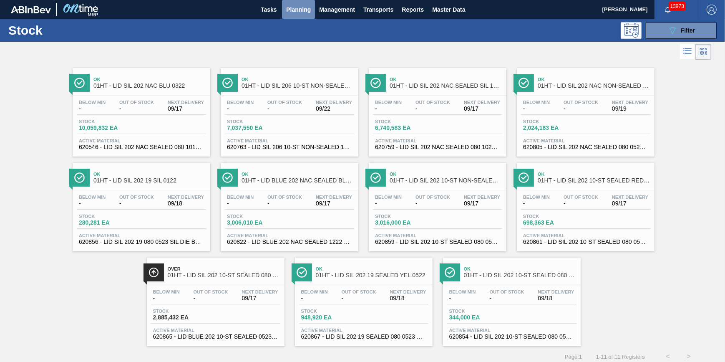
click at [291, 13] on span "Planning" at bounding box center [298, 10] width 25 height 10
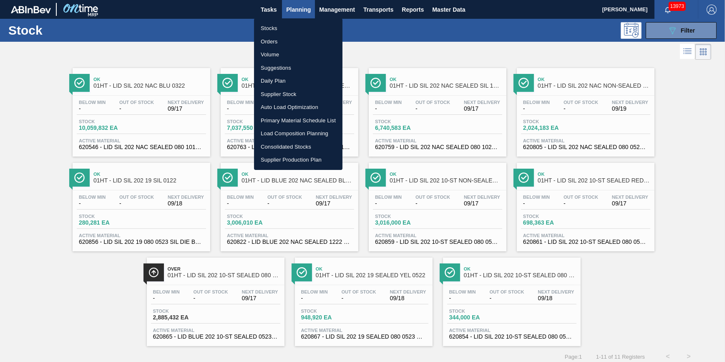
click at [293, 50] on li "Volume" at bounding box center [298, 54] width 88 height 13
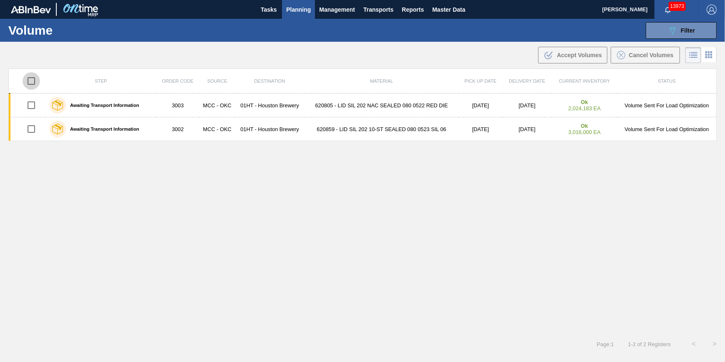
click at [32, 80] on input "checkbox" at bounding box center [32, 81] width 18 height 18
checkbox input "true"
click at [630, 58] on div "Cancel Volumes" at bounding box center [645, 55] width 56 height 8
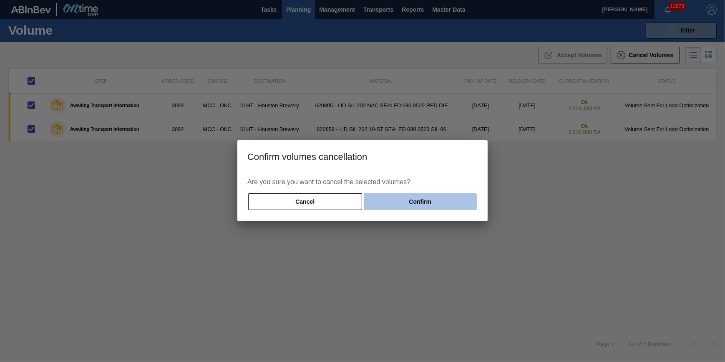
click at [457, 201] on button "Confirm" at bounding box center [420, 201] width 113 height 17
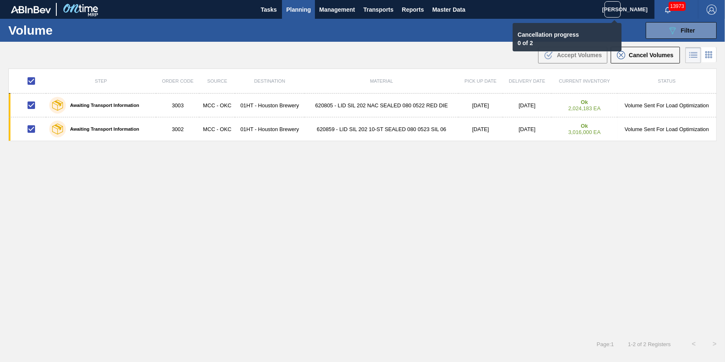
checkbox input "false"
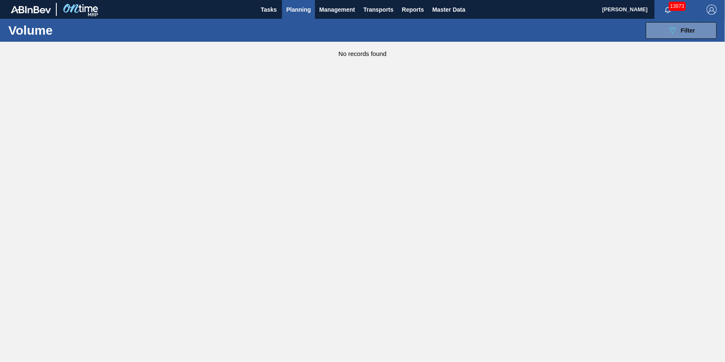
click at [295, 12] on span "Planning" at bounding box center [298, 10] width 25 height 10
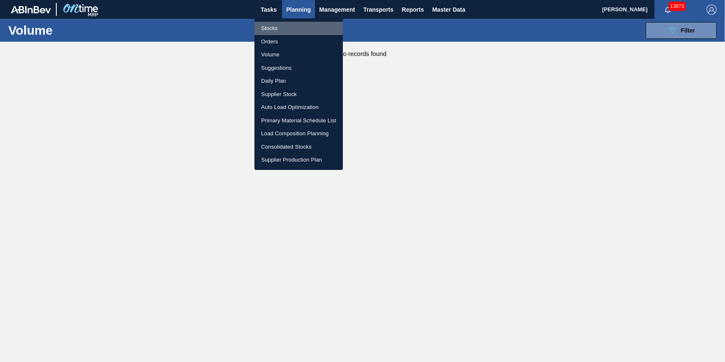
click at [291, 26] on li "Stocks" at bounding box center [299, 28] width 88 height 13
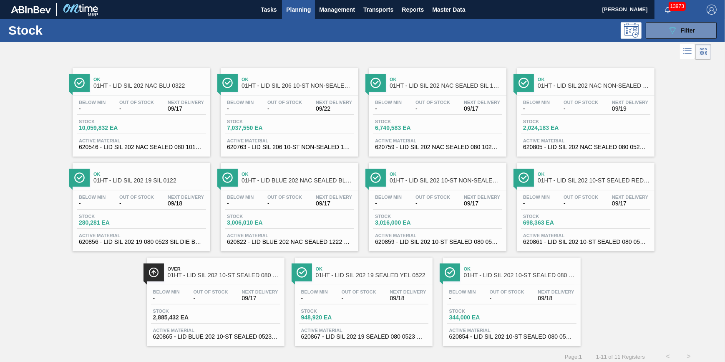
click at [298, 5] on span "Planning" at bounding box center [298, 10] width 25 height 10
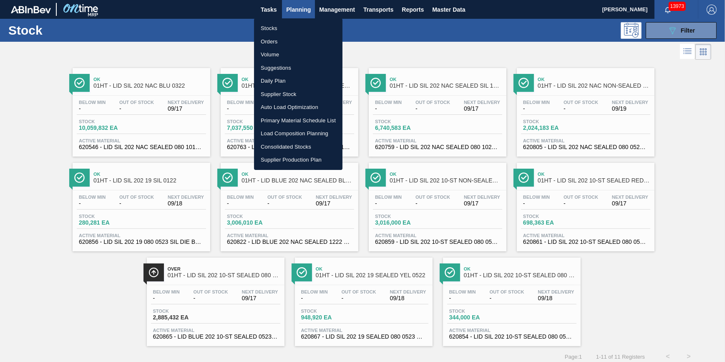
click at [293, 66] on li "Suggestions" at bounding box center [298, 67] width 88 height 13
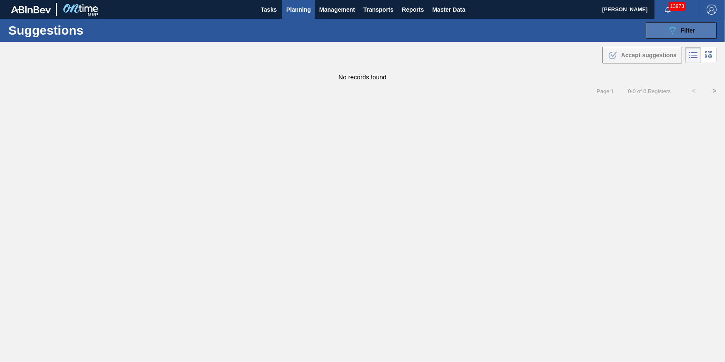
click at [671, 30] on icon "089F7B8B-B2A5-4AFE-B5C0-19BA573D28AC" at bounding box center [673, 30] width 10 height 10
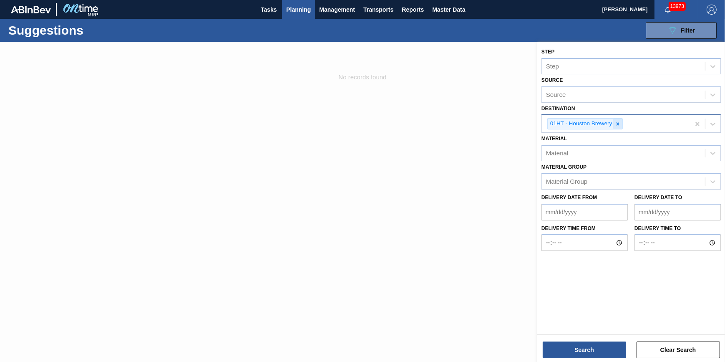
click at [616, 122] on icon at bounding box center [618, 124] width 6 height 6
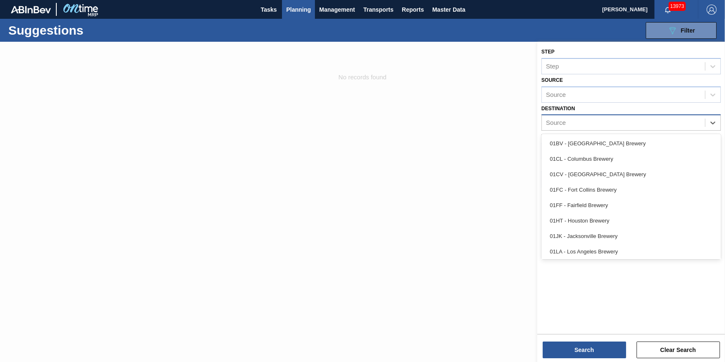
click at [617, 122] on div "Source" at bounding box center [623, 123] width 163 height 12
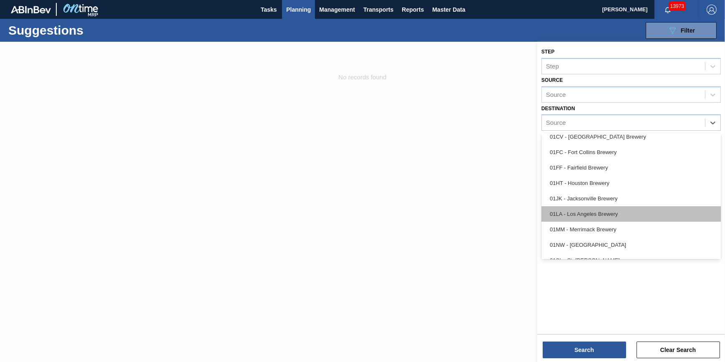
scroll to position [63, 0]
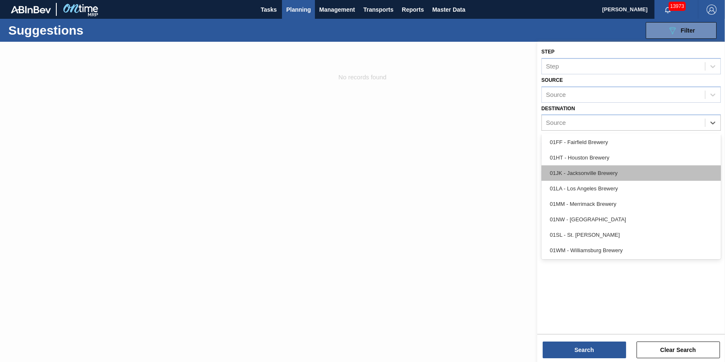
click at [619, 176] on div "01JK - Jacksonville Brewery" at bounding box center [631, 172] width 179 height 15
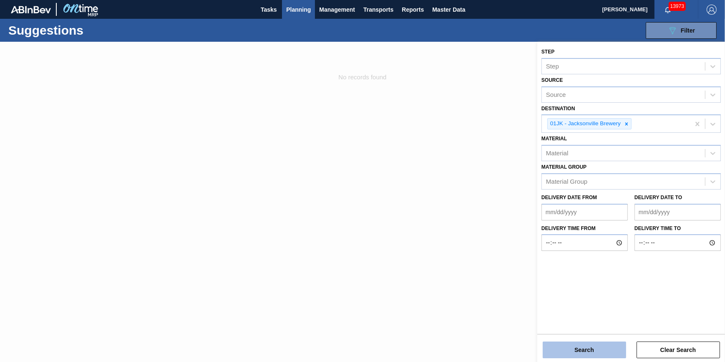
click at [579, 350] on button "Search" at bounding box center [584, 349] width 83 height 17
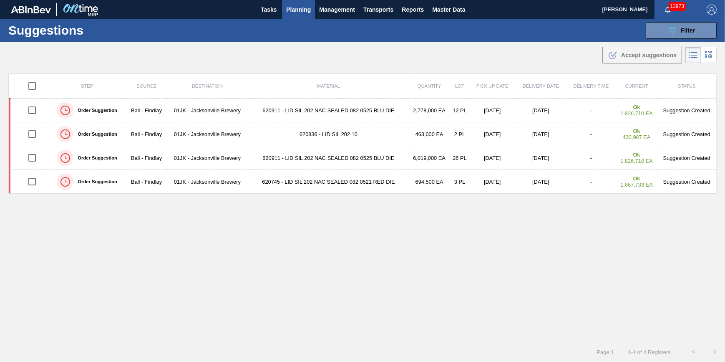
click at [35, 86] on input "checkbox" at bounding box center [32, 86] width 18 height 18
checkbox input "true"
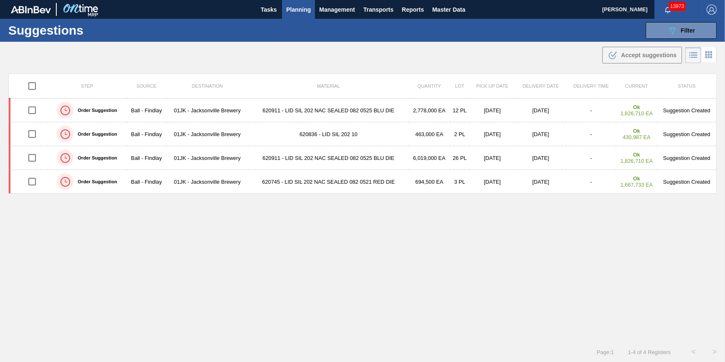
checkbox input "true"
click at [612, 54] on icon ".b{fill:var(--color-action-default)}" at bounding box center [613, 55] width 10 height 10
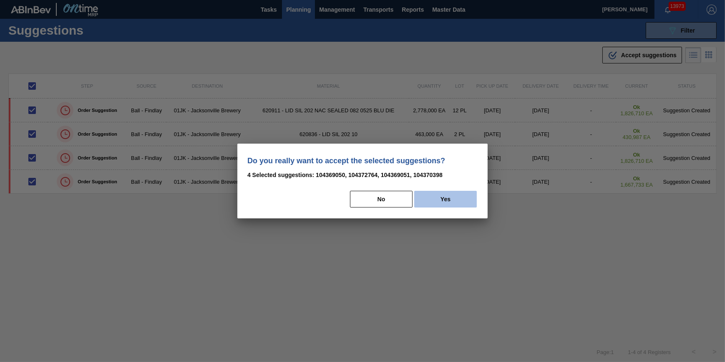
click at [449, 197] on button "Yes" at bounding box center [445, 199] width 63 height 17
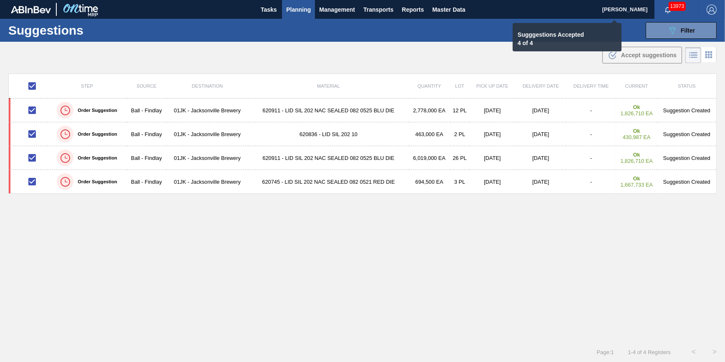
checkbox input "false"
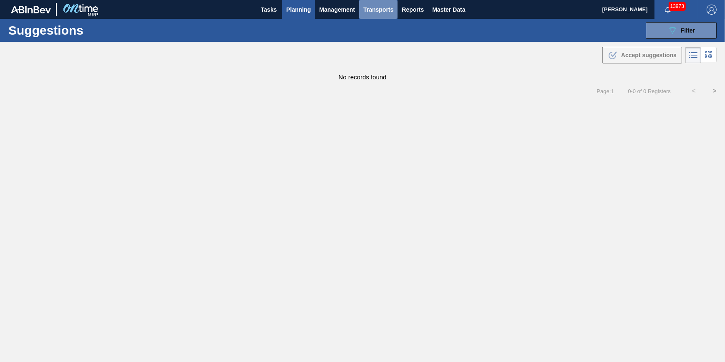
click at [369, 6] on span "Transports" at bounding box center [378, 10] width 30 height 10
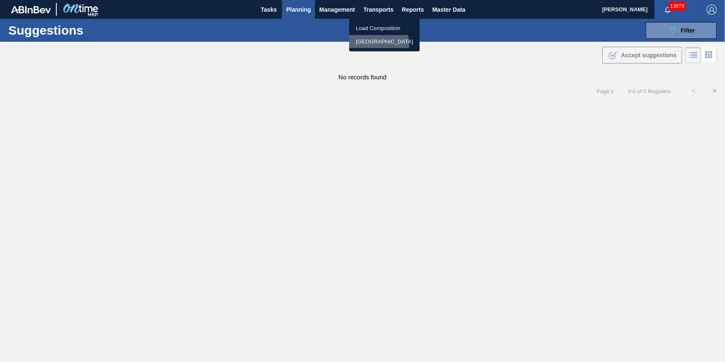
click at [369, 44] on li "[GEOGRAPHIC_DATA]" at bounding box center [384, 41] width 71 height 13
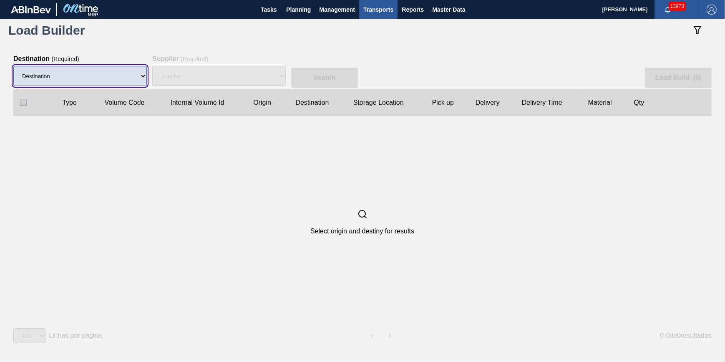
drag, startPoint x: 143, startPoint y: 76, endPoint x: 130, endPoint y: 86, distance: 16.4
click at [142, 76] on select "Destination 01BV - [GEOGRAPHIC_DATA] 01CL - [GEOGRAPHIC_DATA] 01CV - [GEOGRAPHI…" at bounding box center [80, 76] width 134 height 20
select select "10"
click at [13, 66] on select "Destination 01BV - [GEOGRAPHIC_DATA] 01CL - [GEOGRAPHIC_DATA] 01CV - [GEOGRAPHI…" at bounding box center [80, 76] width 134 height 20
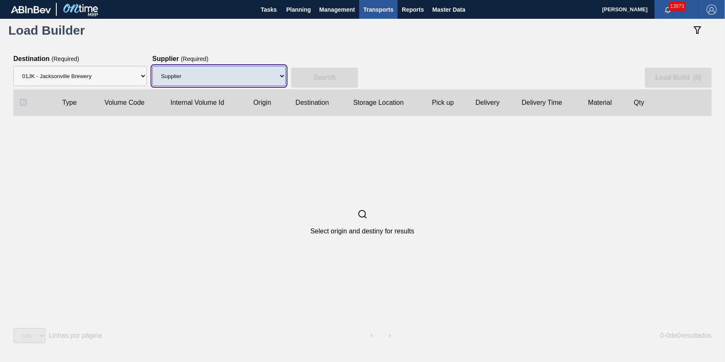
click at [208, 81] on select "Supplier 8221649 - BALL METAL CONTAINER GROUP 8342641 - BALL METAL CONTAINER GR…" at bounding box center [219, 76] width 134 height 20
drag, startPoint x: 208, startPoint y: 80, endPoint x: 209, endPoint y: 86, distance: 6.4
click at [208, 80] on select "Supplier 8221649 - BALL METAL CONTAINER GROUP 8342641 - BALL METAL CONTAINER GR…" at bounding box center [219, 76] width 134 height 20
click at [152, 66] on select "Supplier 8221649 - BALL METAL CONTAINER GROUP 8342641 - BALL METAL CONTAINER GR…" at bounding box center [219, 76] width 134 height 20
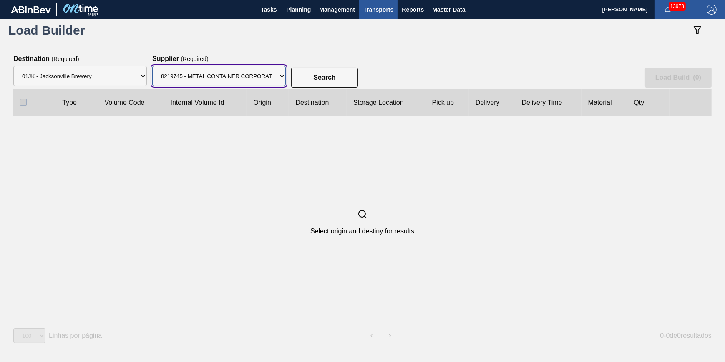
drag, startPoint x: 259, startPoint y: 77, endPoint x: 257, endPoint y: 87, distance: 10.2
click at [259, 77] on select "Supplier 8221649 - BALL METAL CONTAINER GROUP 8342641 - BALL METAL CONTAINER GR…" at bounding box center [219, 76] width 134 height 20
click at [152, 66] on select "Supplier 8221649 - BALL METAL CONTAINER GROUP 8342641 - BALL METAL CONTAINER GR…" at bounding box center [219, 76] width 134 height 20
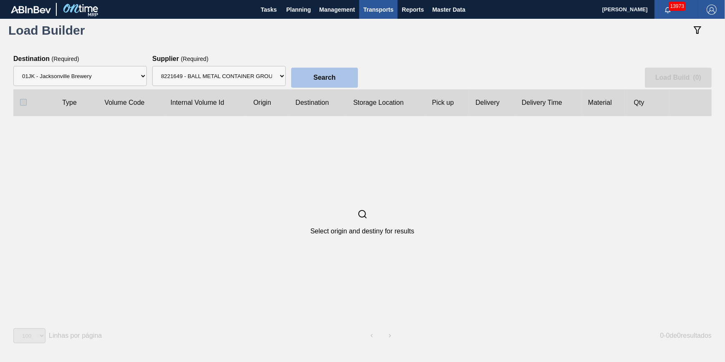
click at [313, 73] on button "Search" at bounding box center [324, 78] width 67 height 20
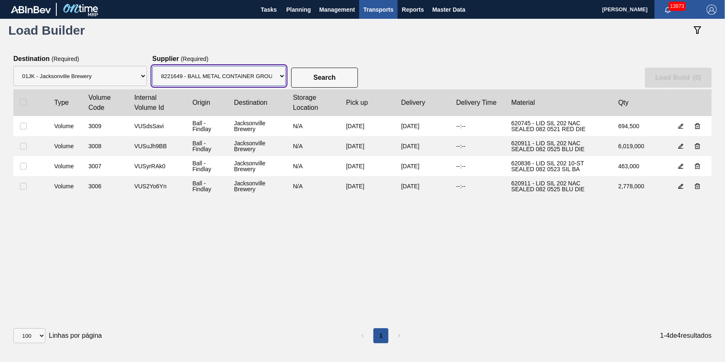
drag, startPoint x: 259, startPoint y: 82, endPoint x: 259, endPoint y: 87, distance: 5.0
click at [259, 82] on select "Supplier 8221649 - BALL METAL CONTAINER GROUP 8342641 - BALL METAL CONTAINER GR…" at bounding box center [219, 76] width 134 height 20
select select "47"
click at [152, 66] on select "Supplier 8221649 - BALL METAL CONTAINER GROUP 8342641 - BALL METAL CONTAINER GR…" at bounding box center [219, 76] width 134 height 20
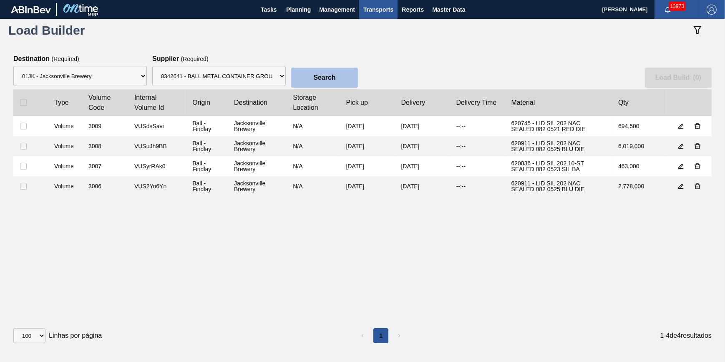
click at [308, 78] on button "Search" at bounding box center [324, 78] width 67 height 20
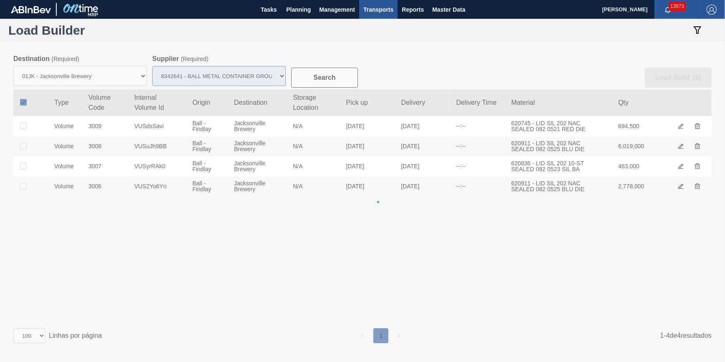
checkbox input "true"
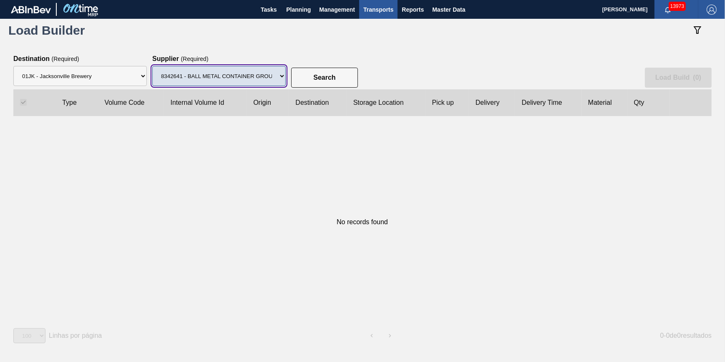
click at [257, 78] on select "Supplier 8221649 - BALL METAL CONTAINER GROUP 8342641 - BALL METAL CONTAINER GR…" at bounding box center [219, 76] width 134 height 20
select select "15"
click at [152, 66] on select "Supplier 8221649 - BALL METAL CONTAINER GROUP 8342641 - BALL METAL CONTAINER GR…" at bounding box center [219, 76] width 134 height 20
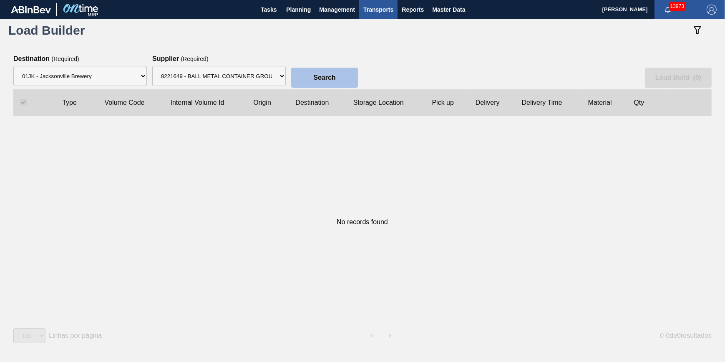
click at [321, 82] on button "Search" at bounding box center [324, 78] width 67 height 20
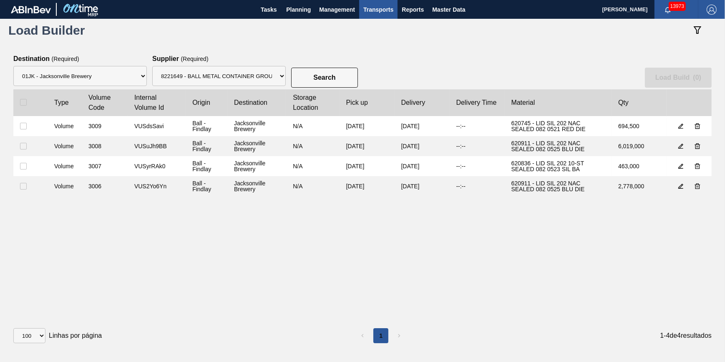
click at [27, 100] on div at bounding box center [30, 102] width 21 height 7
click at [18, 98] on clb-table-thead-cell at bounding box center [30, 102] width 34 height 27
click at [21, 99] on label at bounding box center [23, 102] width 7 height 7
click at [21, 99] on input "checkbox" at bounding box center [23, 102] width 7 height 7
checkbox input "true"
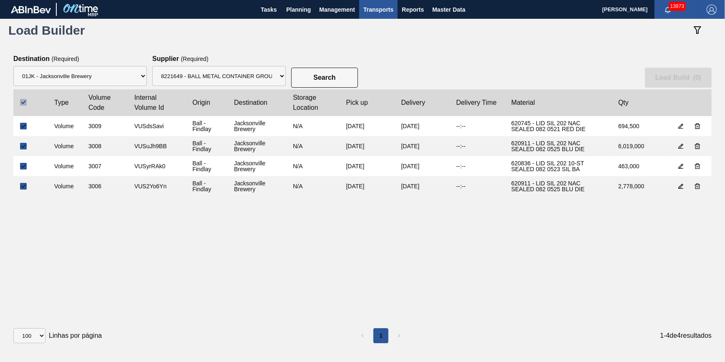
checkbox input "true"
click at [709, 76] on button "Load Build ( 4 )" at bounding box center [678, 78] width 67 height 20
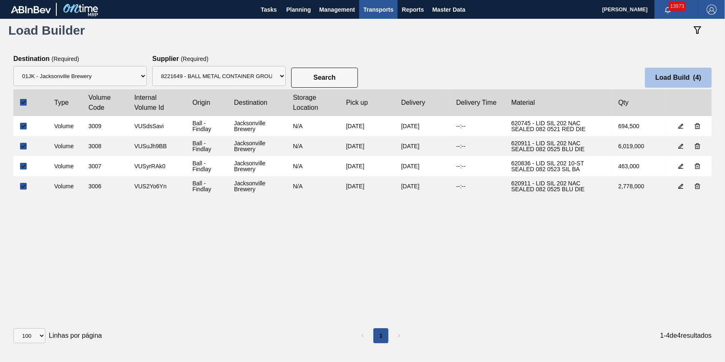
select select "Undefined"
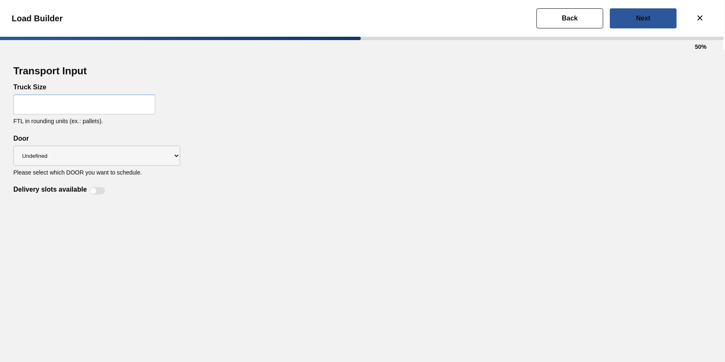
click at [125, 111] on input "text" at bounding box center [84, 104] width 142 height 20
type input "32"
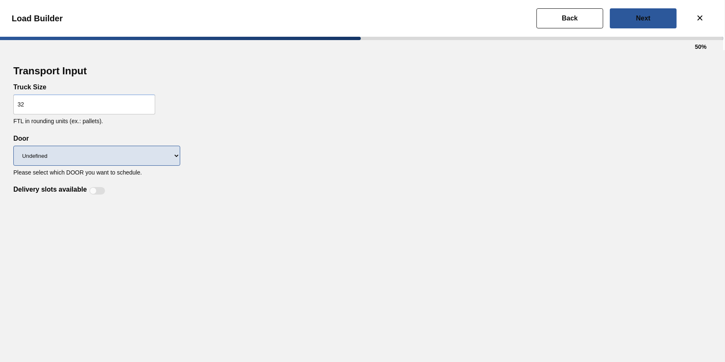
drag, startPoint x: 262, startPoint y: 151, endPoint x: 134, endPoint y: 155, distance: 128.2
click at [256, 154] on div "Transport Input Truck Size 32 FTL in rounding units (ex.: pallets). Delivery sl…" at bounding box center [362, 129] width 699 height 132
drag, startPoint x: 113, startPoint y: 156, endPoint x: 106, endPoint y: 163, distance: 8.9
click at [113, 156] on select "Undefined WR LIDS" at bounding box center [96, 156] width 167 height 20
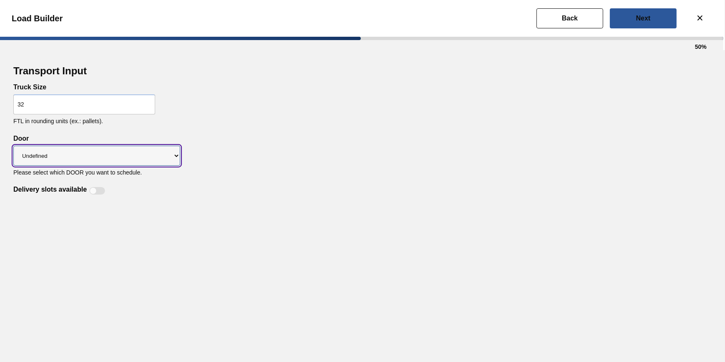
select select "LIDS"
click at [13, 146] on select "Undefined WR LIDS" at bounding box center [96, 156] width 167 height 20
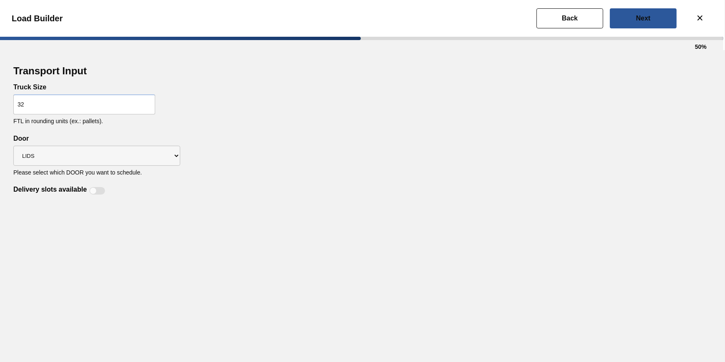
click at [99, 188] on div at bounding box center [97, 191] width 16 height 8
checkbox input "true"
click at [618, 16] on button "Next" at bounding box center [643, 18] width 67 height 20
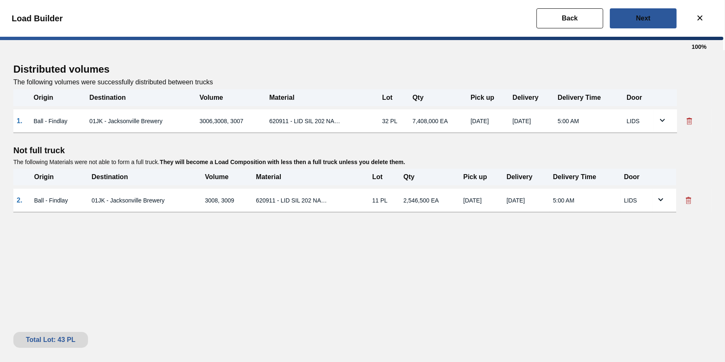
click at [693, 196] on button at bounding box center [689, 200] width 18 height 17
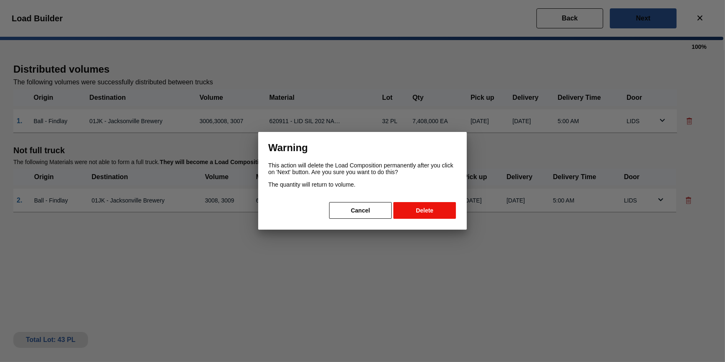
click at [444, 211] on button "Delete" at bounding box center [424, 210] width 63 height 17
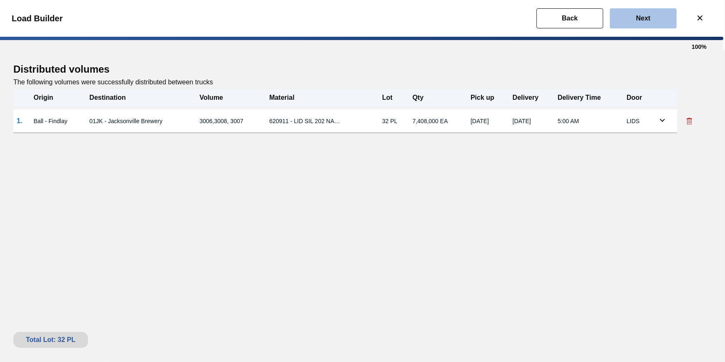
click at [658, 25] on button "Next" at bounding box center [643, 18] width 67 height 20
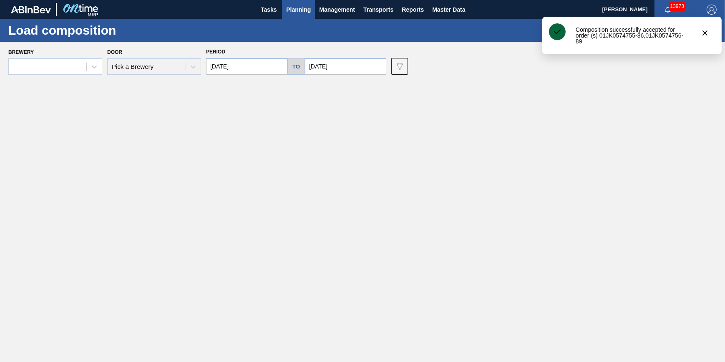
type input "[DATE]"
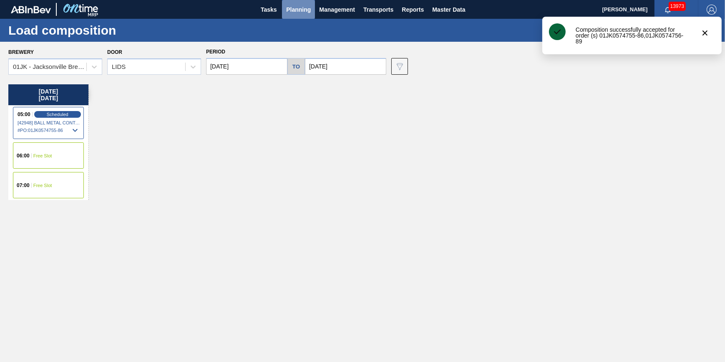
click at [300, 7] on span "Planning" at bounding box center [298, 10] width 25 height 10
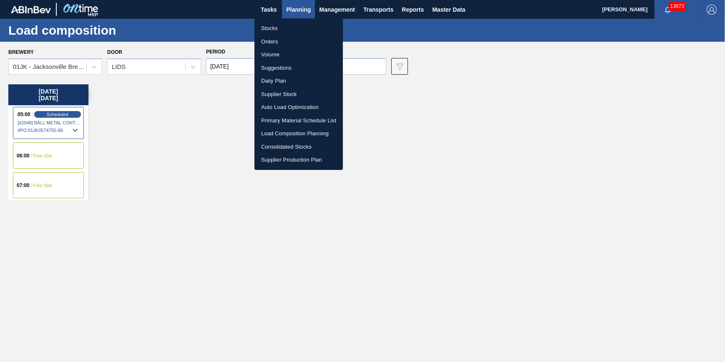
click at [468, 168] on div at bounding box center [362, 181] width 725 height 362
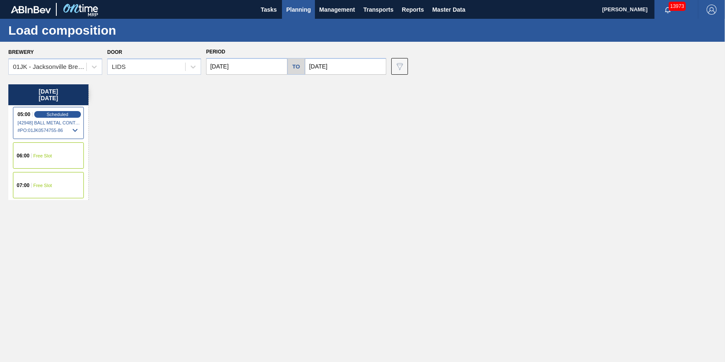
click at [296, 9] on span "Planning" at bounding box center [298, 10] width 25 height 10
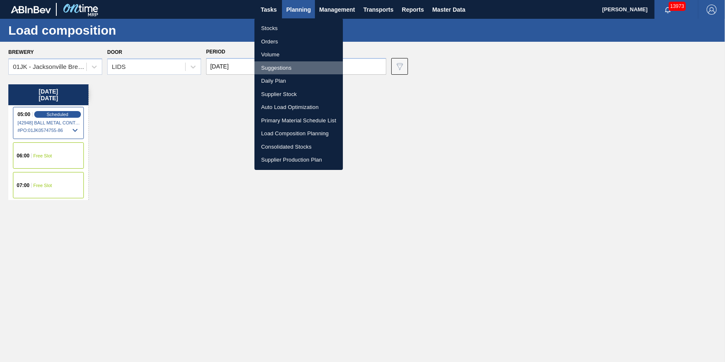
click at [290, 67] on li "Suggestions" at bounding box center [299, 67] width 88 height 13
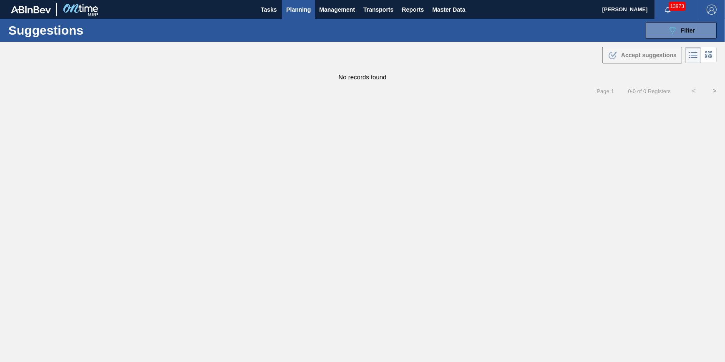
click at [301, 12] on span "Planning" at bounding box center [298, 10] width 25 height 10
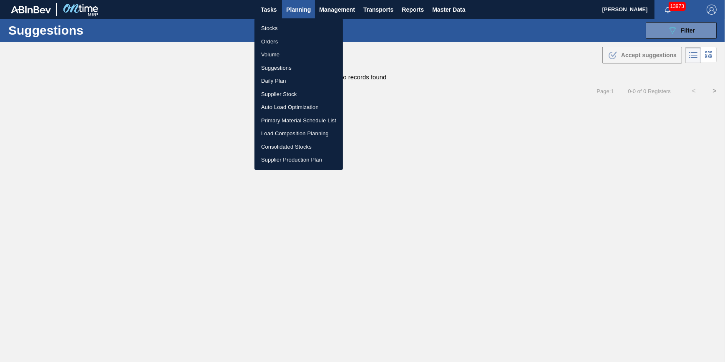
click at [293, 61] on li "Suggestions" at bounding box center [299, 67] width 88 height 13
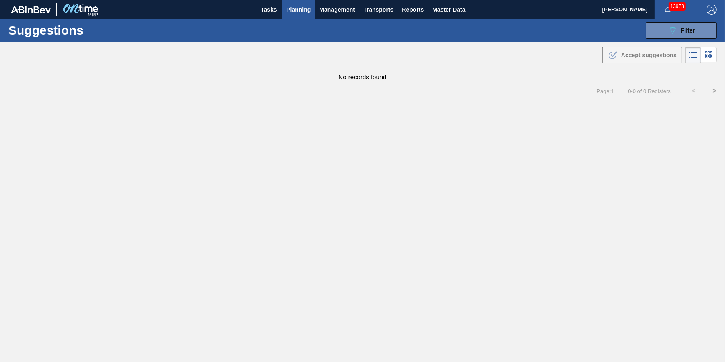
click at [660, 39] on div "Suggestions 089F7B8B-B2A5-4AFE-B5C0-19BA573D28AC Filter Step Step Source Source…" at bounding box center [362, 30] width 725 height 23
click at [663, 33] on button "089F7B8B-B2A5-4AFE-B5C0-19BA573D28AC Filter" at bounding box center [681, 30] width 71 height 17
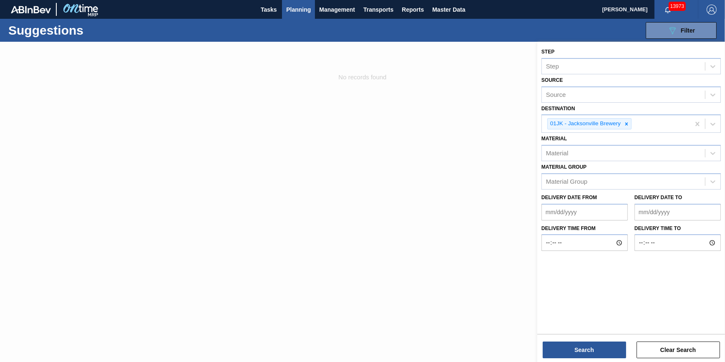
click at [366, 90] on div at bounding box center [362, 223] width 725 height 362
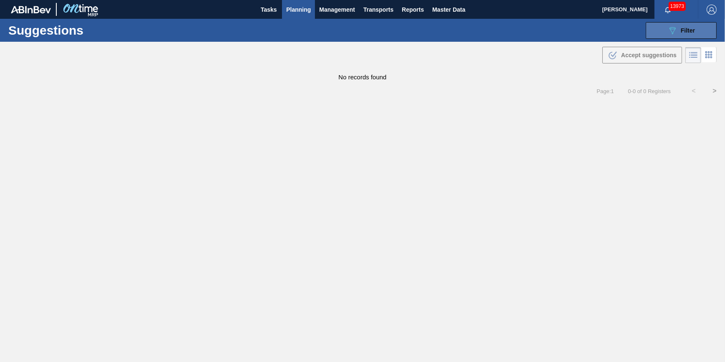
click at [684, 32] on span "Filter" at bounding box center [688, 30] width 14 height 7
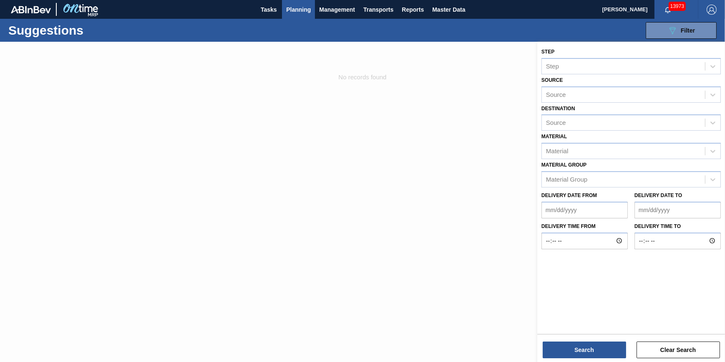
drag, startPoint x: 438, startPoint y: 167, endPoint x: 426, endPoint y: 164, distance: 13.0
click at [438, 168] on div at bounding box center [362, 223] width 725 height 362
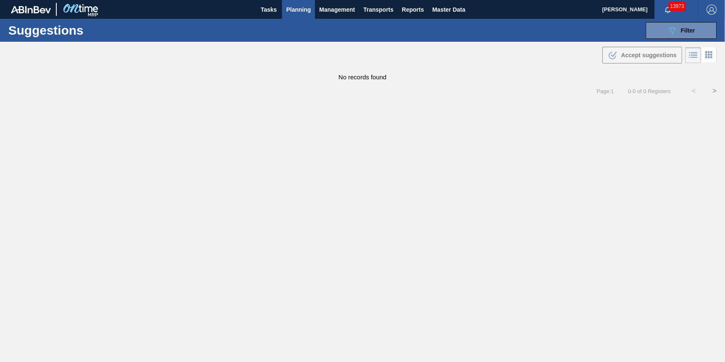
click at [297, 2] on button "Planning" at bounding box center [298, 9] width 33 height 19
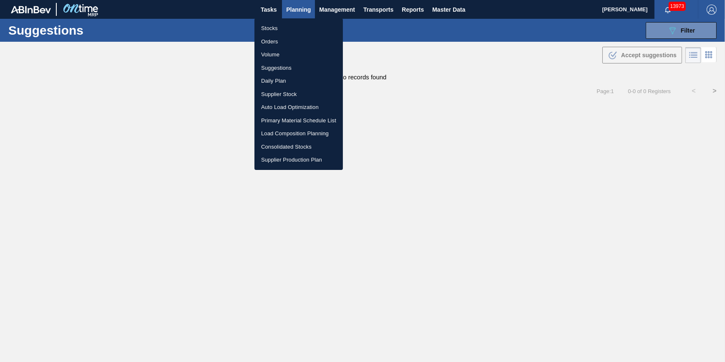
click at [293, 67] on li "Suggestions" at bounding box center [299, 67] width 88 height 13
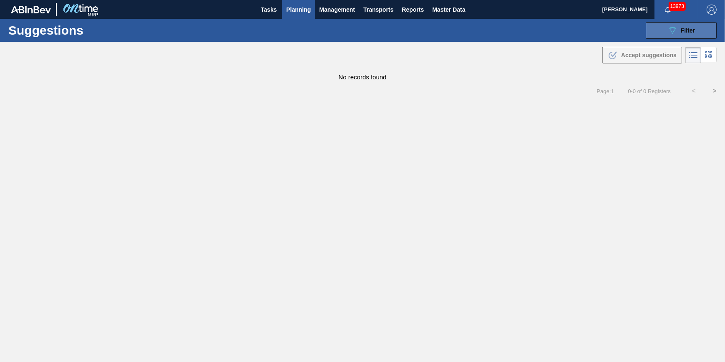
click at [673, 33] on icon "089F7B8B-B2A5-4AFE-B5C0-19BA573D28AC" at bounding box center [673, 30] width 10 height 10
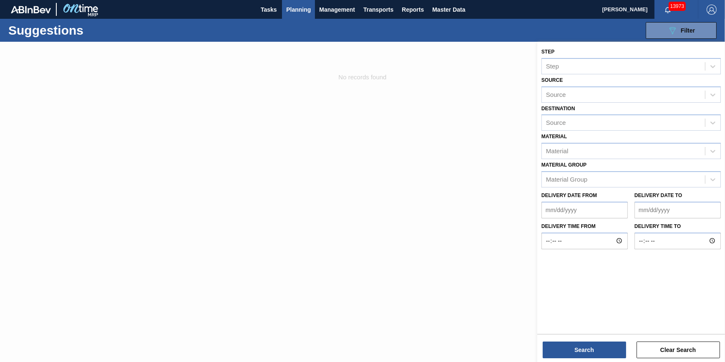
click at [584, 190] on div "Delivery Date from" at bounding box center [585, 203] width 86 height 29
click at [591, 177] on div "Material Group" at bounding box center [623, 179] width 163 height 12
click at [585, 129] on div "Source" at bounding box center [631, 122] width 179 height 16
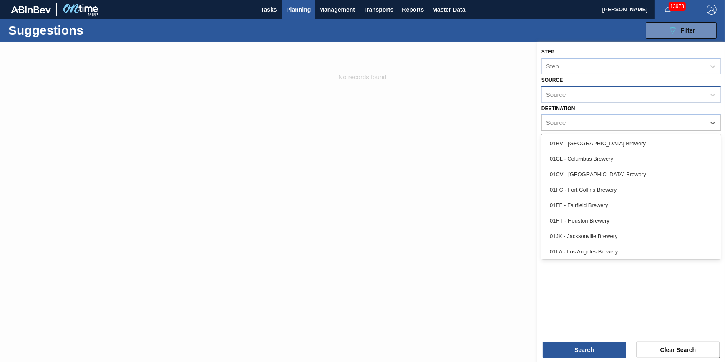
click at [555, 87] on div "Source" at bounding box center [631, 94] width 179 height 16
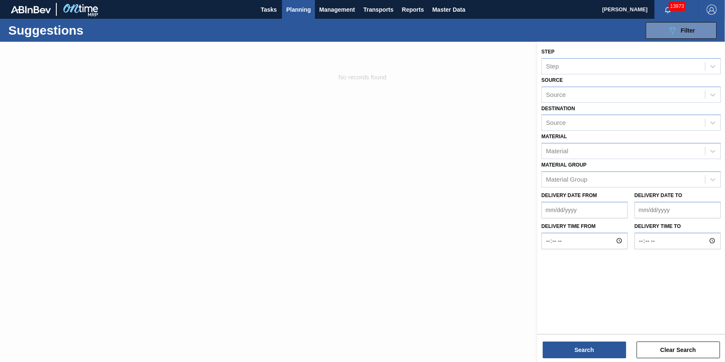
click at [484, 136] on div at bounding box center [362, 223] width 725 height 362
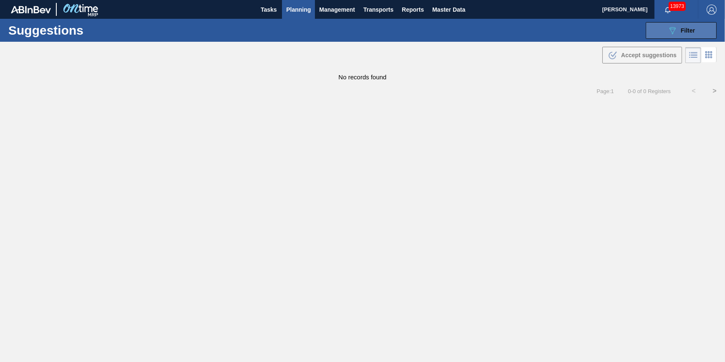
click at [691, 31] on span "Filter" at bounding box center [688, 30] width 14 height 7
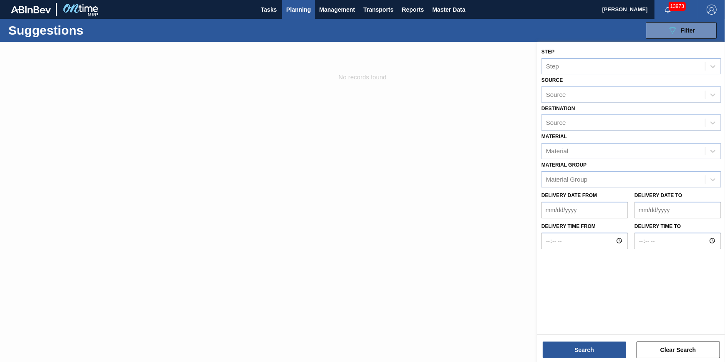
click at [590, 140] on div "Material Material" at bounding box center [631, 145] width 179 height 28
click at [590, 143] on div "Material" at bounding box center [631, 151] width 179 height 16
click at [494, 151] on div at bounding box center [362, 223] width 725 height 362
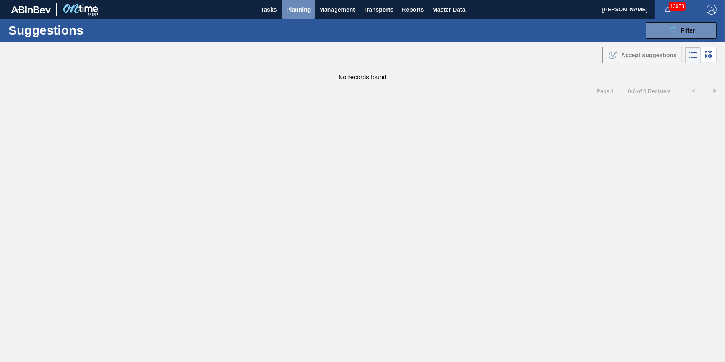
click at [298, 12] on span "Planning" at bounding box center [298, 10] width 25 height 10
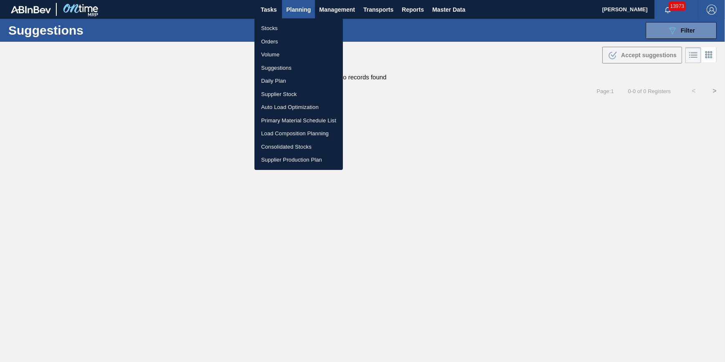
click at [294, 69] on li "Suggestions" at bounding box center [299, 67] width 88 height 13
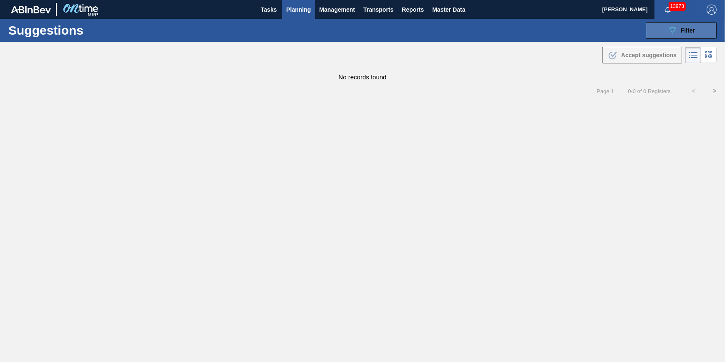
click at [693, 32] on span "Filter" at bounding box center [688, 30] width 14 height 7
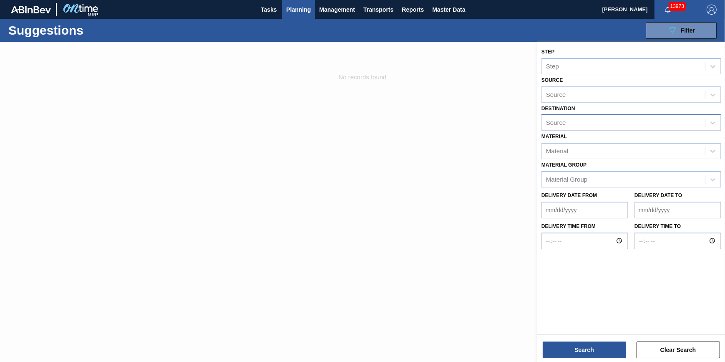
click at [629, 119] on div "Source" at bounding box center [623, 123] width 163 height 12
click at [628, 119] on div "Source" at bounding box center [623, 123] width 163 height 12
click at [443, 99] on div at bounding box center [362, 223] width 725 height 362
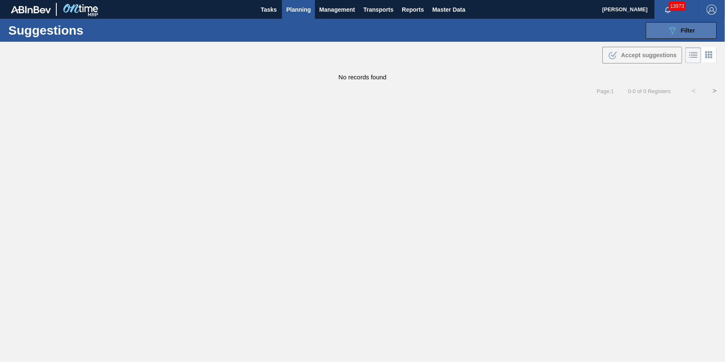
click at [677, 32] on icon "089F7B8B-B2A5-4AFE-B5C0-19BA573D28AC" at bounding box center [673, 30] width 10 height 10
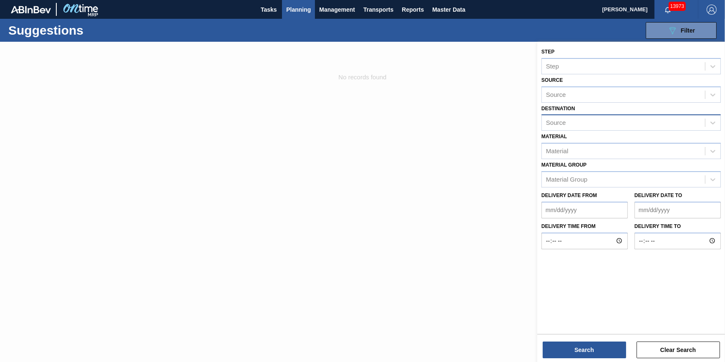
click at [592, 121] on div "Source" at bounding box center [623, 123] width 163 height 12
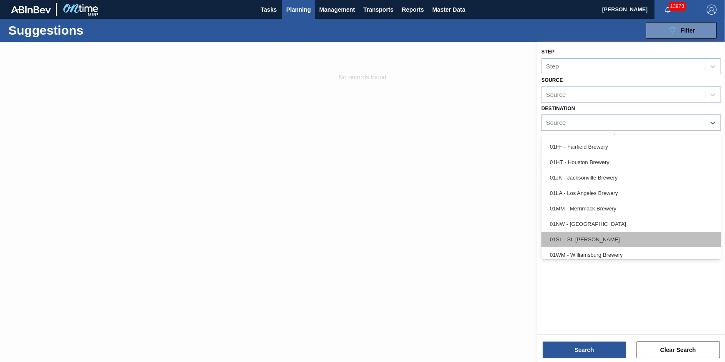
scroll to position [63, 0]
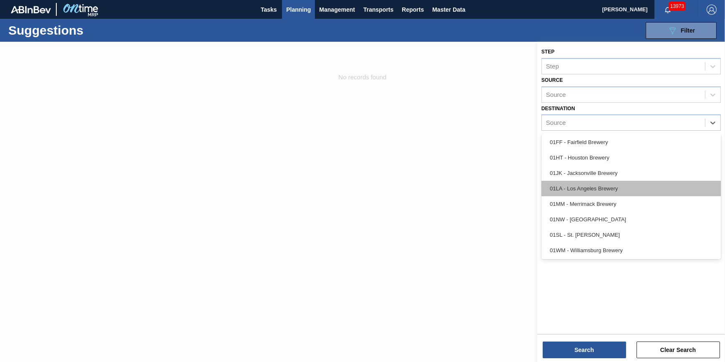
click at [622, 187] on div "01LA - Los Angeles Brewery" at bounding box center [631, 188] width 179 height 15
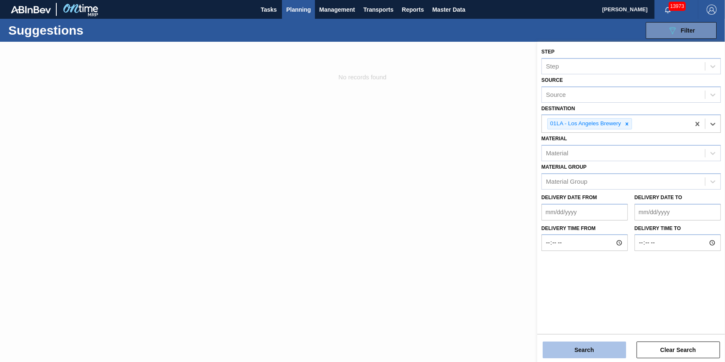
click at [588, 351] on button "Search" at bounding box center [584, 349] width 83 height 17
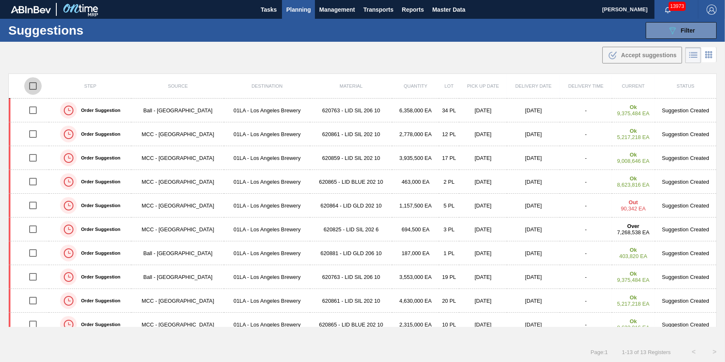
click at [33, 85] on input "checkbox" at bounding box center [33, 86] width 18 height 18
checkbox input "true"
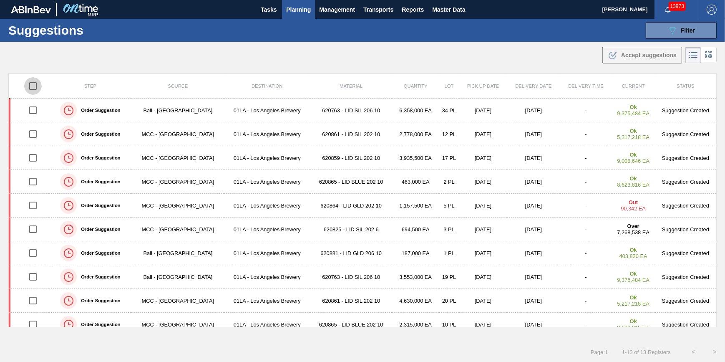
checkbox input "true"
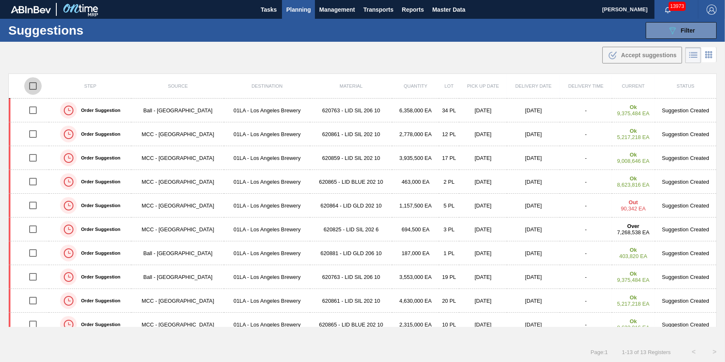
checkbox input "true"
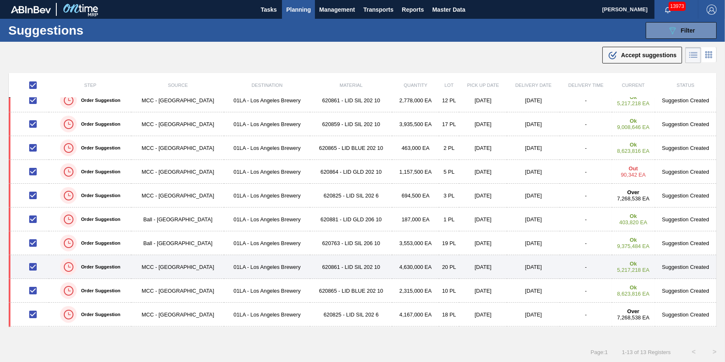
scroll to position [0, 0]
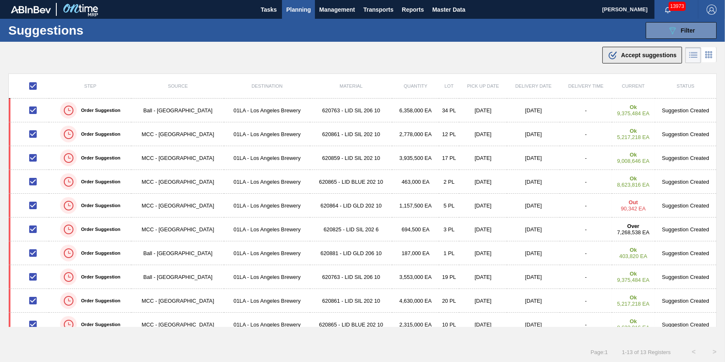
click at [631, 56] on span "Accept suggestions" at bounding box center [648, 55] width 55 height 7
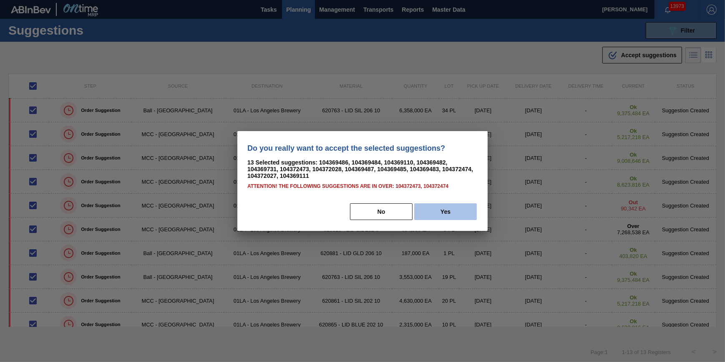
click at [437, 214] on button "Yes" at bounding box center [445, 211] width 63 height 17
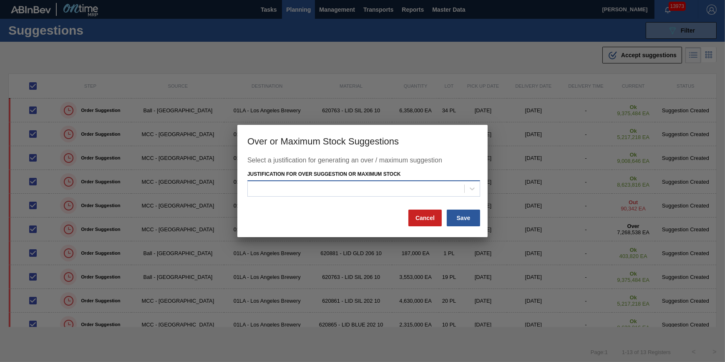
click at [425, 192] on div at bounding box center [356, 188] width 217 height 12
type Stock "3"
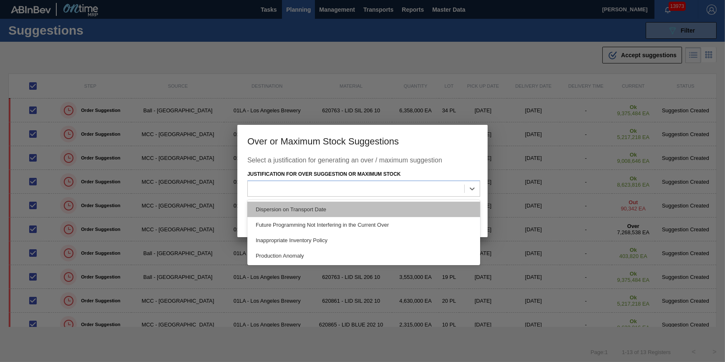
click at [386, 212] on div "Dispersion on Transport Date" at bounding box center [363, 209] width 233 height 15
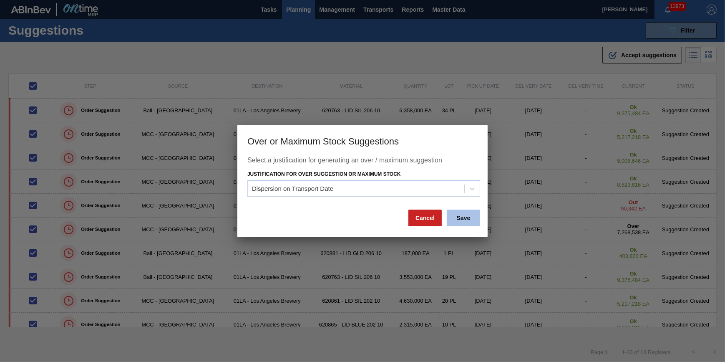
click at [459, 219] on button "Save" at bounding box center [463, 217] width 33 height 17
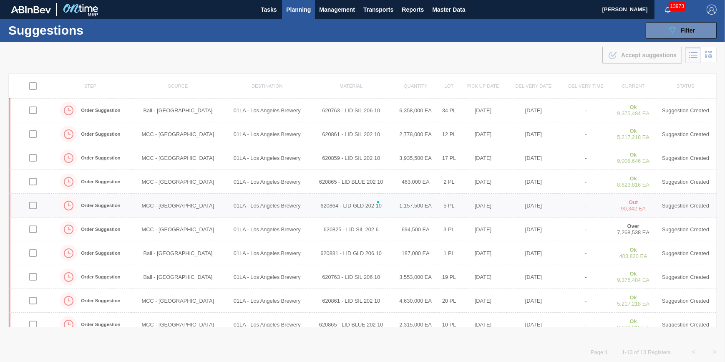
checkbox input "false"
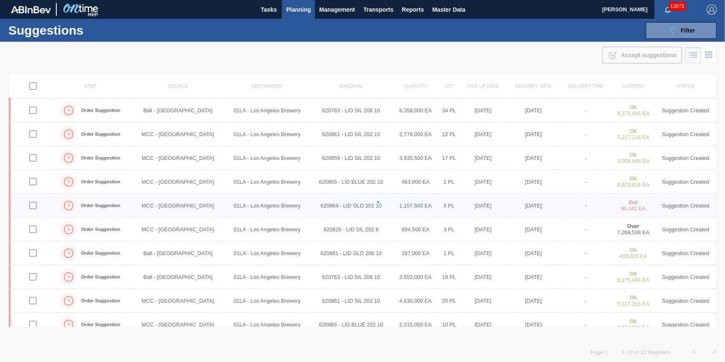
checkbox input "false"
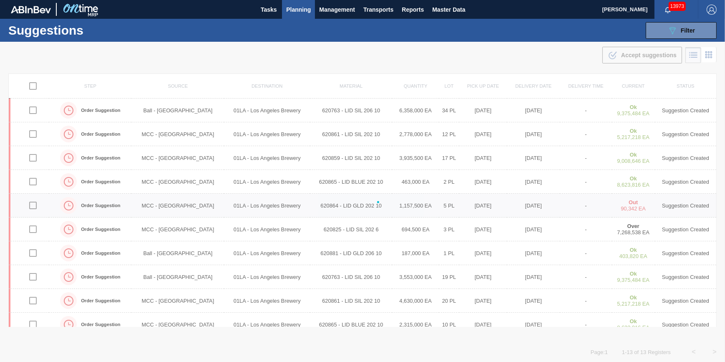
checkbox input "false"
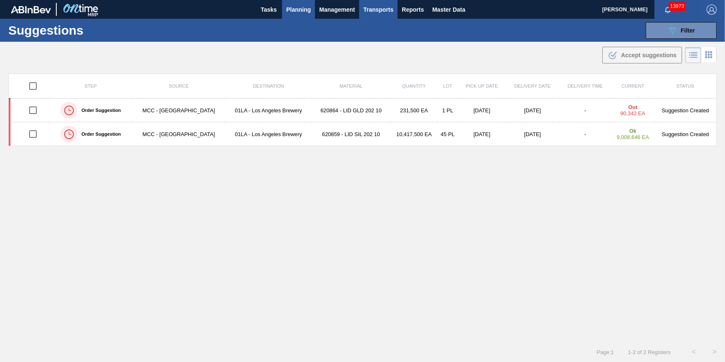
click at [379, 11] on span "Transports" at bounding box center [378, 10] width 30 height 10
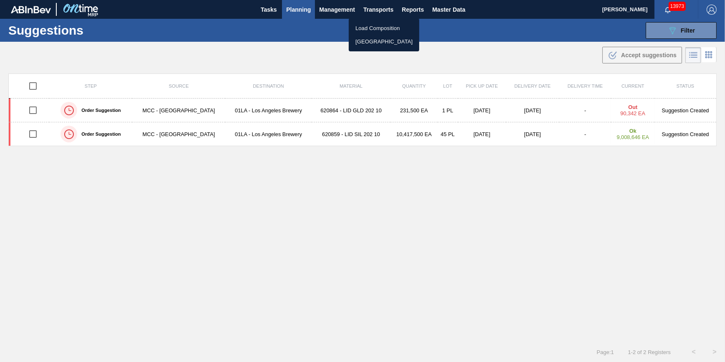
click at [381, 44] on li "[GEOGRAPHIC_DATA]" at bounding box center [384, 41] width 71 height 13
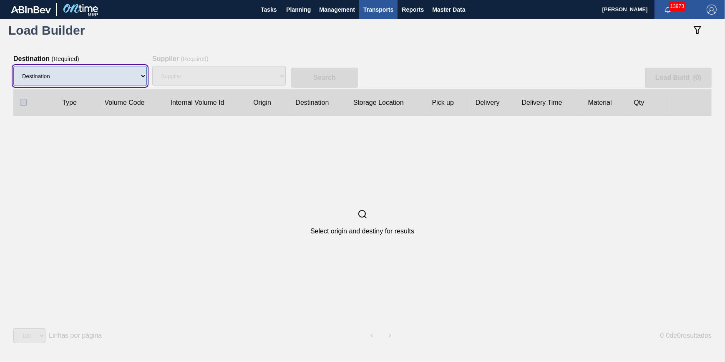
click at [92, 81] on select "Destination 01BV - Baldwinsville Brewery 01CL - Columbus Brewery 01CV - Carters…" at bounding box center [80, 76] width 134 height 20
select select "11"
click at [13, 66] on select "Destination 01BV - Baldwinsville Brewery 01CL - Columbus Brewery 01CV - Carters…" at bounding box center [80, 76] width 134 height 20
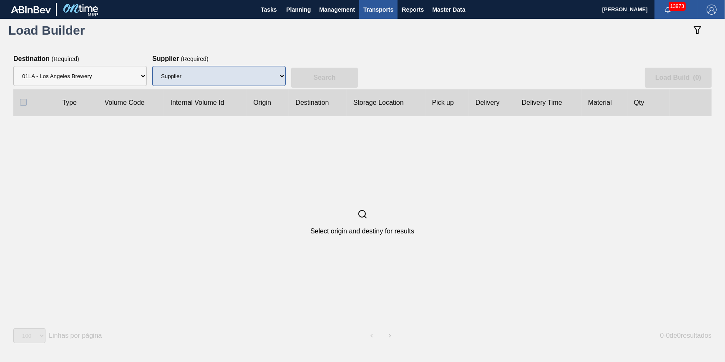
click at [250, 66] on div "Supplier 8221649 - BALL METAL CONTAINER GROUP 8342641 - BALL METAL CONTAINER GR…" at bounding box center [219, 76] width 134 height 27
click at [247, 75] on select "Supplier 8221649 - BALL METAL CONTAINER GROUP 8342641 - BALL METAL CONTAINER GR…" at bounding box center [219, 76] width 134 height 20
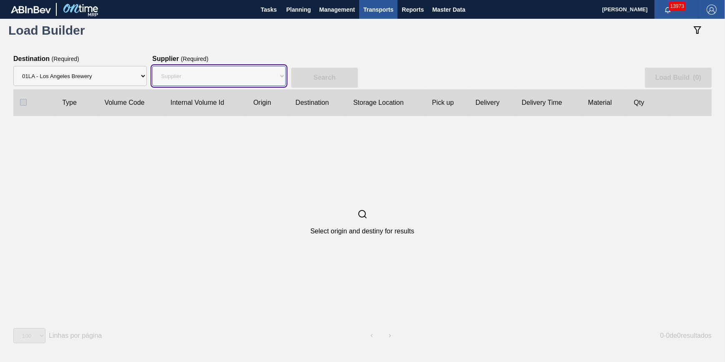
select select "166"
click at [152, 66] on select "Supplier 8221649 - BALL METAL CONTAINER GROUP 8342641 - BALL METAL CONTAINER GR…" at bounding box center [219, 76] width 134 height 20
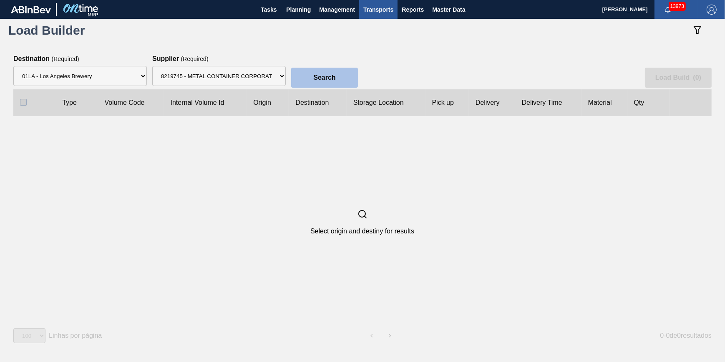
click at [0, 0] on slot "Search" at bounding box center [0, 0] width 0 height 0
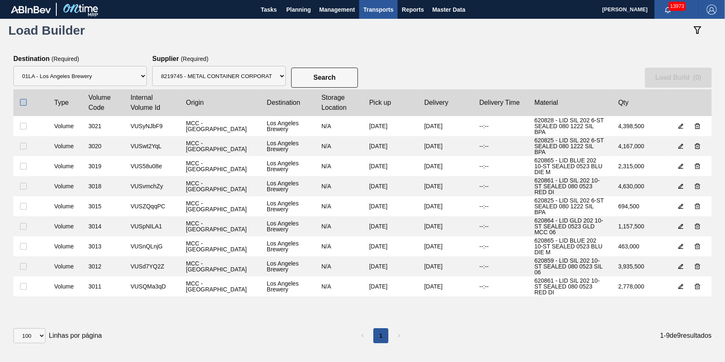
click at [23, 101] on input "checkbox" at bounding box center [23, 102] width 7 height 7
checkbox input "true"
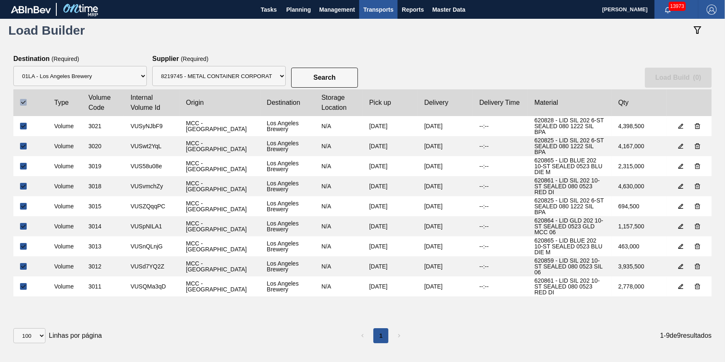
checkbox input "true"
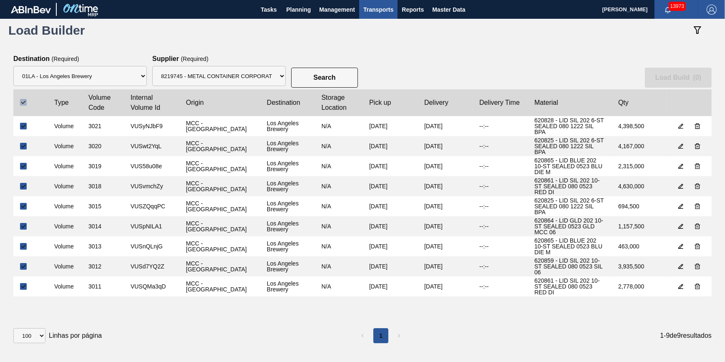
checkbox input "true"
click at [0, 0] on slot "Load Build ( 9 )" at bounding box center [0, 0] width 0 height 0
select select "Undefined"
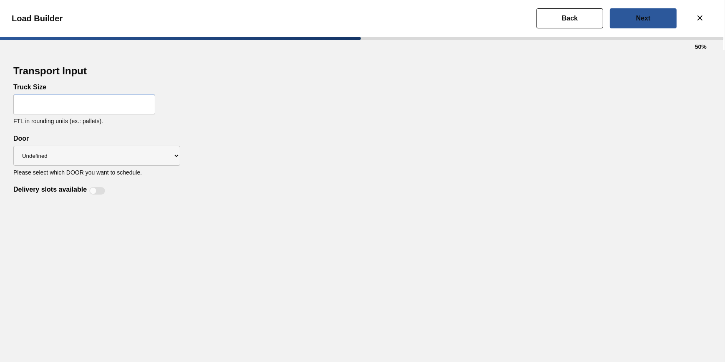
click at [76, 98] on input "text" at bounding box center [84, 104] width 142 height 20
type input "30"
drag, startPoint x: 335, startPoint y: 208, endPoint x: 299, endPoint y: 199, distance: 36.5
click at [335, 208] on div "Transport Input Truck Size 30 FTL in rounding units (ex.: pallets). Delivery sl…" at bounding box center [362, 206] width 725 height 312
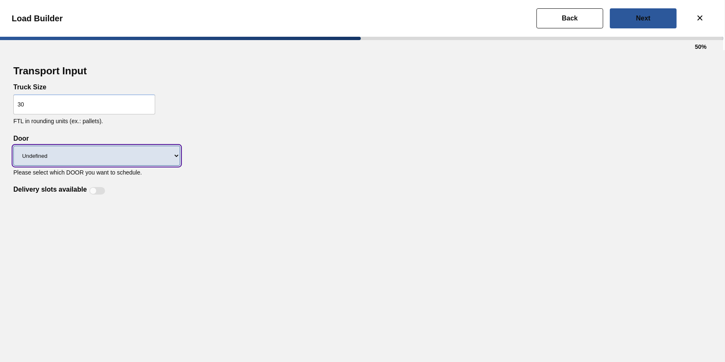
click at [134, 159] on select "Undefined DT91 DT82 DT12 DT43 DT90 DT89 DKD" at bounding box center [96, 156] width 167 height 20
select select "DT43"
click at [13, 146] on select "Undefined DT91 DT82 DT12 DT43 DT90 DT89 DKD" at bounding box center [96, 156] width 167 height 20
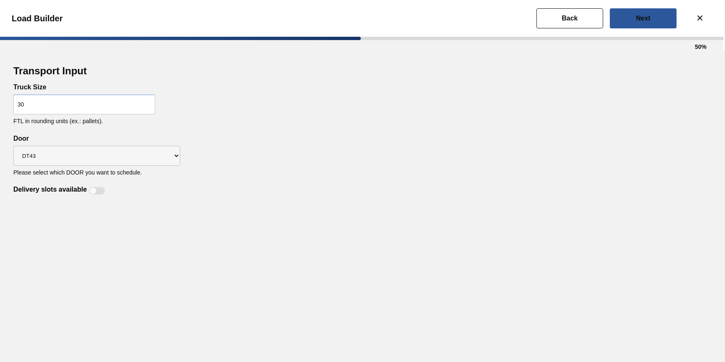
click at [107, 191] on div "Delivery slots available" at bounding box center [60, 191] width 94 height 10
click at [102, 191] on div at bounding box center [97, 191] width 16 height 8
checkbox input "true"
click at [634, 13] on button "Next" at bounding box center [643, 18] width 67 height 20
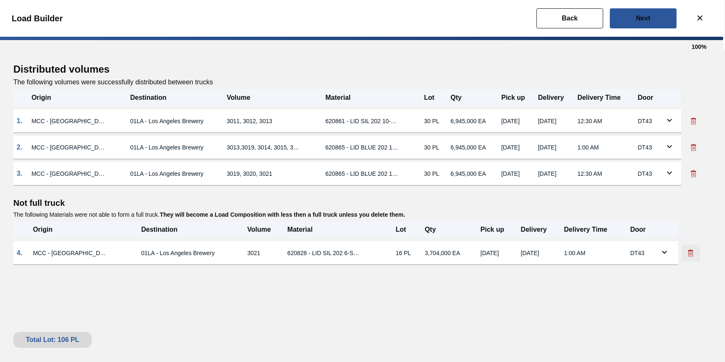
click at [684, 255] on button at bounding box center [691, 253] width 18 height 17
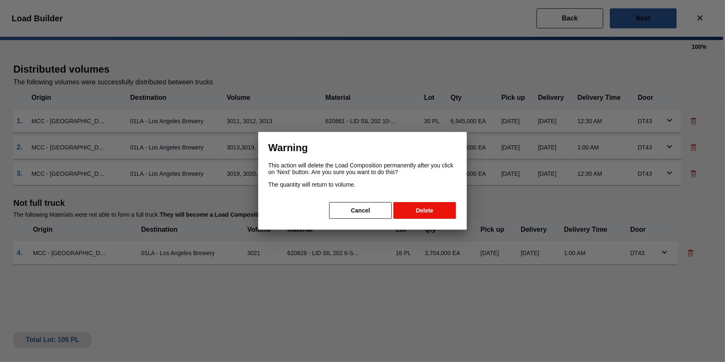
click at [437, 216] on button "Delete" at bounding box center [424, 210] width 63 height 17
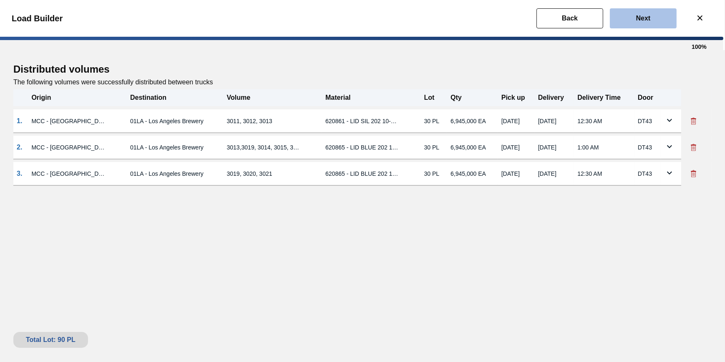
click at [645, 22] on button "Next" at bounding box center [643, 18] width 67 height 20
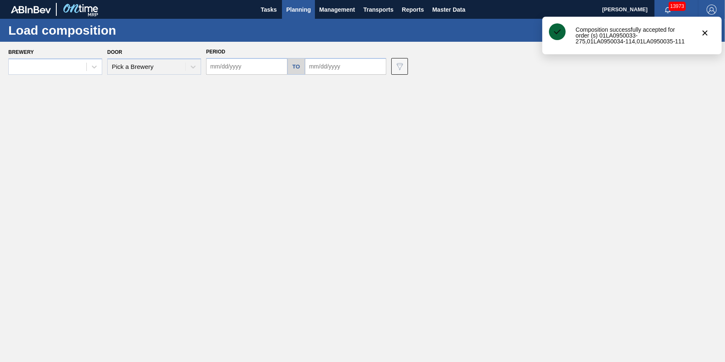
type input "[DATE]"
type input "10/18/2025"
type input "09/29/2025"
type input "10/03/2025"
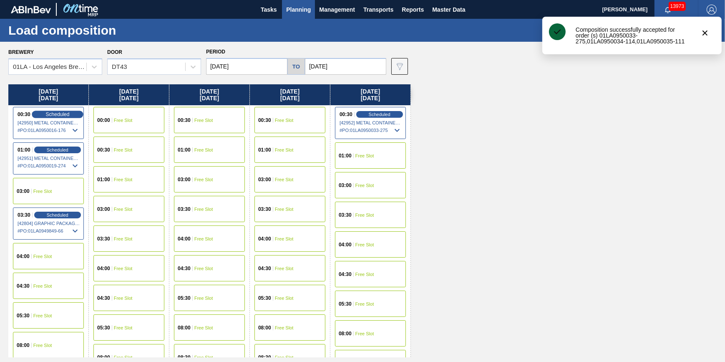
click at [63, 116] on span "Scheduled" at bounding box center [57, 113] width 24 height 5
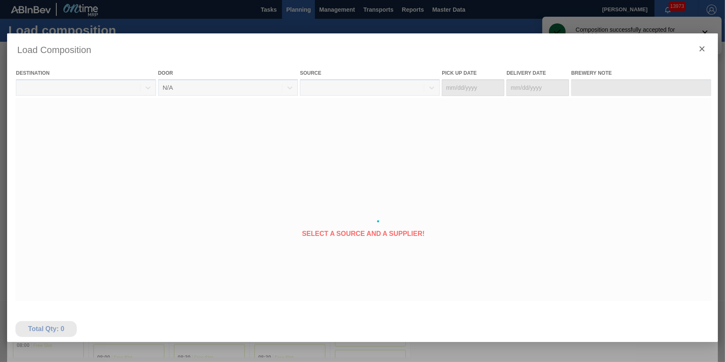
type Date "[DATE]"
type Date "09/29/2025"
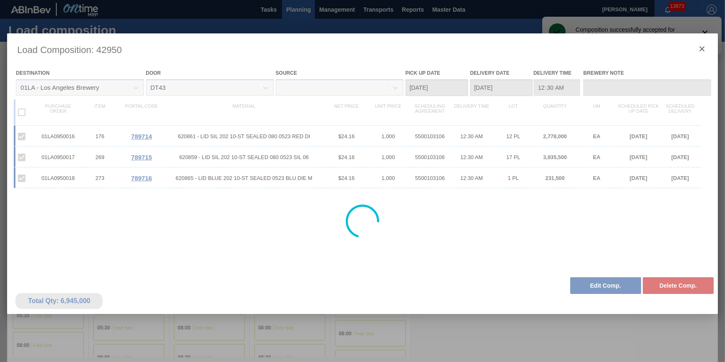
click at [701, 46] on div at bounding box center [362, 221] width 711 height 376
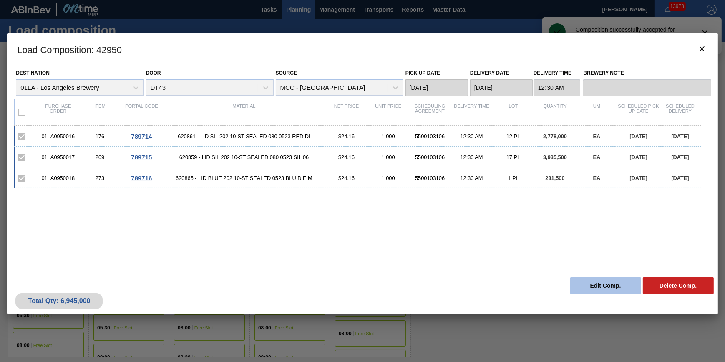
click at [609, 283] on button "Edit Comp." at bounding box center [605, 285] width 71 height 17
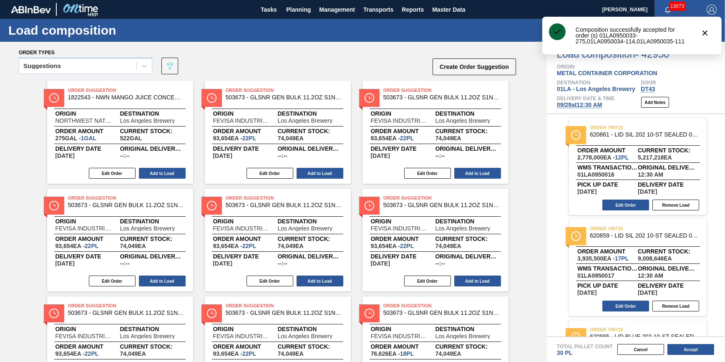
click at [587, 106] on span "09/29 at 12:30 AM" at bounding box center [579, 104] width 45 height 7
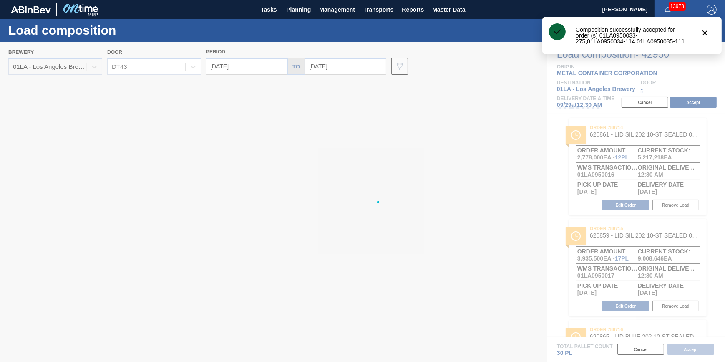
type input "10/06/2025"
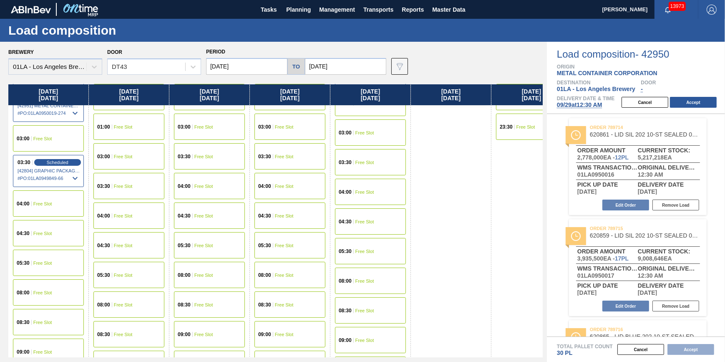
scroll to position [113, 0]
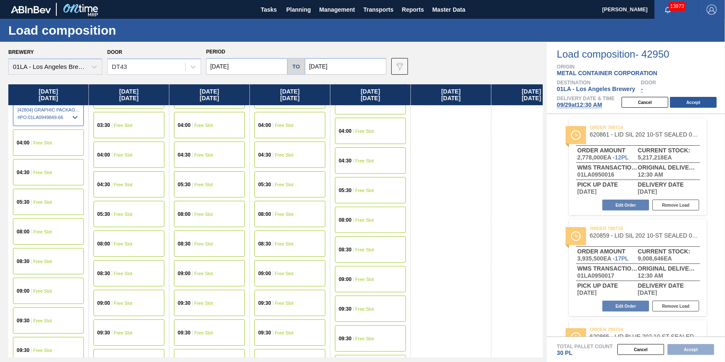
click at [133, 330] on div "09:30 Free Slot" at bounding box center [128, 332] width 71 height 26
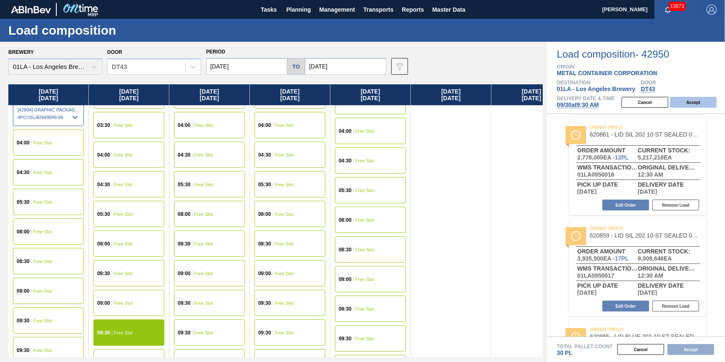
click at [691, 106] on button "Accept" at bounding box center [693, 102] width 47 height 11
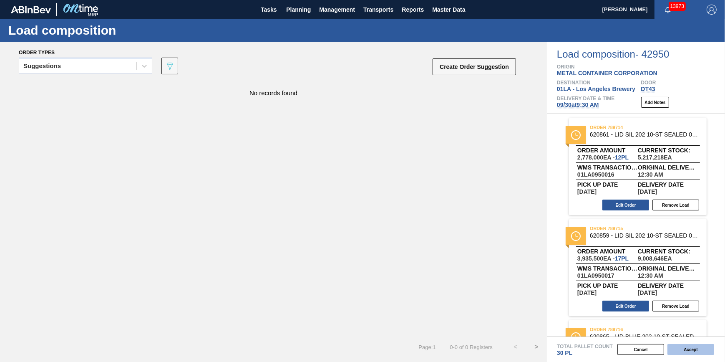
click at [684, 355] on button "Accept" at bounding box center [691, 349] width 47 height 11
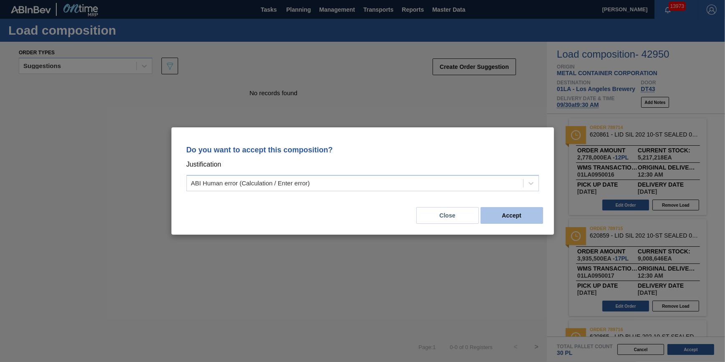
click at [511, 217] on button "Accept" at bounding box center [512, 215] width 63 height 17
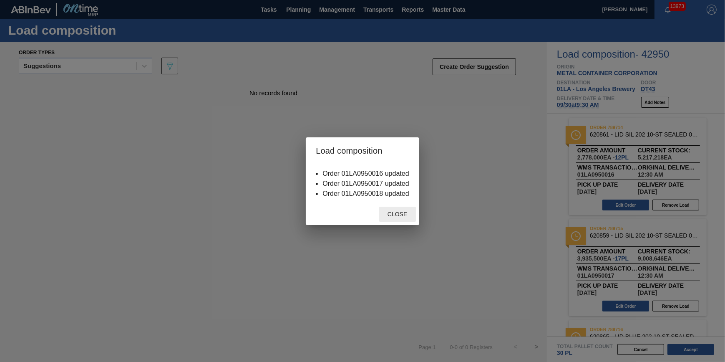
click at [402, 217] on span "Close" at bounding box center [397, 214] width 33 height 7
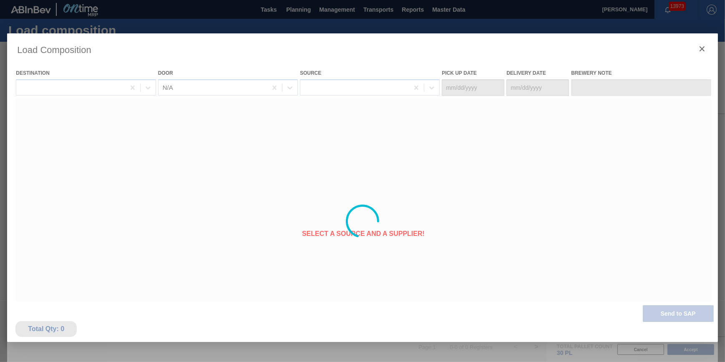
type Date "09/29/2025"
type Date "[DATE]"
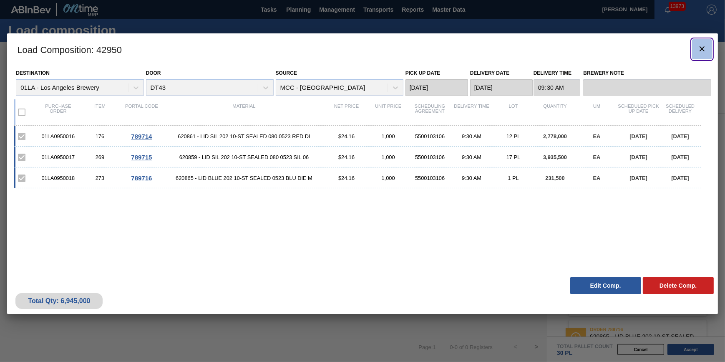
click at [706, 45] on icon "botão de ícone" at bounding box center [702, 49] width 10 height 10
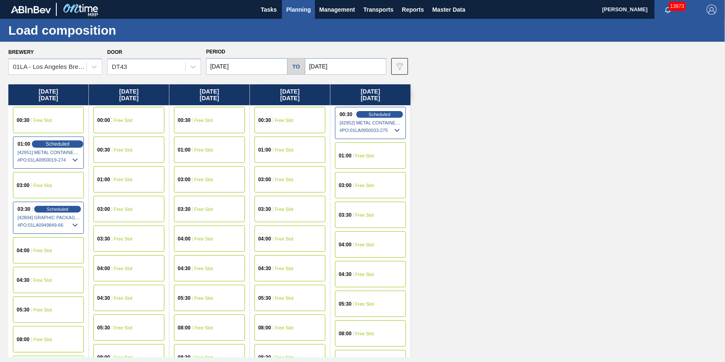
click at [55, 146] on span "Scheduled" at bounding box center [57, 143] width 24 height 5
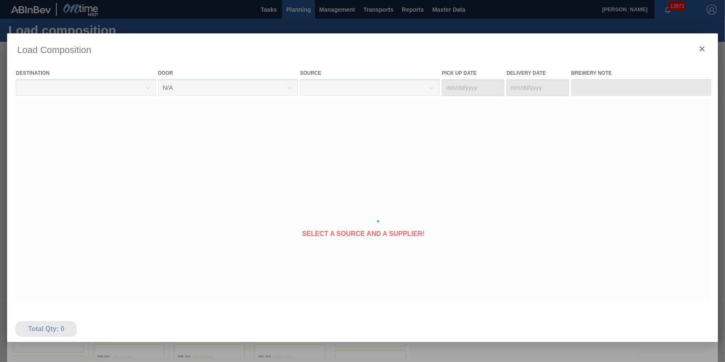
type Date "[DATE]"
type Date "09/29/2025"
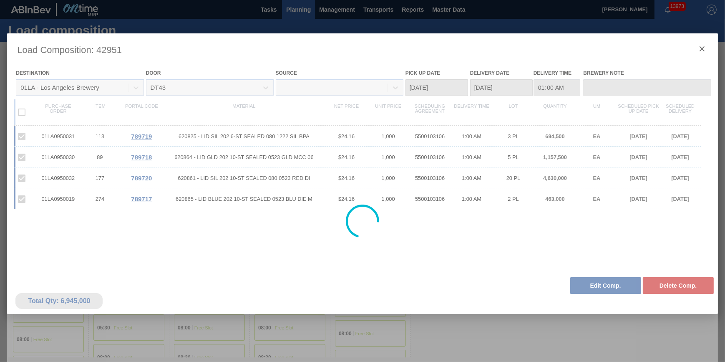
click at [590, 286] on div at bounding box center [362, 221] width 711 height 376
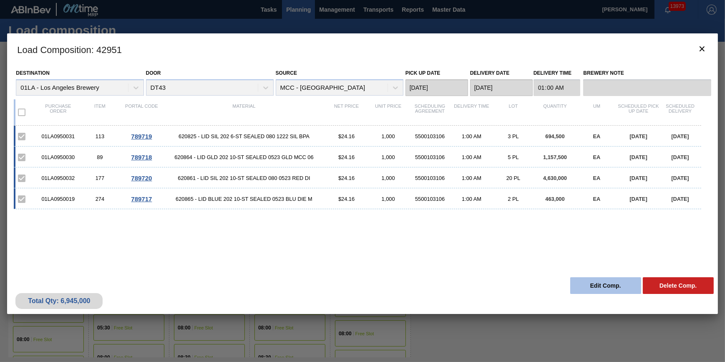
click at [588, 283] on button "Edit Comp." at bounding box center [605, 285] width 71 height 17
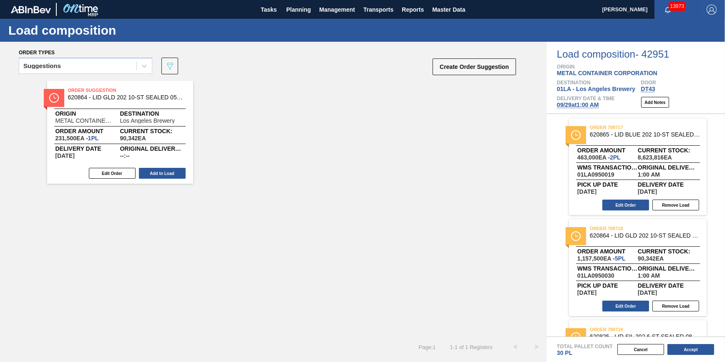
click at [575, 105] on span "09/29 at 1:00 AM" at bounding box center [578, 104] width 42 height 7
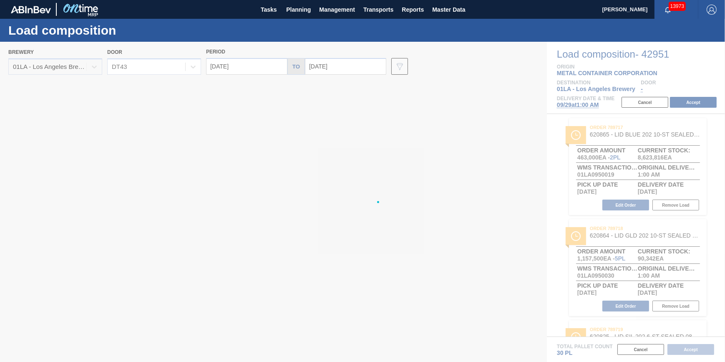
type input "10/06/2025"
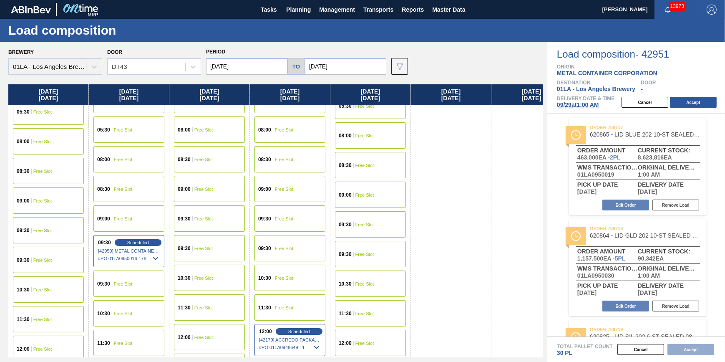
scroll to position [265, 0]
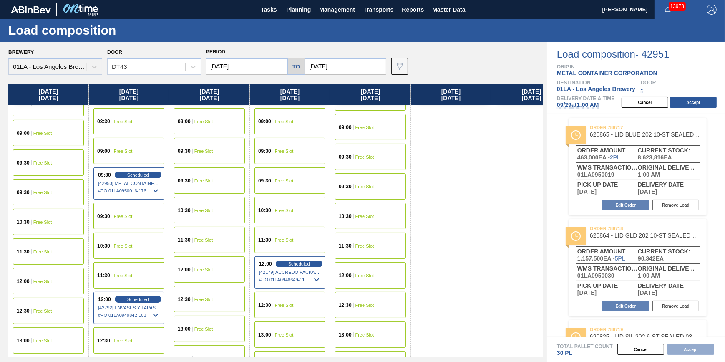
click at [47, 192] on span "Free Slot" at bounding box center [42, 192] width 19 height 5
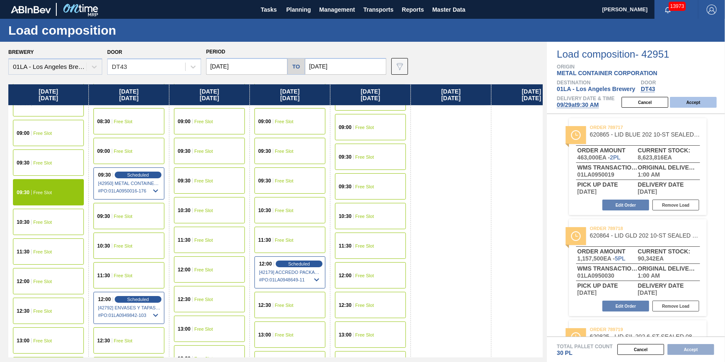
click at [684, 101] on button "Accept" at bounding box center [693, 102] width 47 height 11
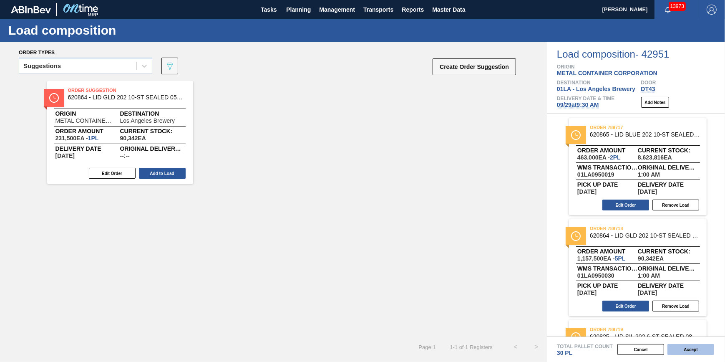
click at [678, 352] on button "Accept" at bounding box center [691, 349] width 47 height 11
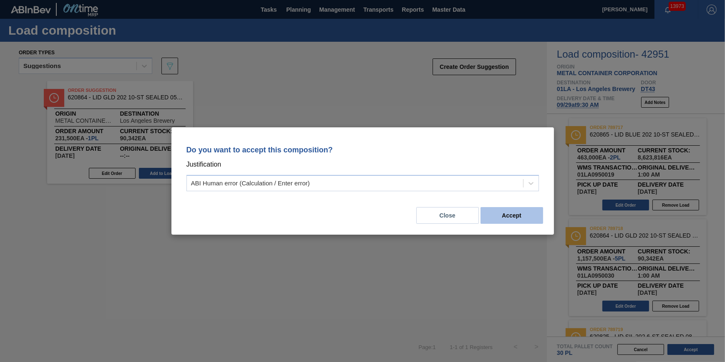
click at [524, 209] on button "Accept" at bounding box center [512, 215] width 63 height 17
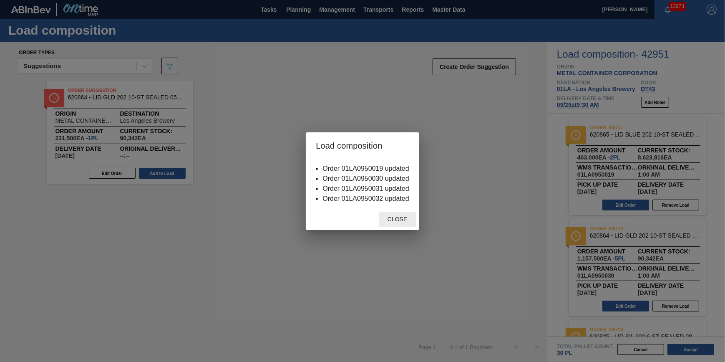
click at [394, 226] on div "Close" at bounding box center [397, 219] width 37 height 15
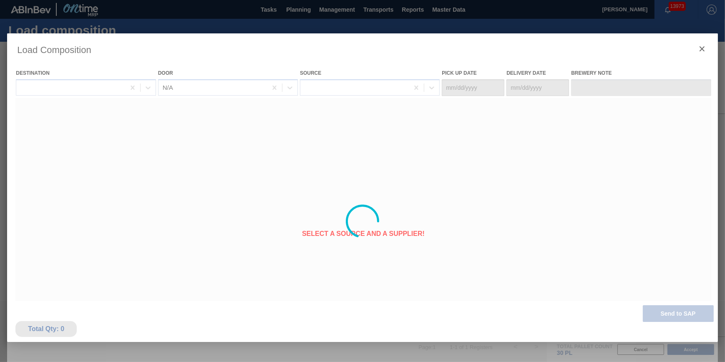
type Date "[DATE]"
type Date "09/29/2025"
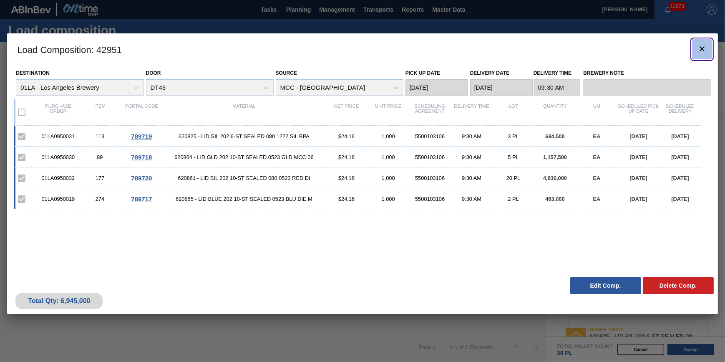
click at [701, 52] on icon "botão de ícone" at bounding box center [702, 49] width 10 height 10
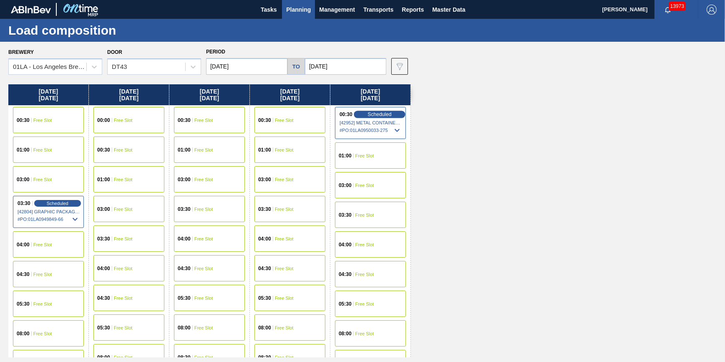
click at [385, 113] on span "Scheduled" at bounding box center [380, 113] width 24 height 5
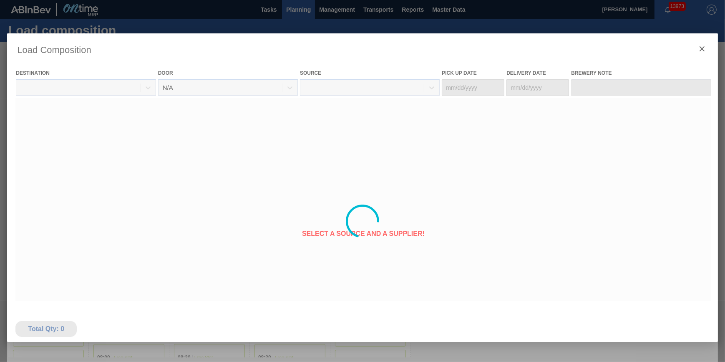
type Date "[DATE]"
type Date "10/03/2025"
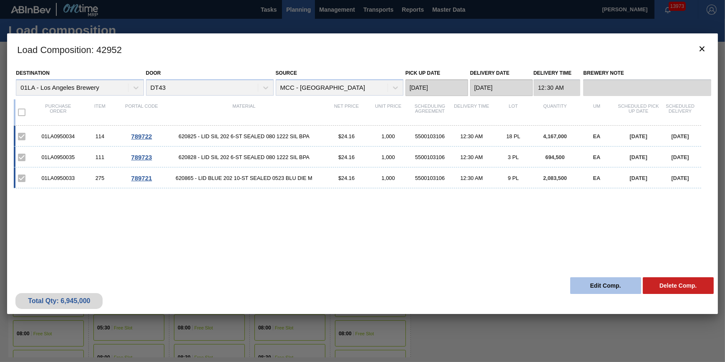
click at [604, 285] on button "Edit Comp." at bounding box center [605, 285] width 71 height 17
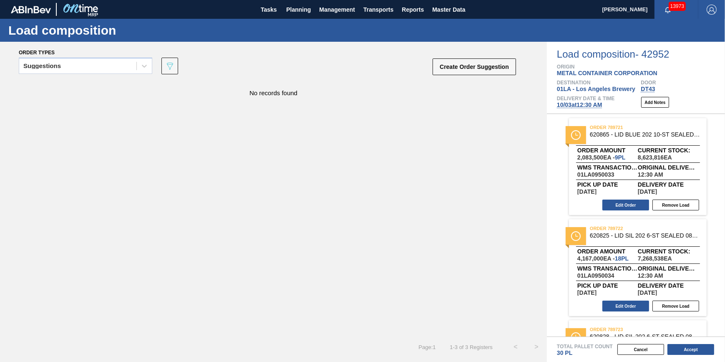
click at [583, 107] on span "10/03 at 12:30 AM" at bounding box center [579, 104] width 45 height 7
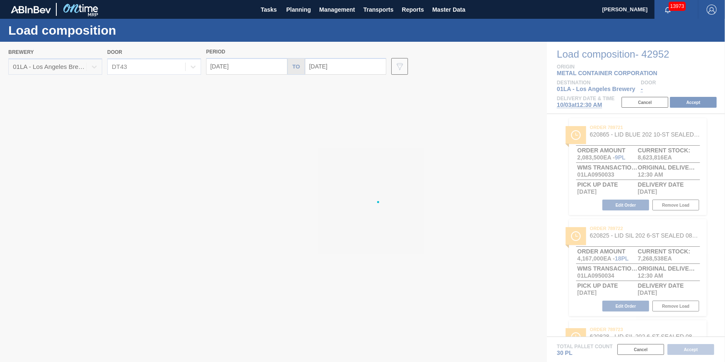
type input "10/03/2025"
type input "10/10/2025"
click at [577, 107] on div at bounding box center [362, 202] width 725 height 320
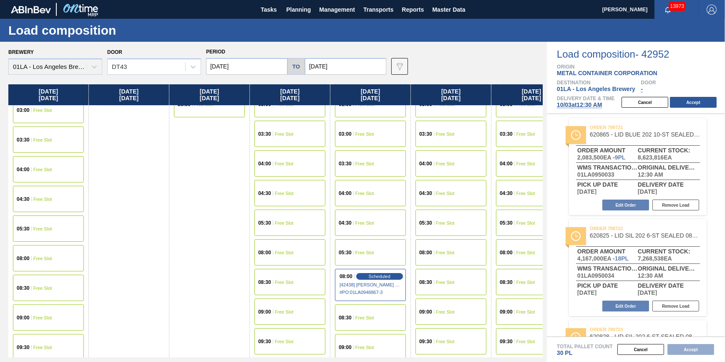
scroll to position [189, 0]
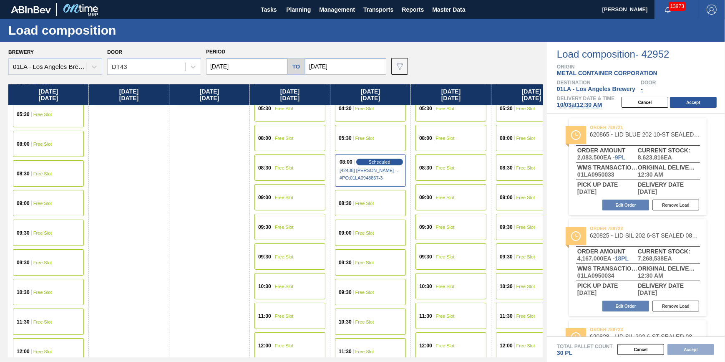
click at [54, 240] on div "09:30 Free Slot" at bounding box center [48, 232] width 71 height 26
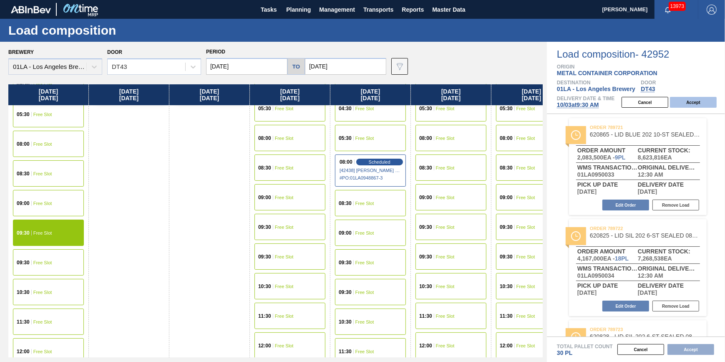
click at [686, 99] on button "Accept" at bounding box center [693, 102] width 47 height 11
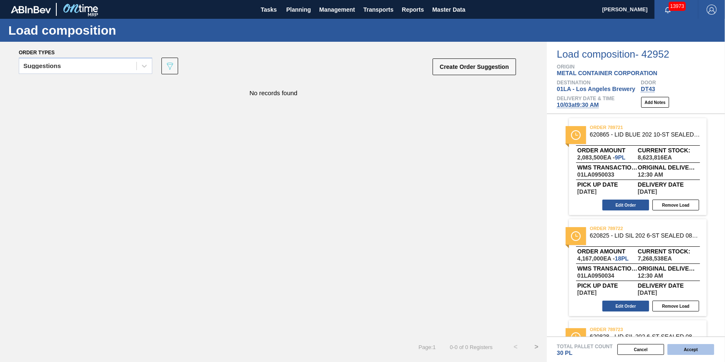
click at [690, 353] on button "Accept" at bounding box center [691, 349] width 47 height 11
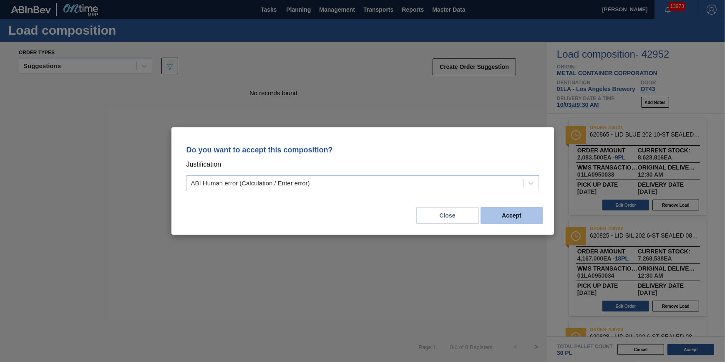
click at [517, 207] on button "Accept" at bounding box center [512, 215] width 63 height 17
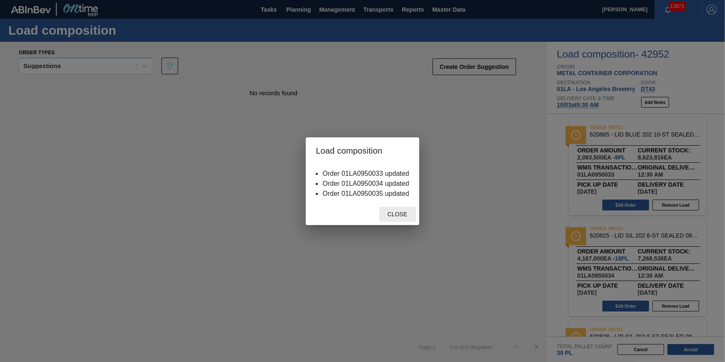
click at [395, 212] on span "Close" at bounding box center [397, 214] width 33 height 7
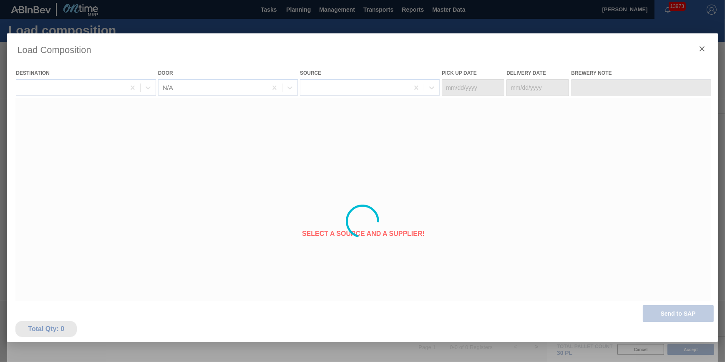
type Date "[DATE]"
type Date "10/03/2025"
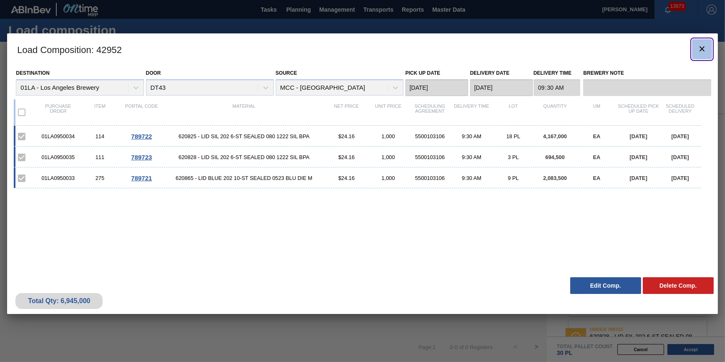
click at [705, 55] on button "botão de ícone" at bounding box center [702, 49] width 20 height 20
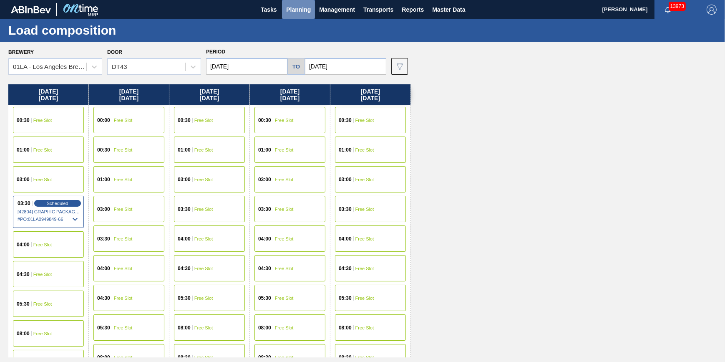
click at [305, 16] on button "Planning" at bounding box center [298, 9] width 33 height 19
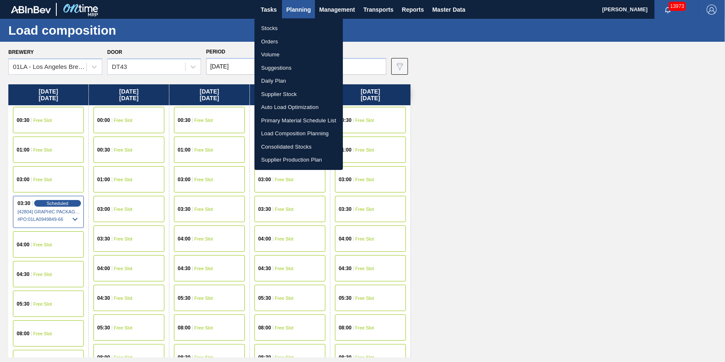
click at [302, 30] on li "Stocks" at bounding box center [299, 28] width 88 height 13
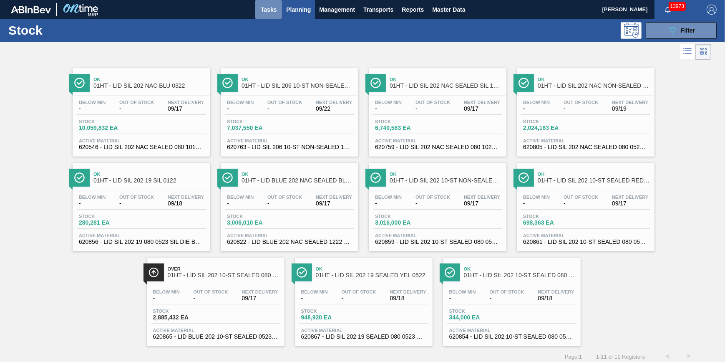
click at [276, 4] on button "Tasks" at bounding box center [268, 9] width 27 height 19
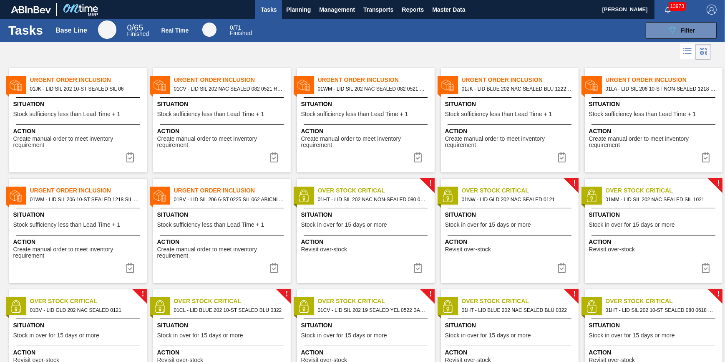
click at [112, 113] on span "Stock sufficiency less than Lead Time + 1" at bounding box center [66, 114] width 107 height 6
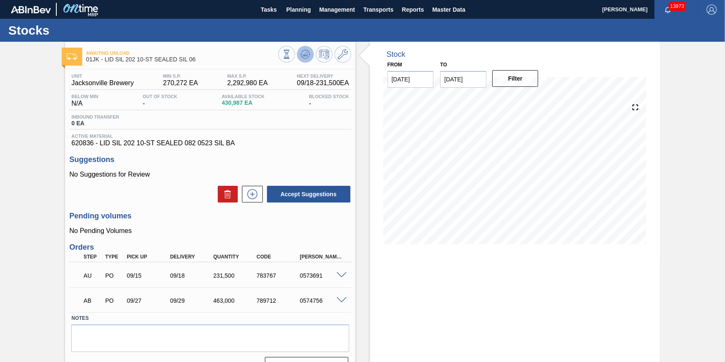
click at [303, 61] on button at bounding box center [305, 54] width 17 height 17
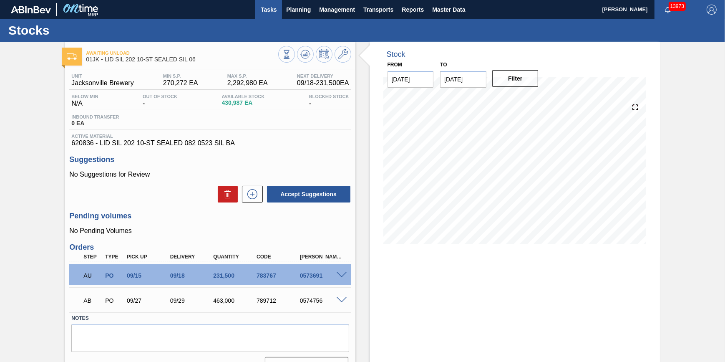
click at [269, 8] on span "Tasks" at bounding box center [269, 10] width 18 height 10
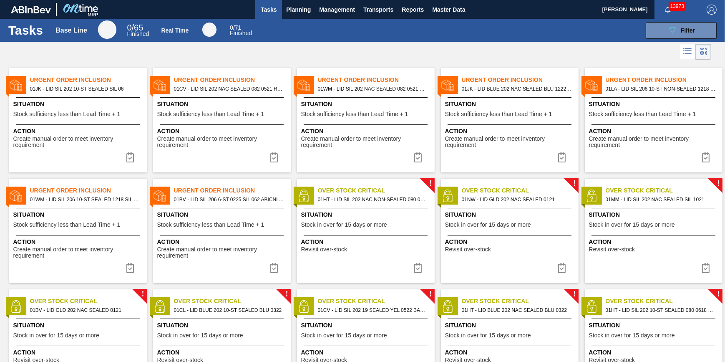
click at [117, 122] on div "Urgent Order Inclusion 01JK - LID SIL 202 10-ST SEALED SIL 06 Situation Stock s…" at bounding box center [78, 120] width 138 height 104
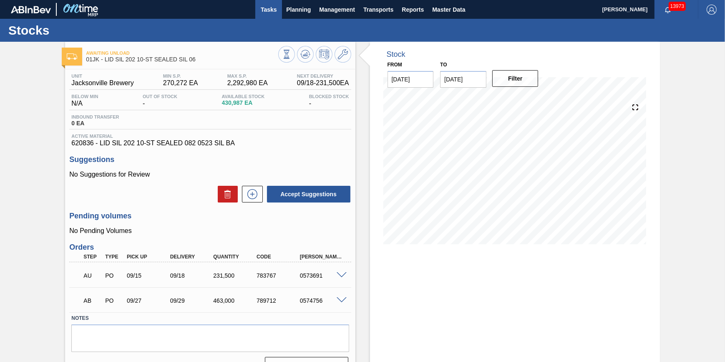
click at [260, 12] on span "Tasks" at bounding box center [269, 10] width 18 height 10
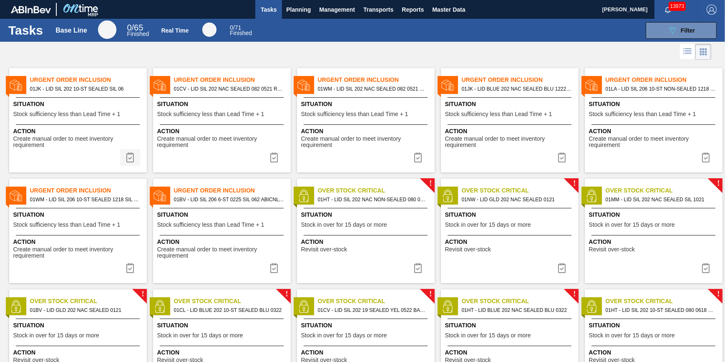
click at [130, 156] on img at bounding box center [130, 157] width 10 height 10
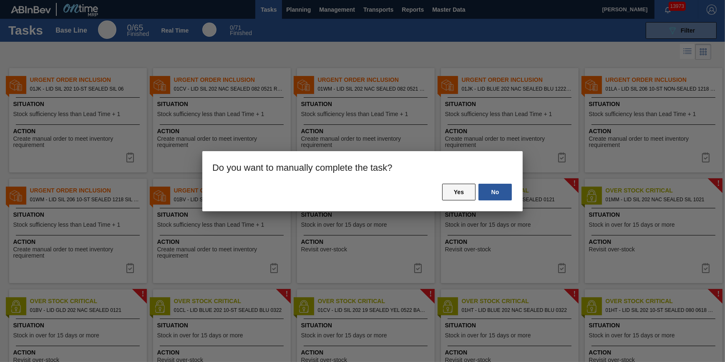
click at [462, 194] on button "Yes" at bounding box center [458, 192] width 33 height 17
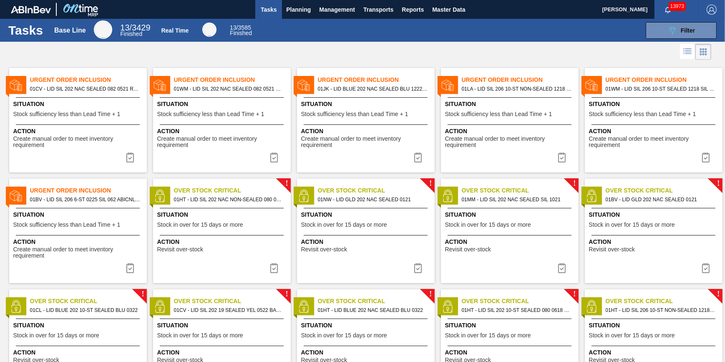
click at [55, 108] on span "Situation" at bounding box center [78, 104] width 131 height 9
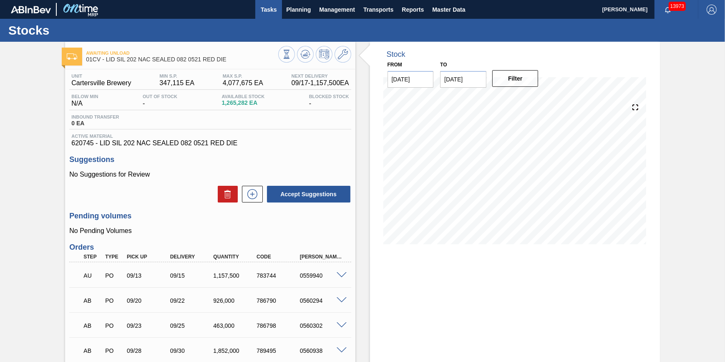
click at [268, 15] on button "Tasks" at bounding box center [268, 9] width 27 height 19
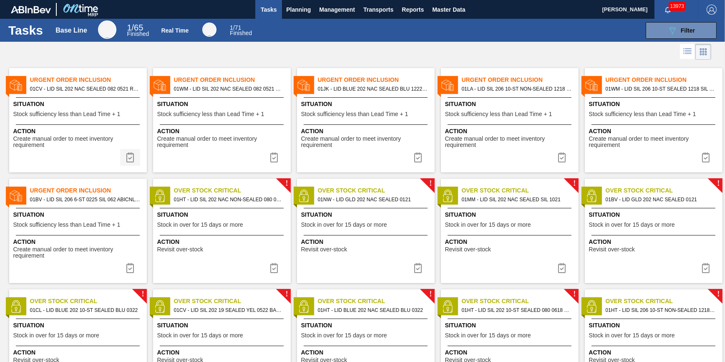
click at [134, 158] on button at bounding box center [130, 157] width 20 height 17
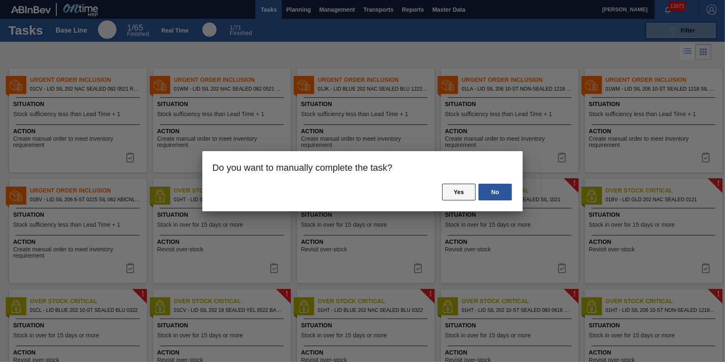
click at [467, 193] on button "Yes" at bounding box center [458, 192] width 33 height 17
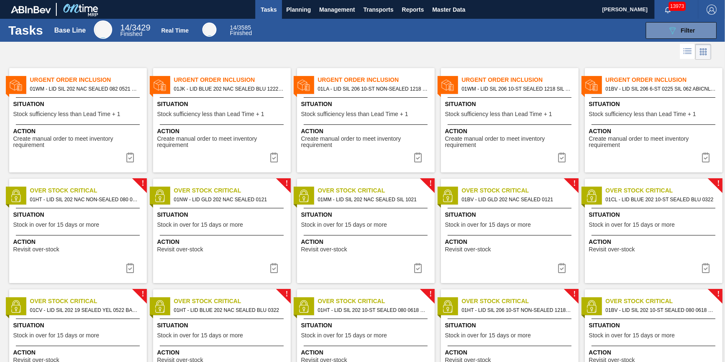
click at [67, 201] on span "01HT - LID SIL 202 NAC NON-SEALED 080 0215 RED" at bounding box center [85, 199] width 110 height 9
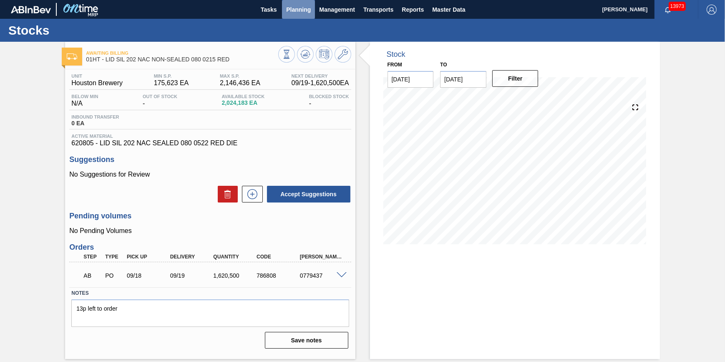
click at [295, 16] on button "Planning" at bounding box center [298, 9] width 33 height 19
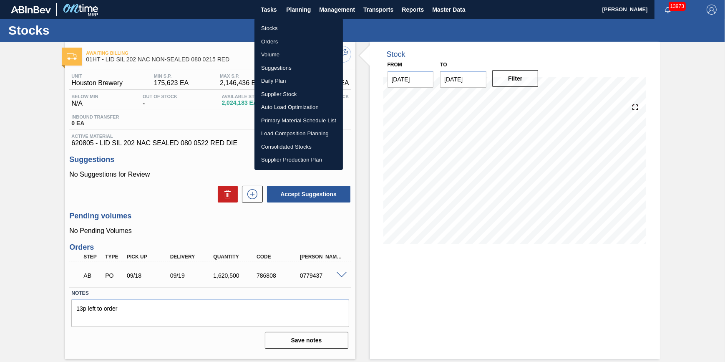
click at [287, 66] on li "Suggestions" at bounding box center [299, 67] width 88 height 13
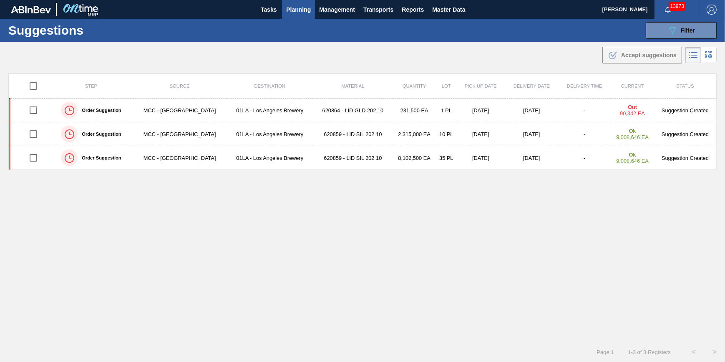
click at [298, 14] on button "Planning" at bounding box center [298, 9] width 33 height 19
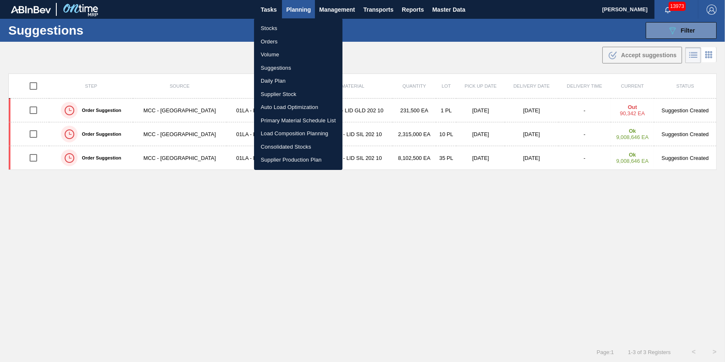
click at [277, 55] on li "Volume" at bounding box center [298, 54] width 88 height 13
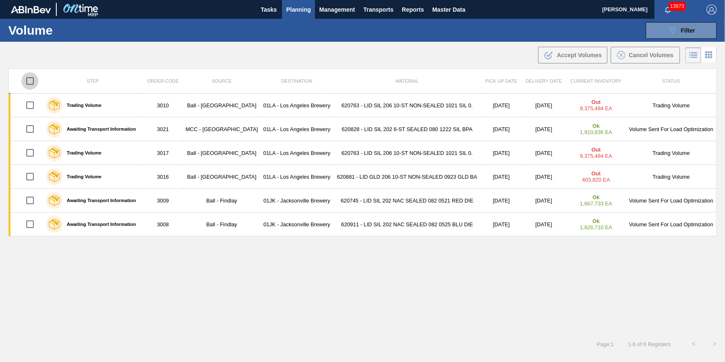
click at [25, 81] on input "checkbox" at bounding box center [30, 81] width 18 height 18
checkbox input "true"
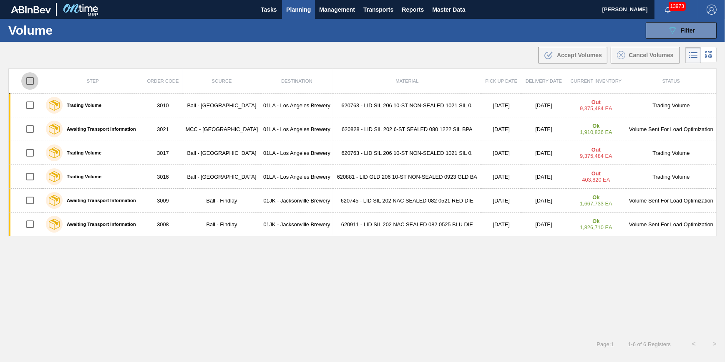
checkbox input "true"
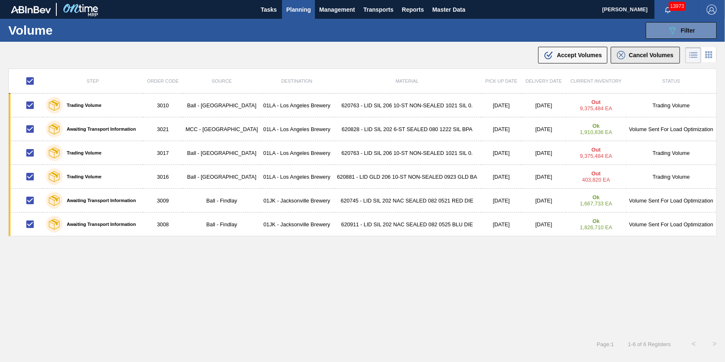
click at [647, 57] on span "Cancel Volumes" at bounding box center [651, 55] width 45 height 7
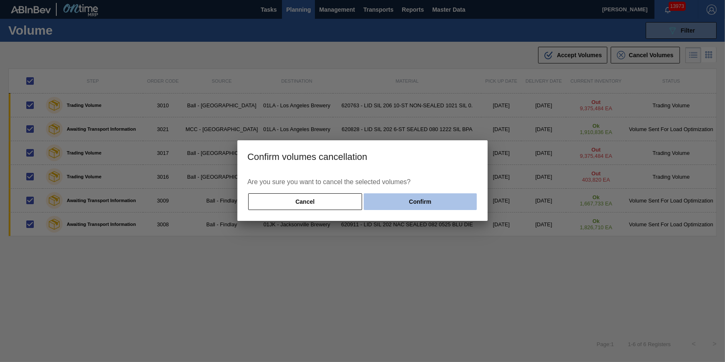
click at [452, 204] on button "Confirm" at bounding box center [420, 201] width 113 height 17
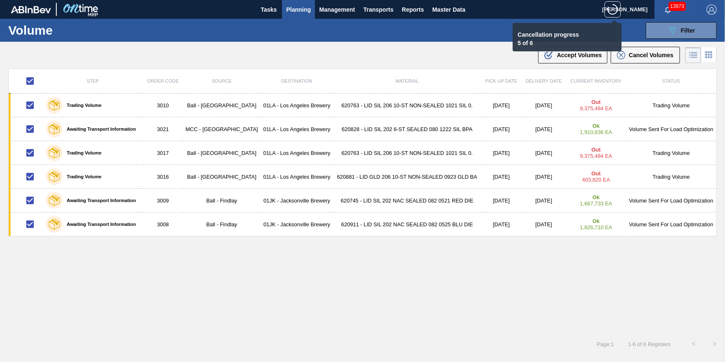
checkbox input "false"
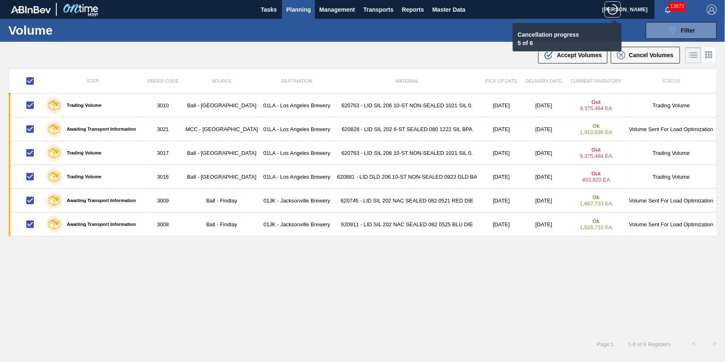
checkbox input "false"
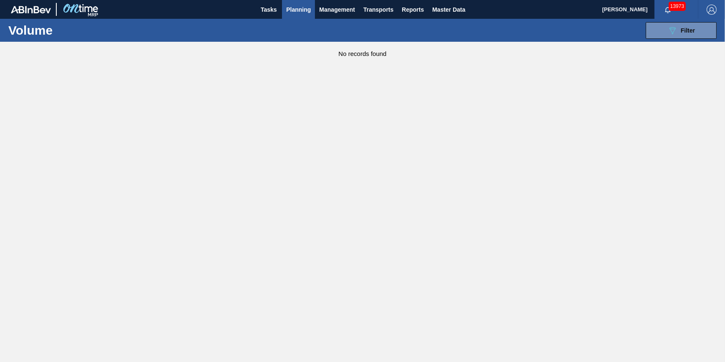
click at [306, 8] on span "Planning" at bounding box center [298, 10] width 25 height 10
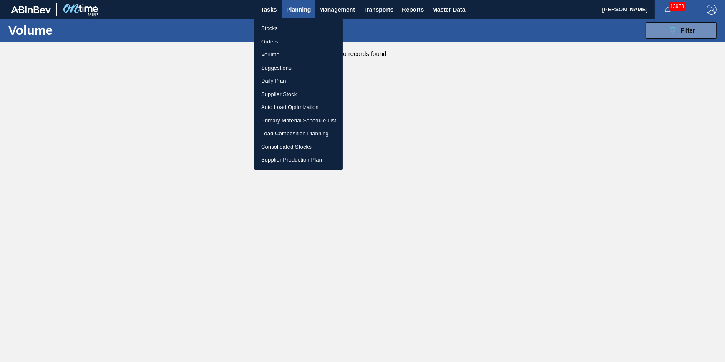
click at [289, 66] on li "Suggestions" at bounding box center [299, 67] width 88 height 13
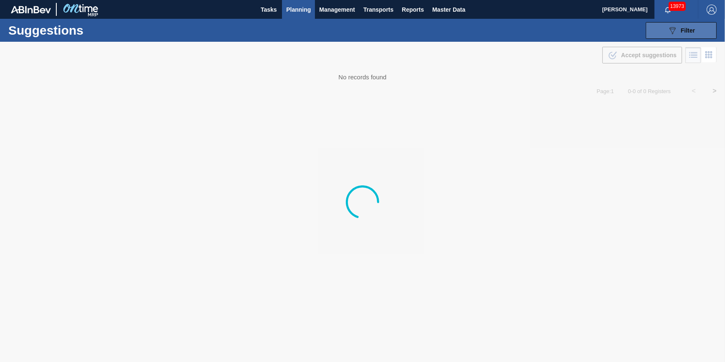
click at [658, 29] on button "089F7B8B-B2A5-4AFE-B5C0-19BA573D28AC Filter" at bounding box center [681, 30] width 71 height 17
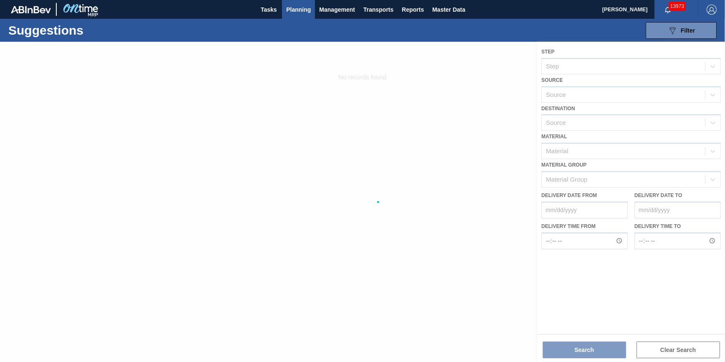
click at [612, 98] on div at bounding box center [362, 202] width 725 height 320
click at [593, 125] on div at bounding box center [362, 202] width 725 height 320
click at [628, 123] on icon at bounding box center [626, 123] width 3 height 3
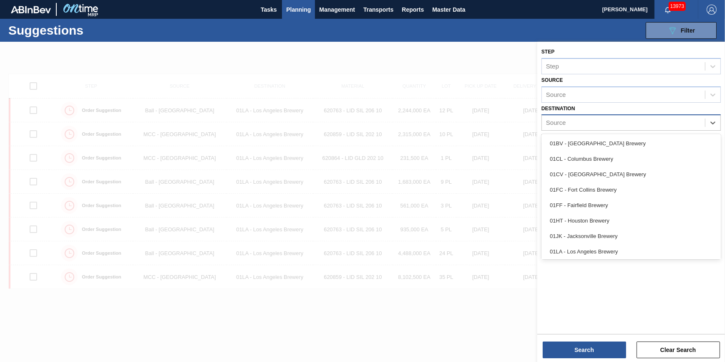
click at [628, 123] on div "Source" at bounding box center [623, 123] width 163 height 12
drag, startPoint x: 608, startPoint y: 248, endPoint x: 602, endPoint y: 243, distance: 7.4
click at [608, 248] on div "01WM - Williamsburg Brewery" at bounding box center [631, 249] width 179 height 15
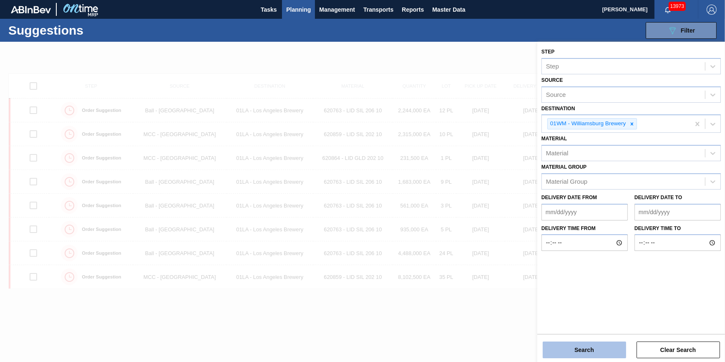
click at [578, 351] on button "Search" at bounding box center [584, 349] width 83 height 17
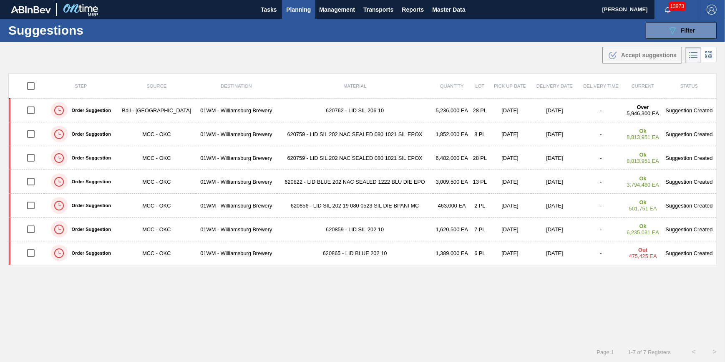
click at [33, 82] on input "checkbox" at bounding box center [31, 86] width 18 height 18
checkbox input "true"
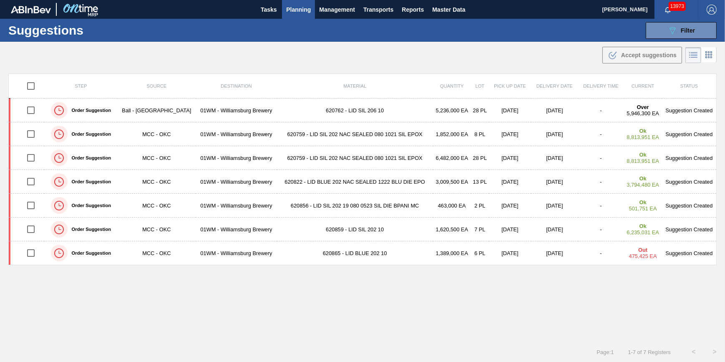
checkbox input "true"
click at [659, 55] on span "Accept suggestions" at bounding box center [648, 55] width 55 height 7
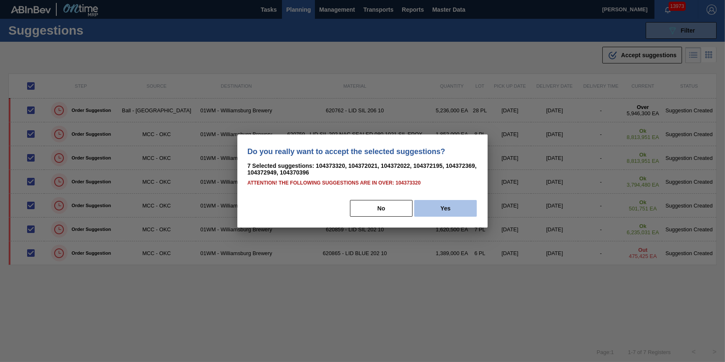
click at [471, 211] on button "Yes" at bounding box center [445, 208] width 63 height 17
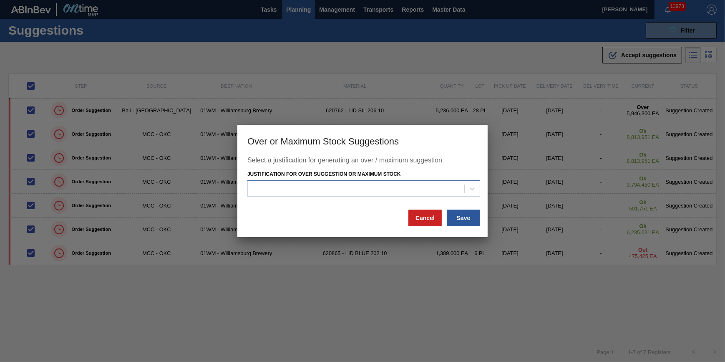
click at [422, 186] on div at bounding box center [356, 188] width 217 height 12
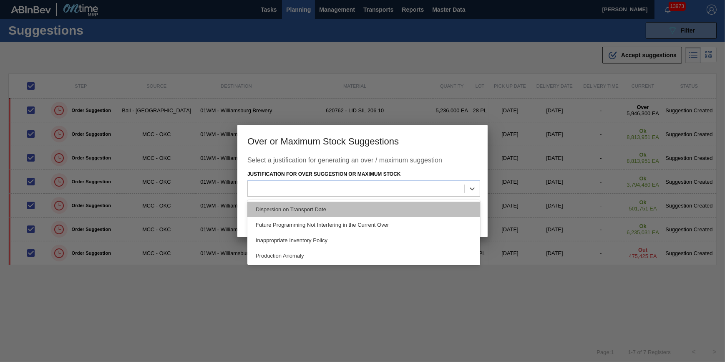
click at [404, 211] on div "Dispersion on Transport Date" at bounding box center [363, 209] width 233 height 15
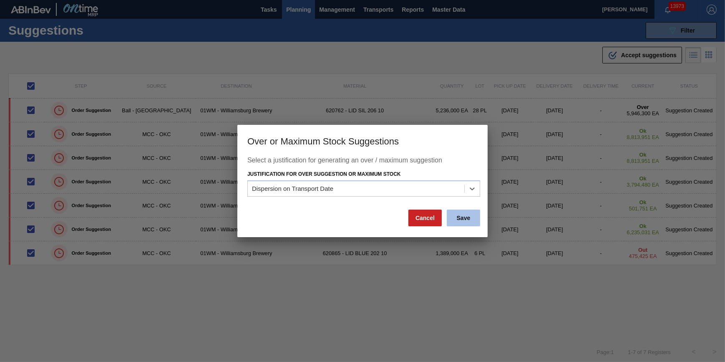
click at [459, 216] on button "Save" at bounding box center [463, 217] width 33 height 17
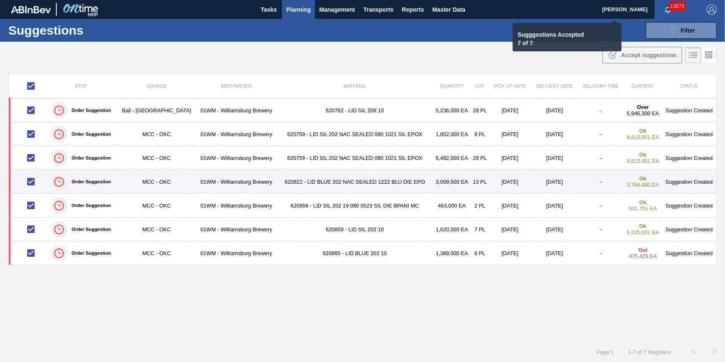
checkbox input "false"
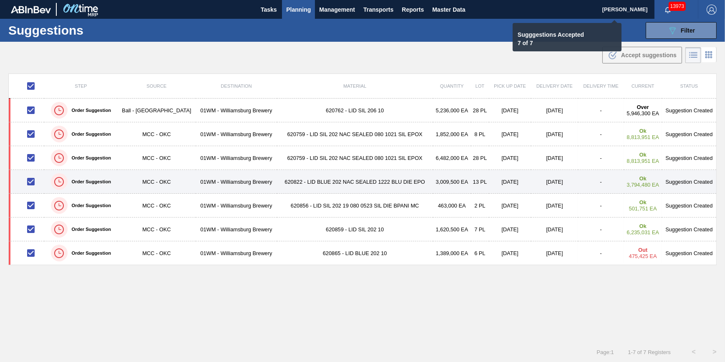
checkbox input "false"
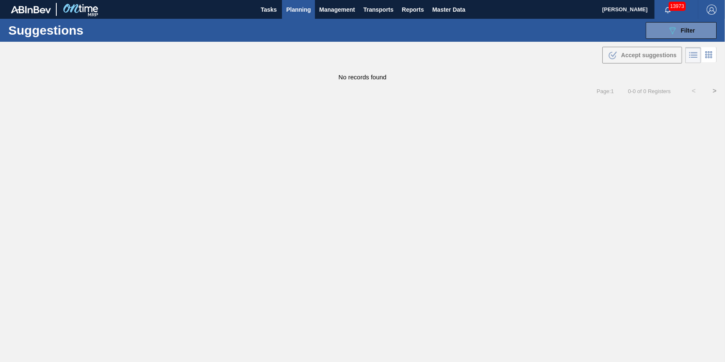
click at [683, 39] on div "Suggestions 089F7B8B-B2A5-4AFE-B5C0-19BA573D28AC Filter Step Step Source Source…" at bounding box center [362, 30] width 725 height 23
click at [687, 27] on span "Filter" at bounding box center [688, 30] width 14 height 7
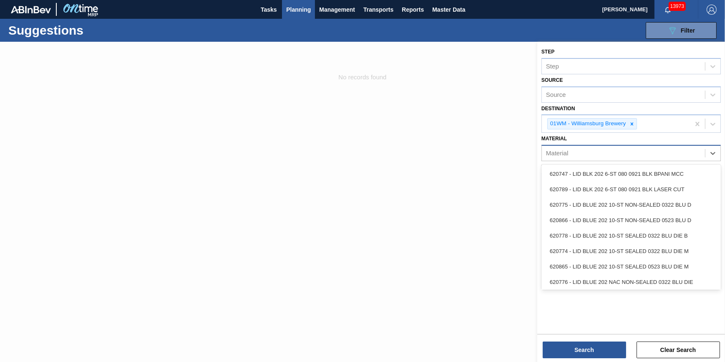
click at [575, 155] on div "Material" at bounding box center [623, 153] width 163 height 12
click at [481, 183] on div at bounding box center [362, 223] width 725 height 362
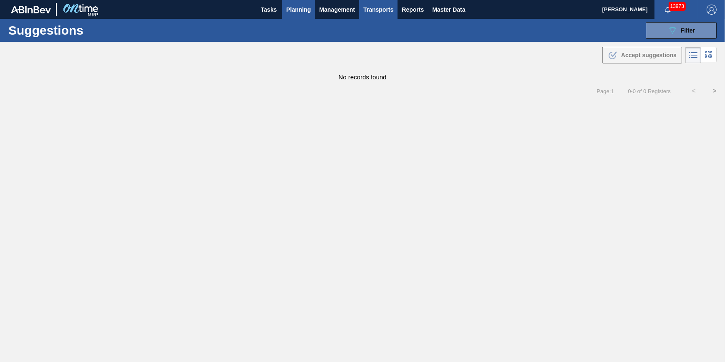
click at [386, 12] on span "Transports" at bounding box center [378, 10] width 30 height 10
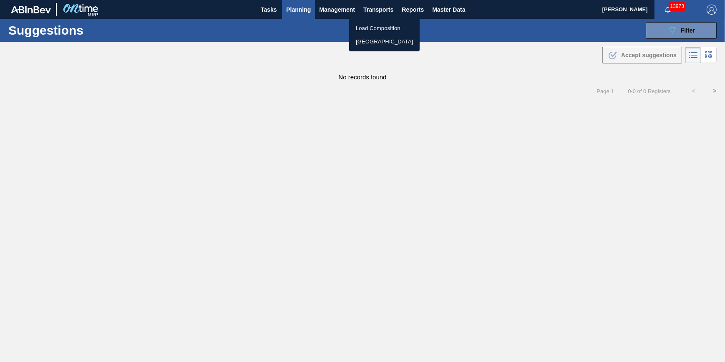
click at [383, 43] on li "[GEOGRAPHIC_DATA]" at bounding box center [384, 41] width 71 height 13
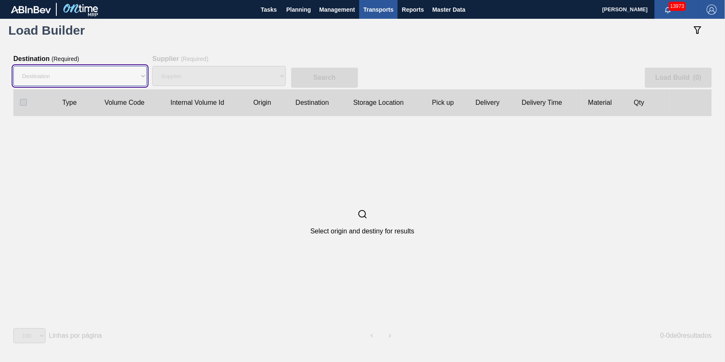
drag, startPoint x: 84, startPoint y: 79, endPoint x: 84, endPoint y: 87, distance: 7.9
click at [84, 79] on select "Destination 01BV - Baldwinsville Brewery 01CL - Columbus Brewery 01CV - Carters…" at bounding box center [80, 76] width 134 height 20
select select "2"
click at [13, 66] on select "Destination 01BV - Baldwinsville Brewery 01CL - Columbus Brewery 01CV - Carters…" at bounding box center [80, 76] width 134 height 20
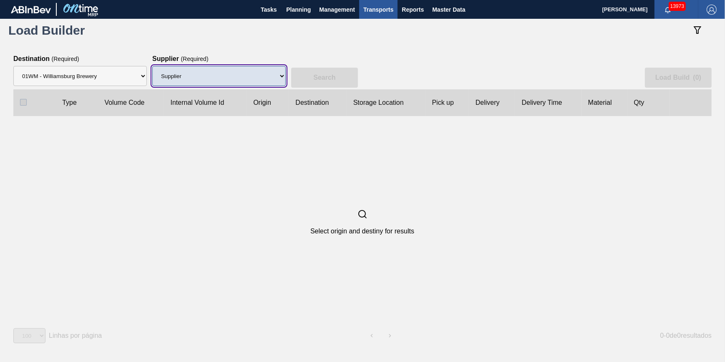
click at [242, 71] on select "Supplier 8221649 - BALL METAL CONTAINER GROUP 8342641 - BALL METAL CONTAINER GR…" at bounding box center [219, 76] width 134 height 20
select select "166"
click at [152, 66] on select "Supplier 8221649 - BALL METAL CONTAINER GROUP 8342641 - BALL METAL CONTAINER GR…" at bounding box center [219, 76] width 134 height 20
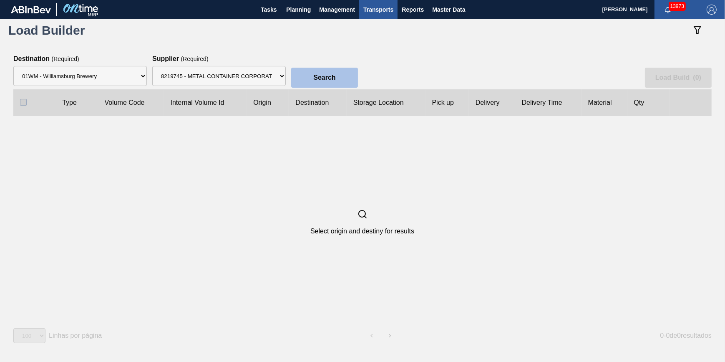
click at [0, 0] on slot "Search" at bounding box center [0, 0] width 0 height 0
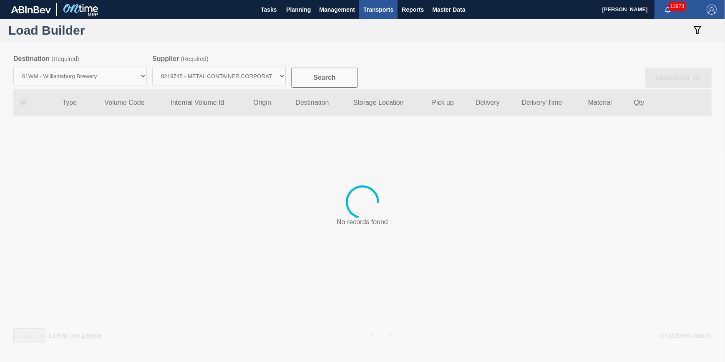
checkbox input "true"
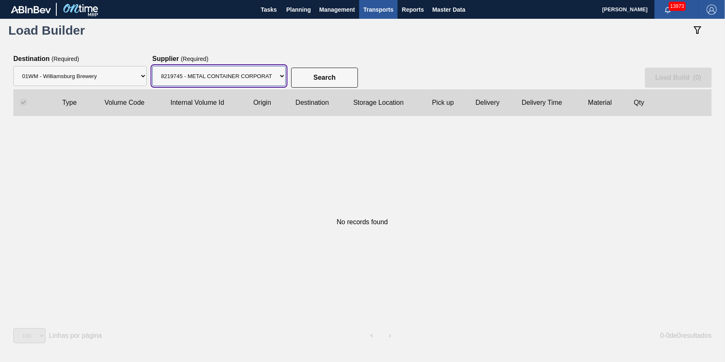
drag, startPoint x: 259, startPoint y: 80, endPoint x: 257, endPoint y: 87, distance: 7.4
click at [259, 80] on select "Supplier 8221649 - BALL METAL CONTAINER GROUP 8342641 - BALL METAL CONTAINER GR…" at bounding box center [219, 76] width 134 height 20
select select "13"
click at [152, 66] on select "Supplier 8221649 - BALL METAL CONTAINER GROUP 8342641 - BALL METAL CONTAINER GR…" at bounding box center [219, 76] width 134 height 20
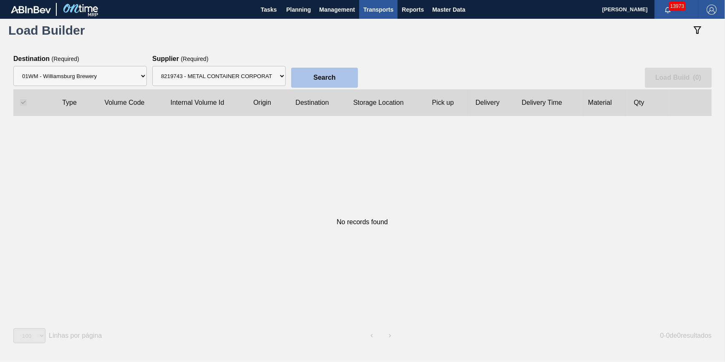
click at [311, 80] on button "Search" at bounding box center [324, 78] width 67 height 20
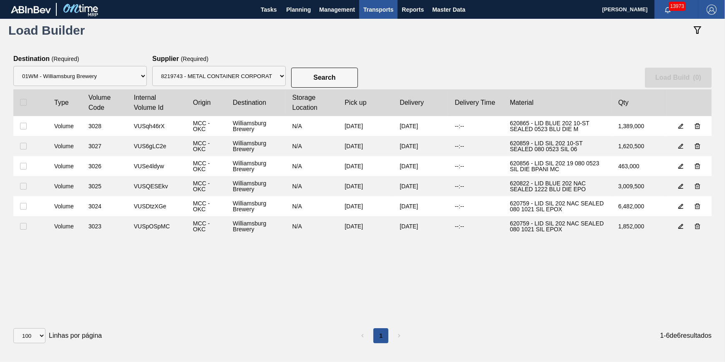
click at [27, 104] on div at bounding box center [30, 102] width 21 height 7
click at [23, 104] on input "checkbox" at bounding box center [23, 102] width 7 height 7
checkbox input "true"
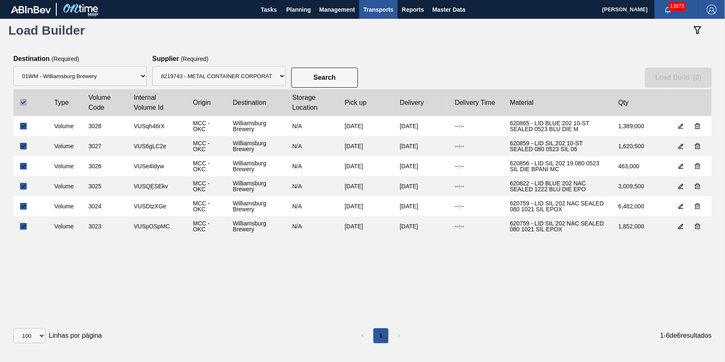
checkbox input "true"
click at [673, 83] on button "Load Build ( 6 )" at bounding box center [678, 78] width 67 height 20
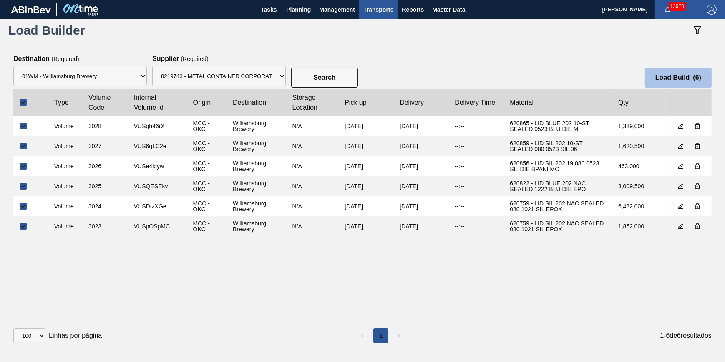
select select "N/A"
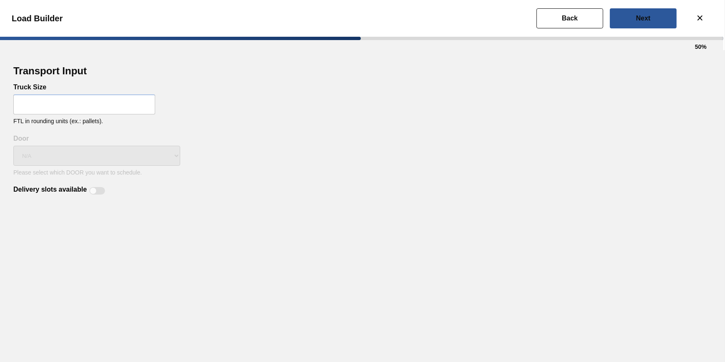
drag, startPoint x: 105, startPoint y: 106, endPoint x: 117, endPoint y: 103, distance: 12.6
click at [105, 106] on input "text" at bounding box center [84, 104] width 142 height 20
type input "32"
click at [101, 187] on div "Delivery slots available" at bounding box center [60, 191] width 94 height 10
click at [100, 188] on div at bounding box center [97, 191] width 16 height 8
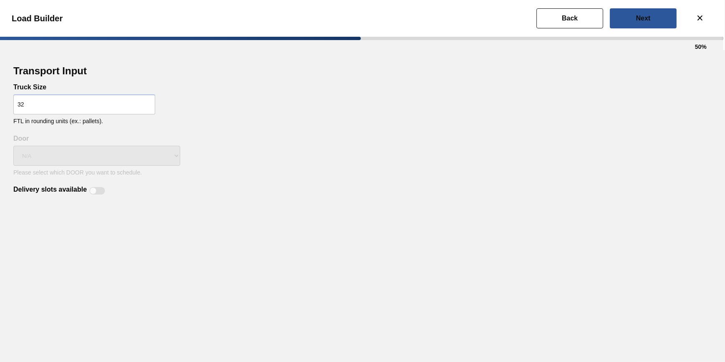
checkbox input "true"
click at [116, 156] on div "N/A" at bounding box center [96, 155] width 167 height 27
drag, startPoint x: 115, startPoint y: 163, endPoint x: 477, endPoint y: 71, distance: 372.7
click at [118, 163] on div "N/A" at bounding box center [96, 155] width 167 height 27
click at [630, 24] on button "Next" at bounding box center [643, 18] width 67 height 20
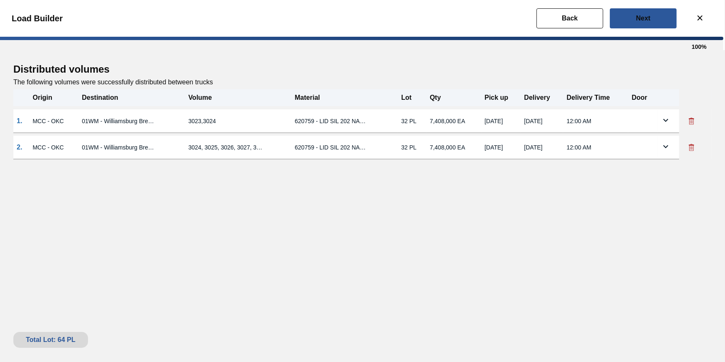
click at [664, 121] on icon at bounding box center [666, 120] width 10 height 10
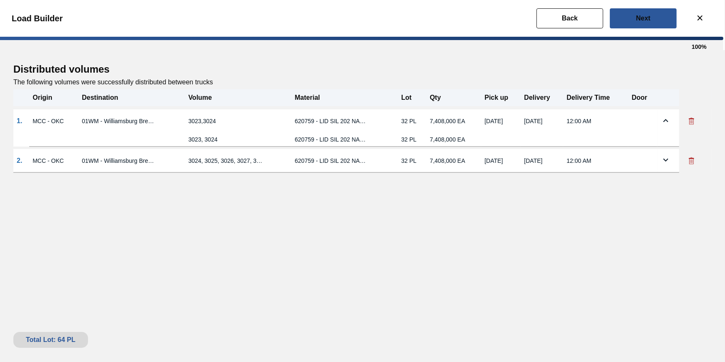
click at [670, 155] on icon at bounding box center [666, 160] width 10 height 10
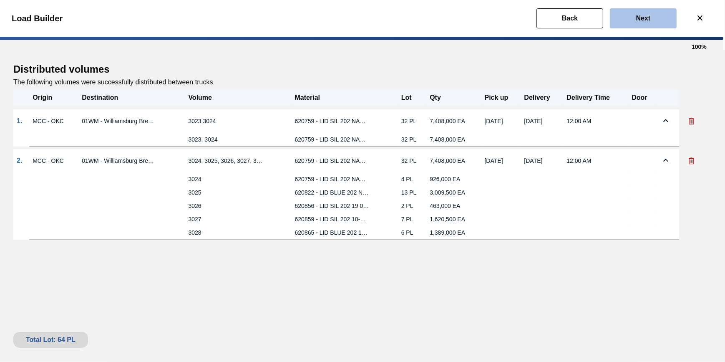
click at [624, 24] on button "Next" at bounding box center [643, 18] width 67 height 20
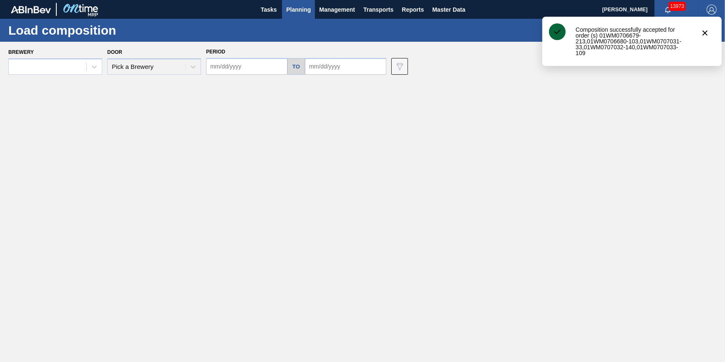
type input "09/29/2025"
type input "10/03/2025"
type input "[DATE]"
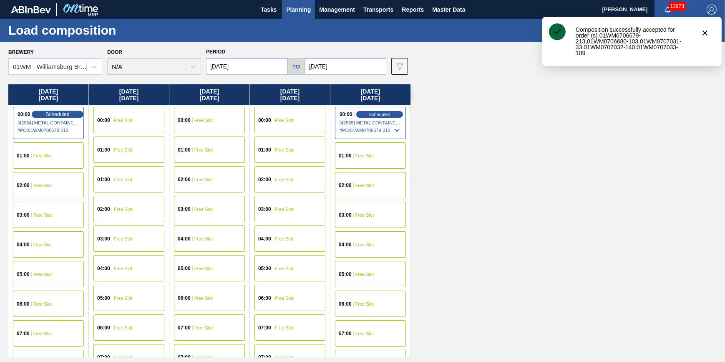
click at [43, 117] on div "Scheduled" at bounding box center [57, 115] width 51 height 8
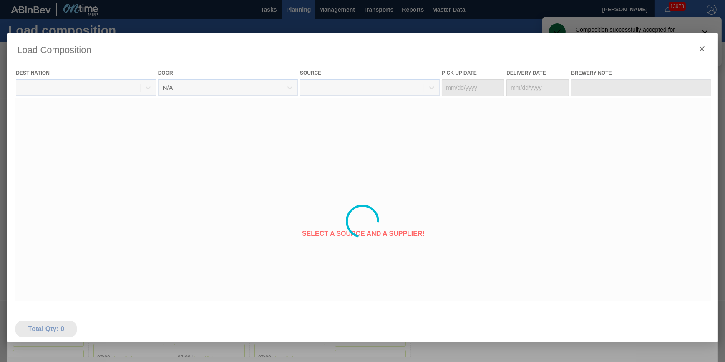
type Date "[DATE]"
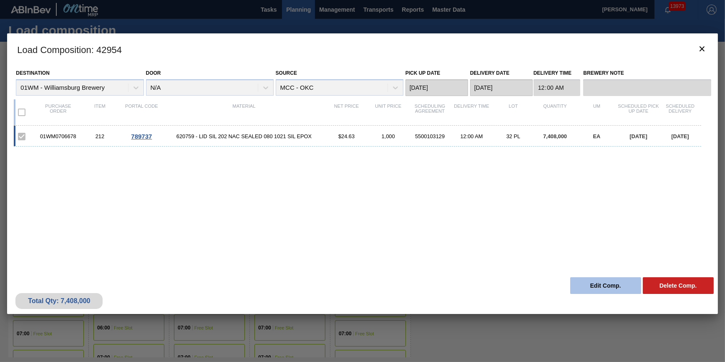
click at [600, 284] on button "Edit Comp." at bounding box center [605, 285] width 71 height 17
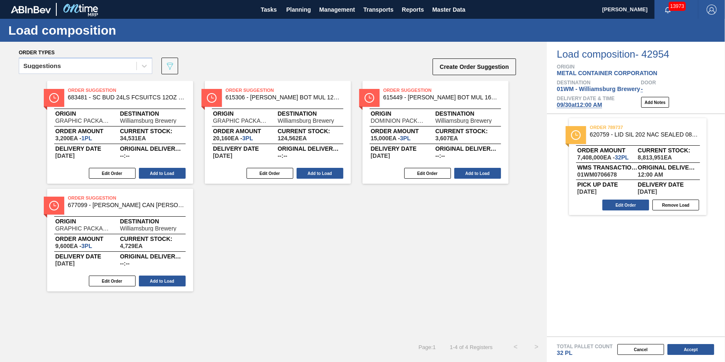
click at [632, 199] on div "order 789737 620759 - LID SIL 202 NAC SEALED 080 1021 SIL EPOX Order amount 7,4…" at bounding box center [638, 166] width 138 height 97
click at [631, 205] on button "Edit Order" at bounding box center [626, 204] width 47 height 11
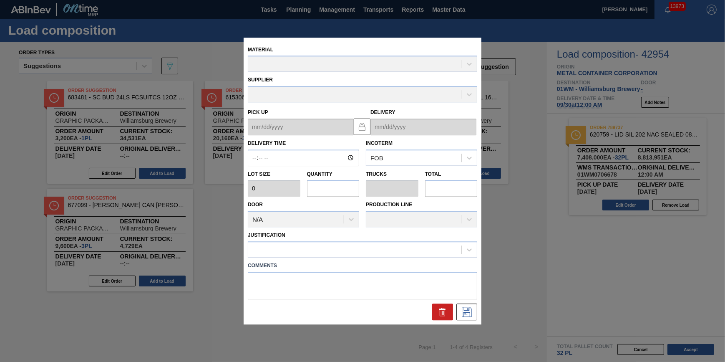
type input "00:00:00"
type input "231,500"
type input "32"
type input "1"
type input "7,408,000"
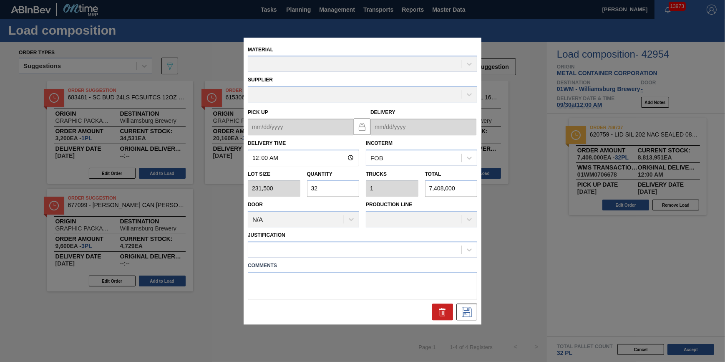
type up "[DATE]"
type input "[DATE]"
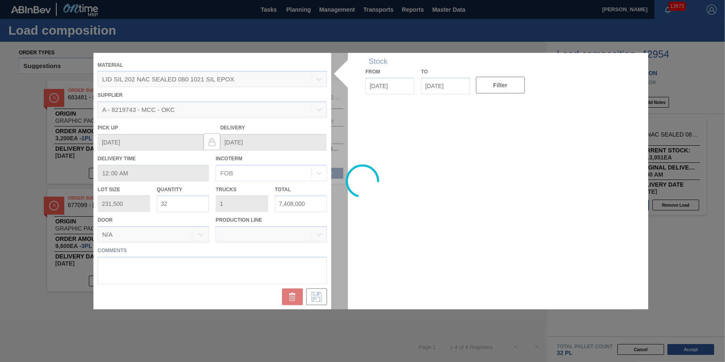
click at [199, 207] on div at bounding box center [362, 181] width 538 height 257
click at [197, 207] on div at bounding box center [362, 181] width 538 height 257
click at [190, 205] on div at bounding box center [362, 181] width 538 height 257
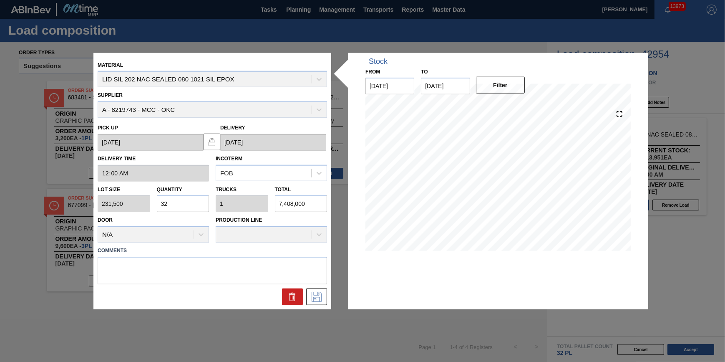
click at [190, 205] on input "32" at bounding box center [183, 203] width 53 height 17
type input "2"
type input "0.063"
type input "463,000"
type input "25"
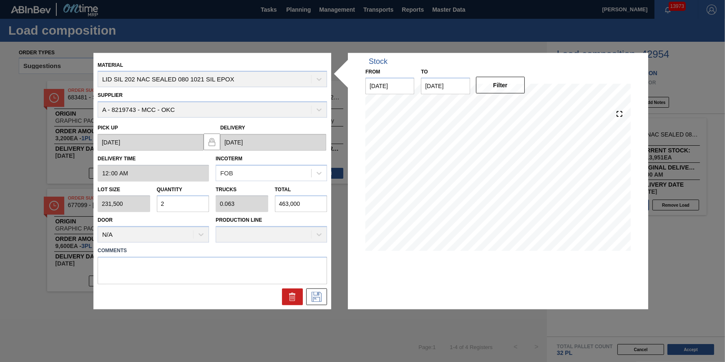
type input "0.781"
type input "5,787,500"
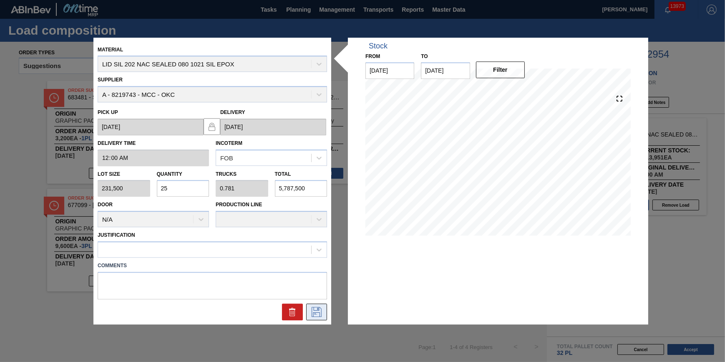
type input "25"
click at [317, 314] on icon at bounding box center [316, 312] width 13 height 10
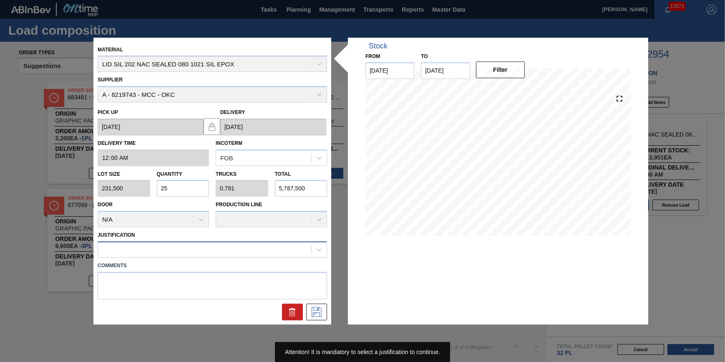
click at [219, 249] on div at bounding box center [204, 250] width 213 height 12
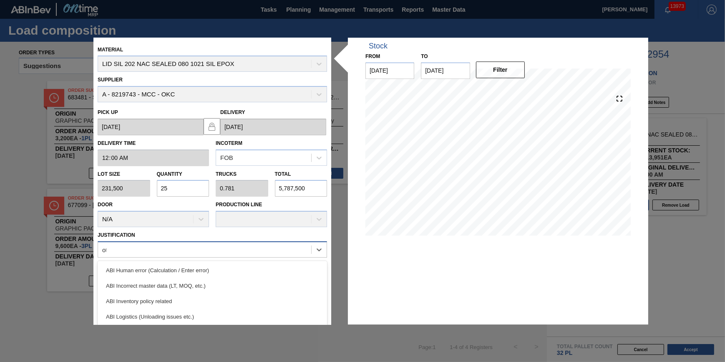
type input "other"
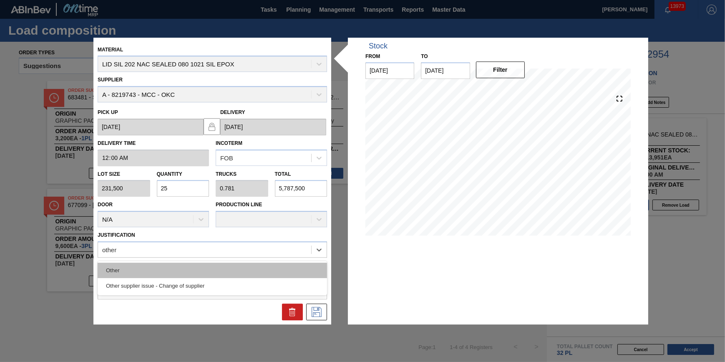
click at [219, 270] on div "Other" at bounding box center [212, 269] width 229 height 15
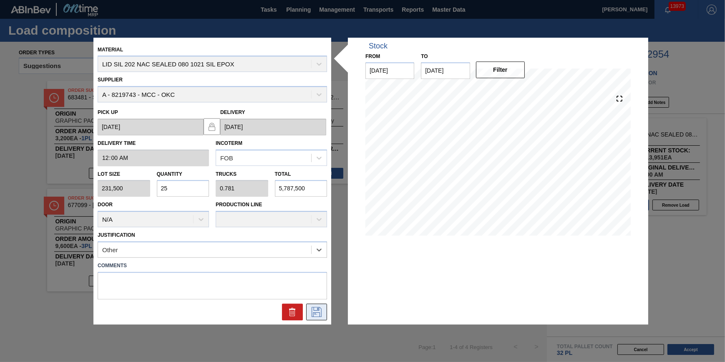
click at [321, 318] on button at bounding box center [316, 311] width 21 height 17
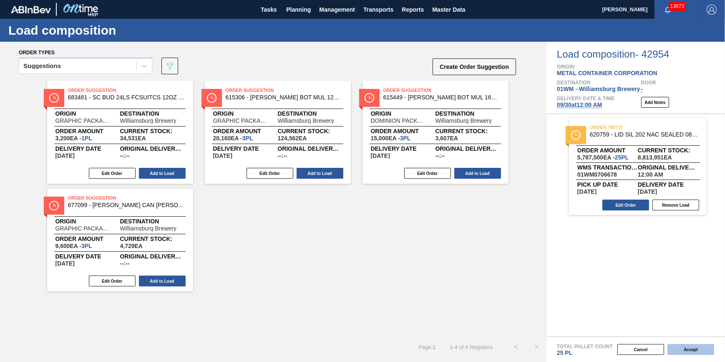
click at [687, 352] on button "Accept" at bounding box center [691, 349] width 47 height 11
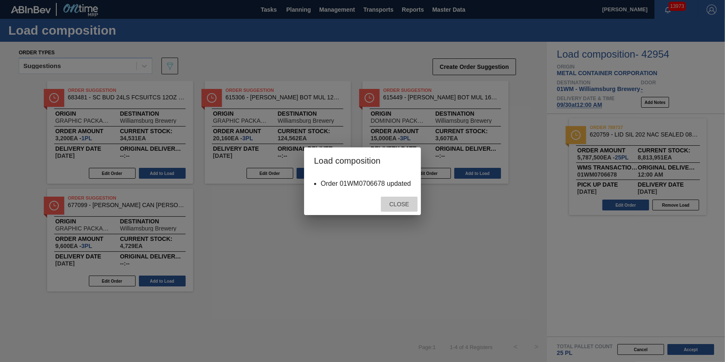
click at [396, 201] on span "Close" at bounding box center [399, 204] width 33 height 7
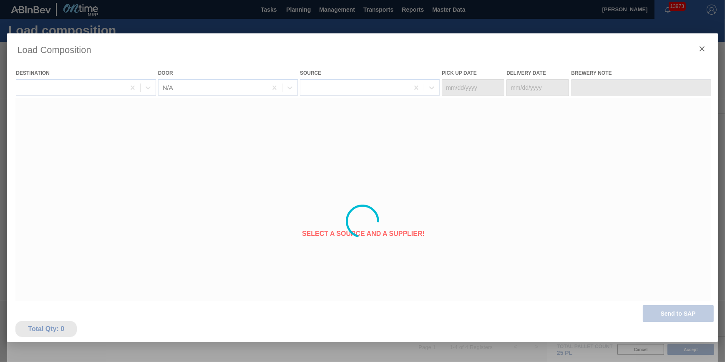
type Date "[DATE]"
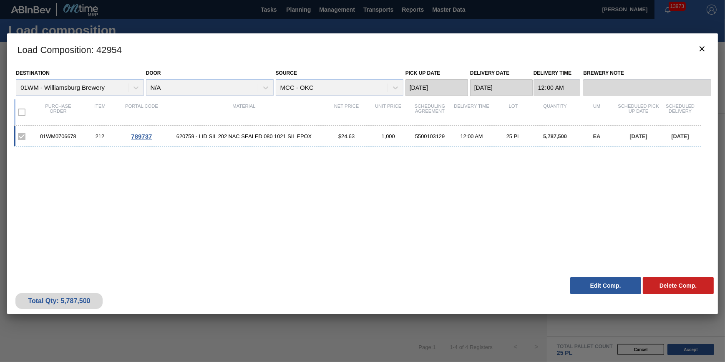
drag, startPoint x: 592, startPoint y: 280, endPoint x: 597, endPoint y: 275, distance: 6.8
click at [592, 280] on button "Edit Comp." at bounding box center [605, 285] width 71 height 17
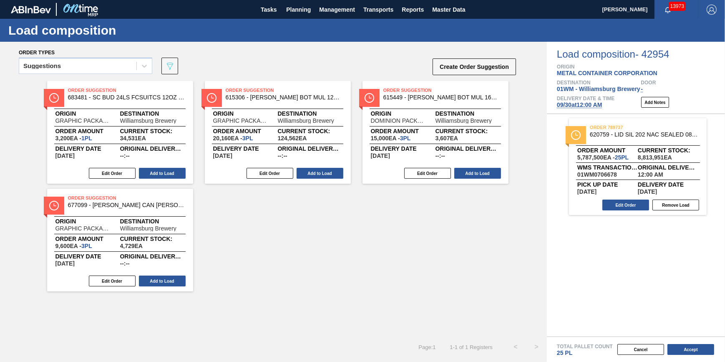
click at [579, 107] on span "09/30 at 12:00 AM" at bounding box center [579, 104] width 45 height 7
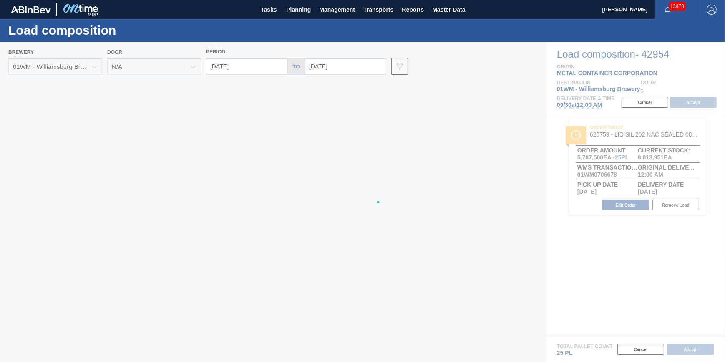
type input "10/07/2025"
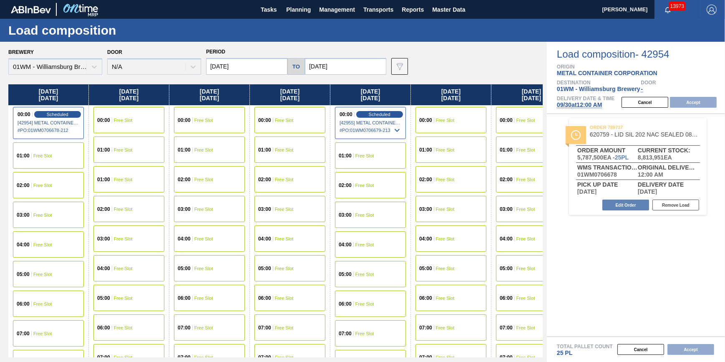
click at [49, 271] on div "05:00 Free Slot" at bounding box center [48, 274] width 71 height 26
click at [701, 103] on button "Accept" at bounding box center [693, 102] width 47 height 11
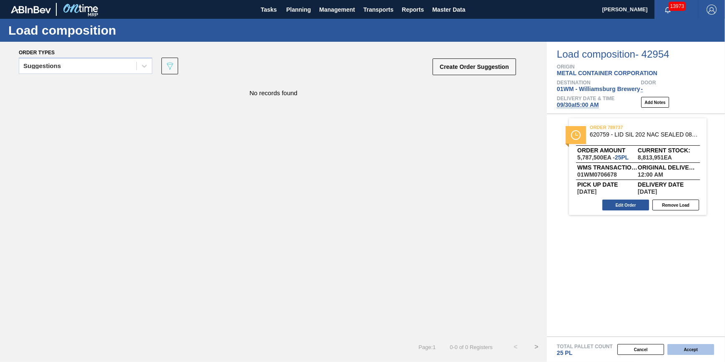
click at [685, 352] on button "Accept" at bounding box center [691, 349] width 47 height 11
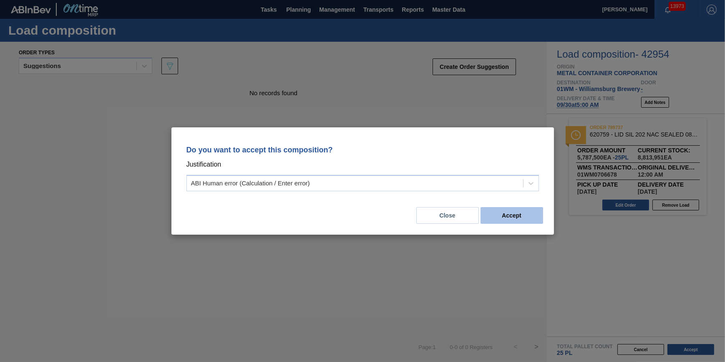
click at [536, 212] on button "Accept" at bounding box center [512, 215] width 63 height 17
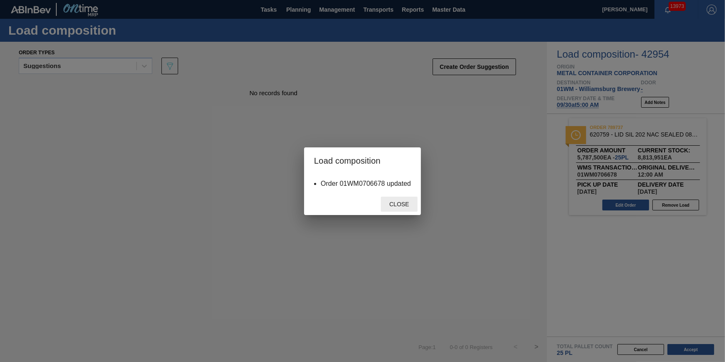
click at [417, 199] on div "Close" at bounding box center [399, 204] width 37 height 15
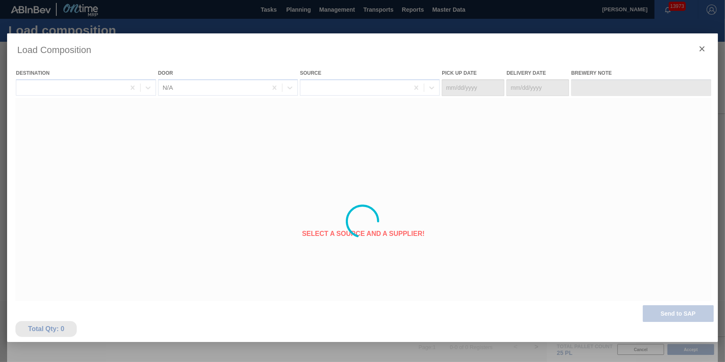
type Date "[DATE]"
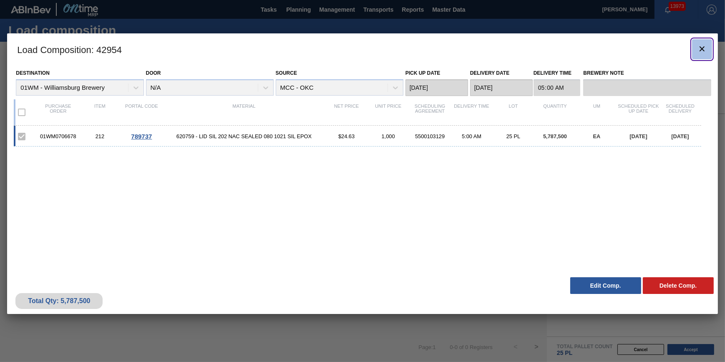
click at [701, 46] on icon "botão de ícone" at bounding box center [702, 49] width 10 height 10
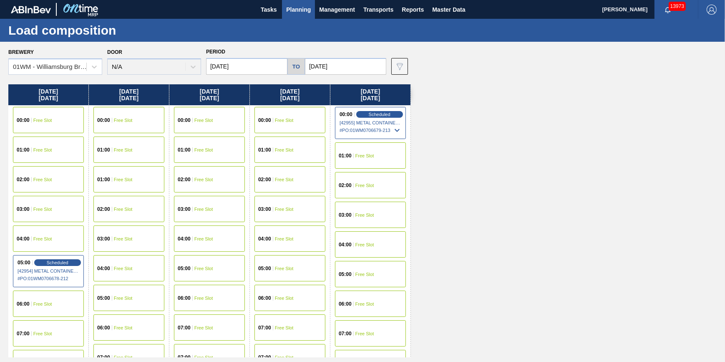
click at [296, 13] on span "Planning" at bounding box center [298, 10] width 25 height 10
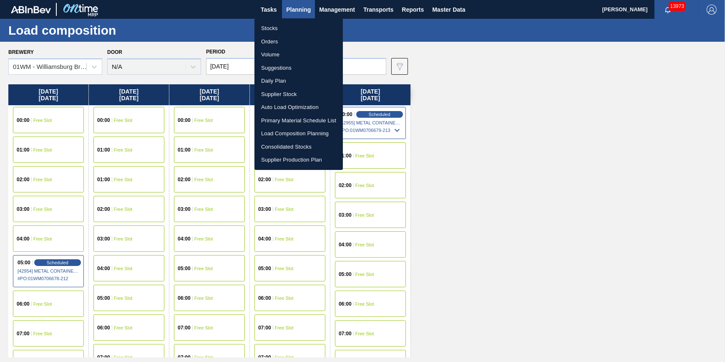
drag, startPoint x: 293, startPoint y: 24, endPoint x: 340, endPoint y: 42, distance: 51.2
click at [293, 24] on li "Stocks" at bounding box center [299, 28] width 88 height 13
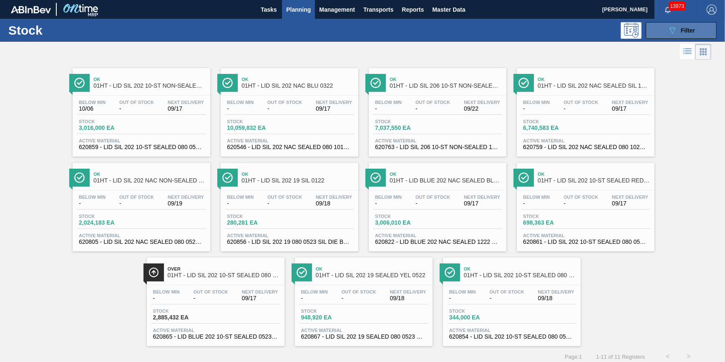
click at [668, 32] on icon "089F7B8B-B2A5-4AFE-B5C0-19BA573D28AC" at bounding box center [673, 30] width 10 height 10
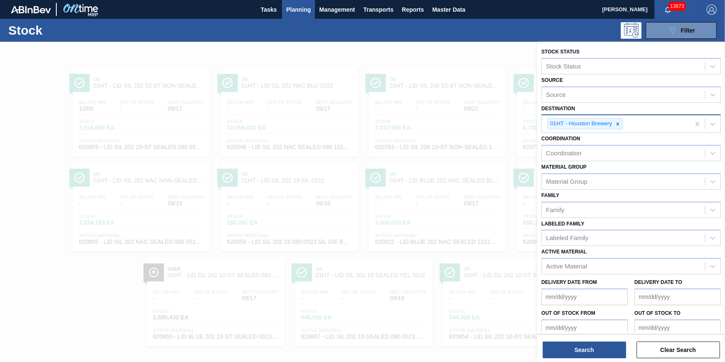
click at [614, 122] on div at bounding box center [617, 124] width 9 height 10
click at [614, 122] on div "Destination" at bounding box center [623, 123] width 163 height 12
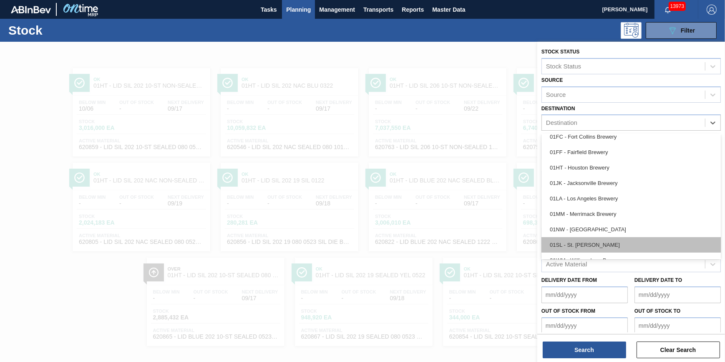
scroll to position [63, 0]
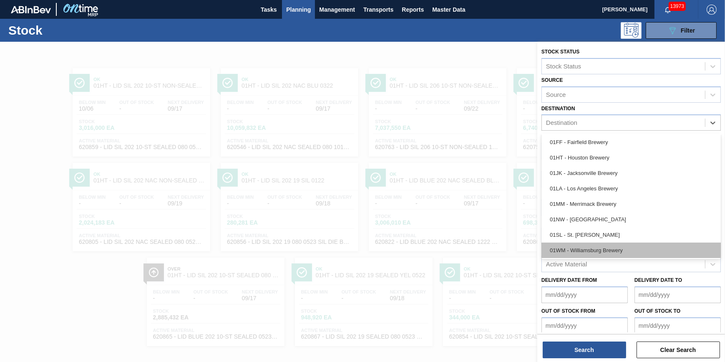
click at [623, 245] on div "01WM - Williamsburg Brewery" at bounding box center [631, 249] width 179 height 15
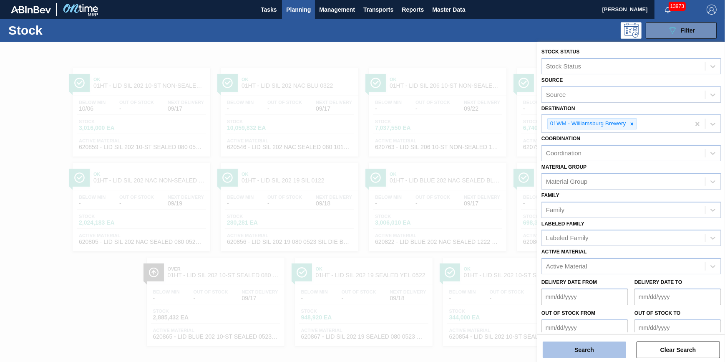
click at [593, 351] on button "Search" at bounding box center [584, 349] width 83 height 17
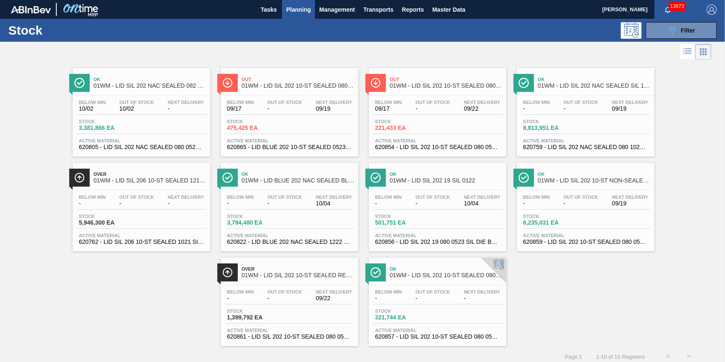
click at [156, 117] on div "Below Min 10/02 Out Of Stock 10/02 Next Delivery - Stock 3,381,866 EA Active Ma…" at bounding box center [142, 124] width 138 height 57
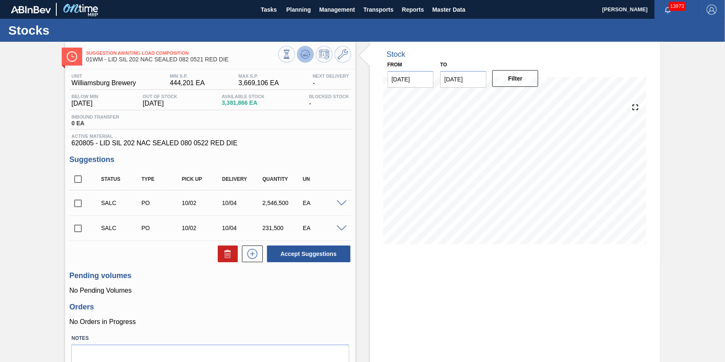
click at [309, 58] on icon at bounding box center [305, 54] width 10 height 10
click at [316, 54] on button at bounding box center [324, 54] width 17 height 17
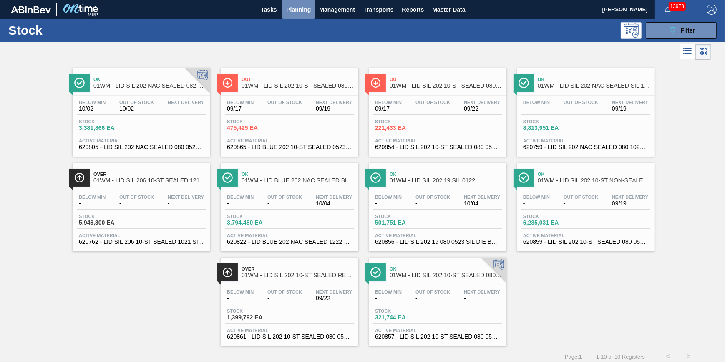
click at [306, 15] on button "Planning" at bounding box center [298, 9] width 33 height 19
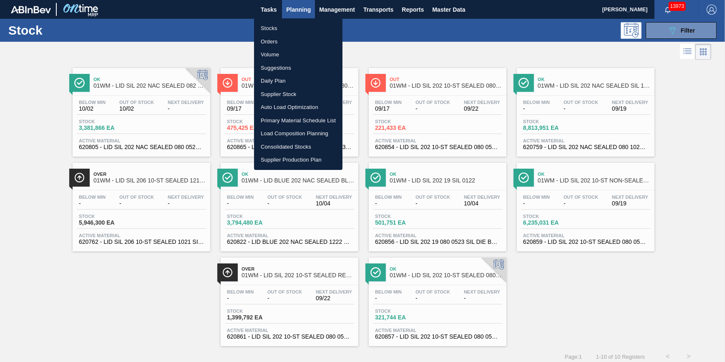
click at [154, 92] on div at bounding box center [362, 181] width 725 height 362
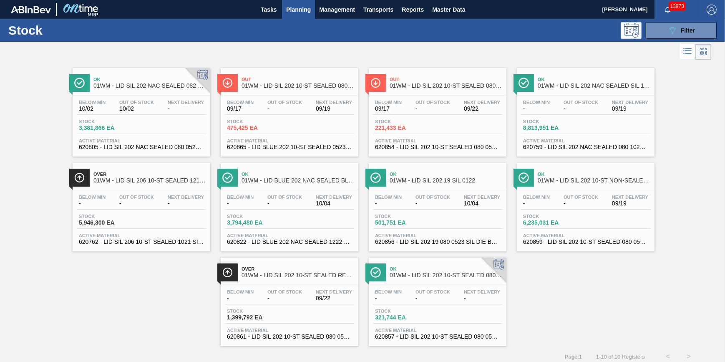
click at [154, 0] on body "Tasks Planning Management Transports Reports Master Data [PERSON_NAME] 13973 Ma…" at bounding box center [362, 0] width 725 height 0
click at [154, 96] on div "Below Min 10/02 Out Of Stock 10/02 Next Delivery - Stock 3,381,866 EA Active Ma…" at bounding box center [142, 124] width 138 height 57
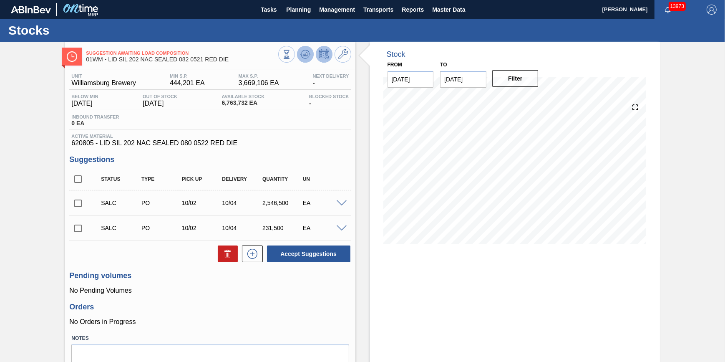
click at [299, 58] on button at bounding box center [305, 54] width 17 height 17
click at [292, 11] on span "Planning" at bounding box center [298, 10] width 25 height 10
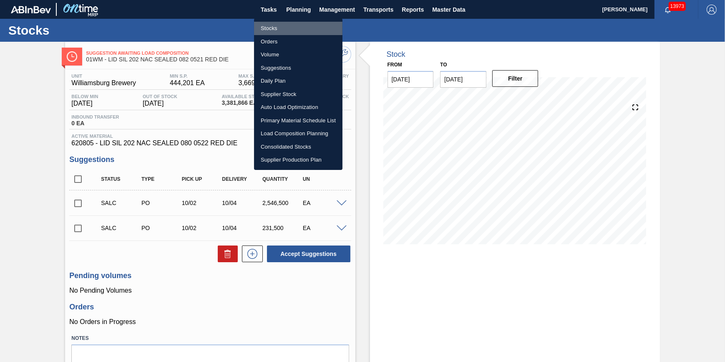
click at [290, 30] on li "Stocks" at bounding box center [298, 28] width 88 height 13
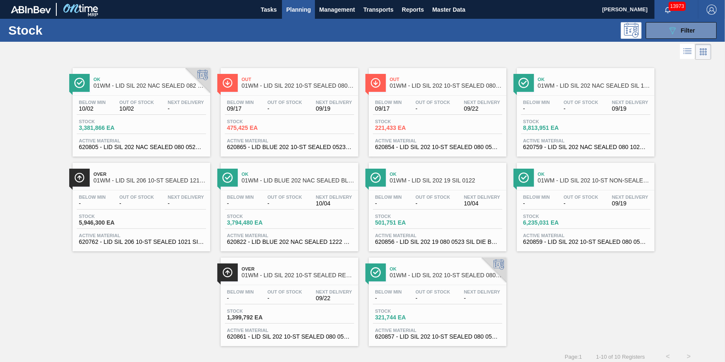
click at [163, 101] on div "Below Min 10/02 Out Of Stock 10/02 Next Delivery -" at bounding box center [141, 107] width 129 height 15
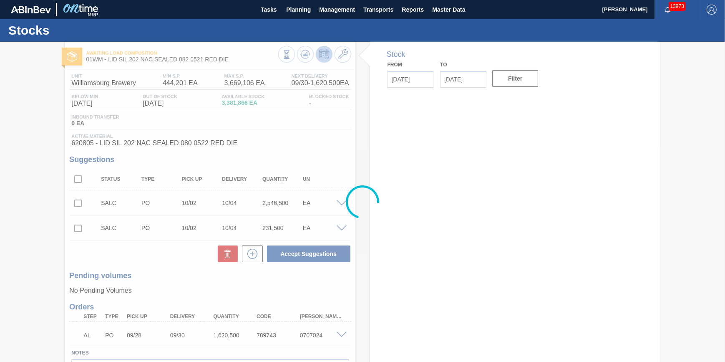
type input "[DATE]"
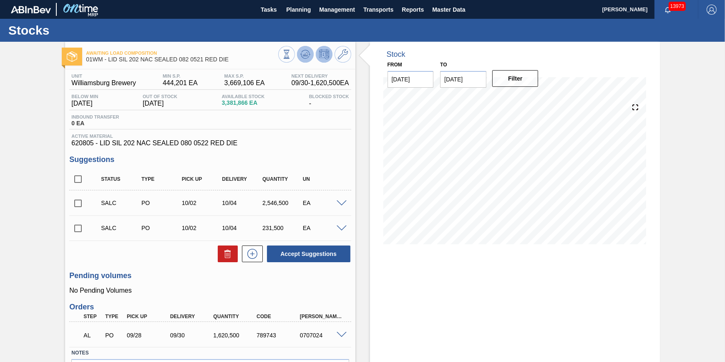
click at [305, 61] on button at bounding box center [305, 54] width 17 height 17
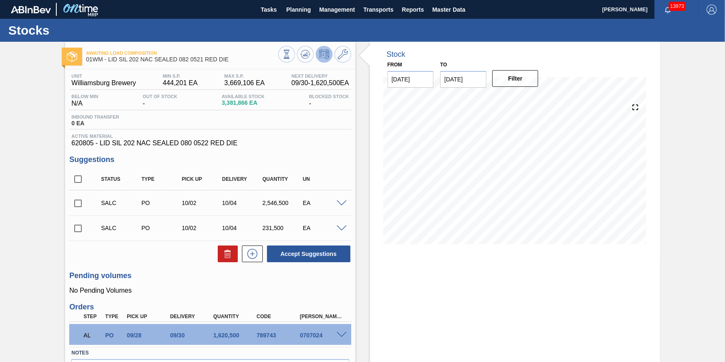
click at [75, 213] on div "SALC PO 10/02 10/04 2,546,500 EA" at bounding box center [210, 202] width 282 height 21
click at [78, 227] on input "checkbox" at bounding box center [78, 228] width 18 height 18
checkbox input "true"
click at [80, 208] on input "checkbox" at bounding box center [78, 203] width 18 height 18
click at [235, 255] on button at bounding box center [228, 253] width 20 height 17
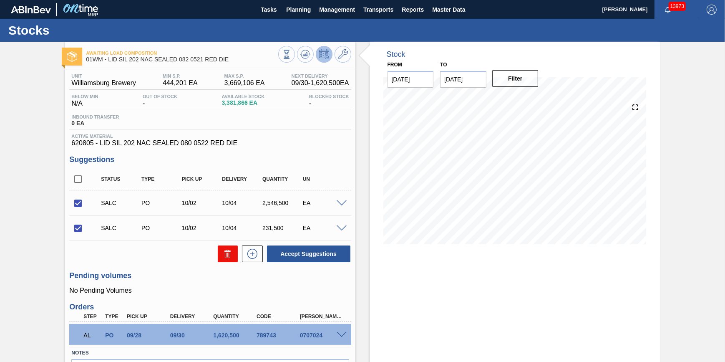
checkbox input "false"
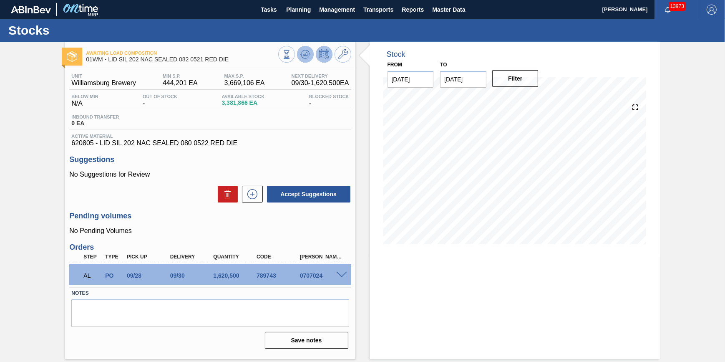
click at [303, 54] on icon at bounding box center [305, 54] width 10 height 10
click at [306, 8] on span "Planning" at bounding box center [298, 10] width 25 height 10
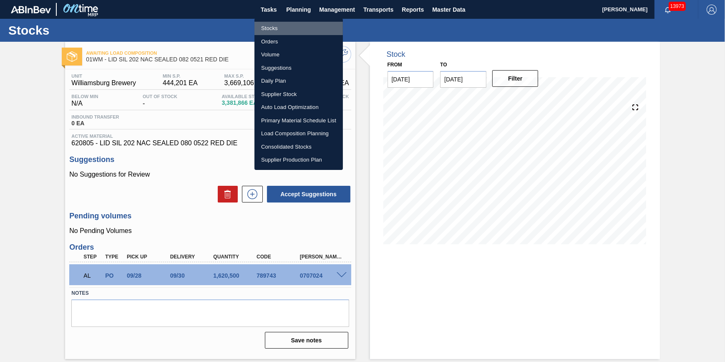
click at [296, 25] on li "Stocks" at bounding box center [299, 28] width 88 height 13
